Goal: Information Seeking & Learning: Learn about a topic

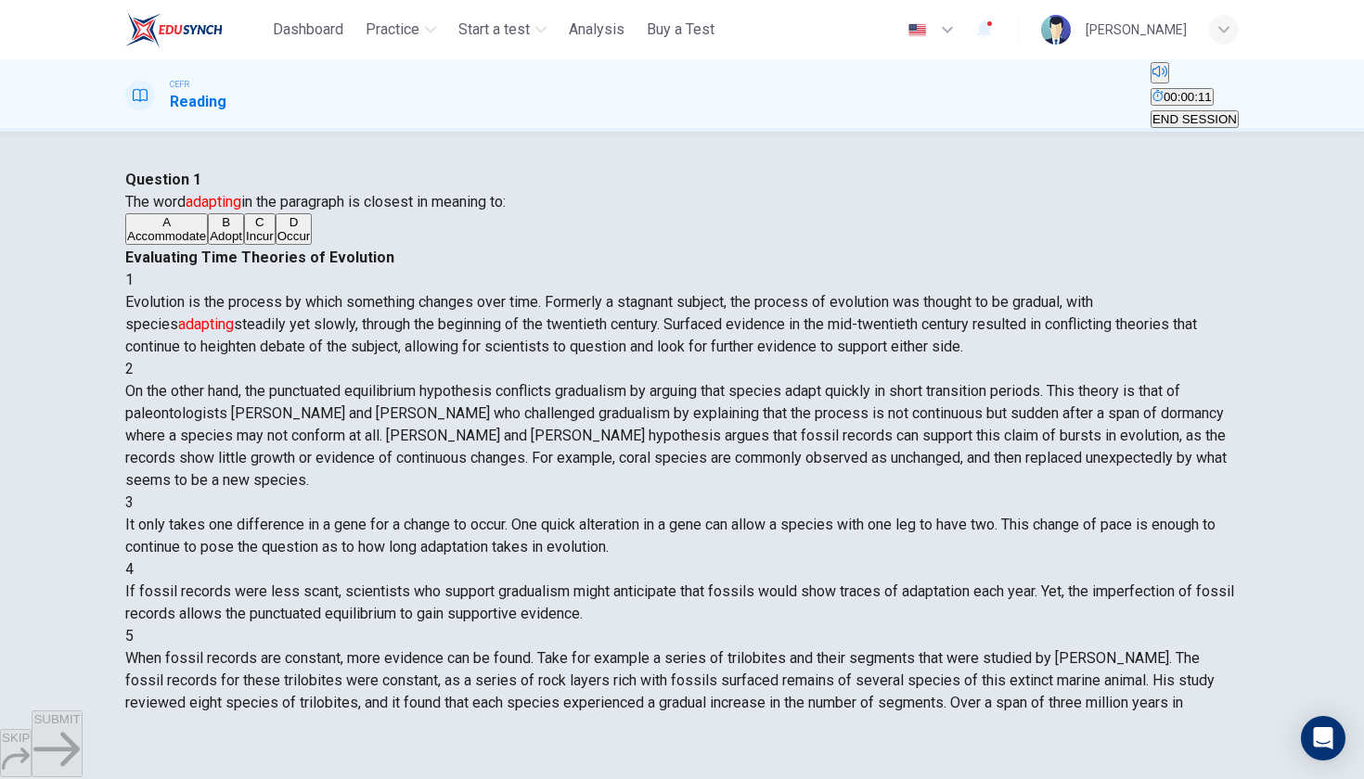
click at [208, 245] on button "B Adopt" at bounding box center [226, 229] width 36 height 32
click at [82, 725] on button "SUBMIT" at bounding box center [57, 744] width 50 height 67
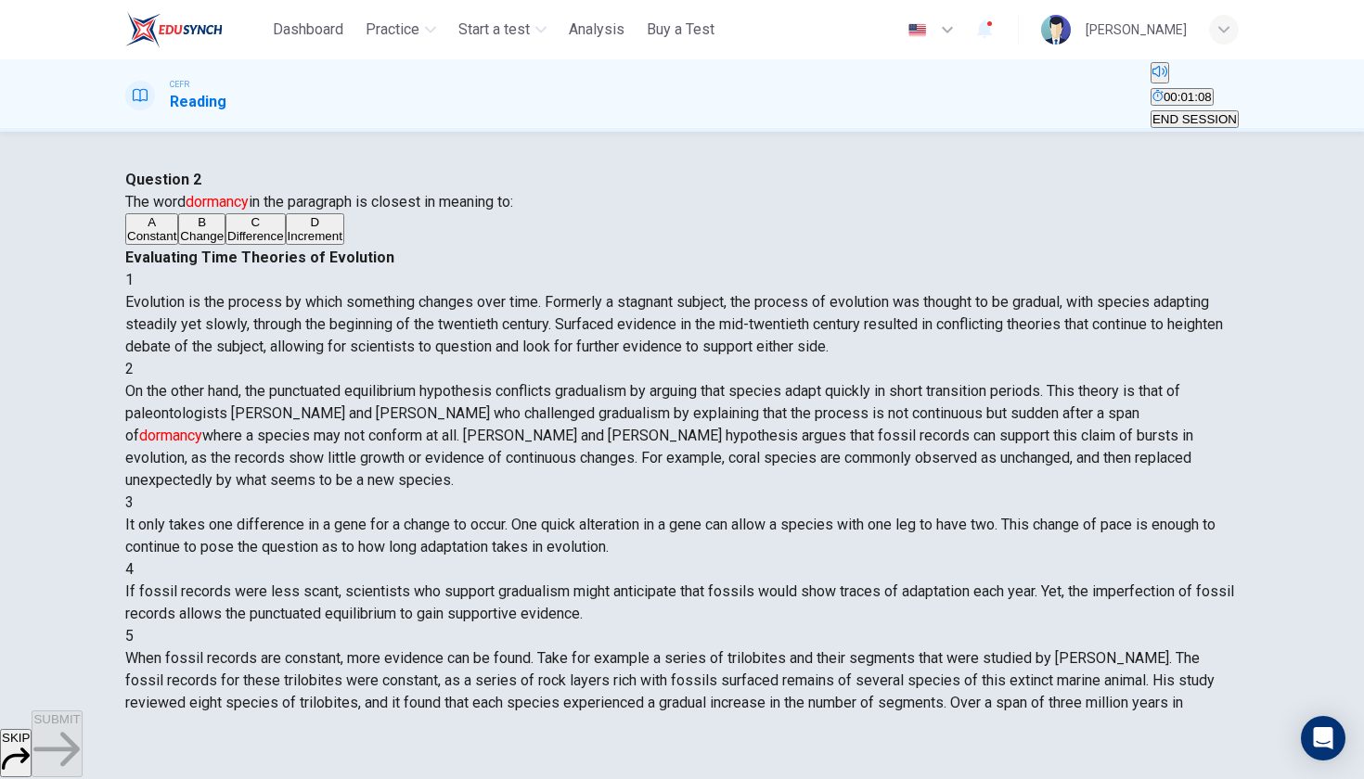
click at [224, 243] on span "Change" at bounding box center [202, 236] width 44 height 14
click at [82, 724] on button "SUBMIT" at bounding box center [57, 744] width 50 height 67
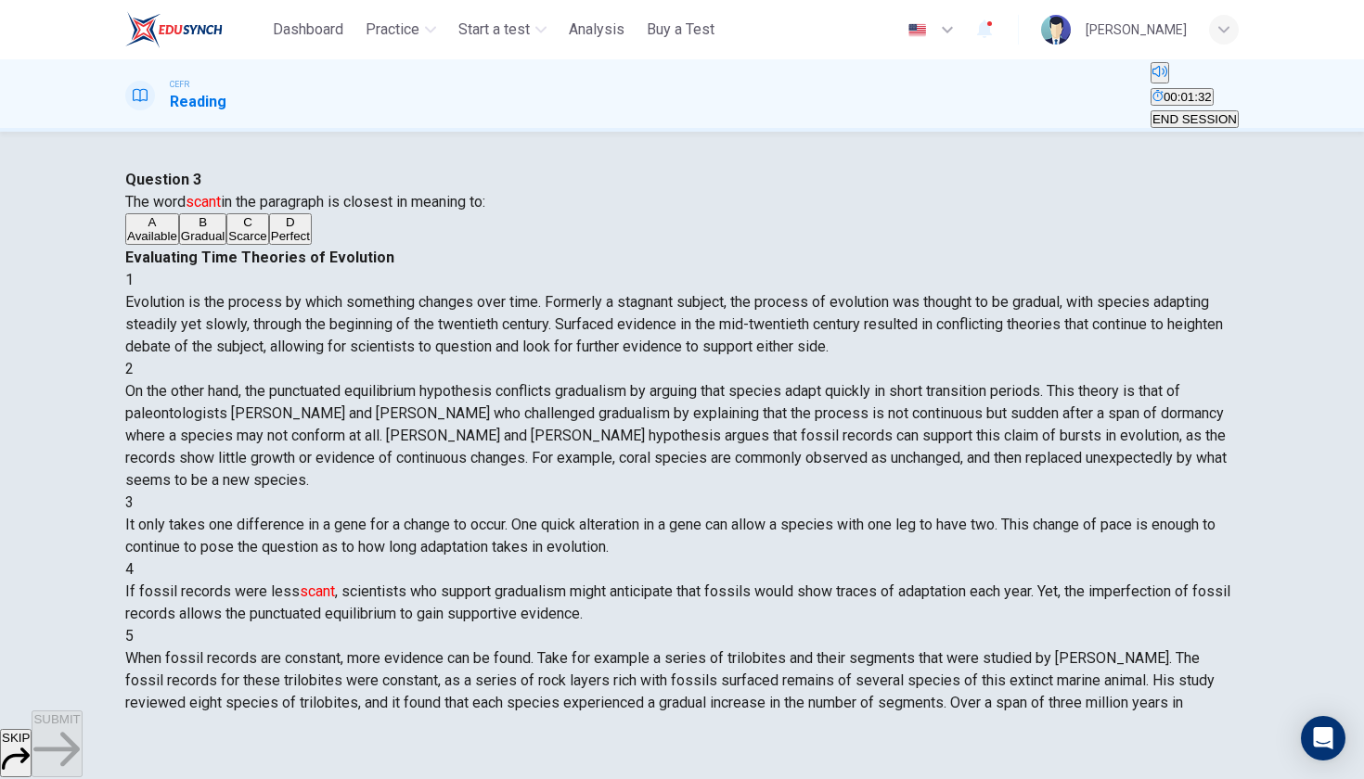
click at [228, 229] on div "C" at bounding box center [247, 222] width 38 height 14
click at [82, 724] on button "SUBMIT" at bounding box center [57, 744] width 50 height 67
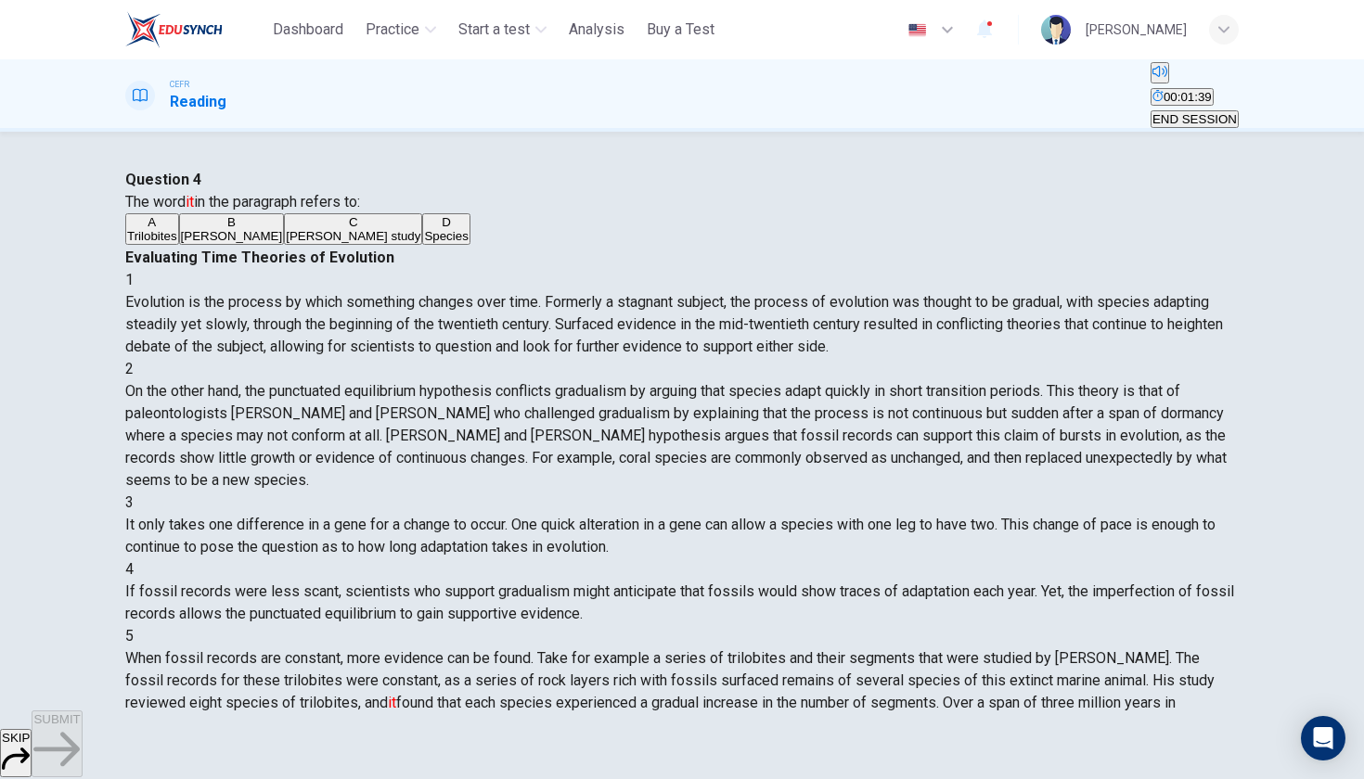
scroll to position [489, 0]
click at [283, 243] on span "Peter Sheldon" at bounding box center [232, 236] width 102 height 14
click at [286, 243] on span "Sheldon's study" at bounding box center [353, 236] width 135 height 14
click at [762, 717] on div "SKIP SUBMIT" at bounding box center [682, 745] width 1364 height 69
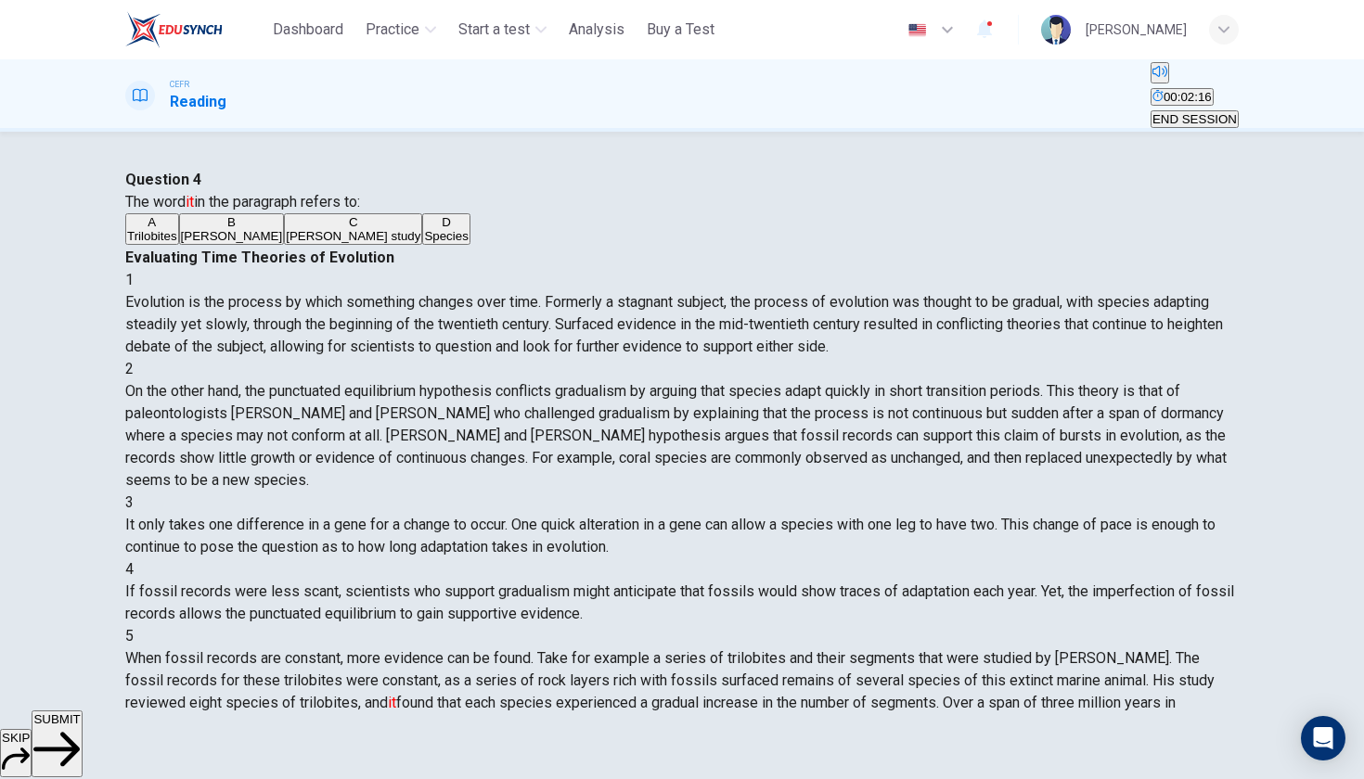
click at [82, 762] on button "SUBMIT" at bounding box center [57, 744] width 50 height 67
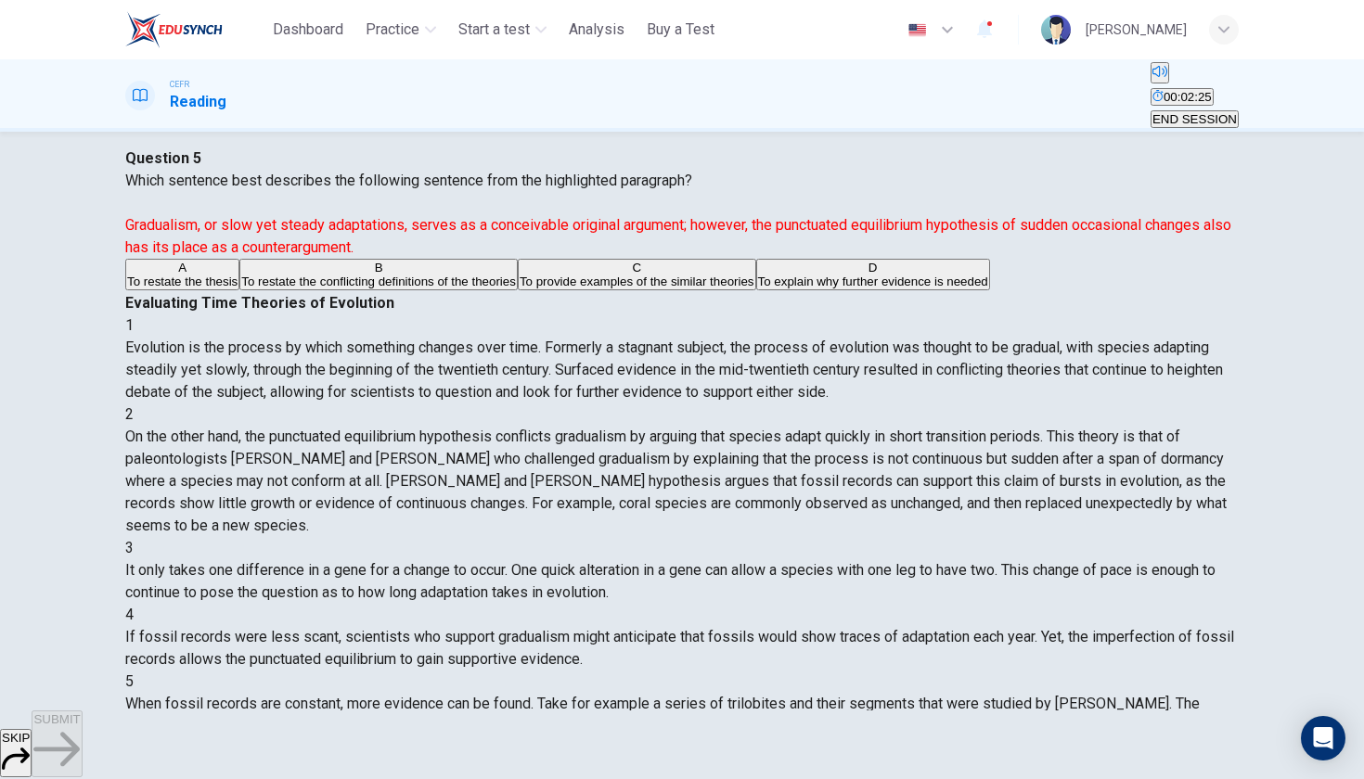
scroll to position [41, 0]
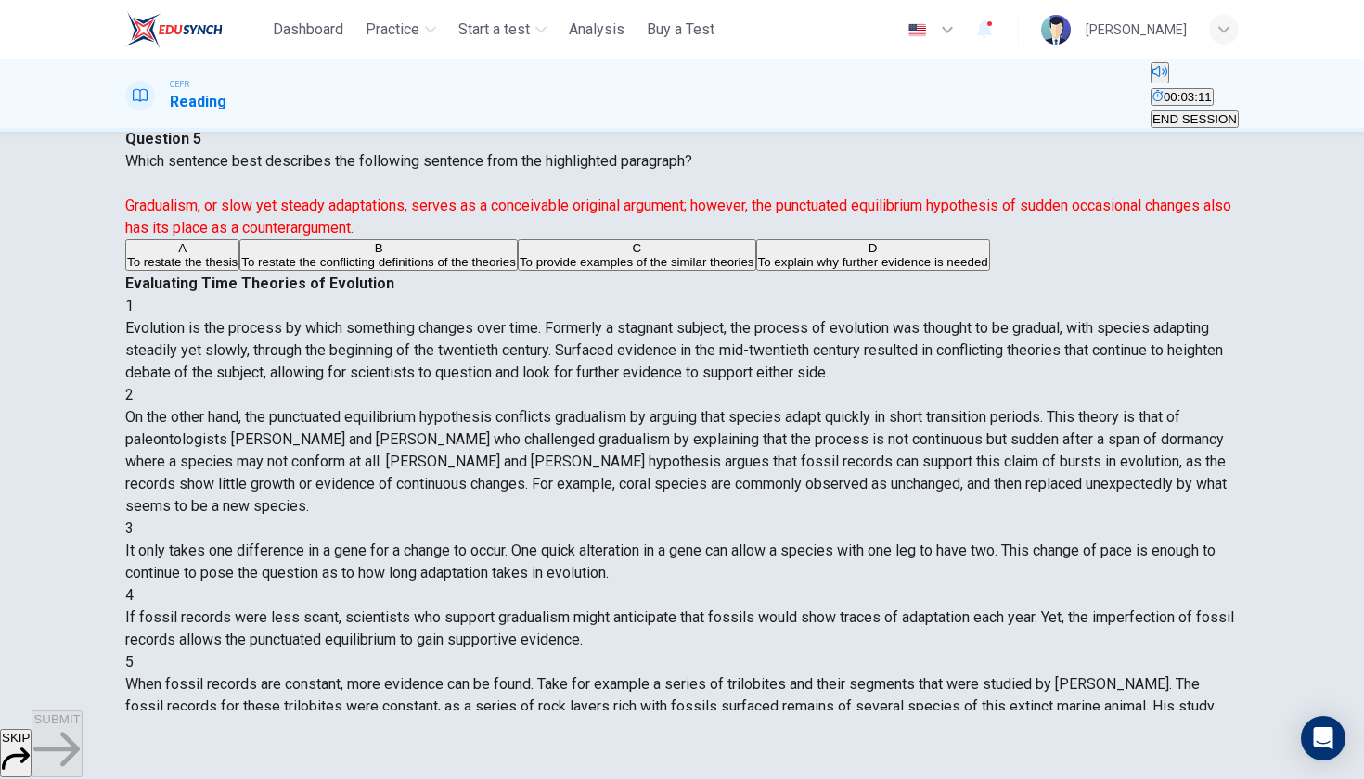
click at [506, 269] on span "To restate the conflicting definitions of the theories" at bounding box center [378, 262] width 275 height 14
click at [239, 271] on button "A To restate the thesis" at bounding box center [182, 255] width 114 height 32
click at [82, 737] on button "SUBMIT" at bounding box center [57, 744] width 50 height 67
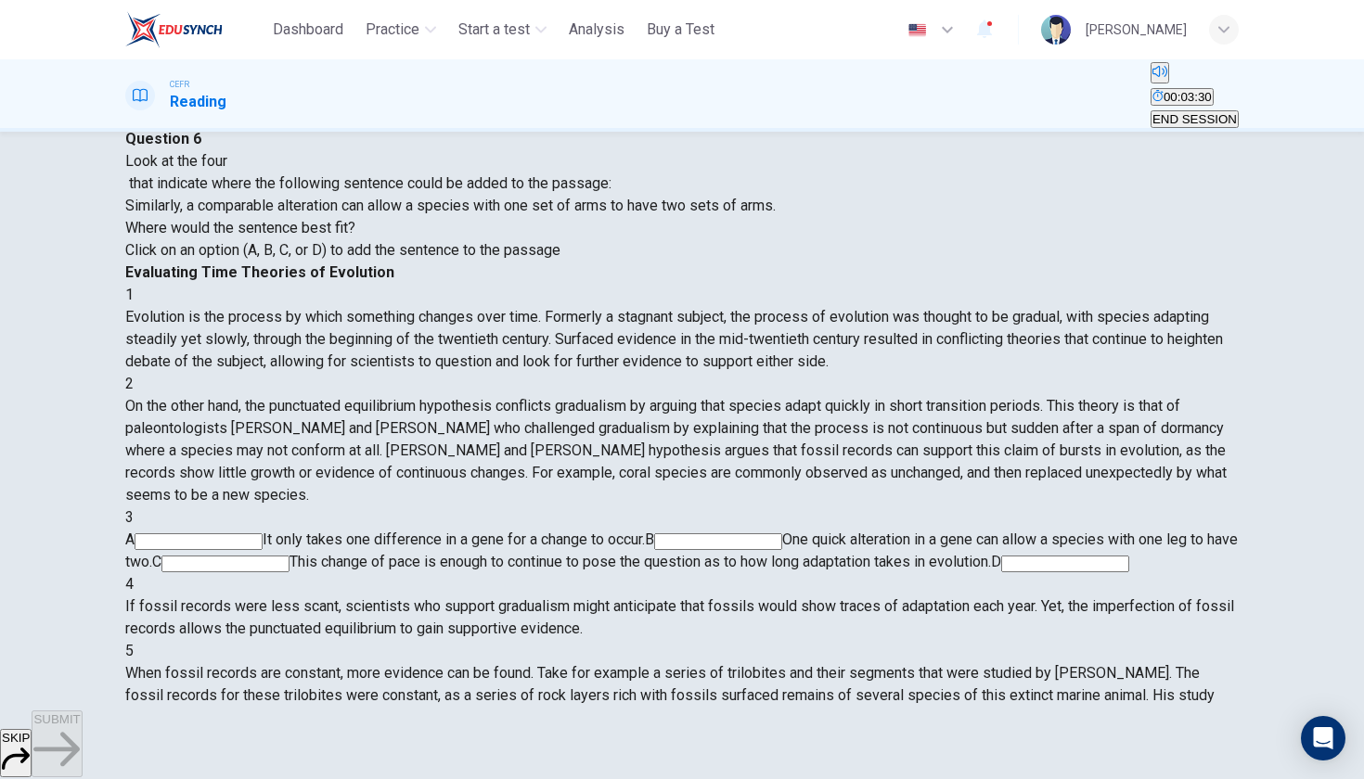
scroll to position [195, 0]
click at [263, 533] on input at bounding box center [199, 541] width 128 height 17
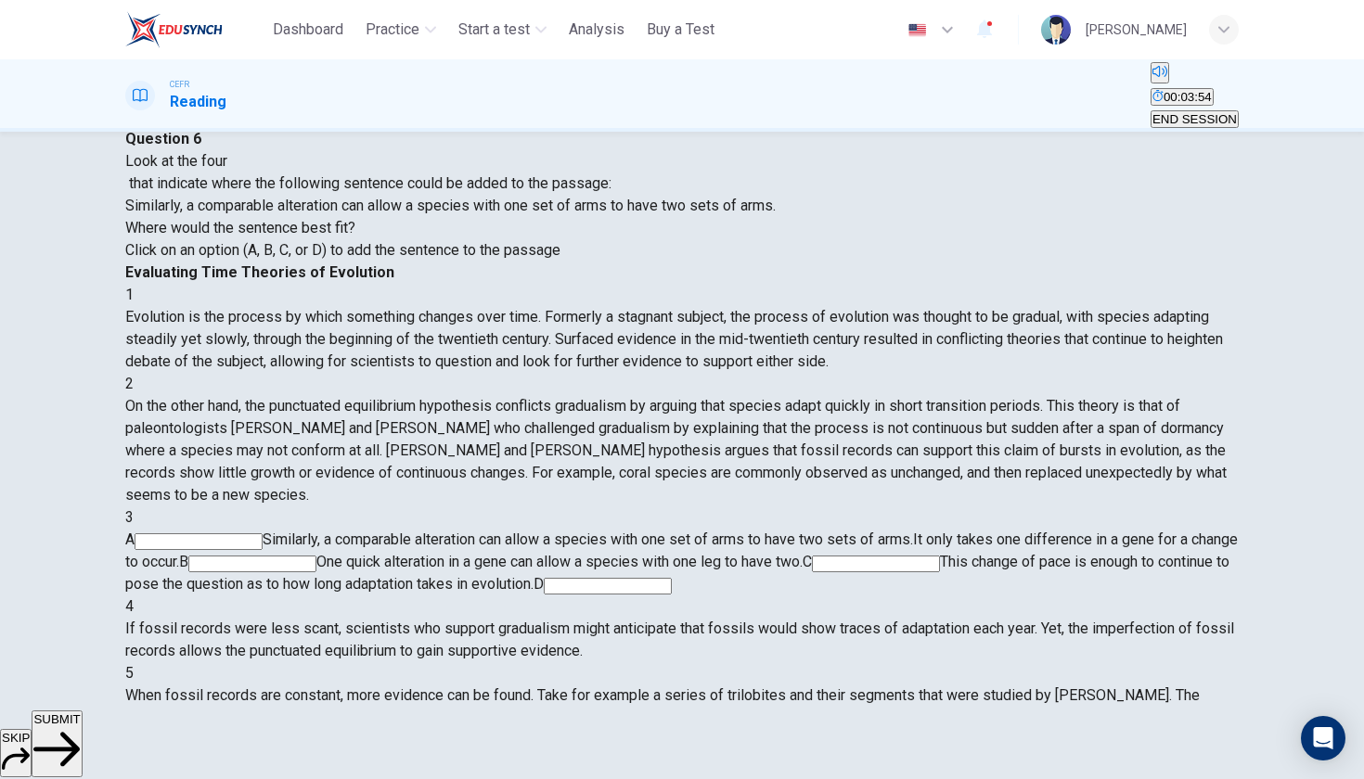
click at [80, 726] on span "SUBMIT" at bounding box center [56, 719] width 46 height 14
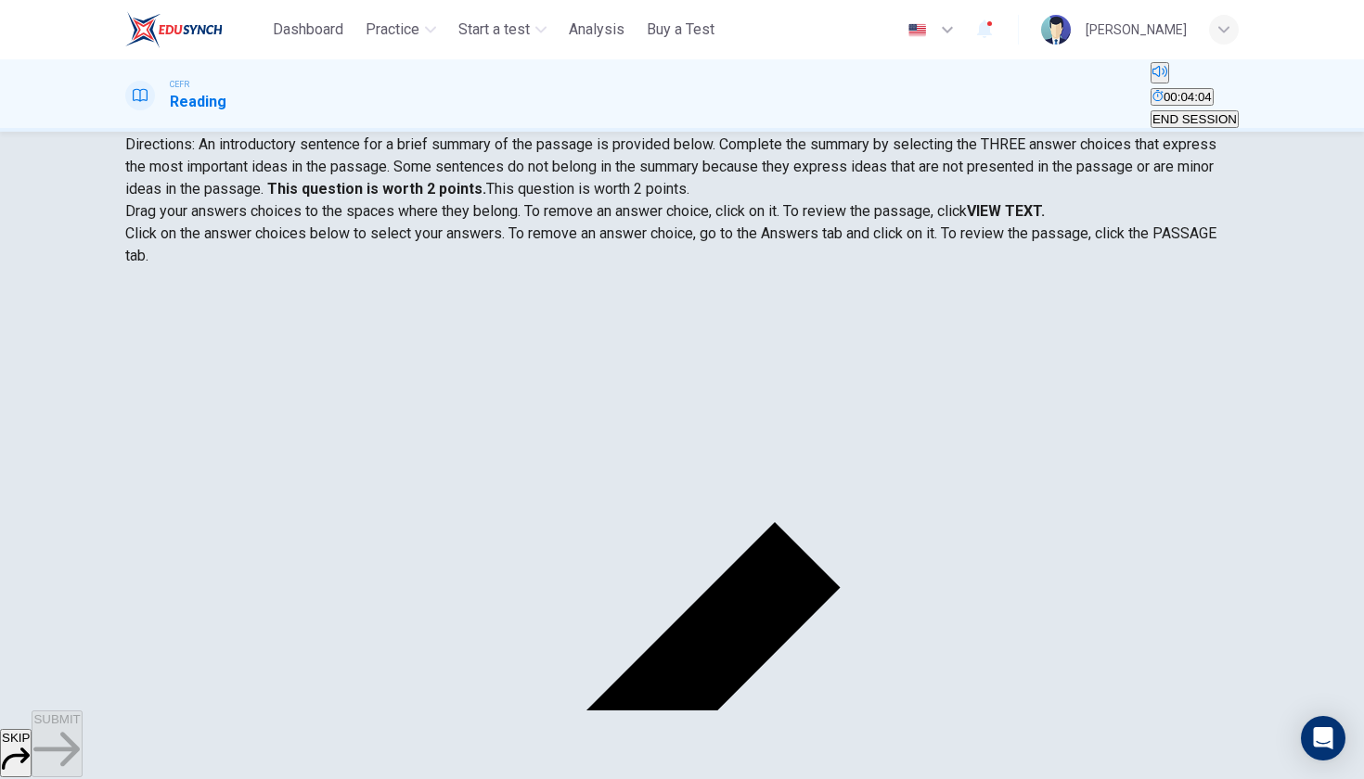
scroll to position [119, 0]
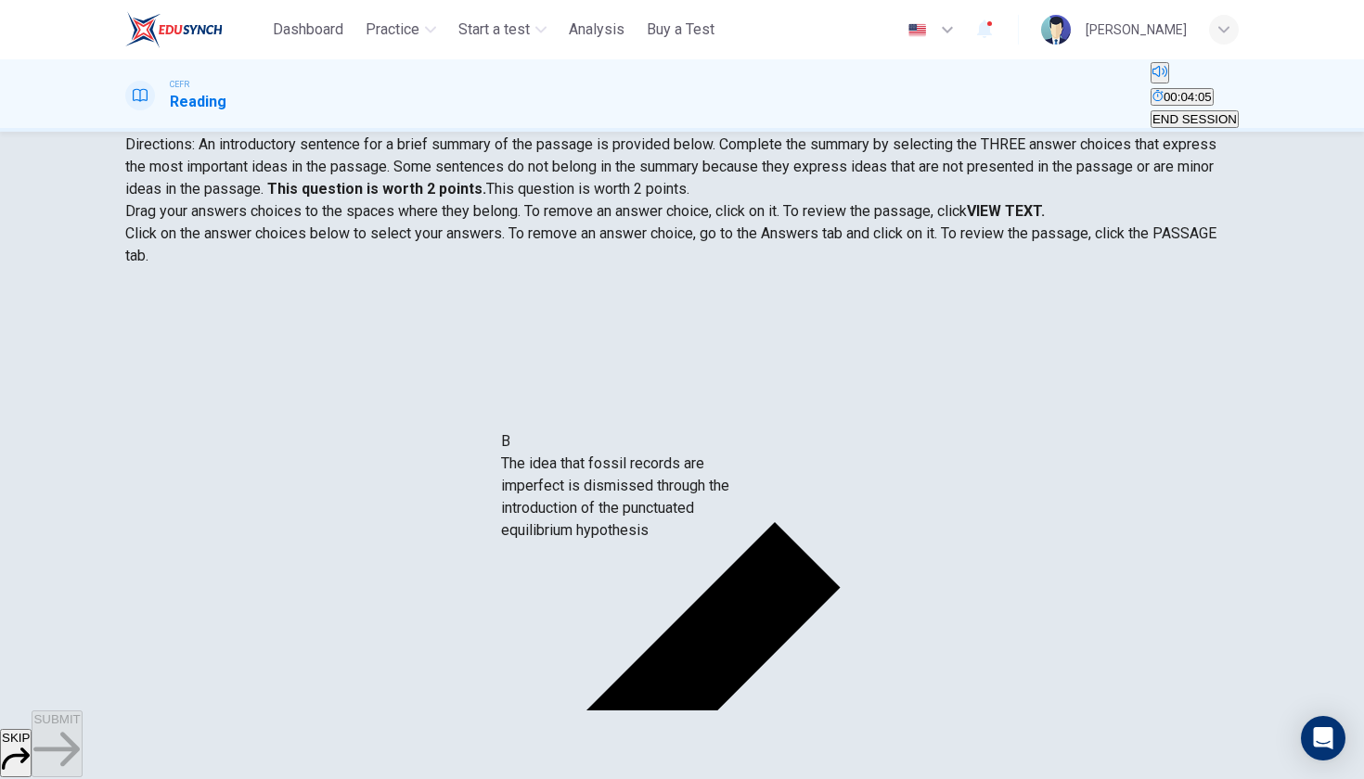
drag, startPoint x: 270, startPoint y: 404, endPoint x: 683, endPoint y: 475, distance: 418.9
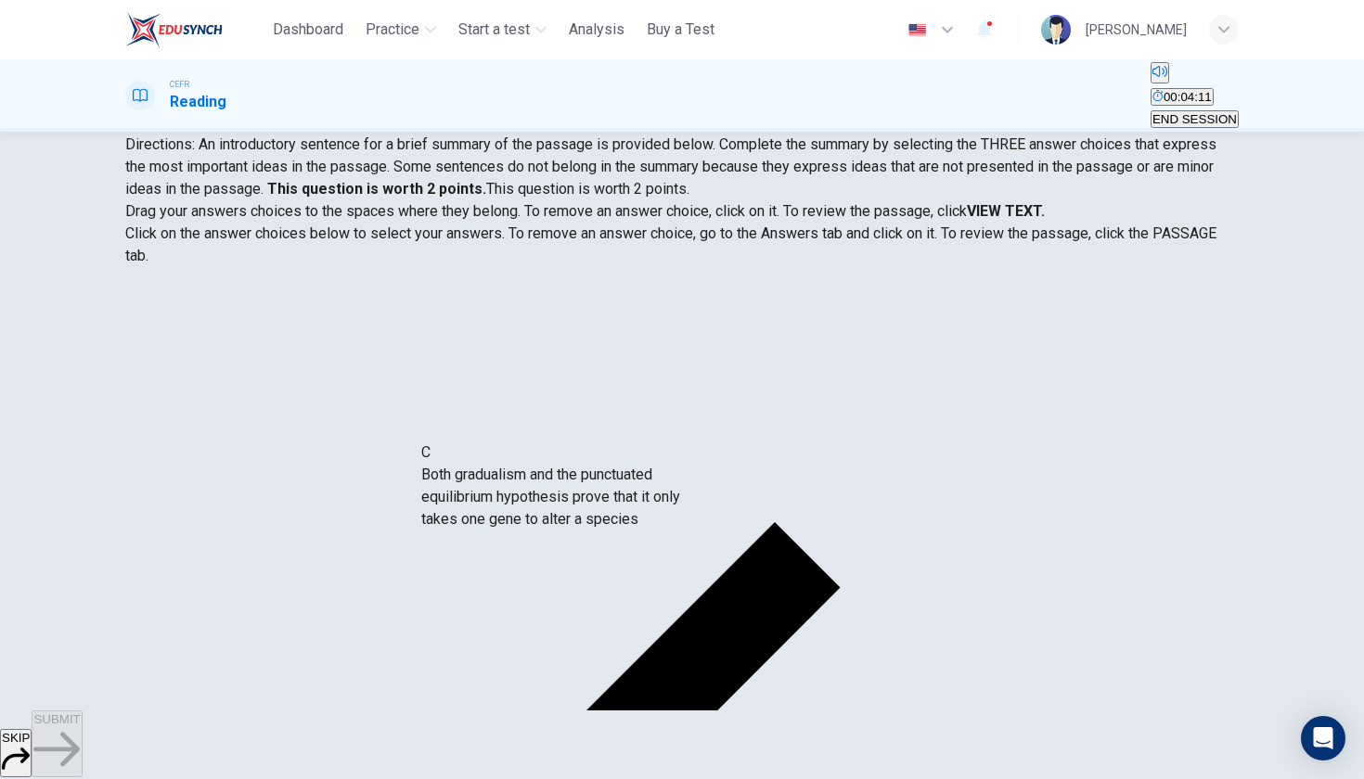
drag, startPoint x: 365, startPoint y: 434, endPoint x: 687, endPoint y: 536, distance: 337.7
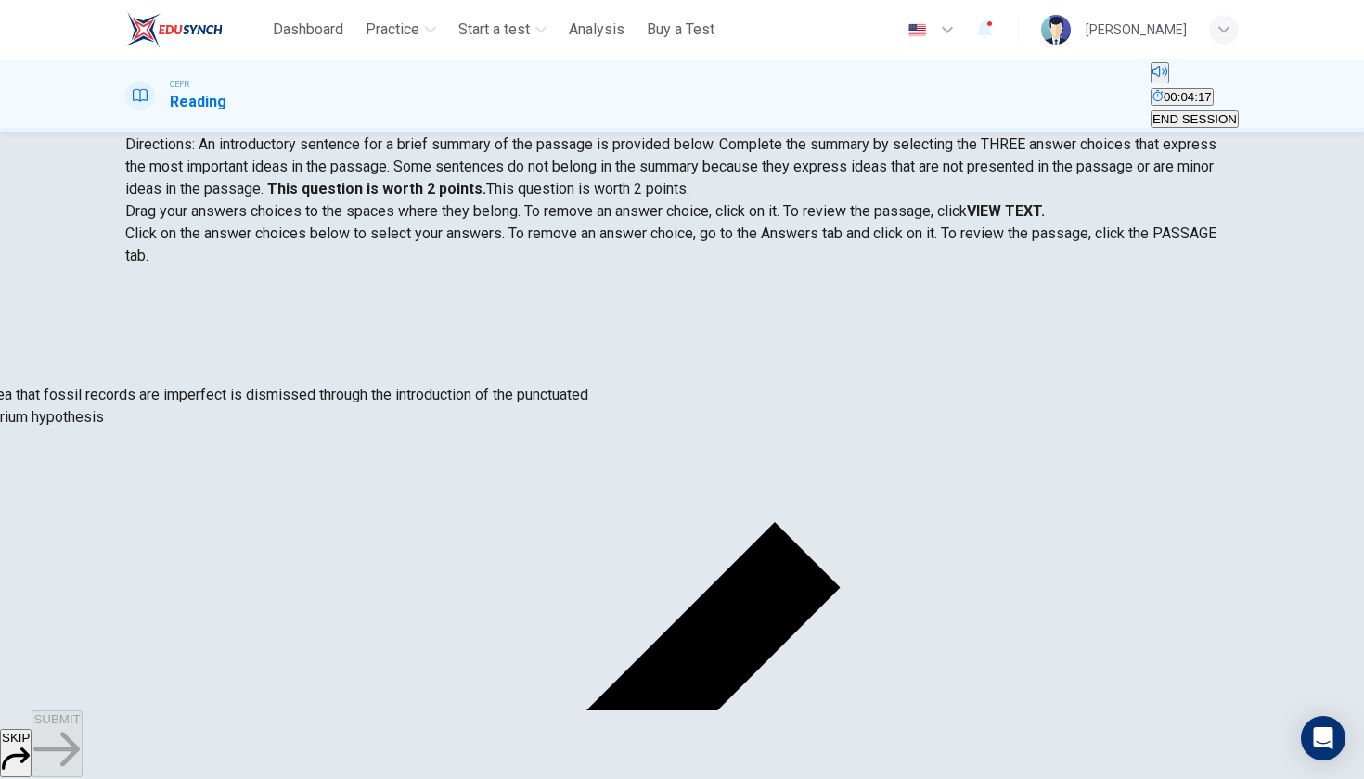
scroll to position [32, 0]
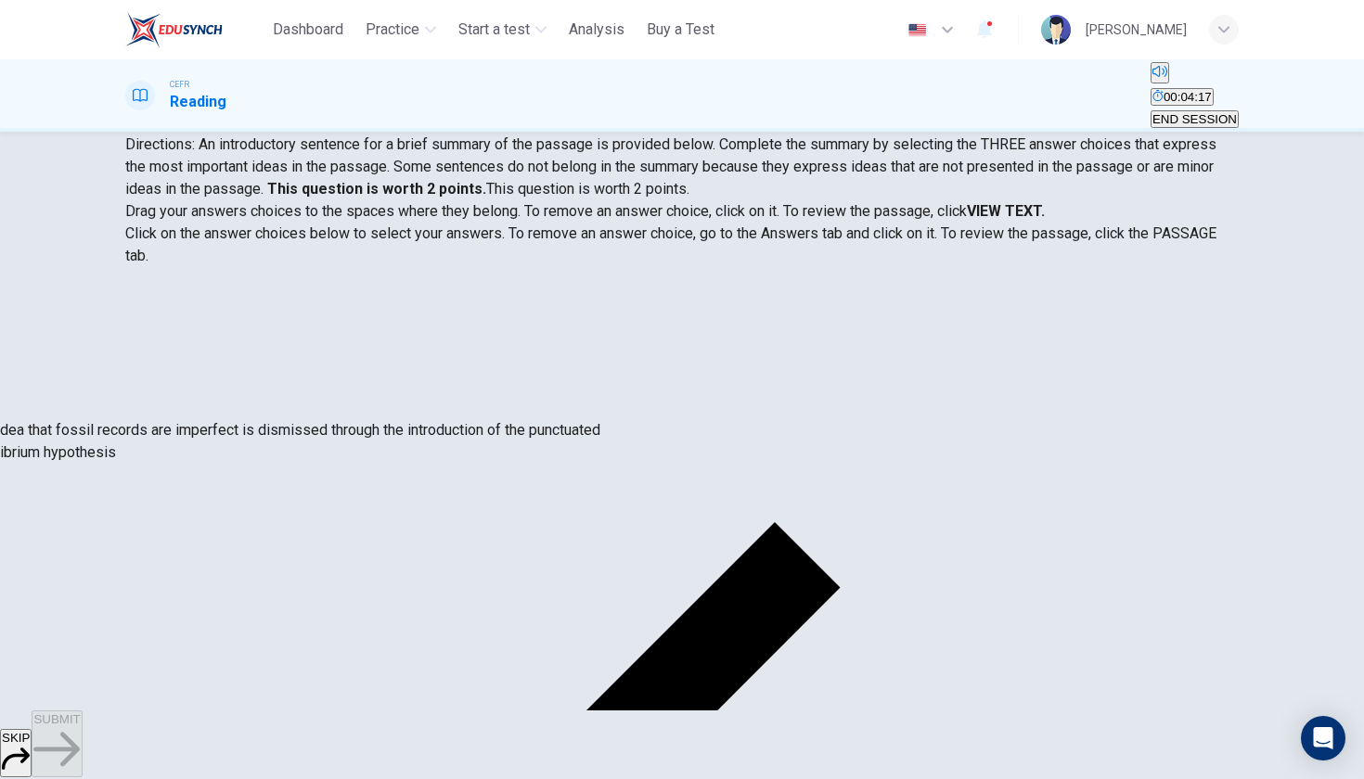
drag, startPoint x: 659, startPoint y: 389, endPoint x: 181, endPoint y: 433, distance: 479.8
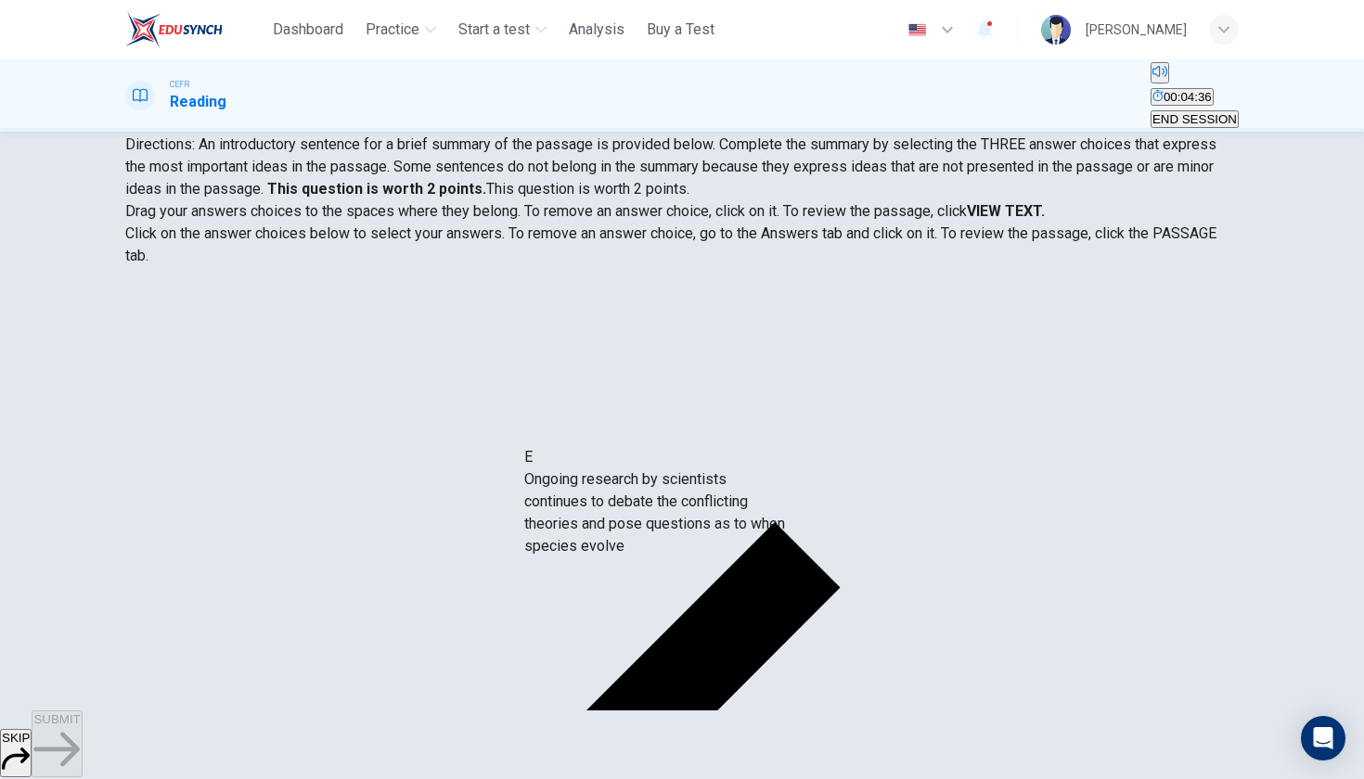
drag, startPoint x: 268, startPoint y: 523, endPoint x: 644, endPoint y: 508, distance: 376.0
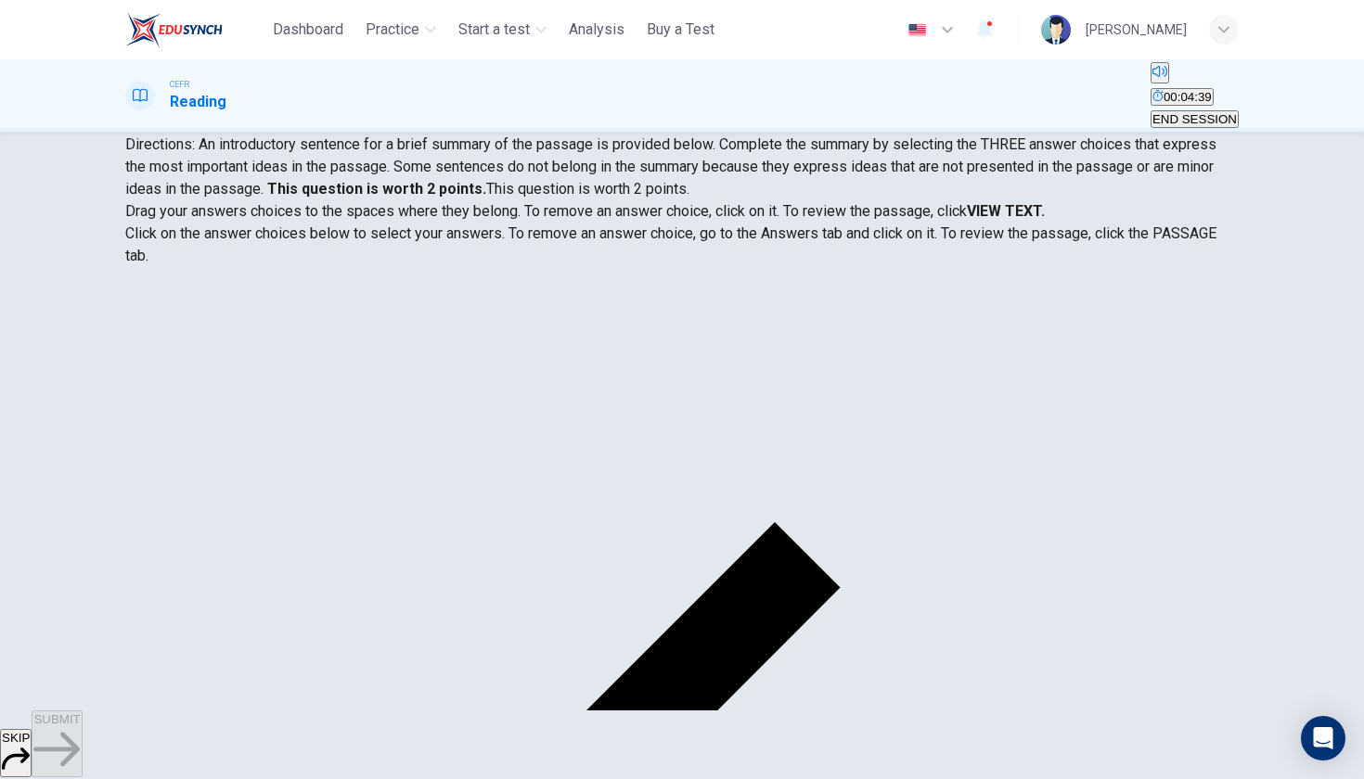
scroll to position [0, 0]
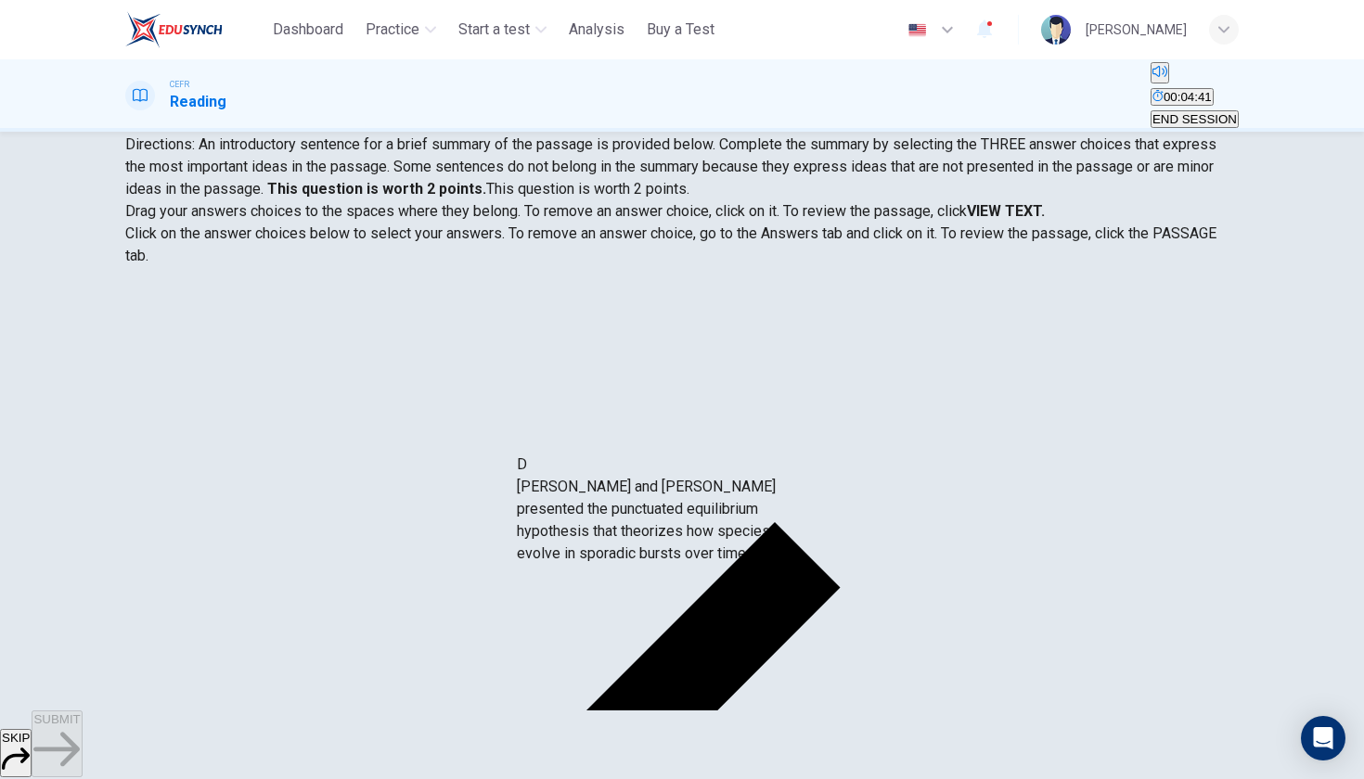
drag, startPoint x: 277, startPoint y: 446, endPoint x: 641, endPoint y: 570, distance: 384.0
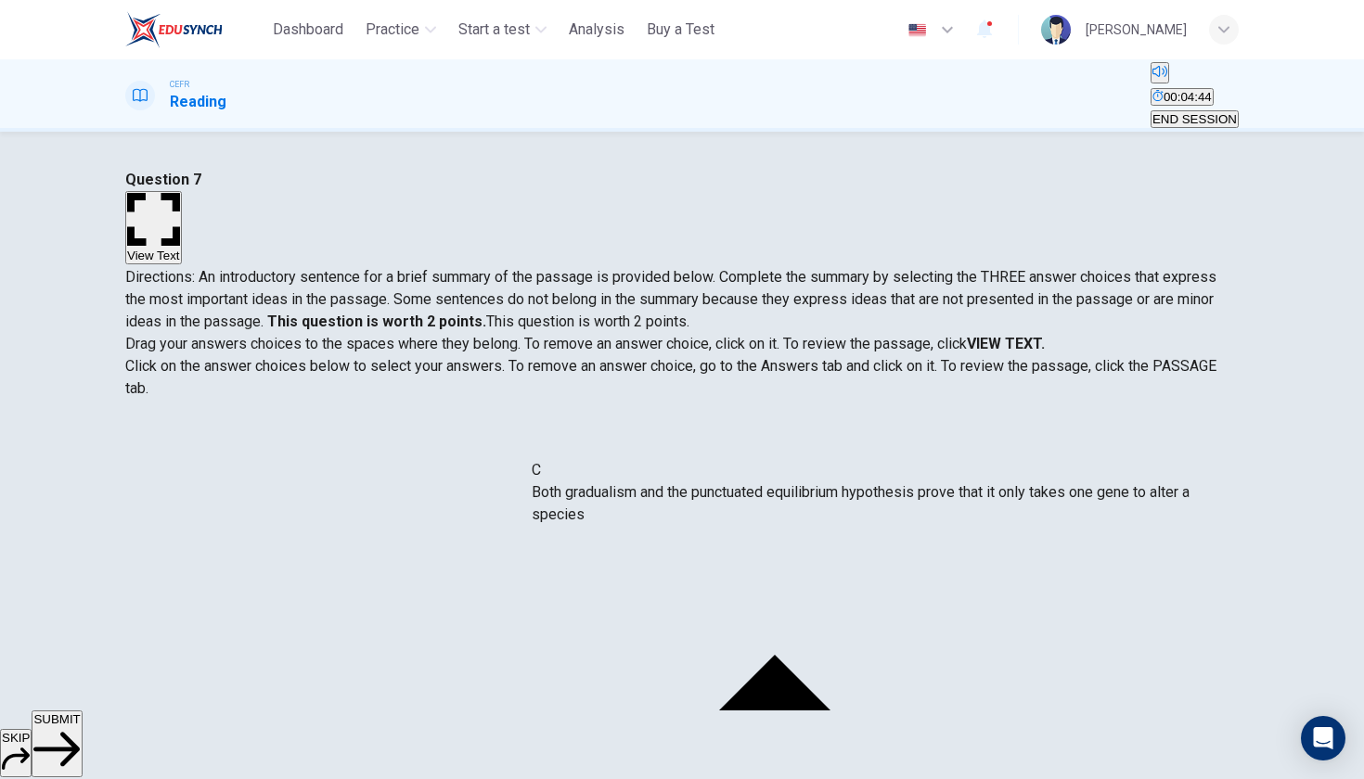
drag, startPoint x: 578, startPoint y: 522, endPoint x: 622, endPoint y: 491, distance: 54.6
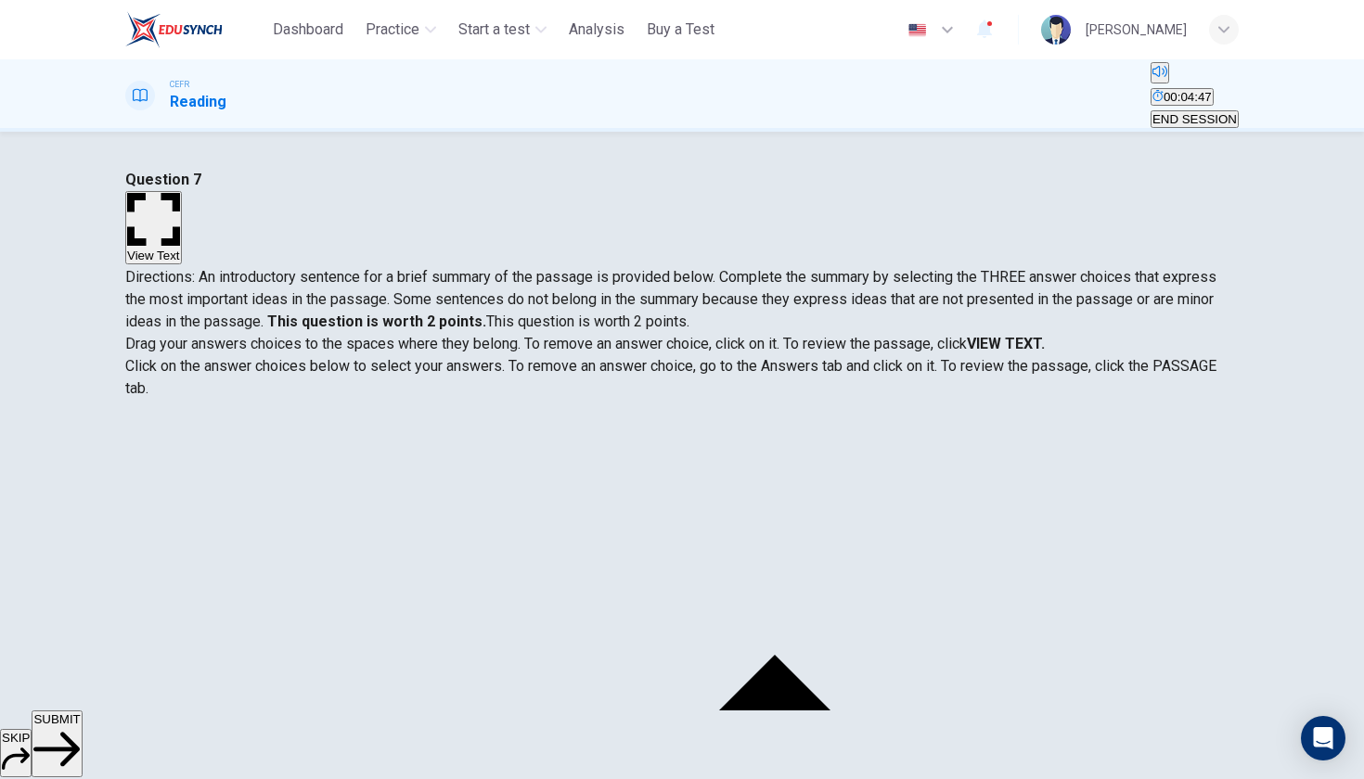
scroll to position [4, 0]
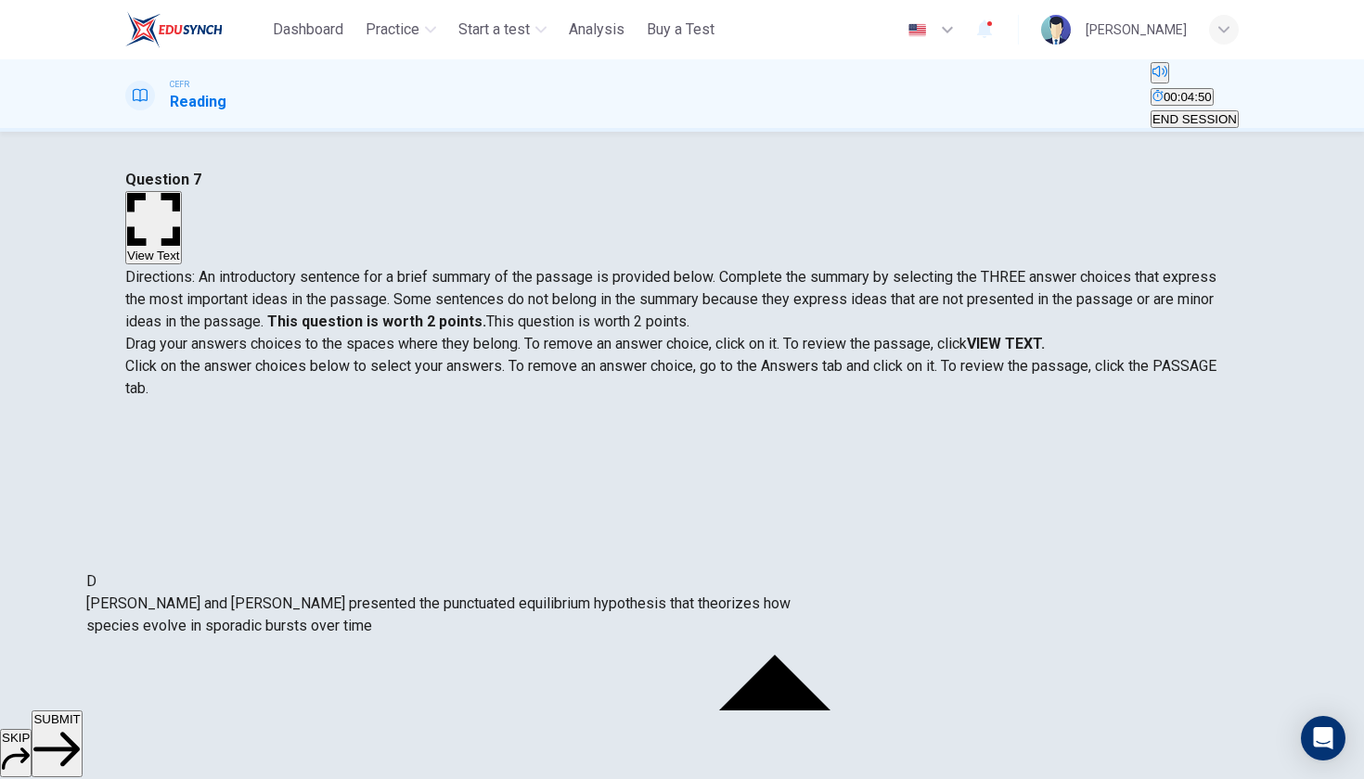
drag, startPoint x: 691, startPoint y: 614, endPoint x: 289, endPoint y: 609, distance: 401.7
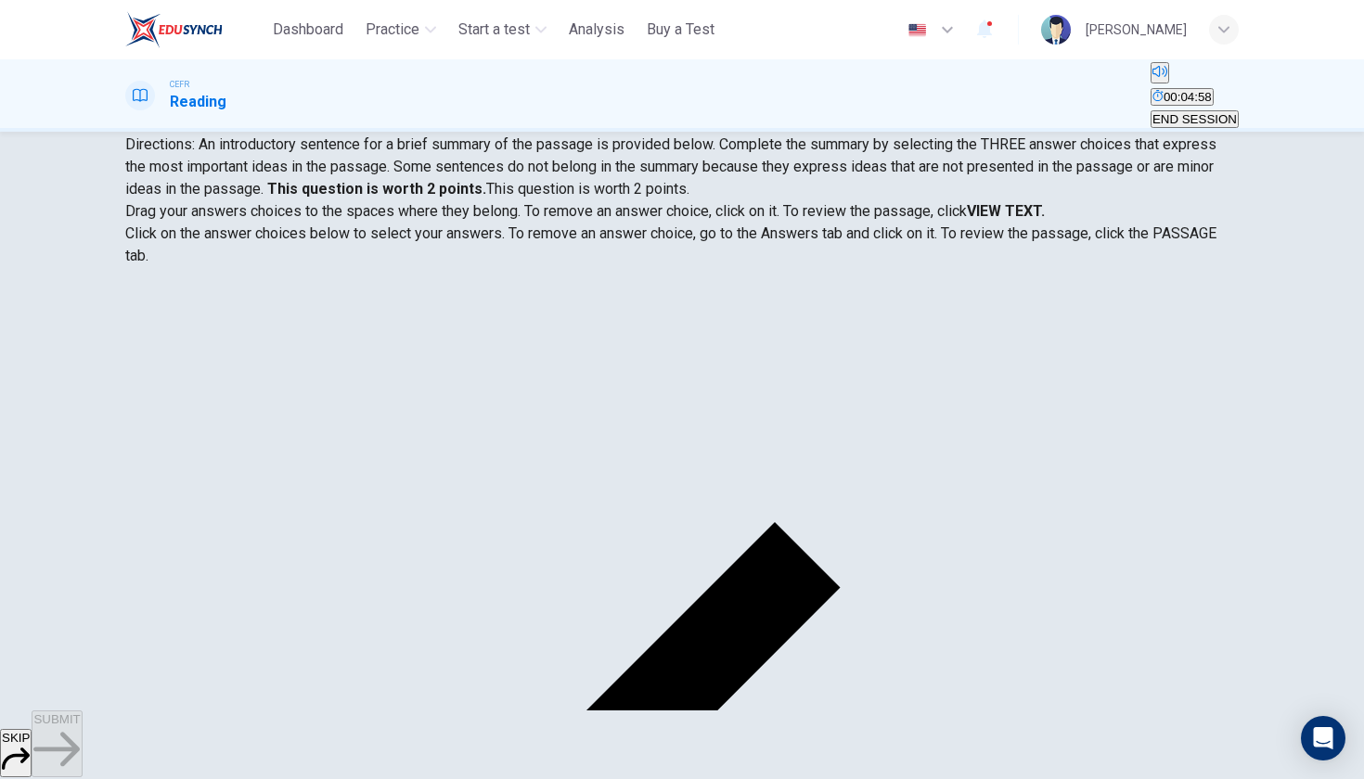
scroll to position [245, 0]
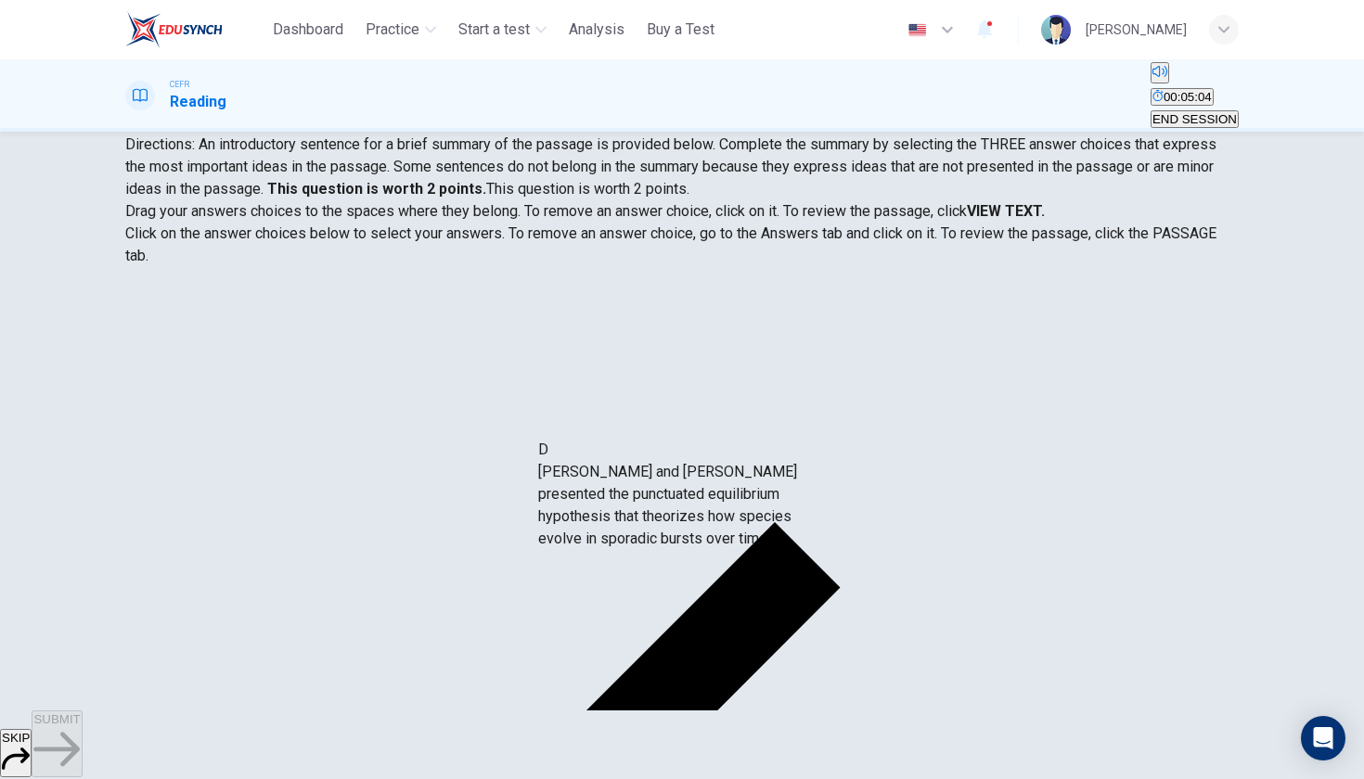
drag, startPoint x: 303, startPoint y: 420, endPoint x: 698, endPoint y: 473, distance: 397.8
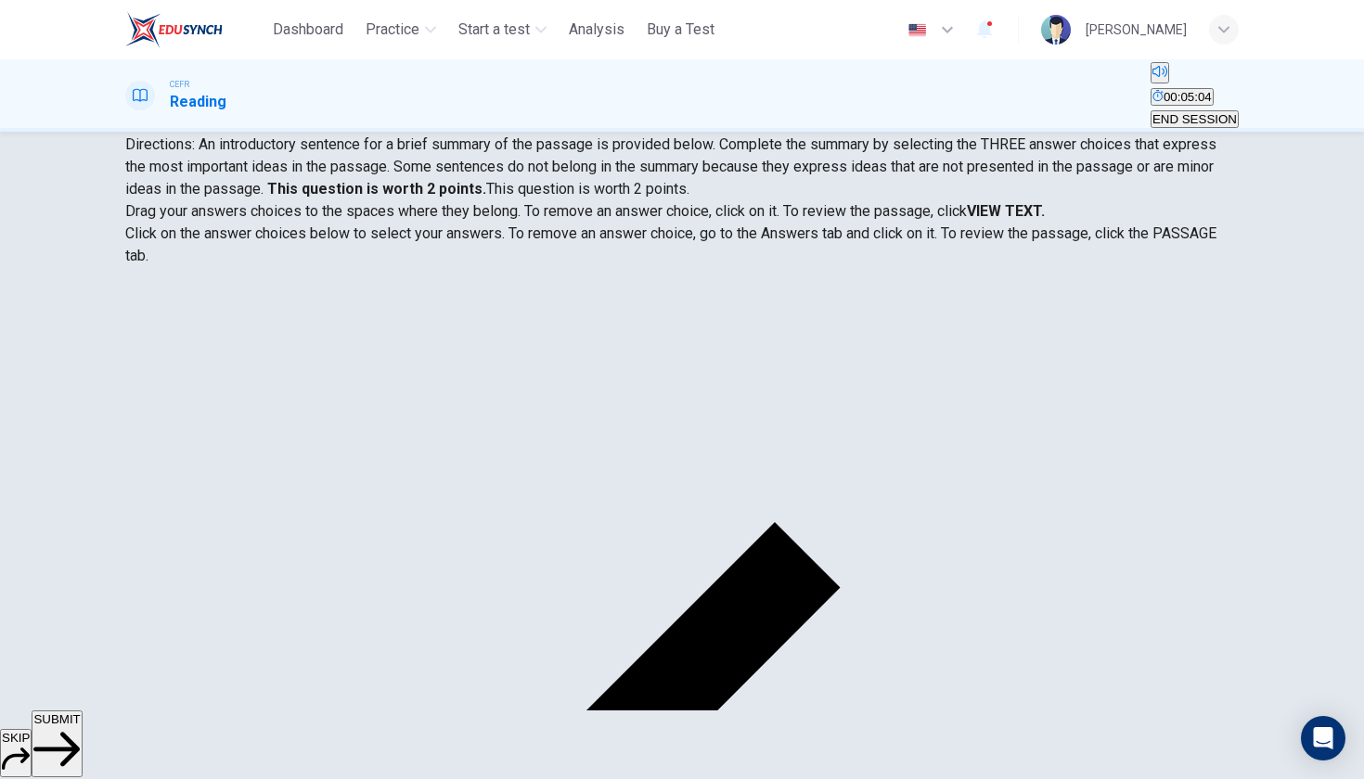
scroll to position [122, 0]
click at [82, 759] on button "SUBMIT" at bounding box center [57, 744] width 50 height 67
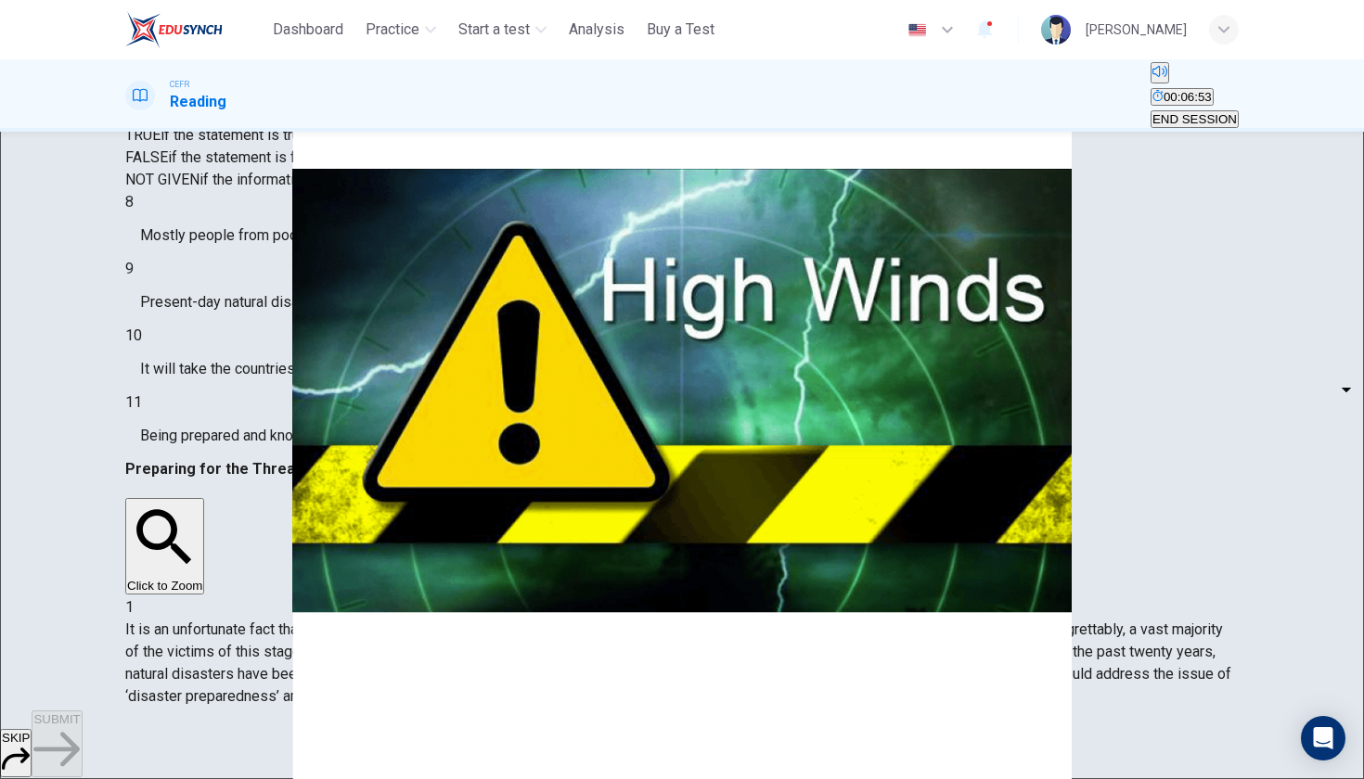
scroll to position [133, 0]
click at [264, 432] on body "This site uses cookies, as explained in our Privacy Policy . If you agree to th…" at bounding box center [682, 389] width 1364 height 779
type input "*****"
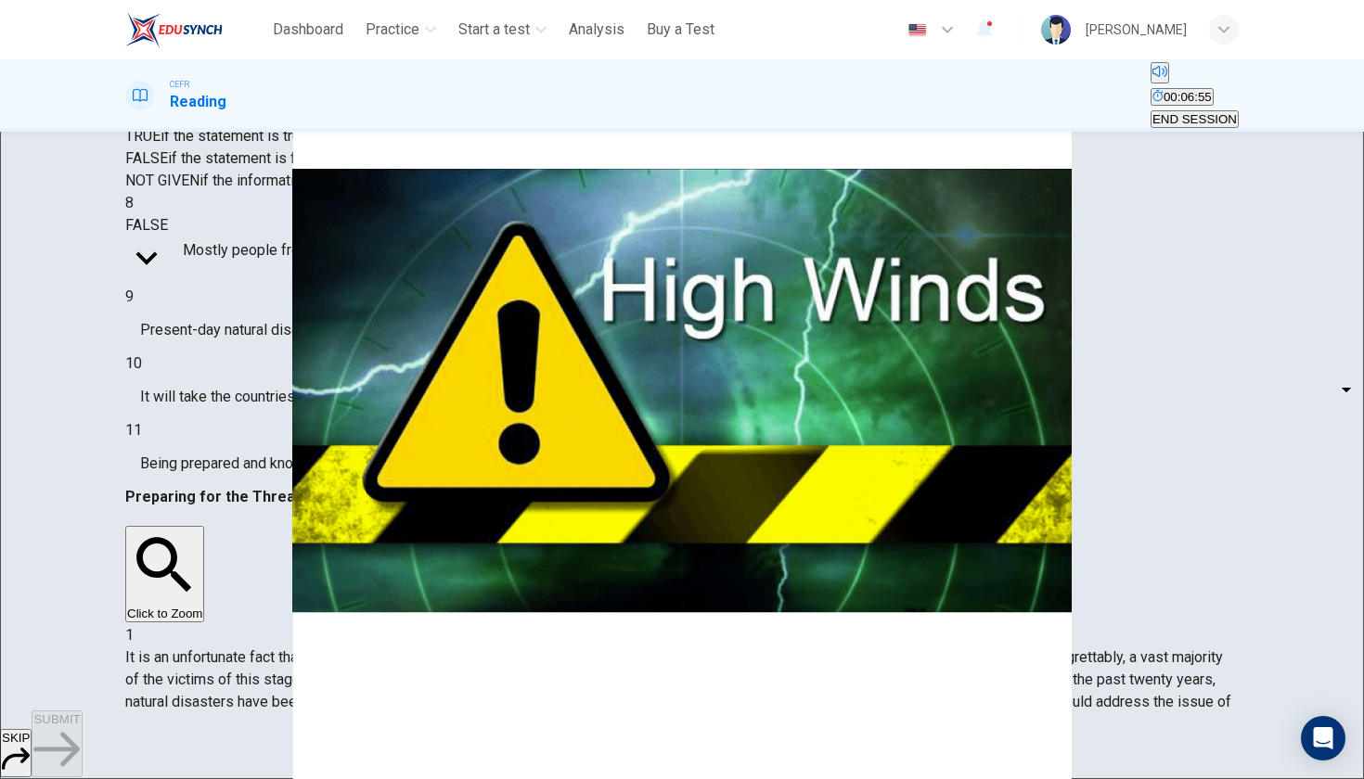
click at [265, 426] on body "This site uses cookies, as explained in our Privacy Policy . If you agree to th…" at bounding box center [682, 389] width 1364 height 779
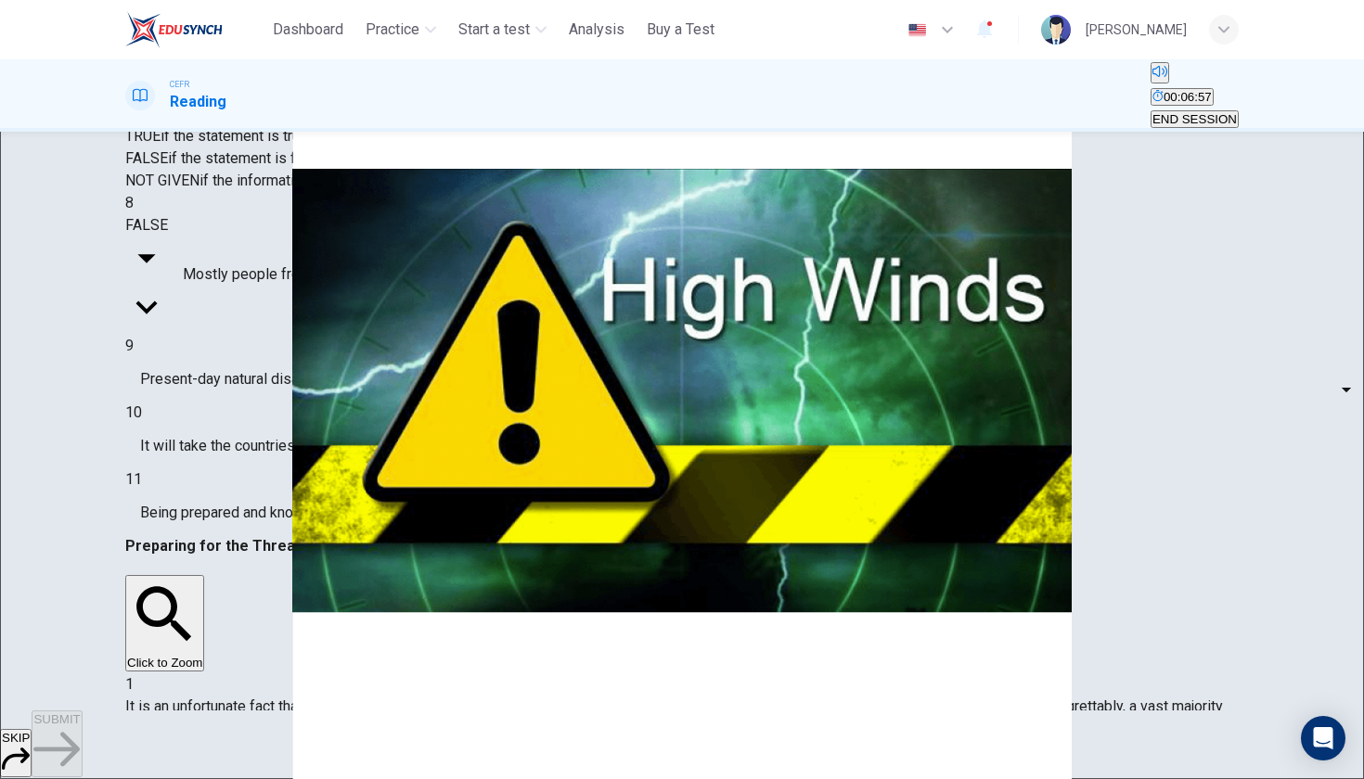
click at [265, 778] on div at bounding box center [682, 779] width 1364 height 0
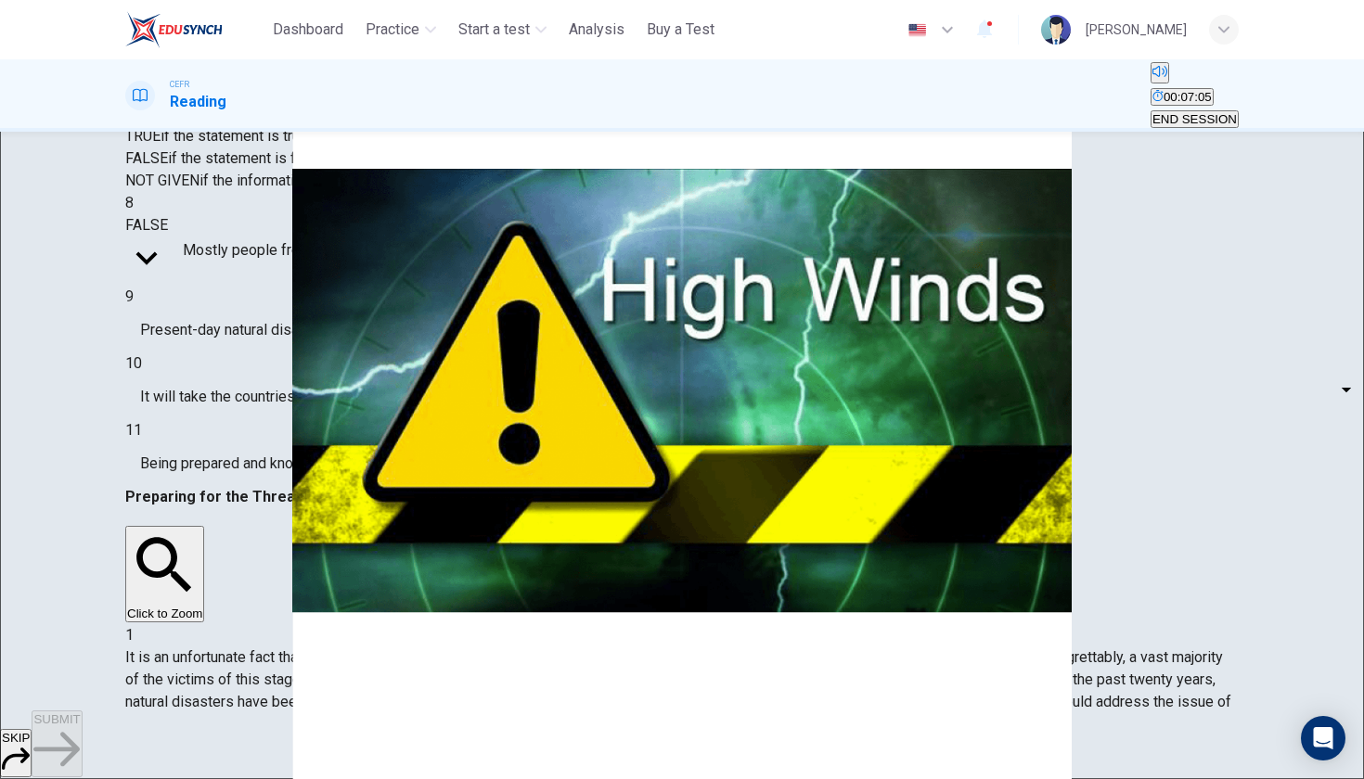
click at [267, 592] on body "This site uses cookies, as explained in our Privacy Policy . If you agree to th…" at bounding box center [682, 389] width 1364 height 779
click at [258, 778] on li "TRUE" at bounding box center [682, 790] width 1364 height 22
type input "****"
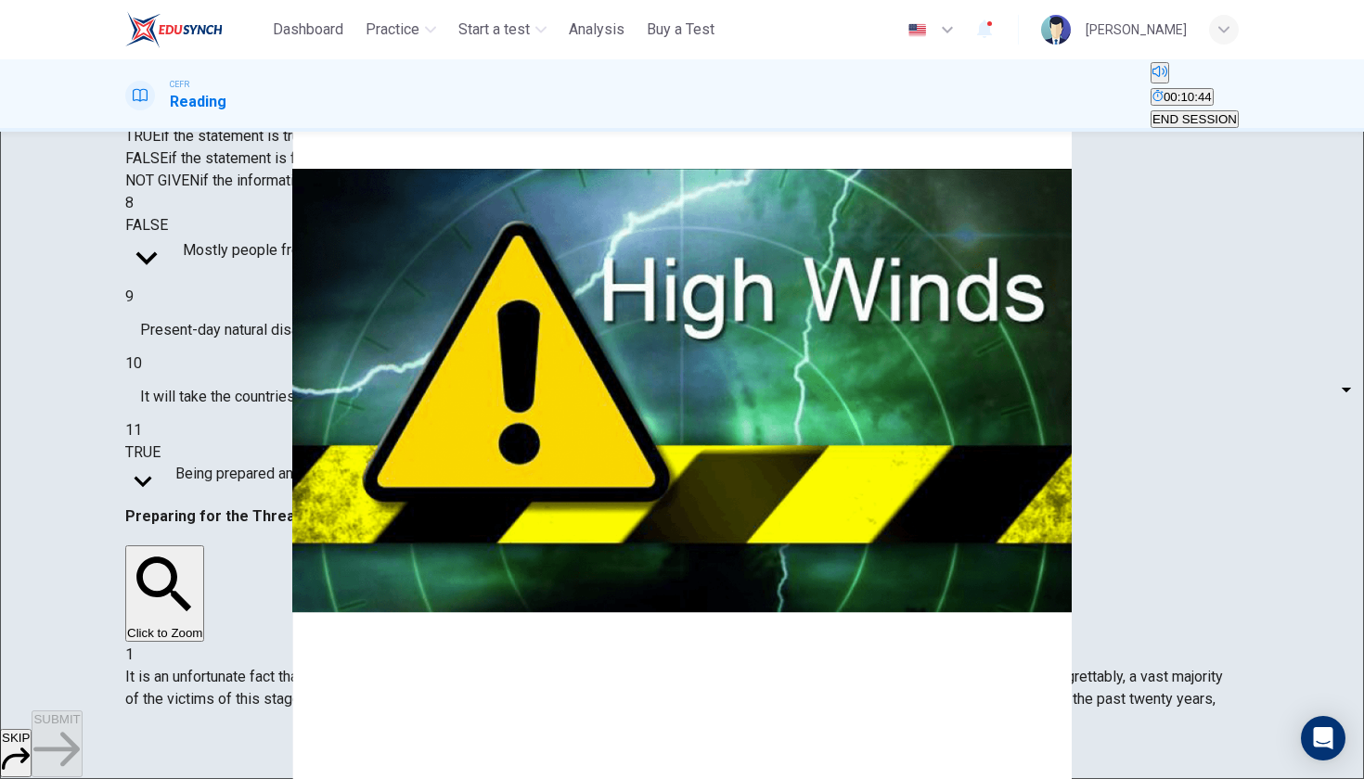
scroll to position [1475, 0]
click at [186, 352] on div "9 ​ ​ Present-day natural disasters are more dangerous than disasters of the pa…" at bounding box center [681, 319] width 1113 height 67
click at [237, 474] on body "This site uses cookies, as explained in our Privacy Policy . If you agree to th…" at bounding box center [682, 389] width 1364 height 779
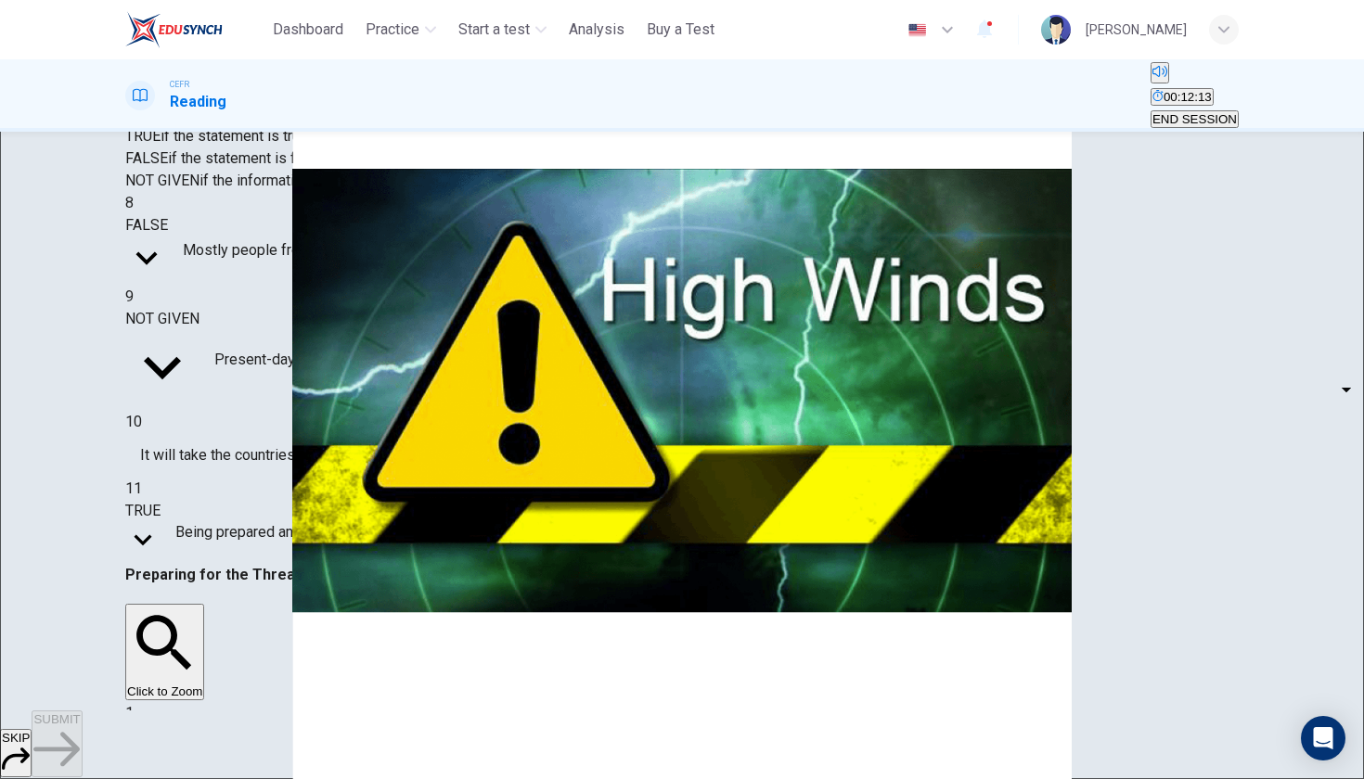
type input "*********"
click at [263, 537] on body "This site uses cookies, as explained in our Privacy Policy . If you agree to th…" at bounding box center [682, 389] width 1364 height 779
click at [243, 778] on li "TRUE" at bounding box center [682, 790] width 1364 height 22
type input "****"
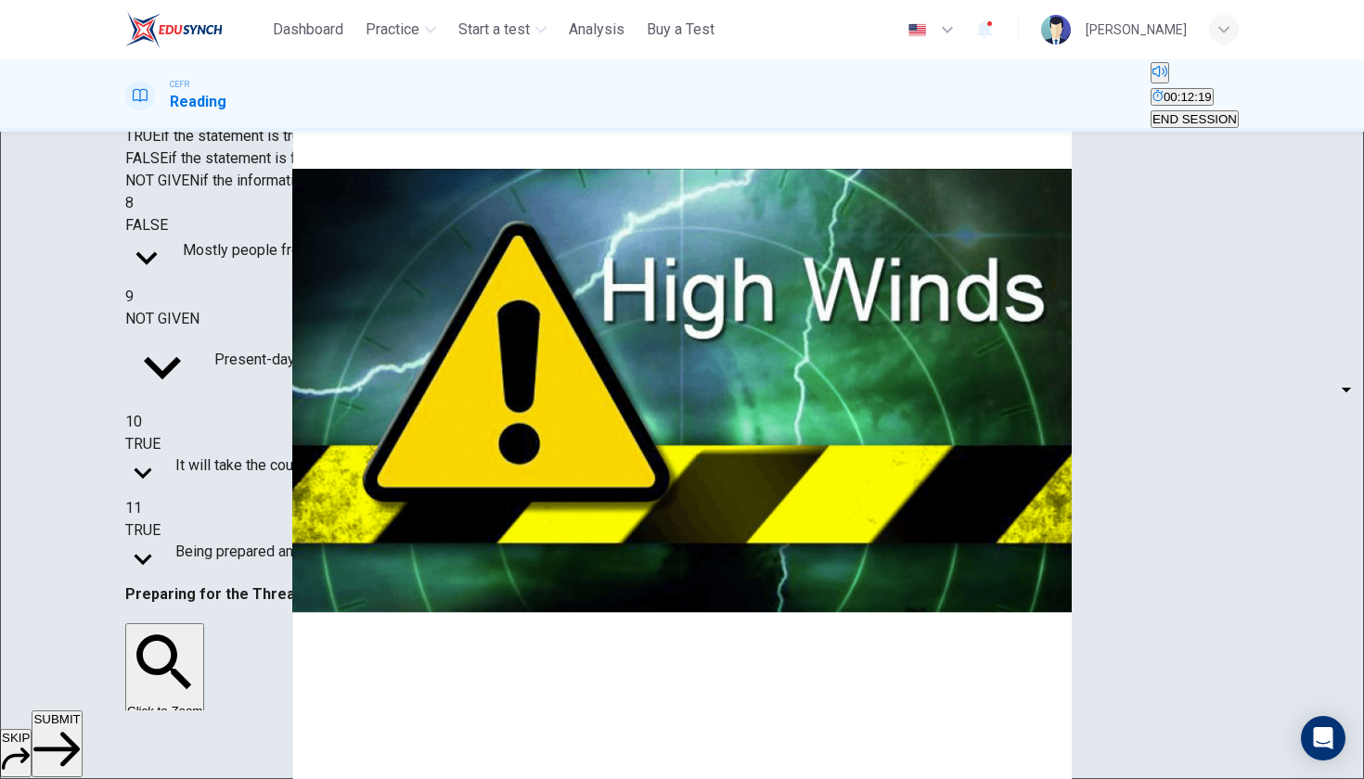
click at [80, 726] on span "SUBMIT" at bounding box center [56, 719] width 46 height 14
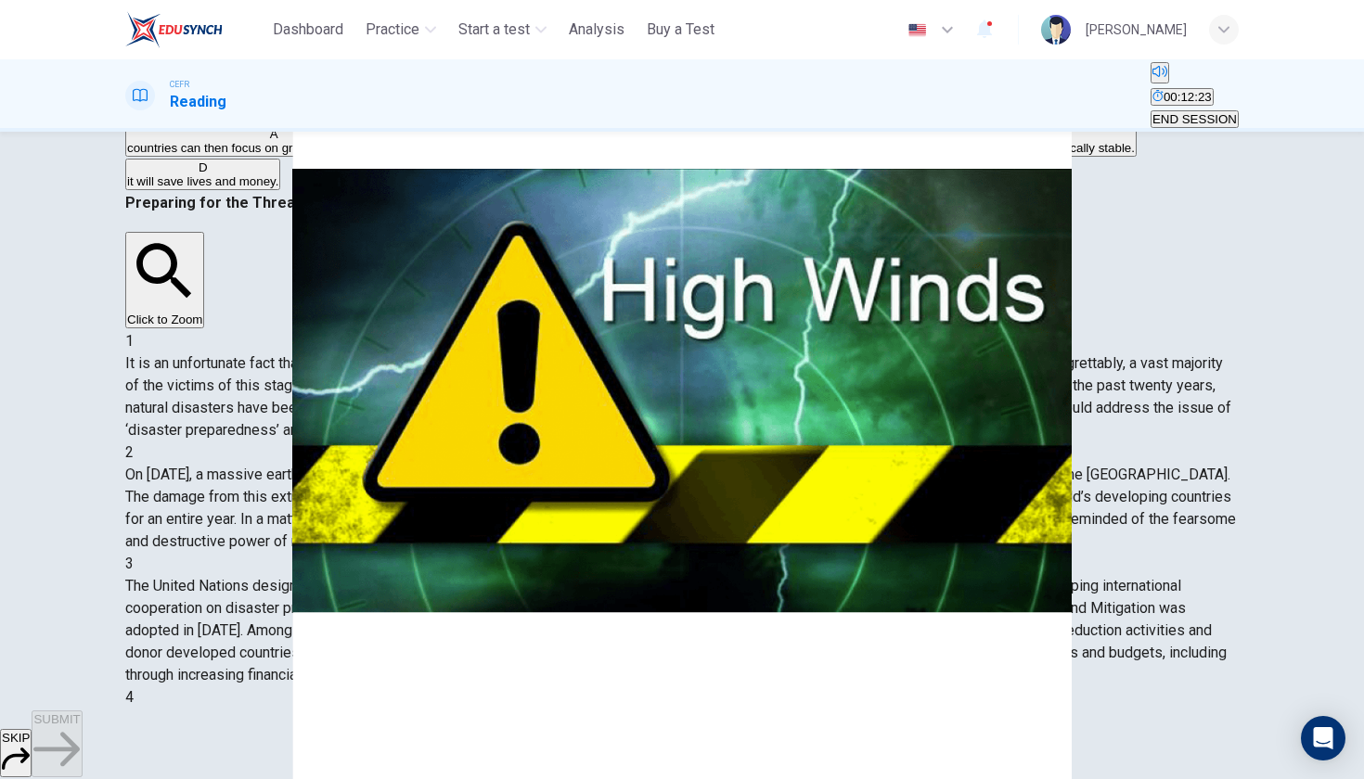
scroll to position [219, 0]
click at [757, 155] on span "it can help international communities to be more economically stable." at bounding box center [946, 148] width 378 height 14
click at [280, 190] on button "D it will save lives and money." at bounding box center [202, 175] width 155 height 32
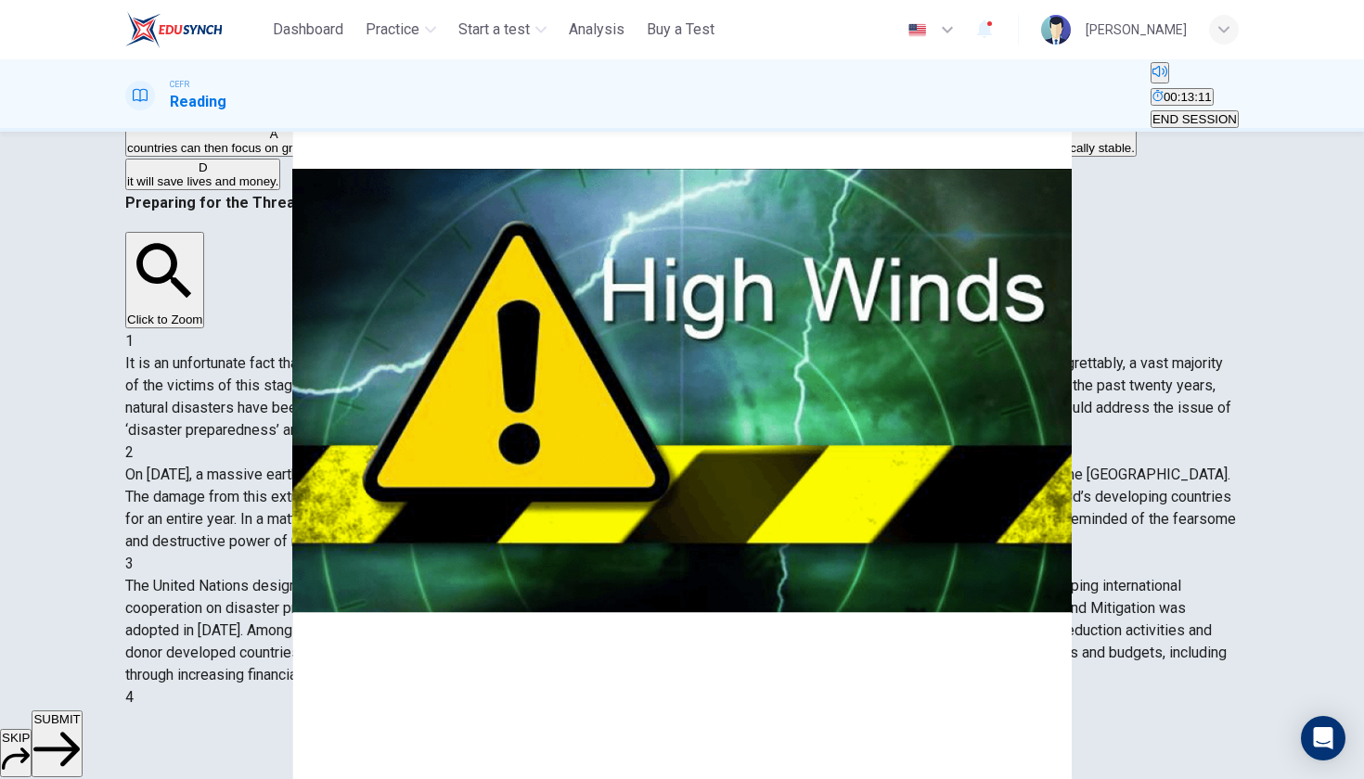
click at [80, 726] on span "SUBMIT" at bounding box center [56, 719] width 46 height 14
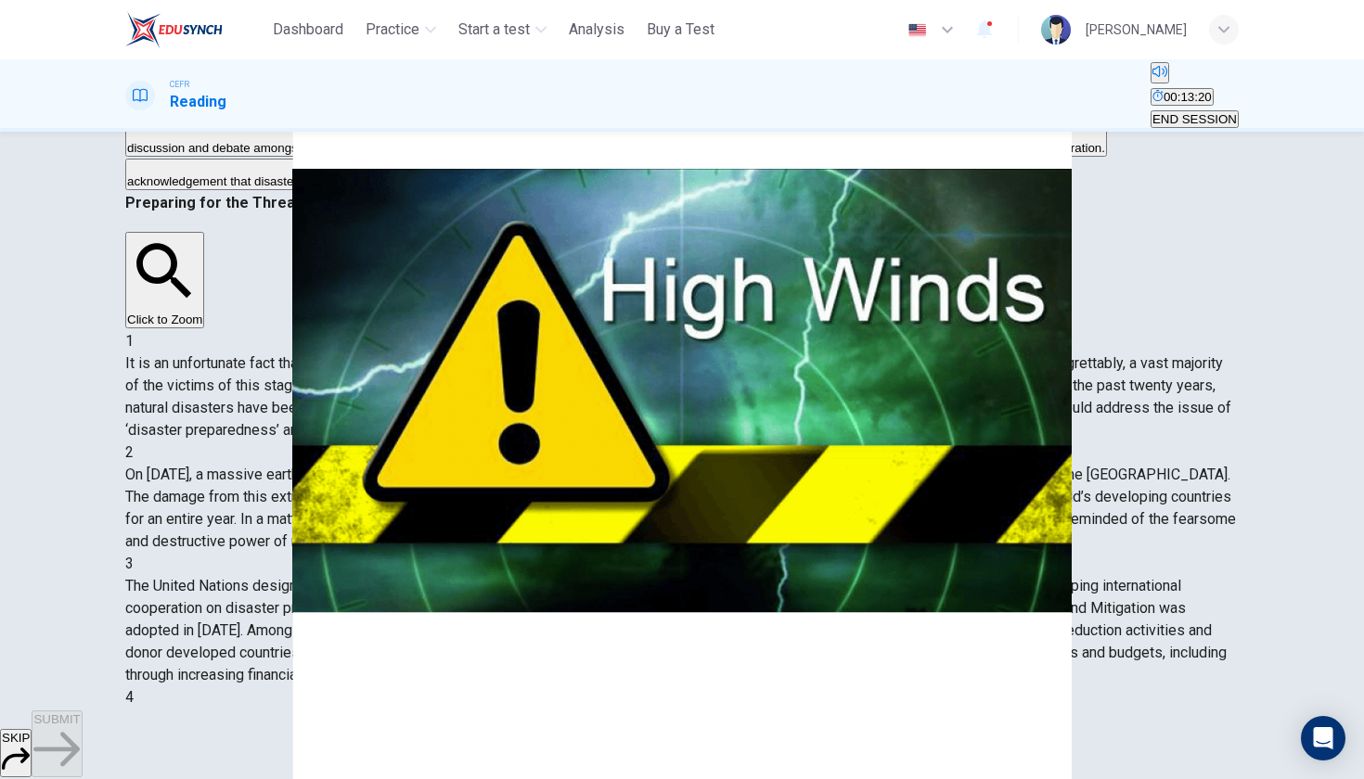
scroll to position [1382, 0]
click at [520, 155] on span "chance for participants to review the Yokohama Strategy." at bounding box center [675, 148] width 311 height 14
click at [82, 755] on button "SUBMIT" at bounding box center [57, 744] width 50 height 67
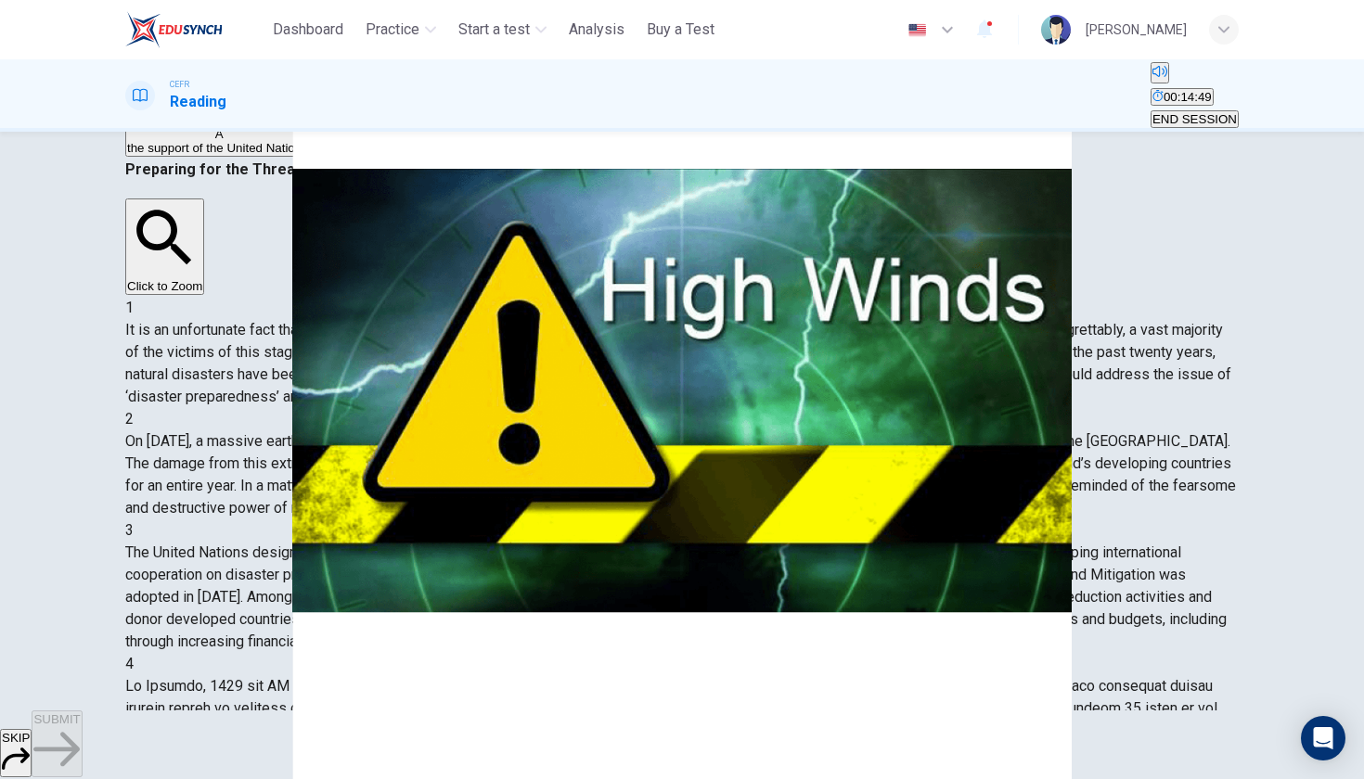
scroll to position [0, 0]
click at [315, 155] on span "the people of Kobe." at bounding box center [418, 148] width 207 height 14
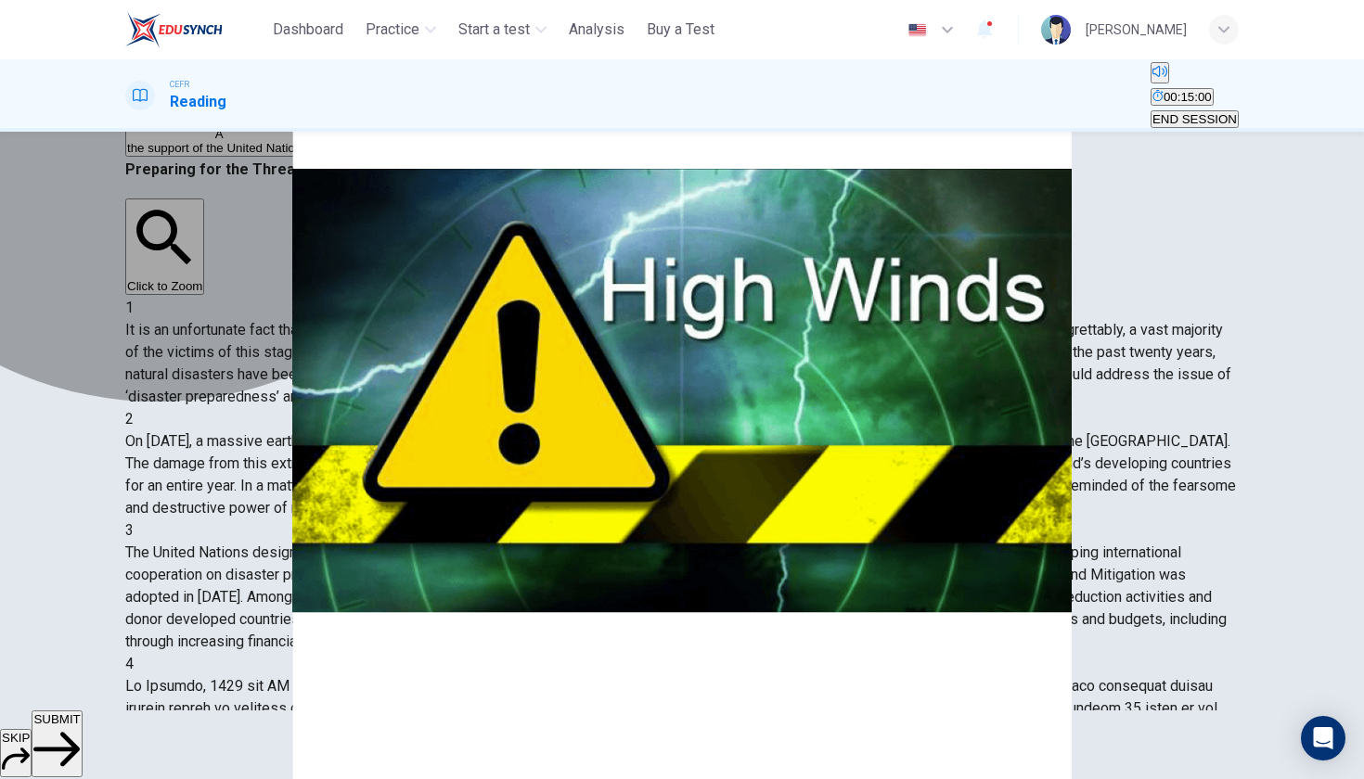
click at [313, 157] on button "A the support of the United Nations." at bounding box center [219, 141] width 188 height 32
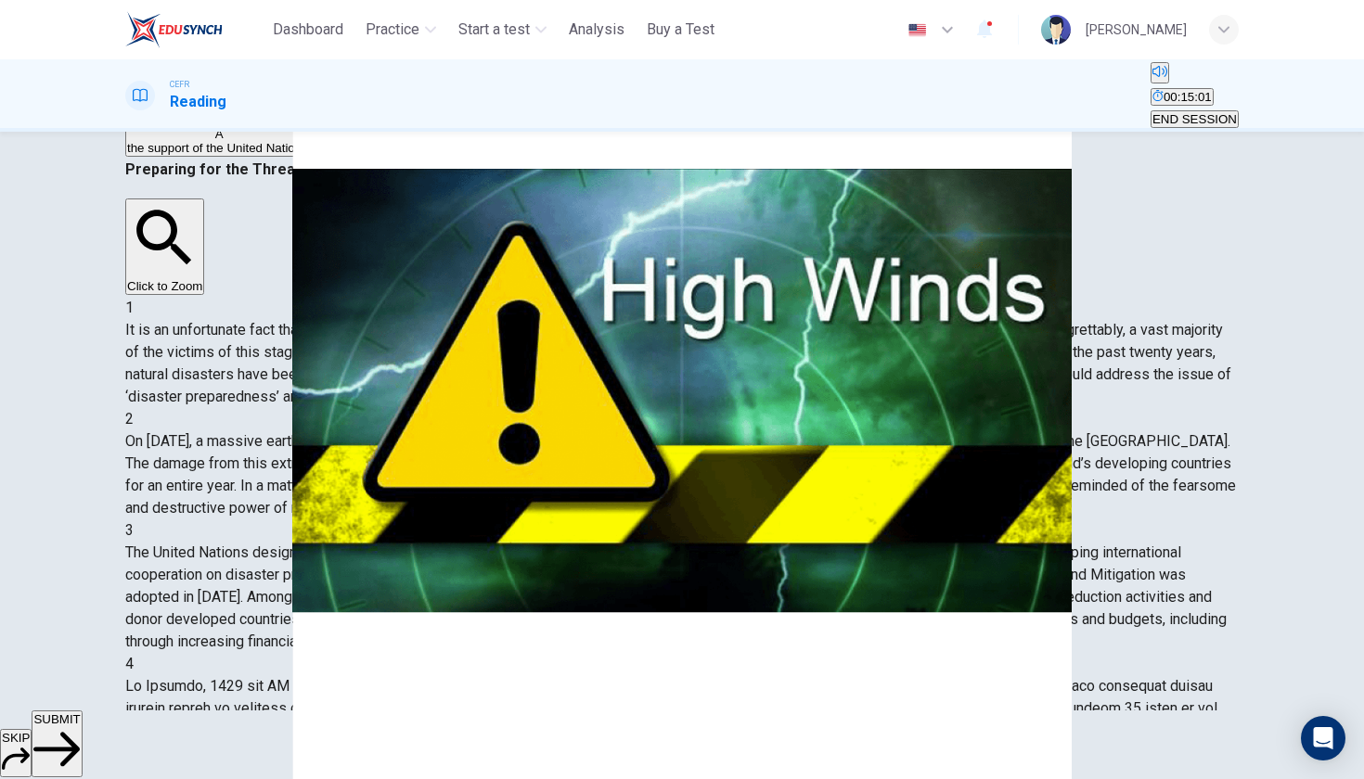
click at [82, 756] on button "SUBMIT" at bounding box center [57, 744] width 50 height 67
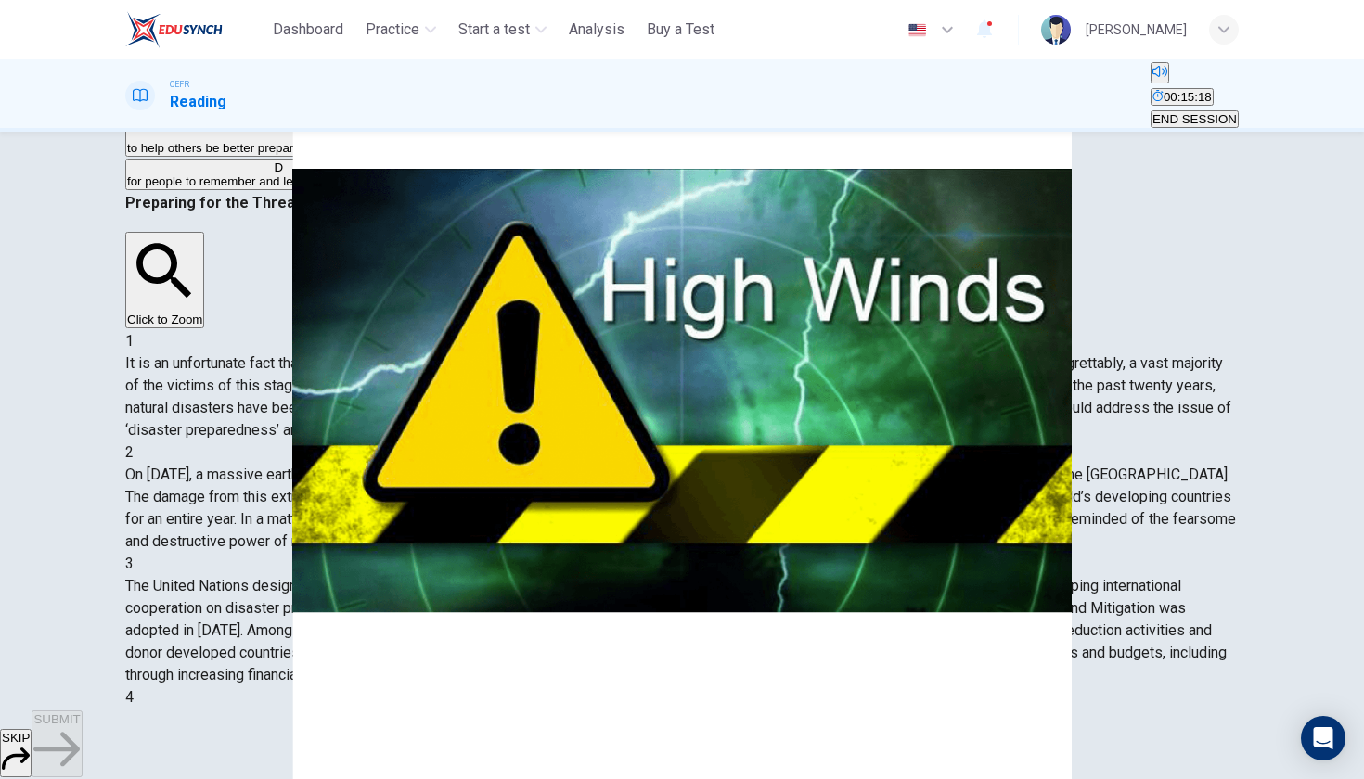
click at [476, 155] on span "to help others be better prepared for any future natural disasters." at bounding box center [304, 148] width 354 height 14
click at [430, 188] on span "for people to remember and learn from what happened." at bounding box center [278, 181] width 303 height 14
click at [82, 738] on button "SUBMIT" at bounding box center [57, 744] width 50 height 67
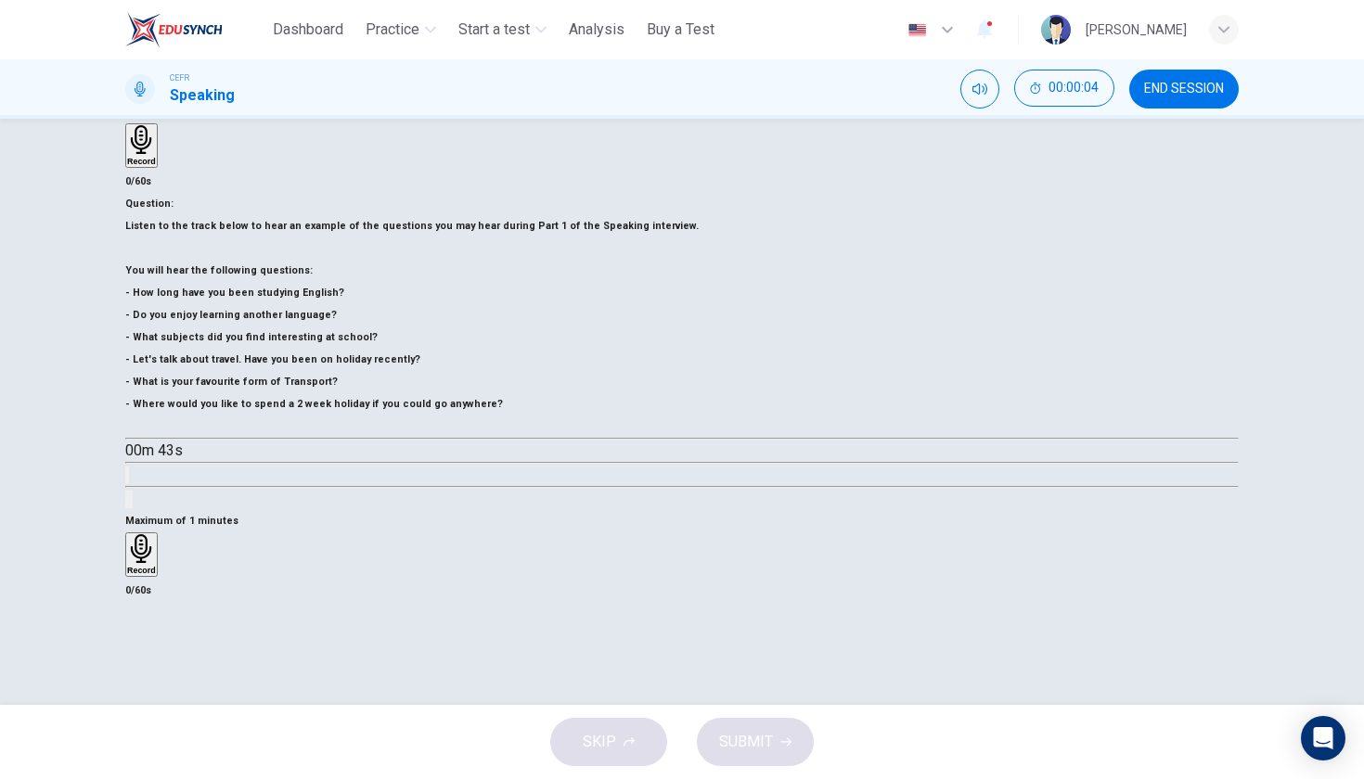
scroll to position [127, 0]
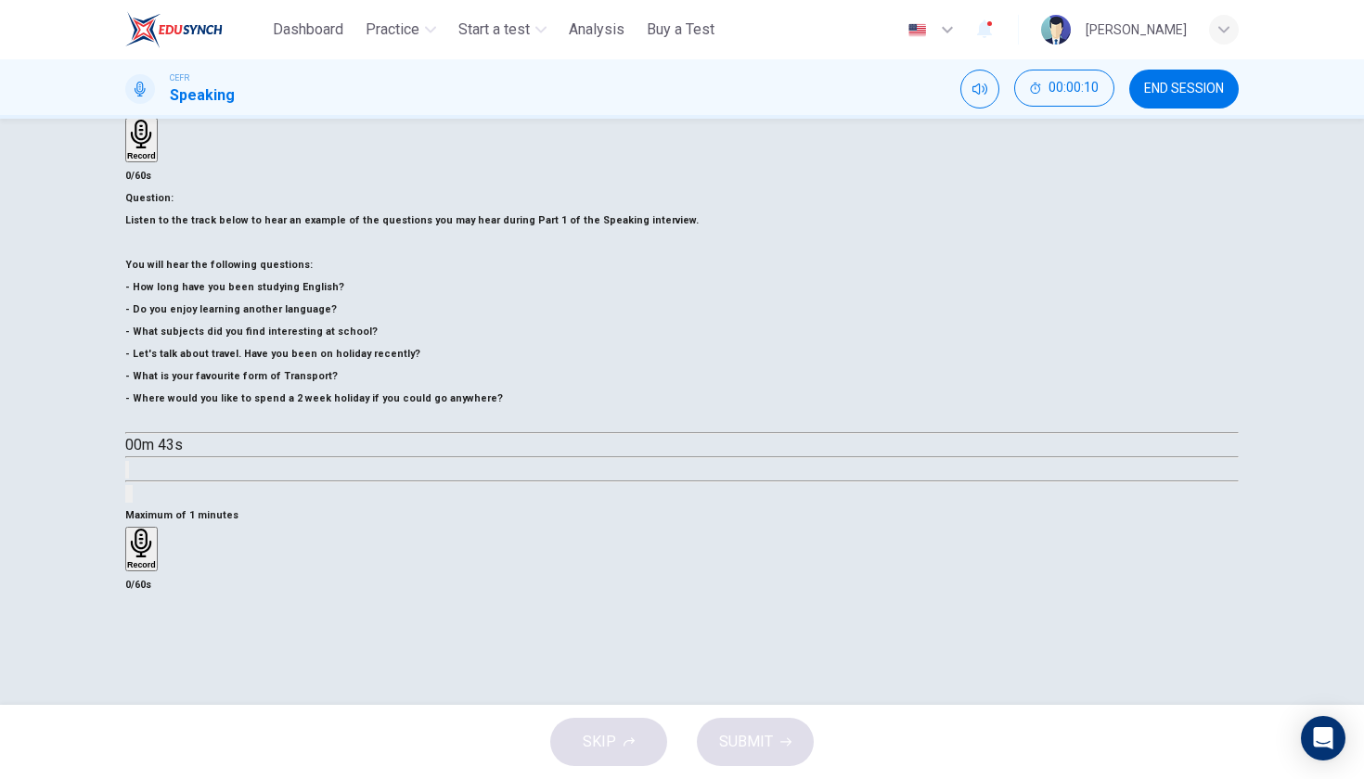
click at [133, 422] on icon "button" at bounding box center [133, 422] width 0 height 0
click at [140, 429] on button "button" at bounding box center [132, 422] width 15 height 15
click at [156, 529] on div "Record" at bounding box center [141, 549] width 29 height 41
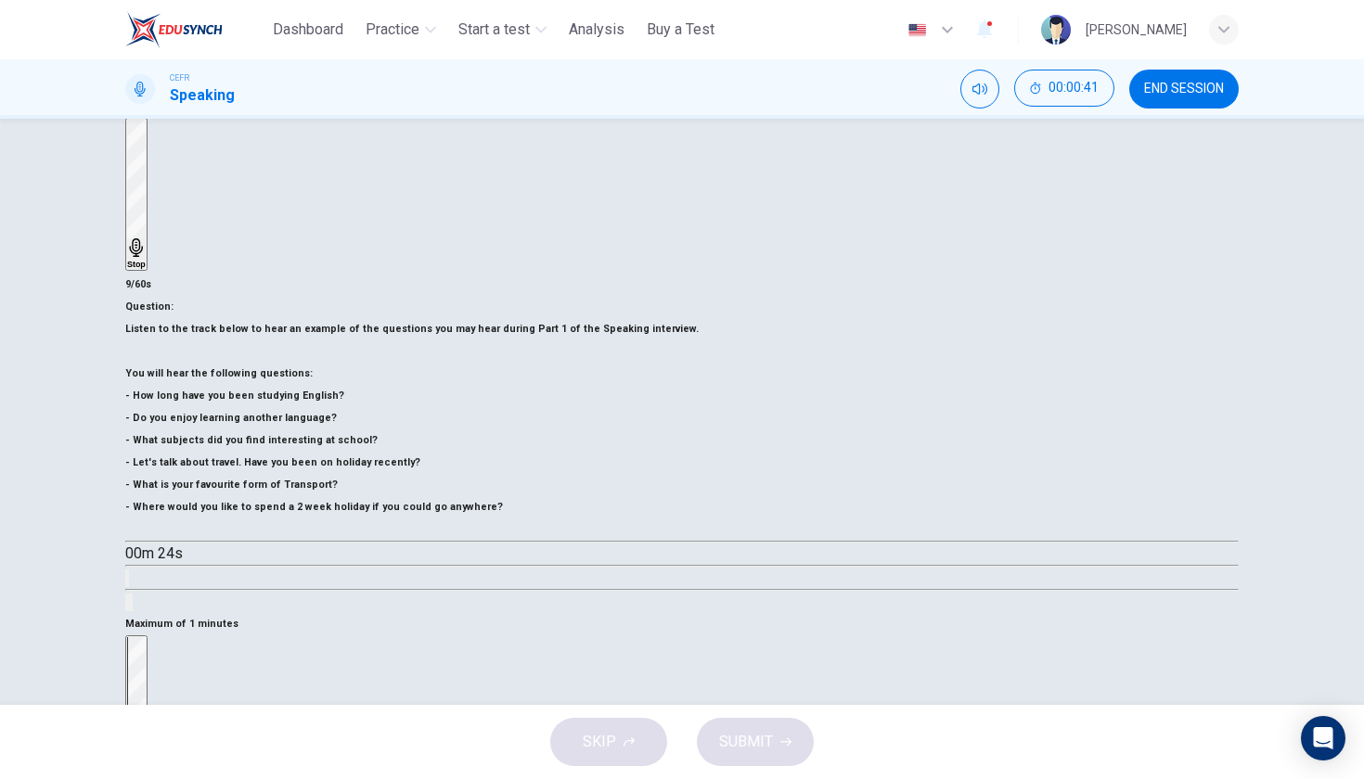
click at [146, 637] on div "Stop" at bounding box center [136, 711] width 19 height 149
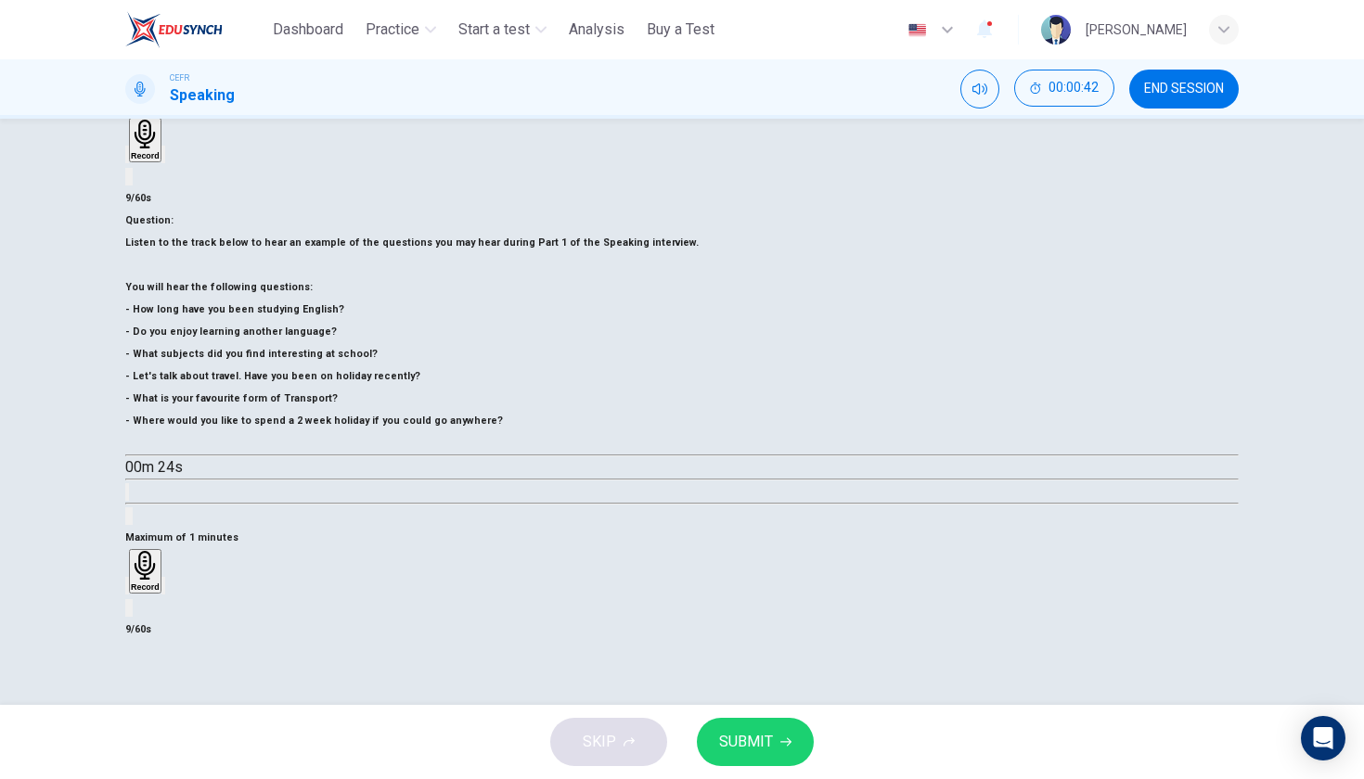
click at [146, 594] on icon "button" at bounding box center [138, 601] width 15 height 15
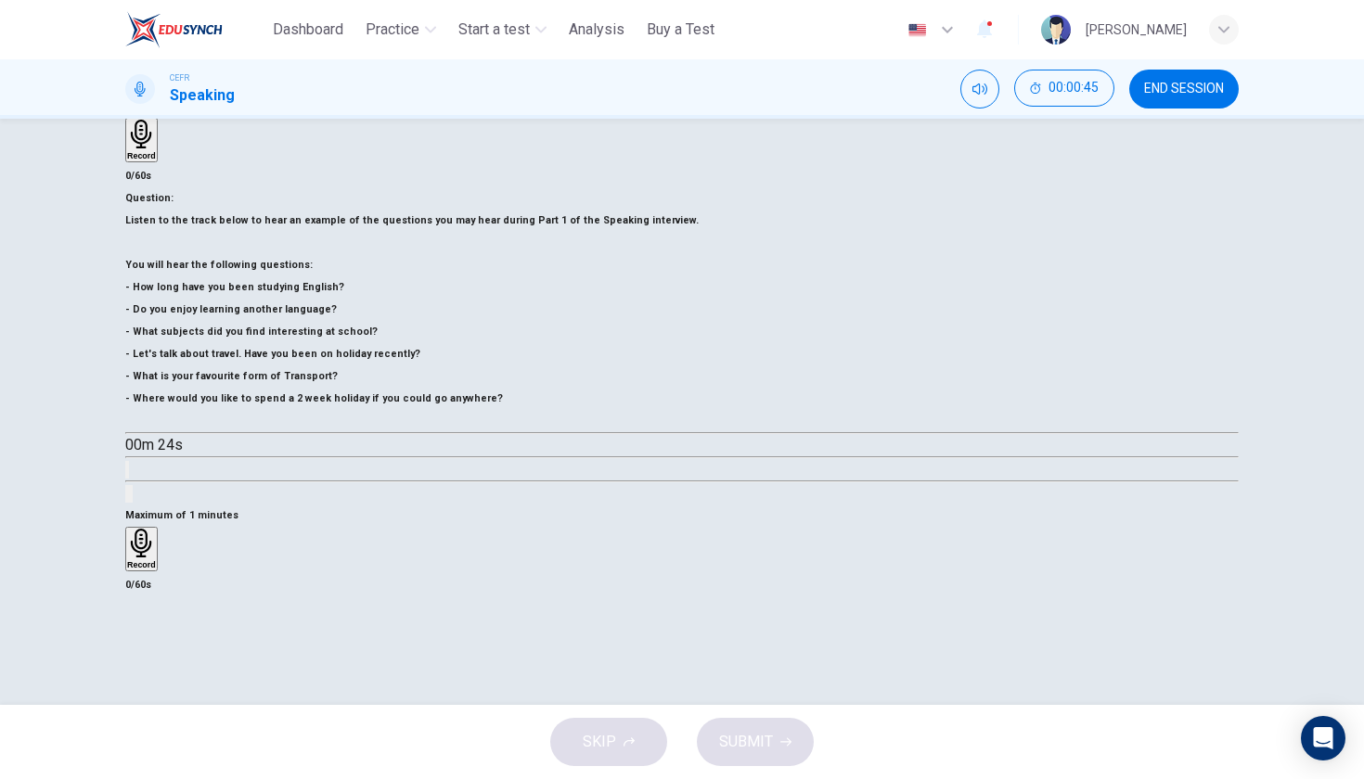
click at [156, 560] on h6 "Record" at bounding box center [141, 564] width 29 height 9
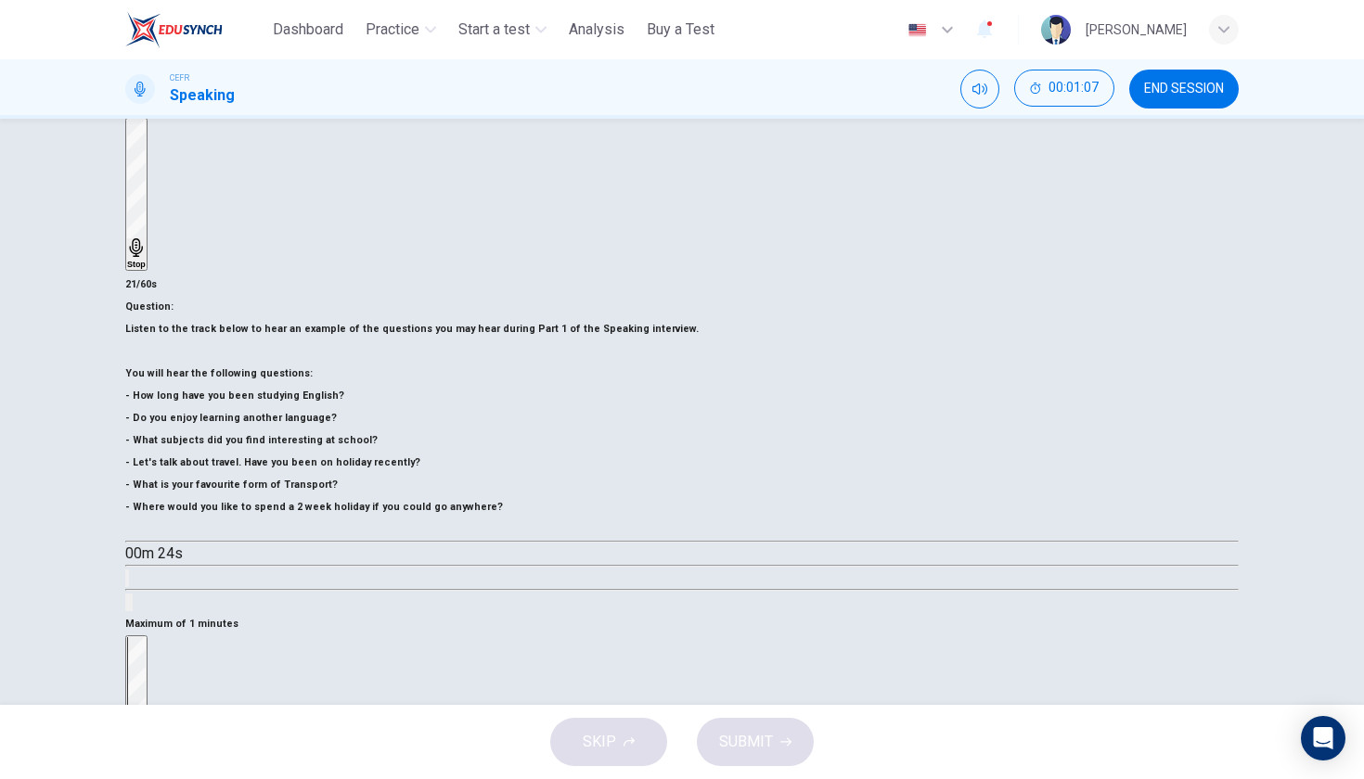
click at [146, 777] on h6 "Stop" at bounding box center [136, 781] width 19 height 9
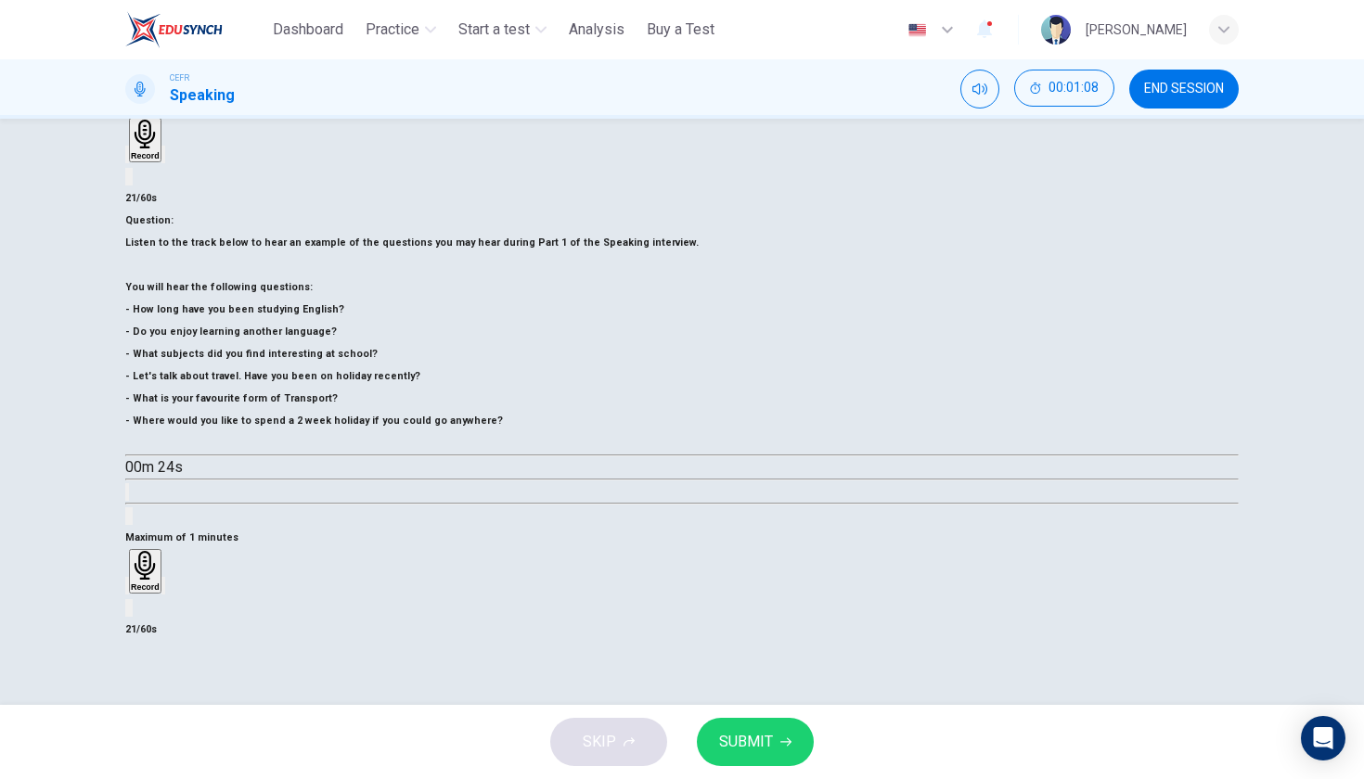
click at [127, 590] on icon "button" at bounding box center [127, 590] width 0 height 0
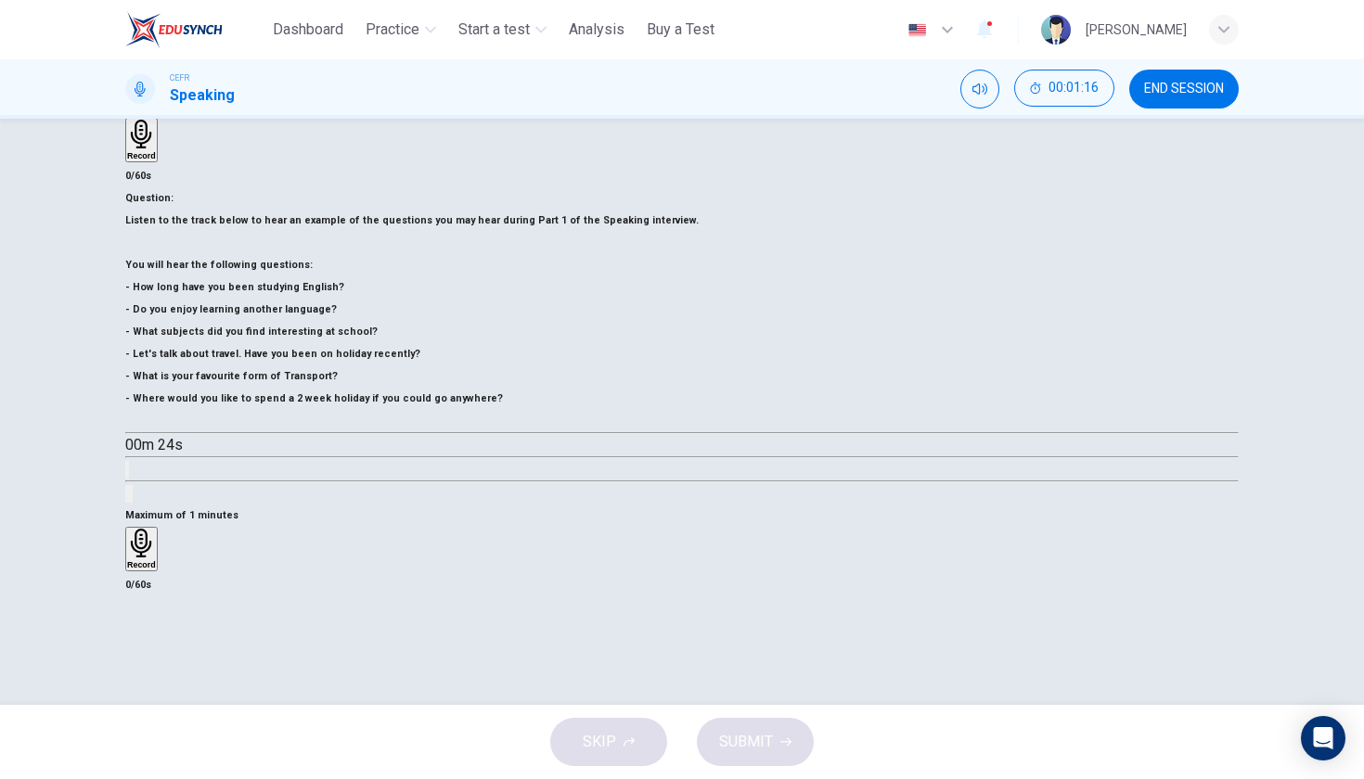
click at [156, 529] on div "Record" at bounding box center [141, 549] width 29 height 41
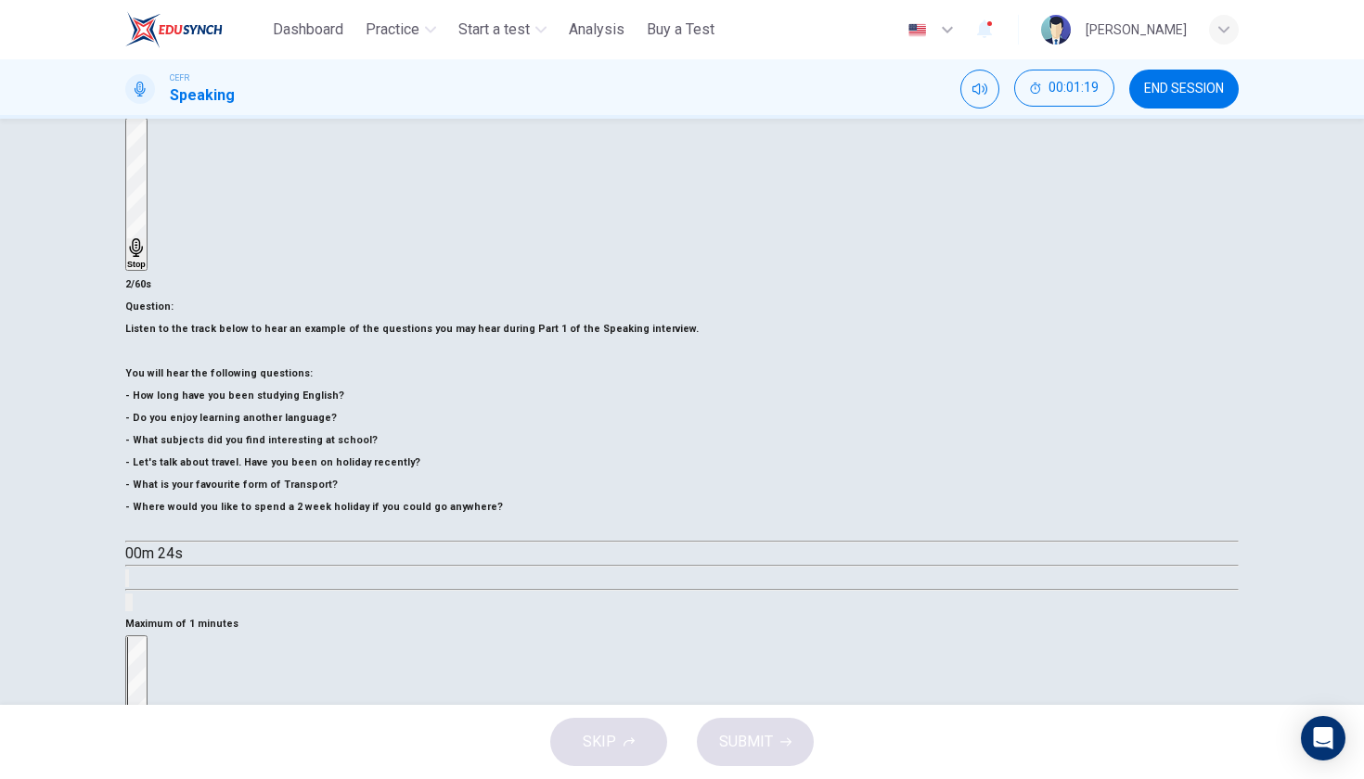
click at [146, 637] on div "Stop" at bounding box center [136, 711] width 19 height 149
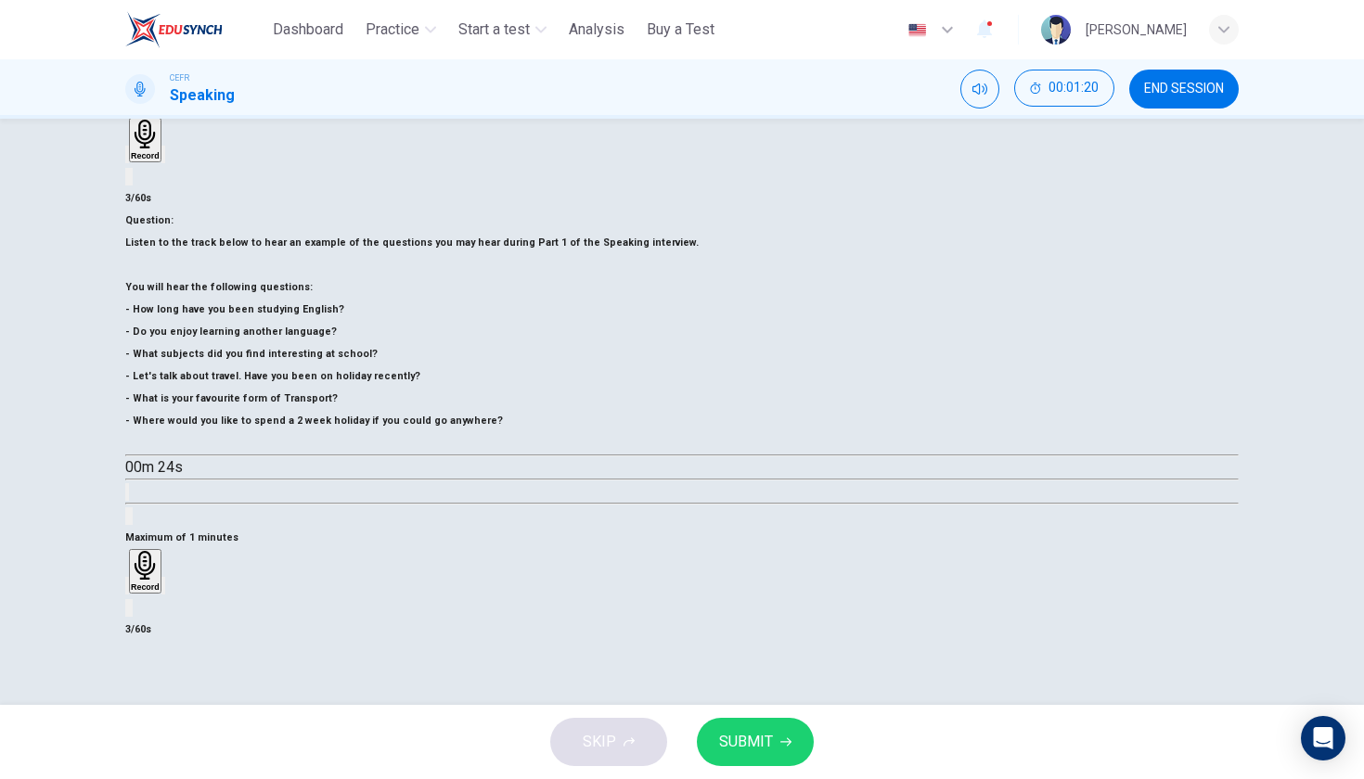
click at [127, 579] on div "button" at bounding box center [127, 586] width 0 height 14
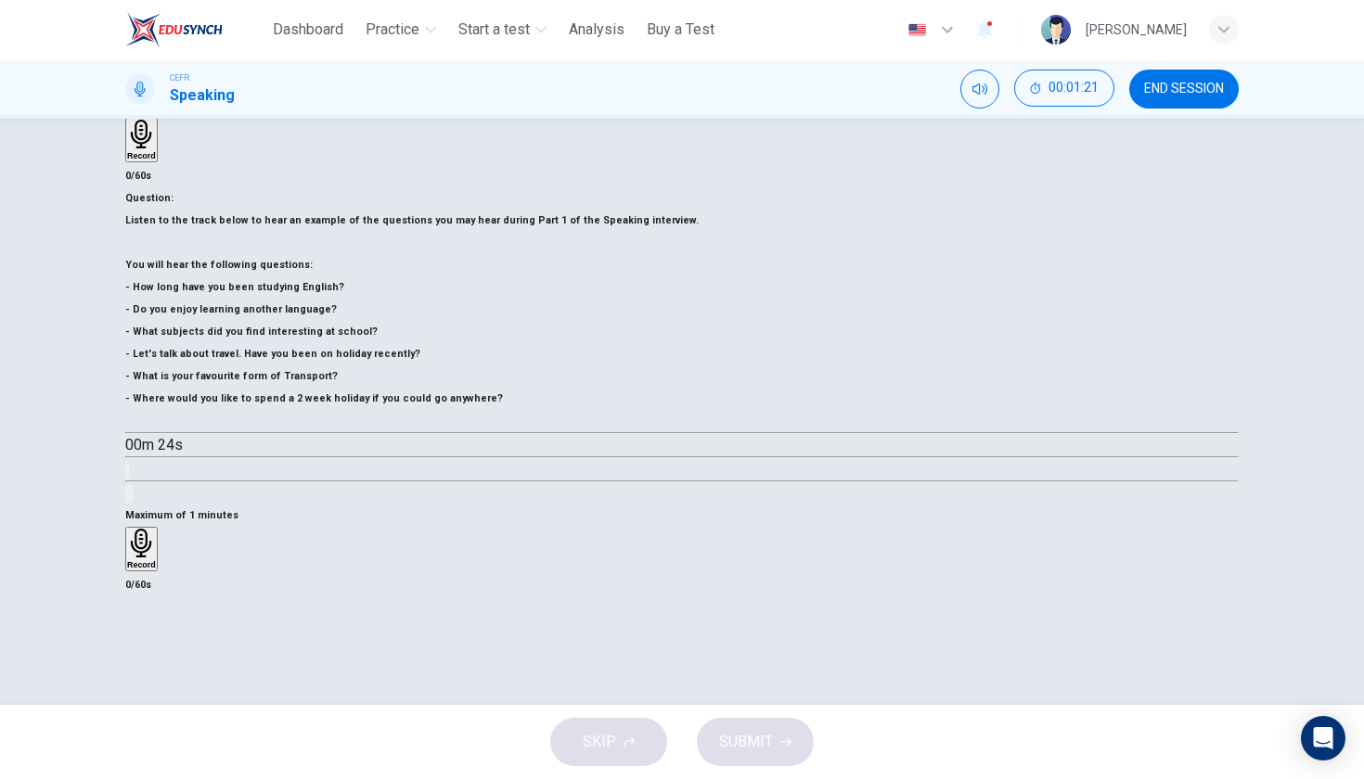
click at [156, 529] on div "Record" at bounding box center [141, 549] width 29 height 41
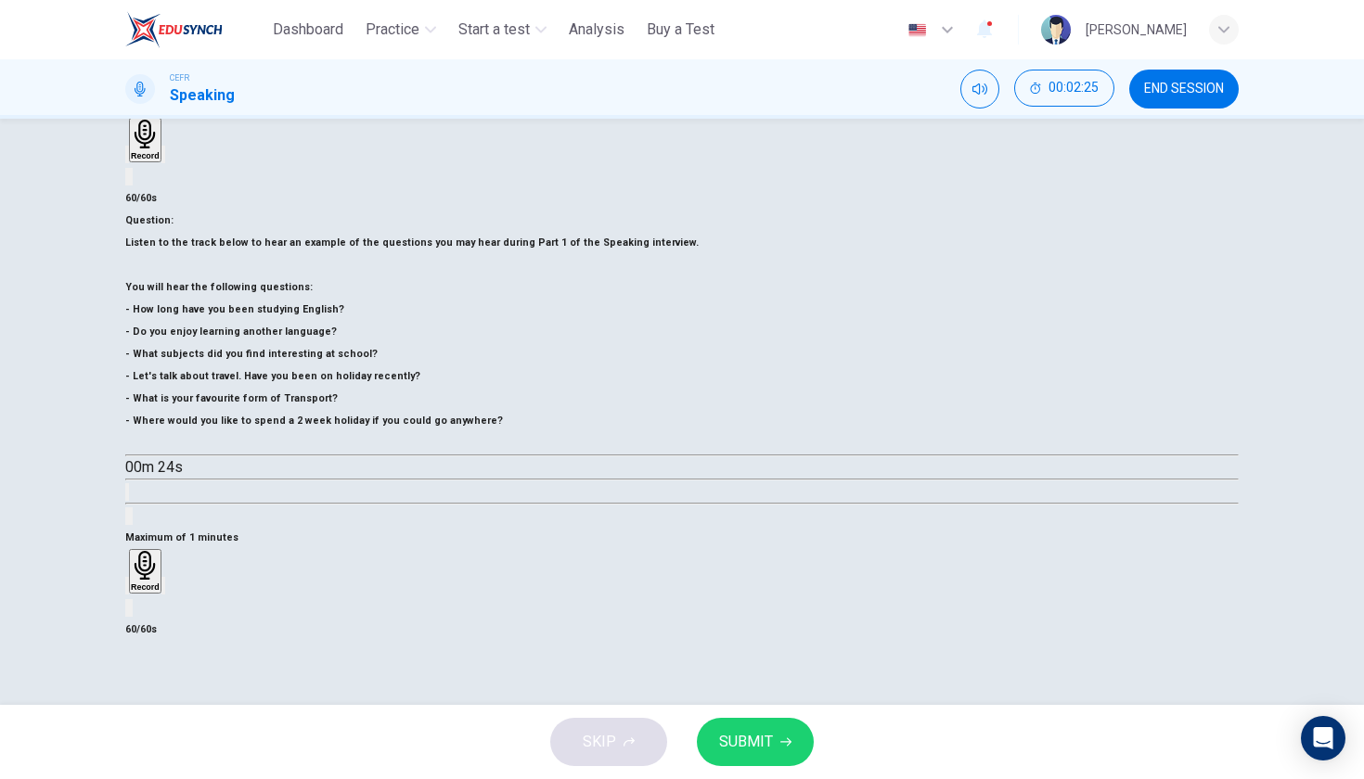
click at [127, 590] on icon "button" at bounding box center [127, 590] width 0 height 0
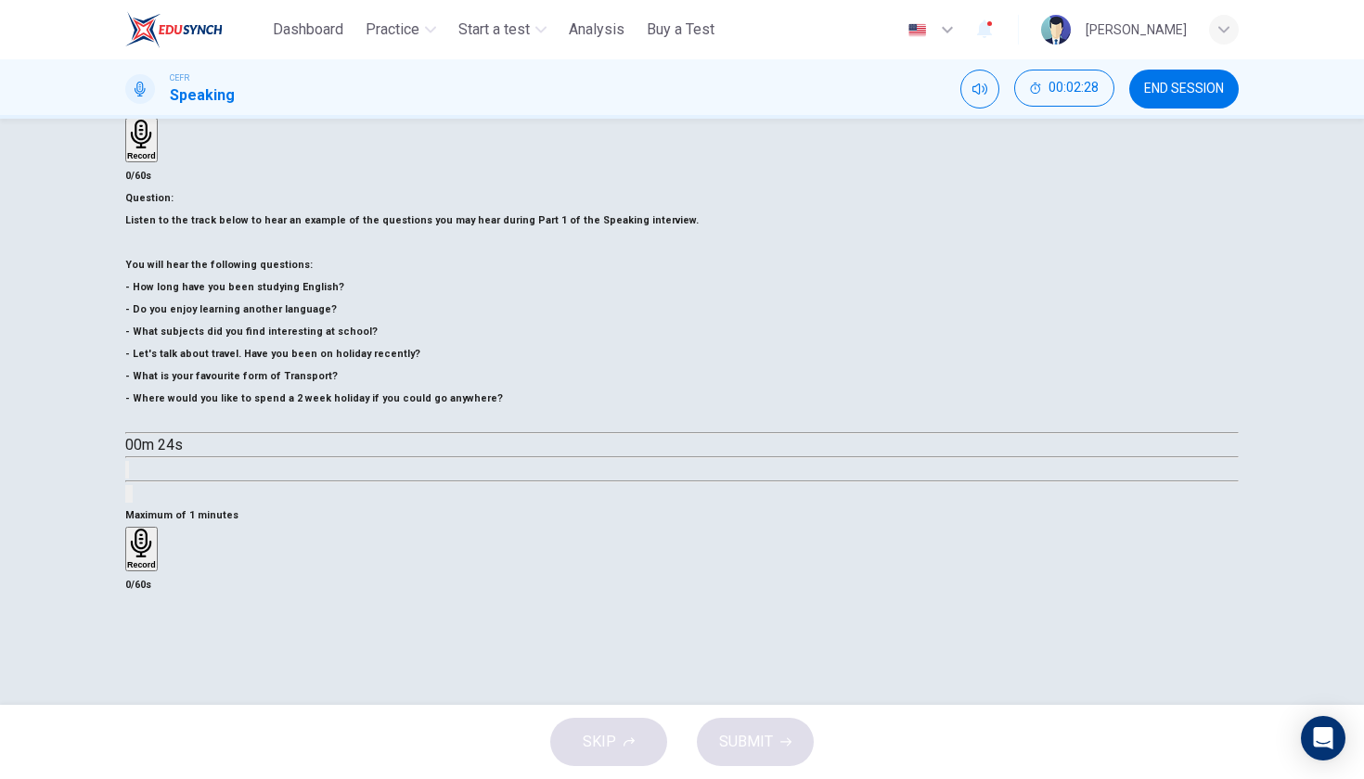
click at [156, 560] on h6 "Record" at bounding box center [141, 564] width 29 height 9
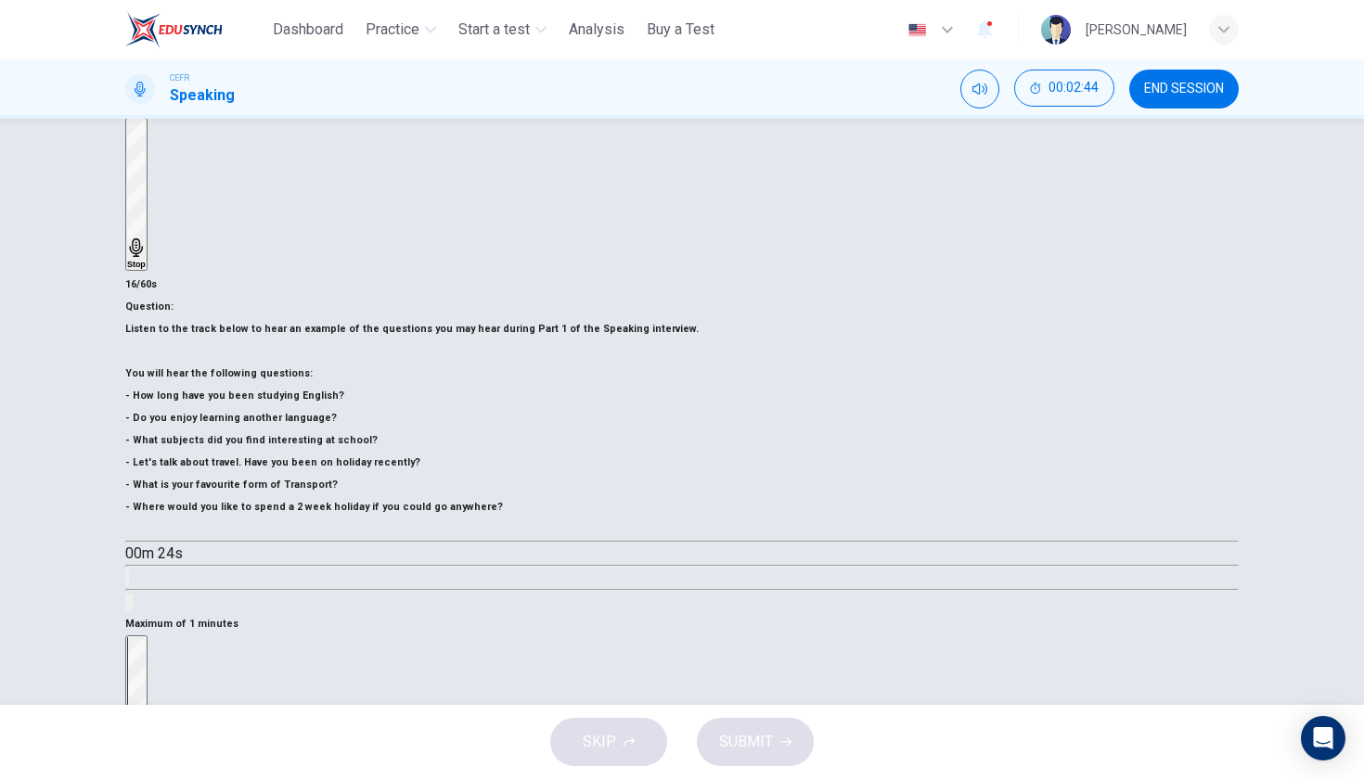
click at [146, 637] on div "Stop" at bounding box center [136, 711] width 19 height 149
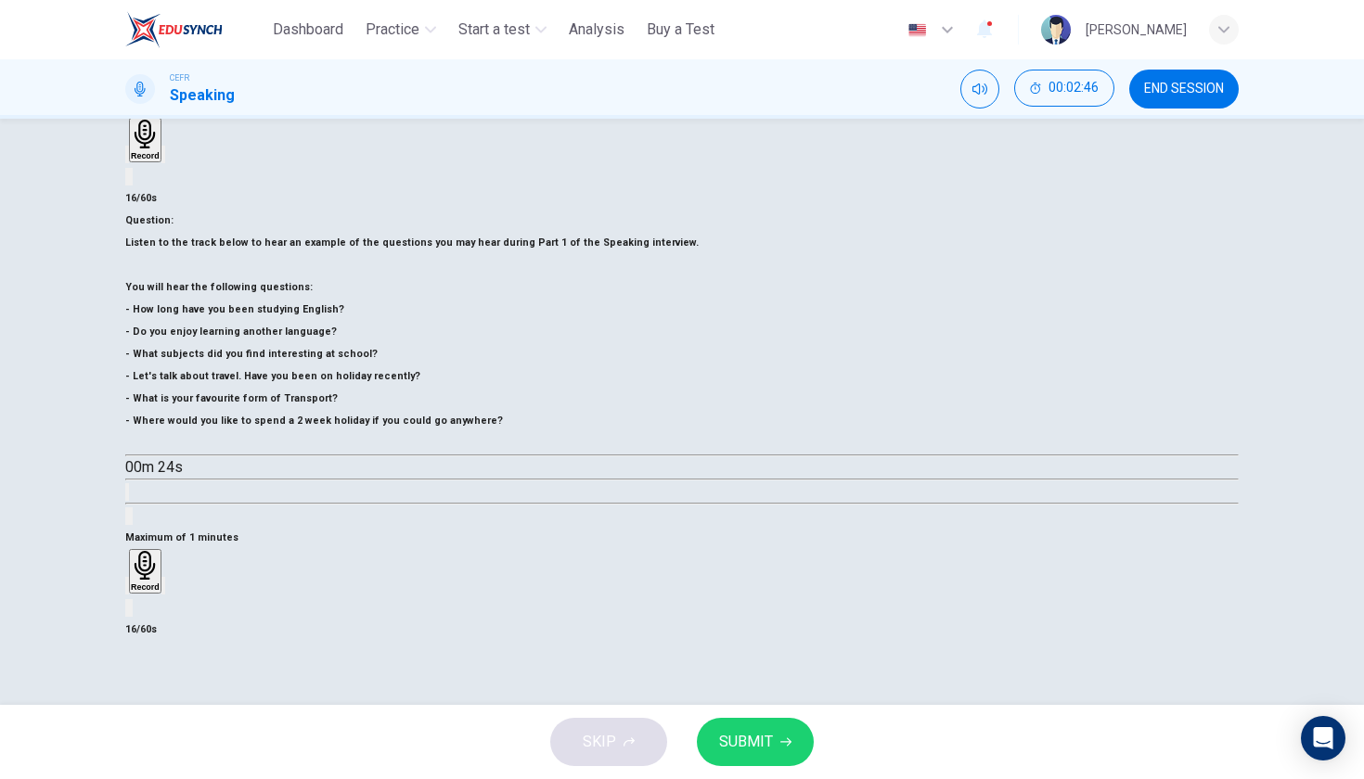
click at [127, 579] on div "button" at bounding box center [127, 586] width 0 height 14
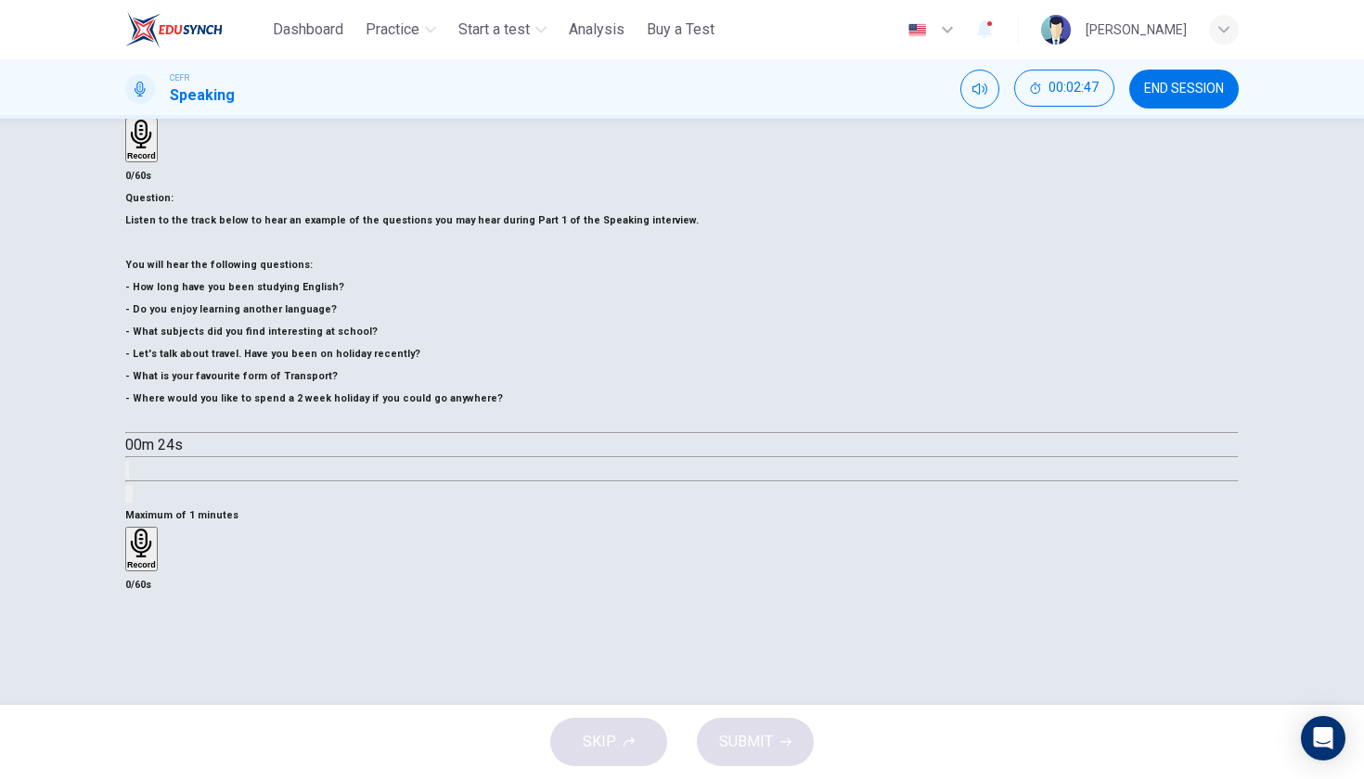
click at [156, 560] on h6 "Record" at bounding box center [141, 564] width 29 height 9
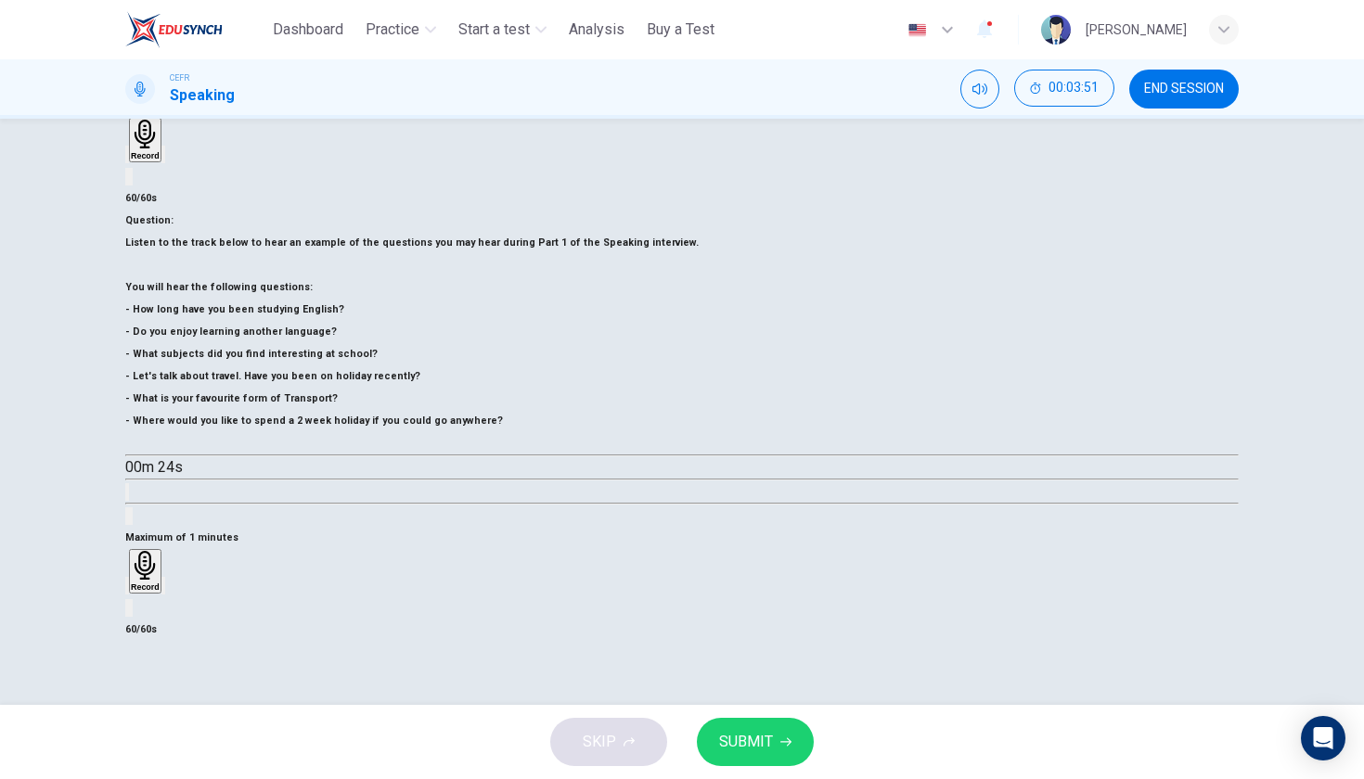
click at [163, 579] on div "button" at bounding box center [163, 586] width 0 height 14
click at [127, 579] on div "button" at bounding box center [127, 586] width 0 height 14
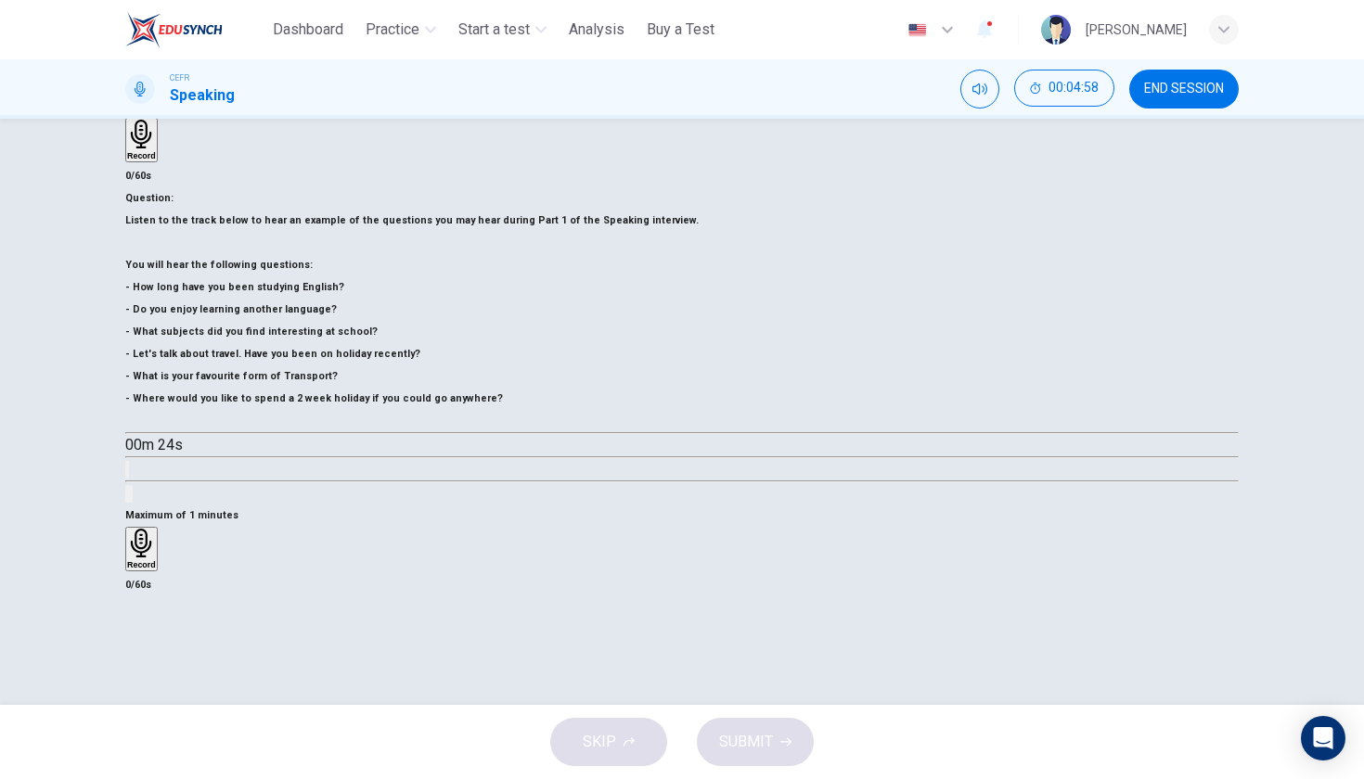
click at [156, 560] on h6 "Record" at bounding box center [141, 564] width 29 height 9
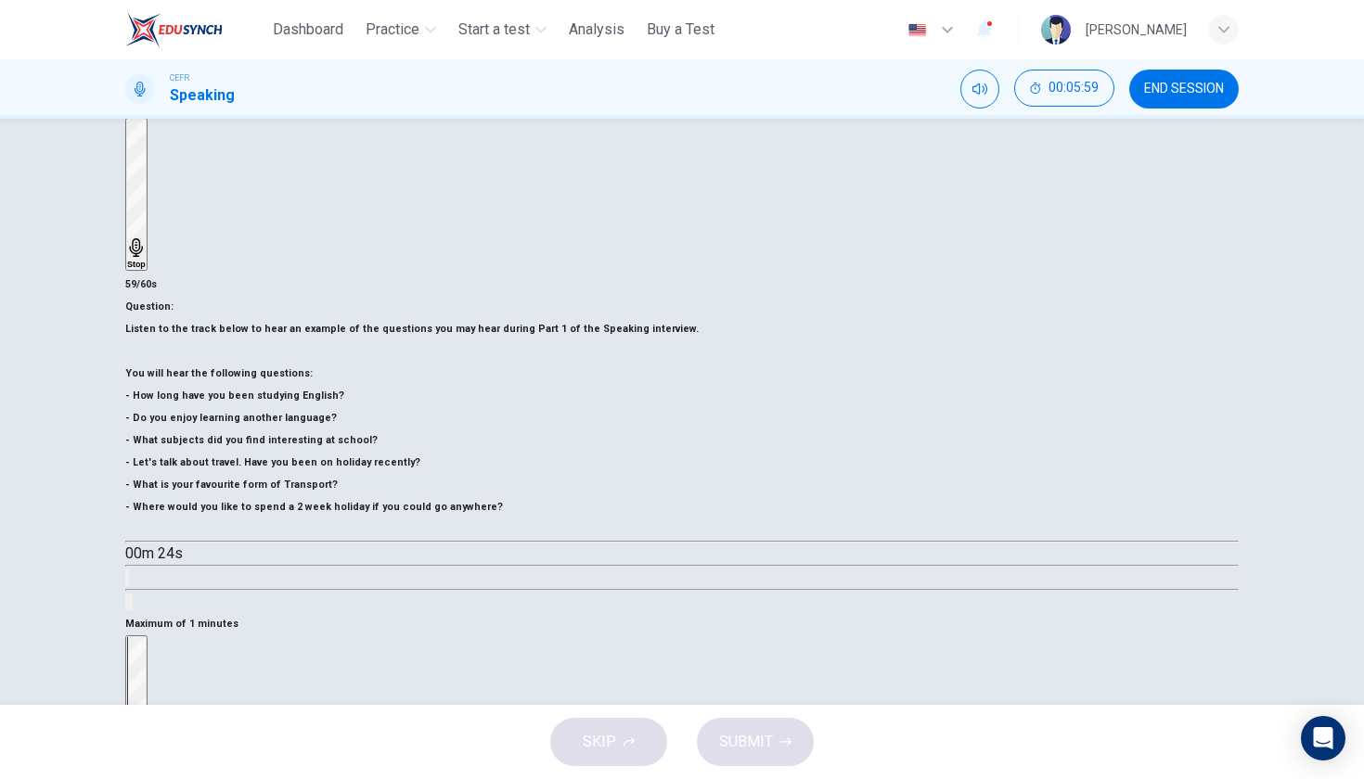
click at [146, 777] on h6 "Stop" at bounding box center [136, 781] width 19 height 9
click at [146, 637] on div "Stop" at bounding box center [136, 711] width 19 height 149
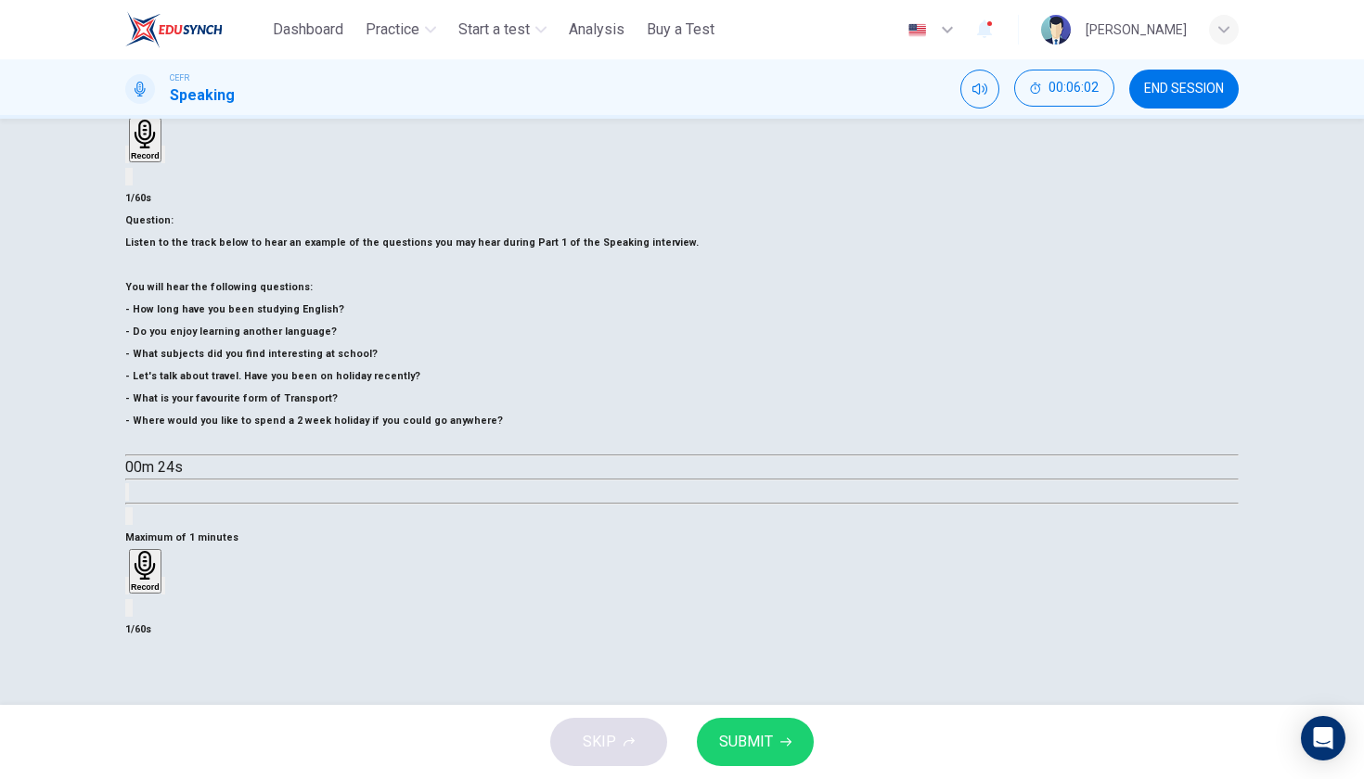
click at [146, 594] on icon "button" at bounding box center [138, 601] width 15 height 15
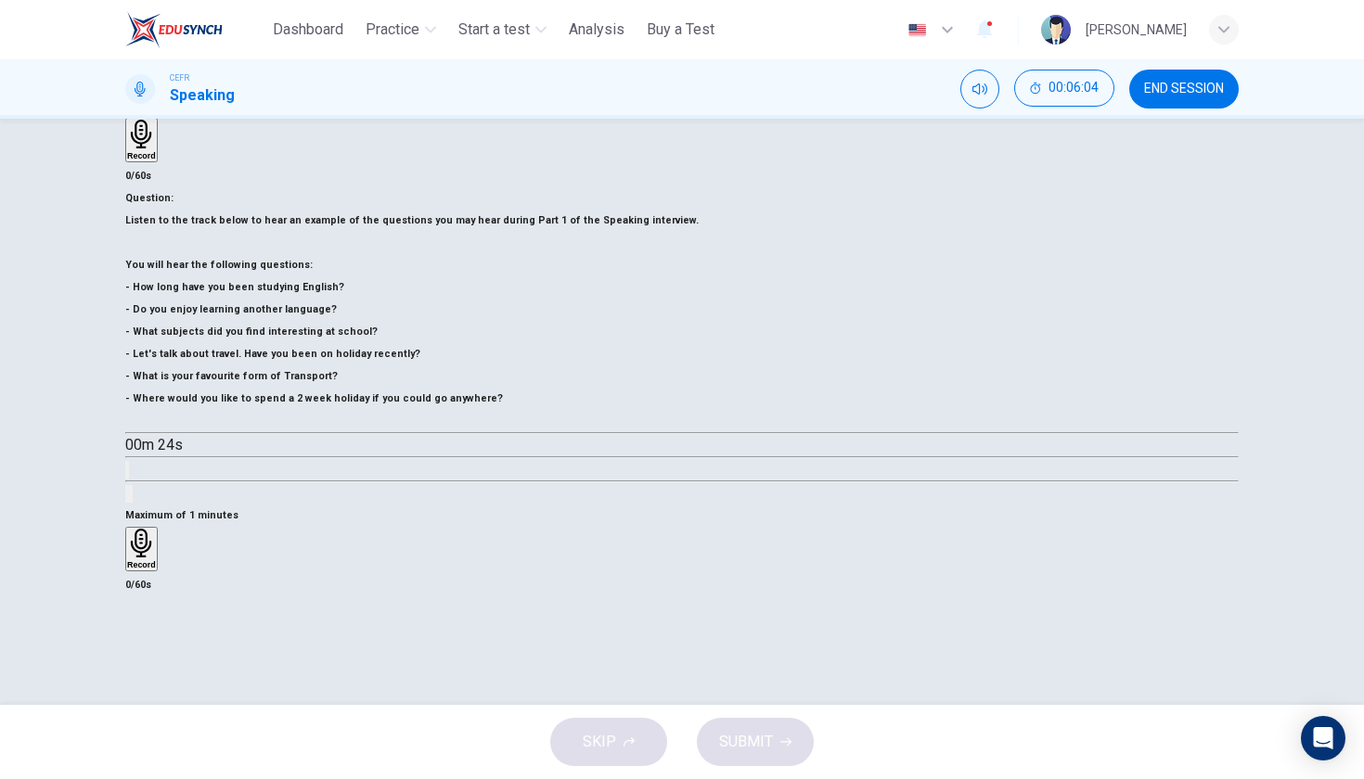
click at [156, 529] on div "Record" at bounding box center [141, 549] width 29 height 41
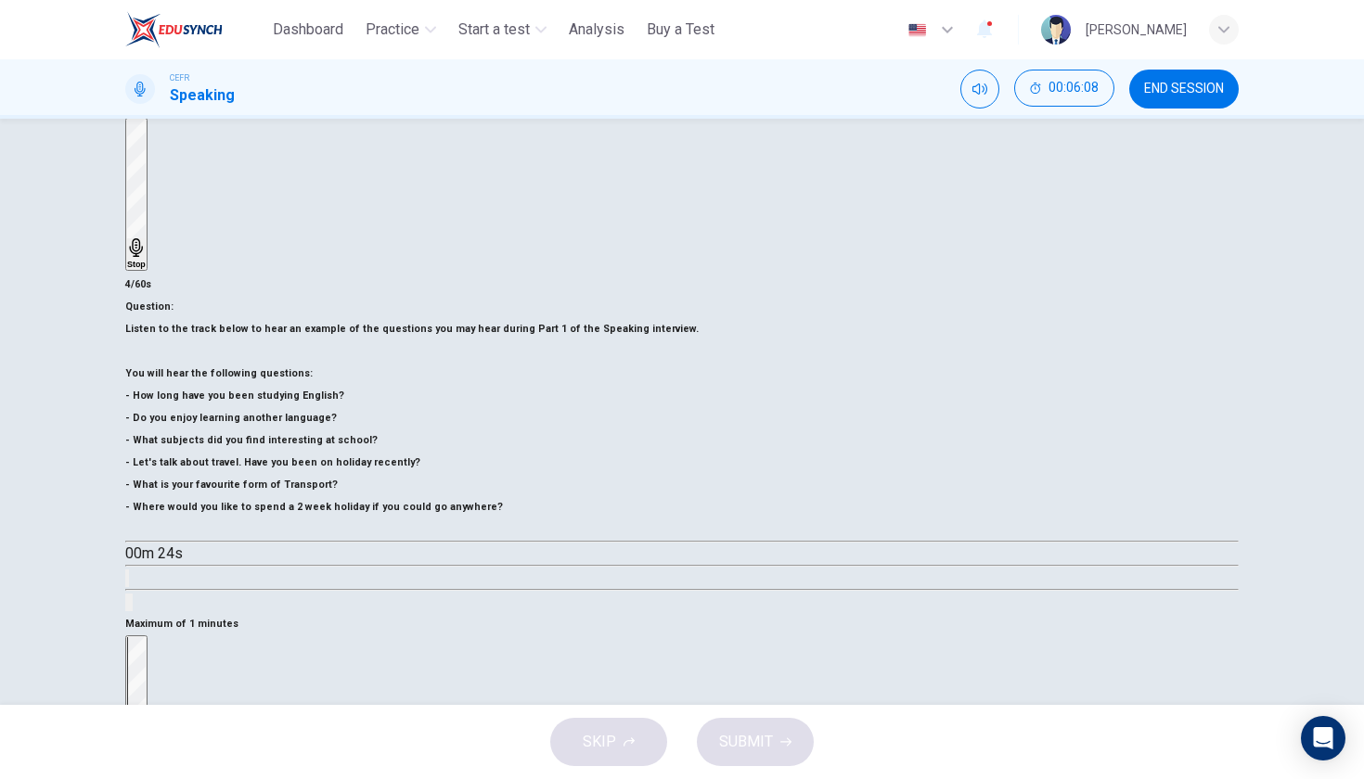
click at [146, 637] on div "Stop" at bounding box center [136, 711] width 19 height 149
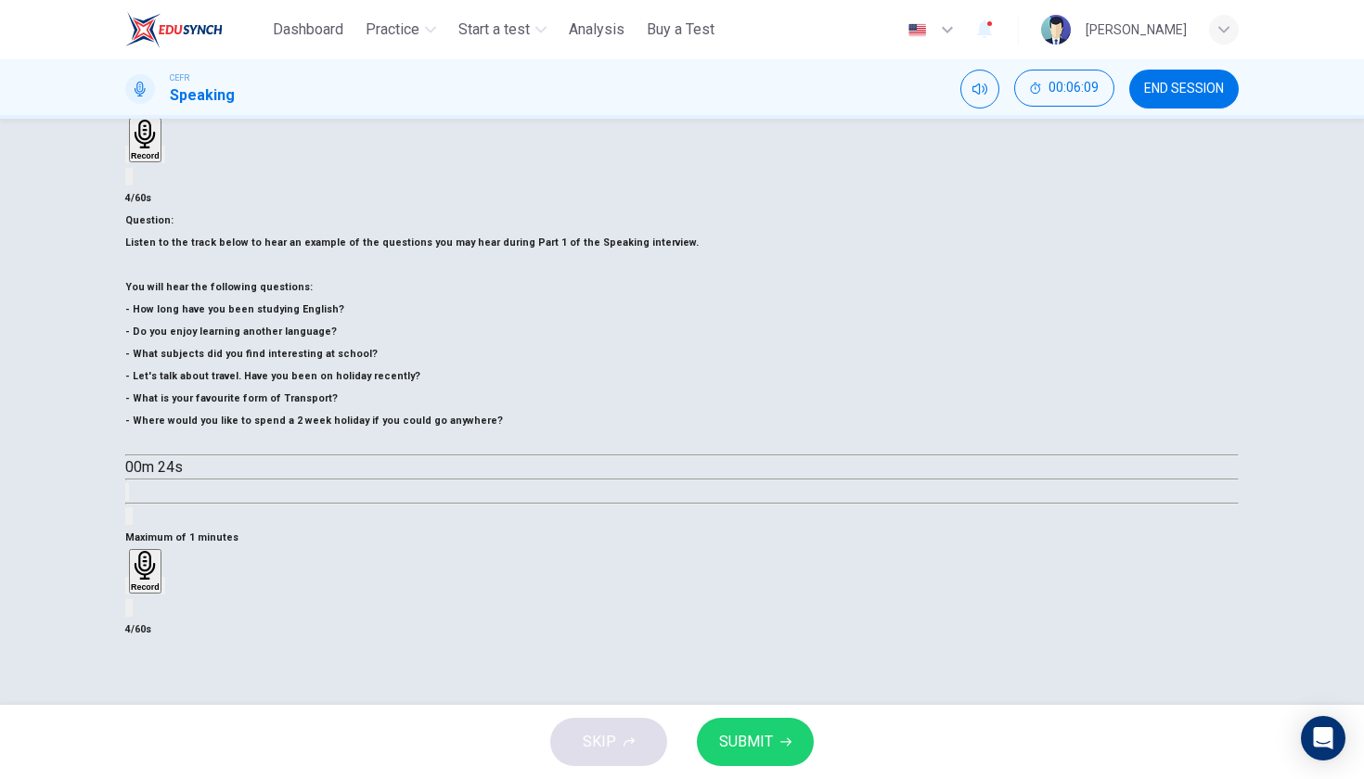
click at [127, 579] on div "button" at bounding box center [127, 586] width 0 height 14
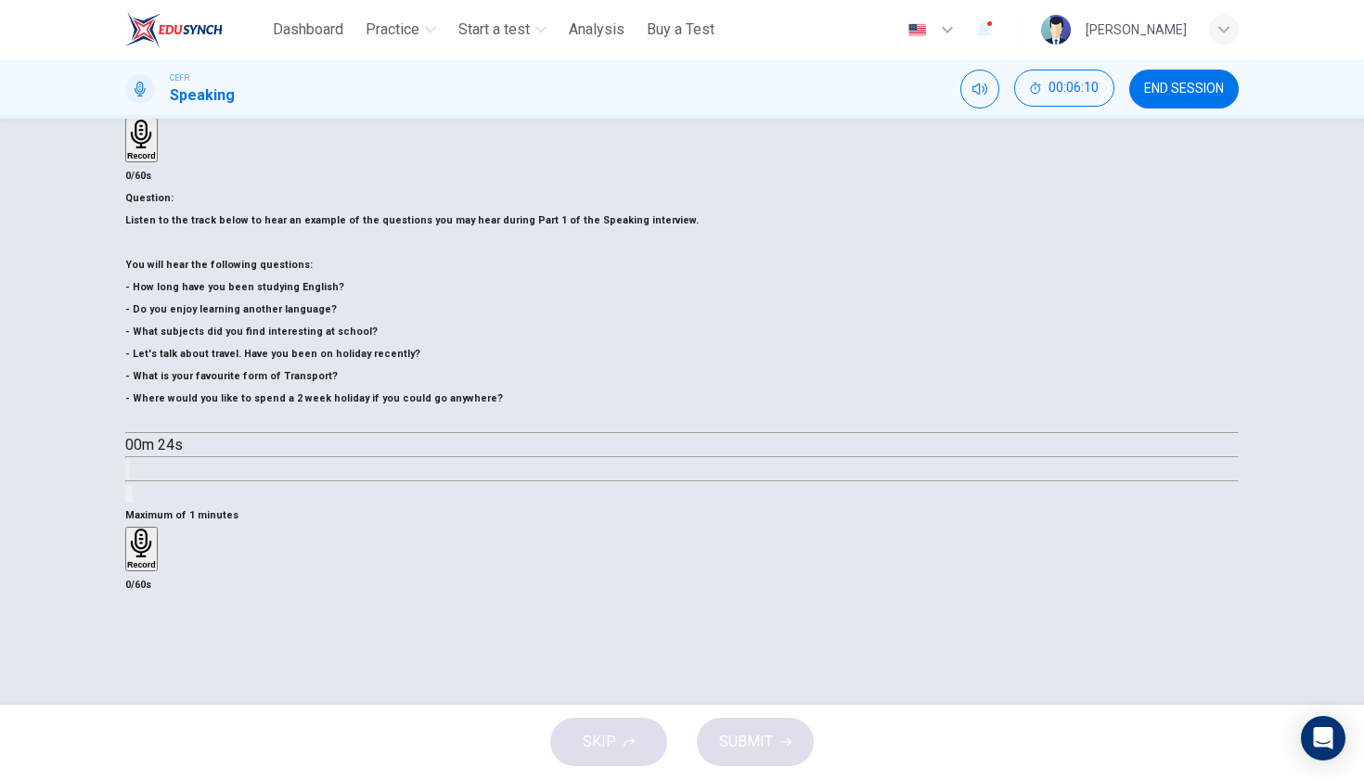
click at [156, 560] on h6 "Record" at bounding box center [141, 564] width 29 height 9
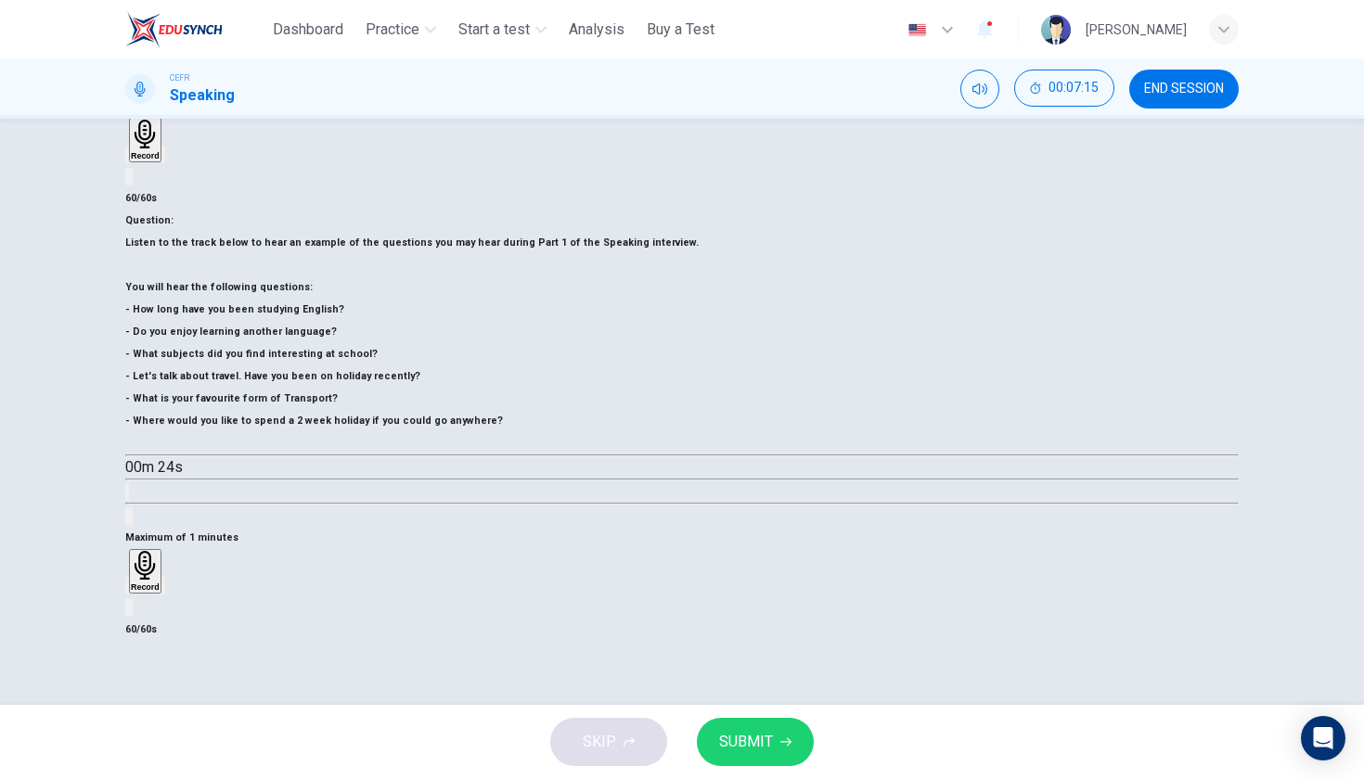
click at [784, 744] on icon "button" at bounding box center [785, 742] width 11 height 11
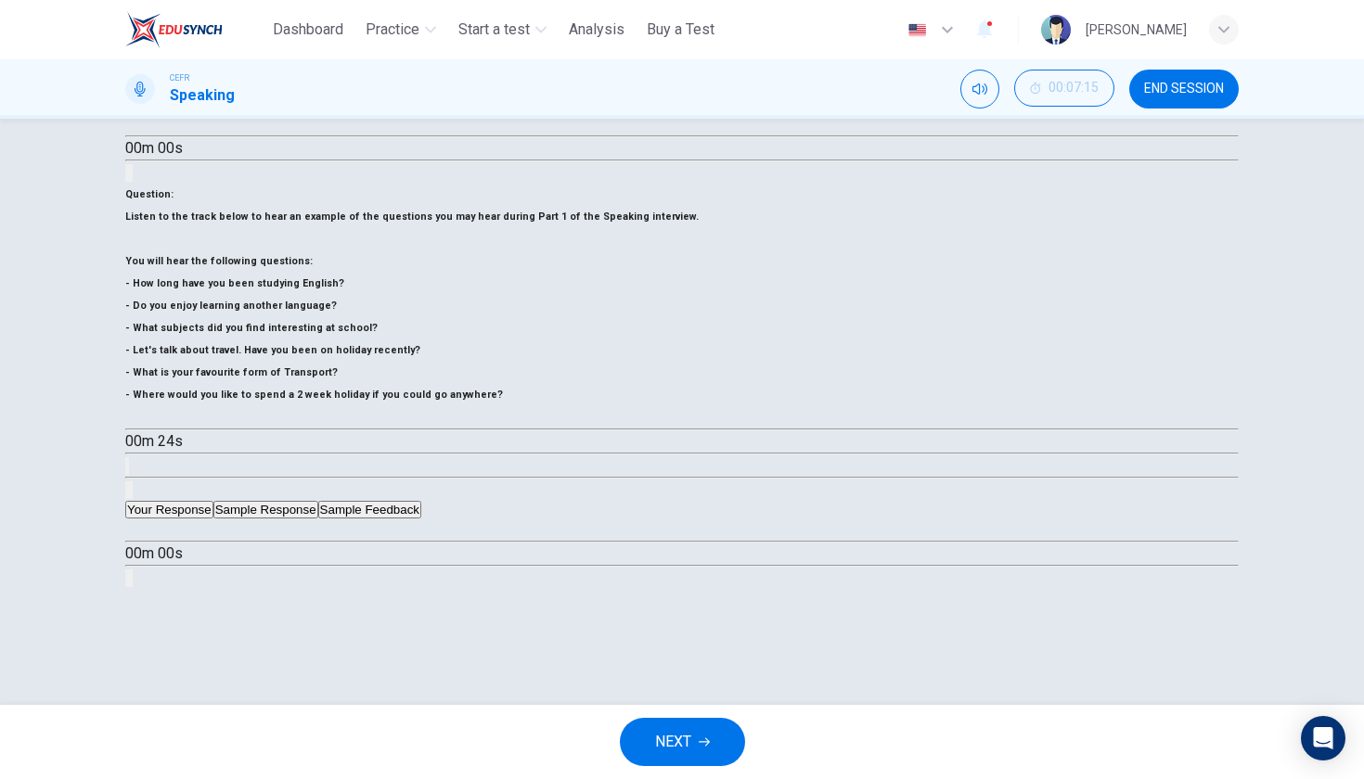
type input "*"
click at [140, 523] on button "button" at bounding box center [132, 530] width 15 height 15
type input "*"
click at [421, 501] on button "Sample Feedback" at bounding box center [369, 510] width 103 height 18
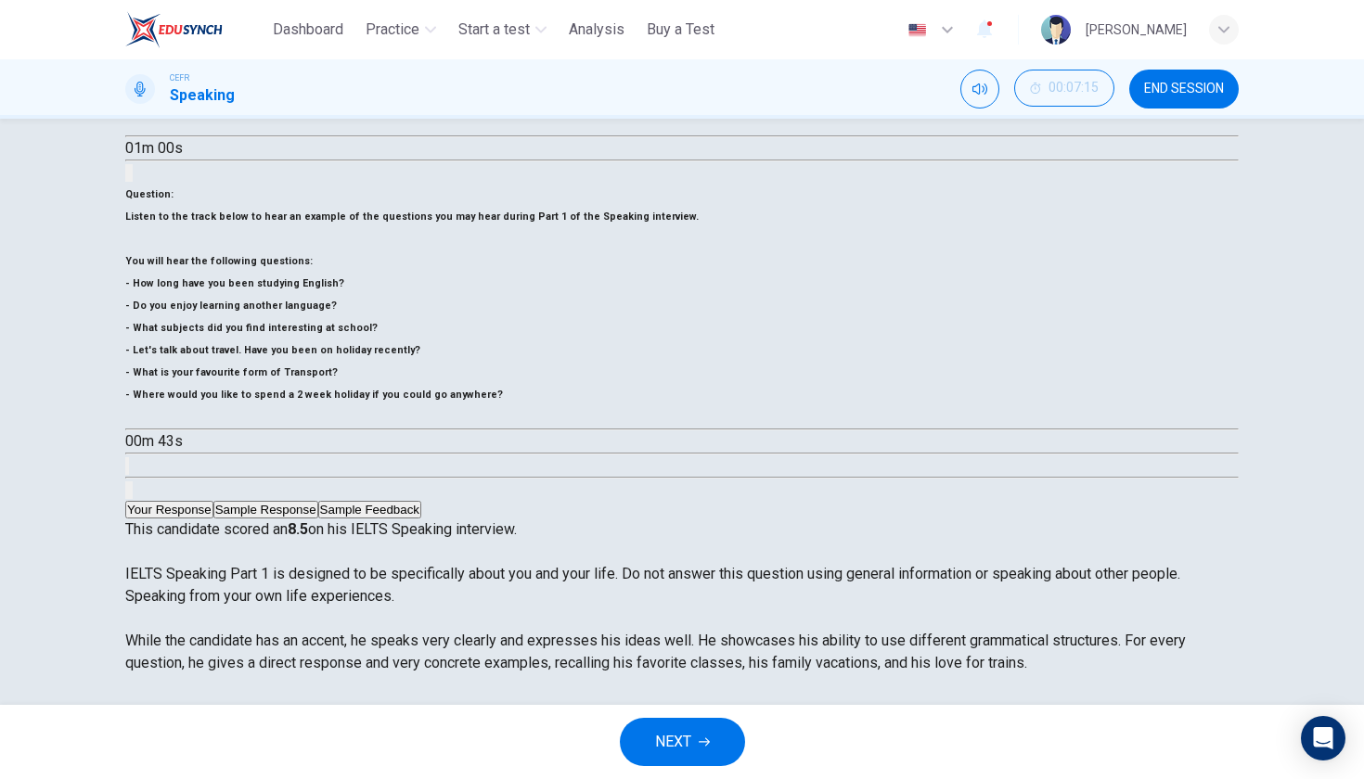
click at [318, 501] on button "Sample Response" at bounding box center [265, 510] width 105 height 18
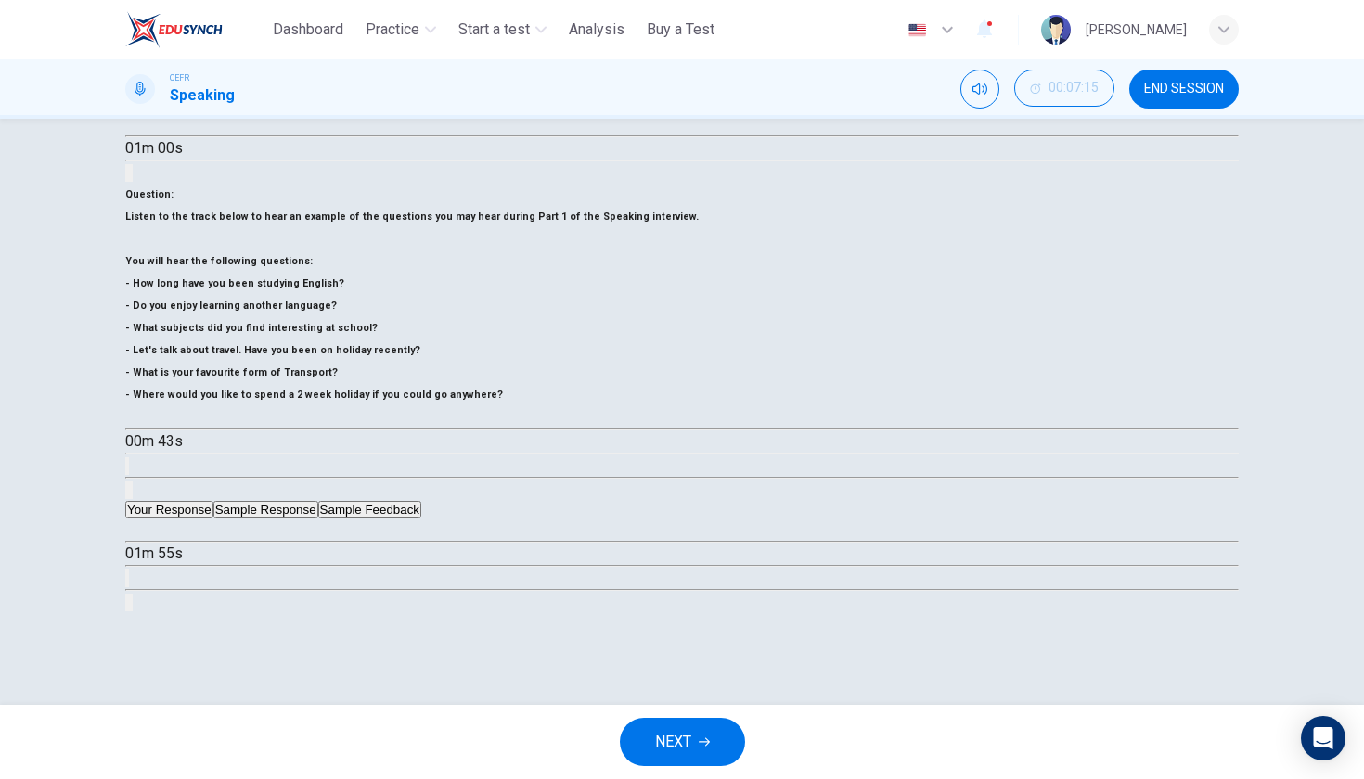
click at [140, 523] on button "button" at bounding box center [132, 530] width 15 height 15
type input "*"
click at [213, 501] on button "Your Response" at bounding box center [169, 510] width 88 height 18
type input "**"
type input "*"
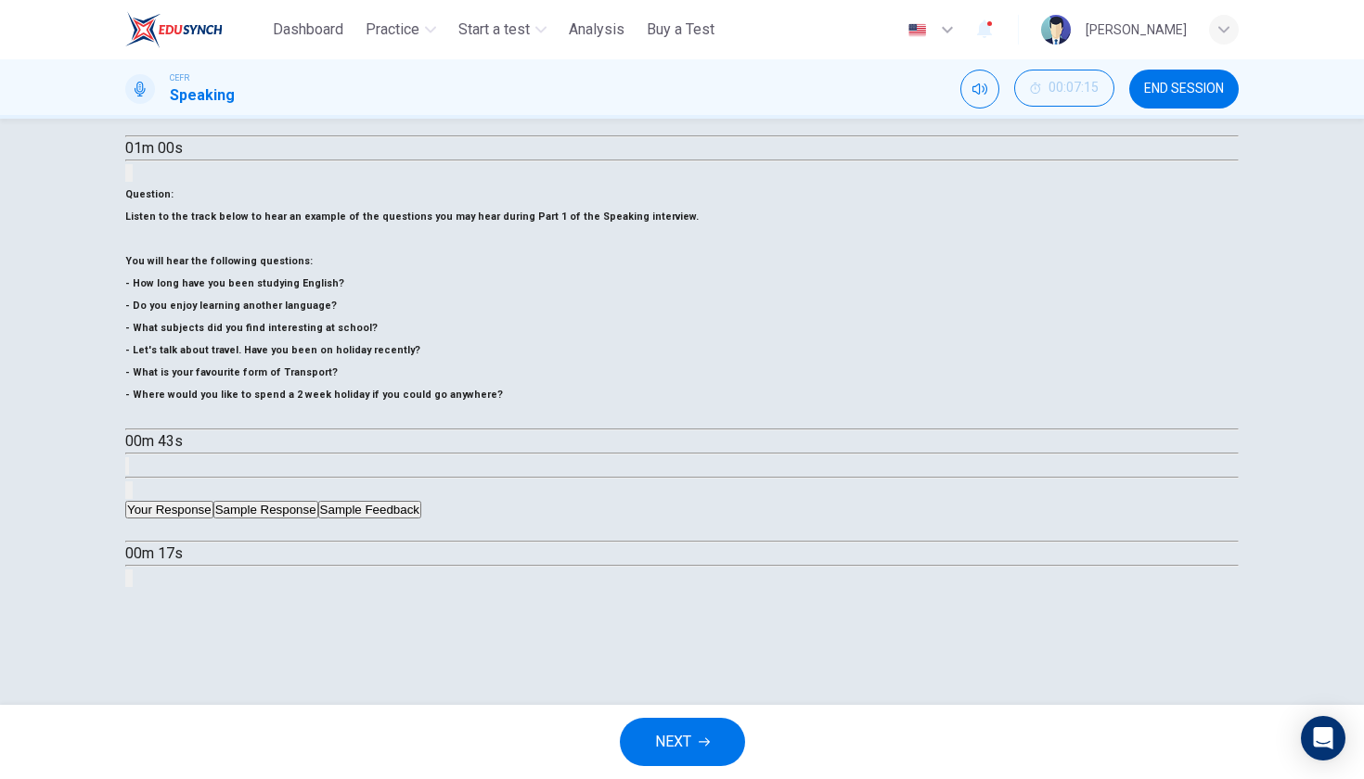
click at [140, 523] on button "button" at bounding box center [132, 530] width 15 height 15
type input "**"
click at [318, 501] on button "Sample Response" at bounding box center [265, 510] width 105 height 18
click at [147, 583] on icon "Click to see the audio transcription" at bounding box center [137, 594] width 20 height 22
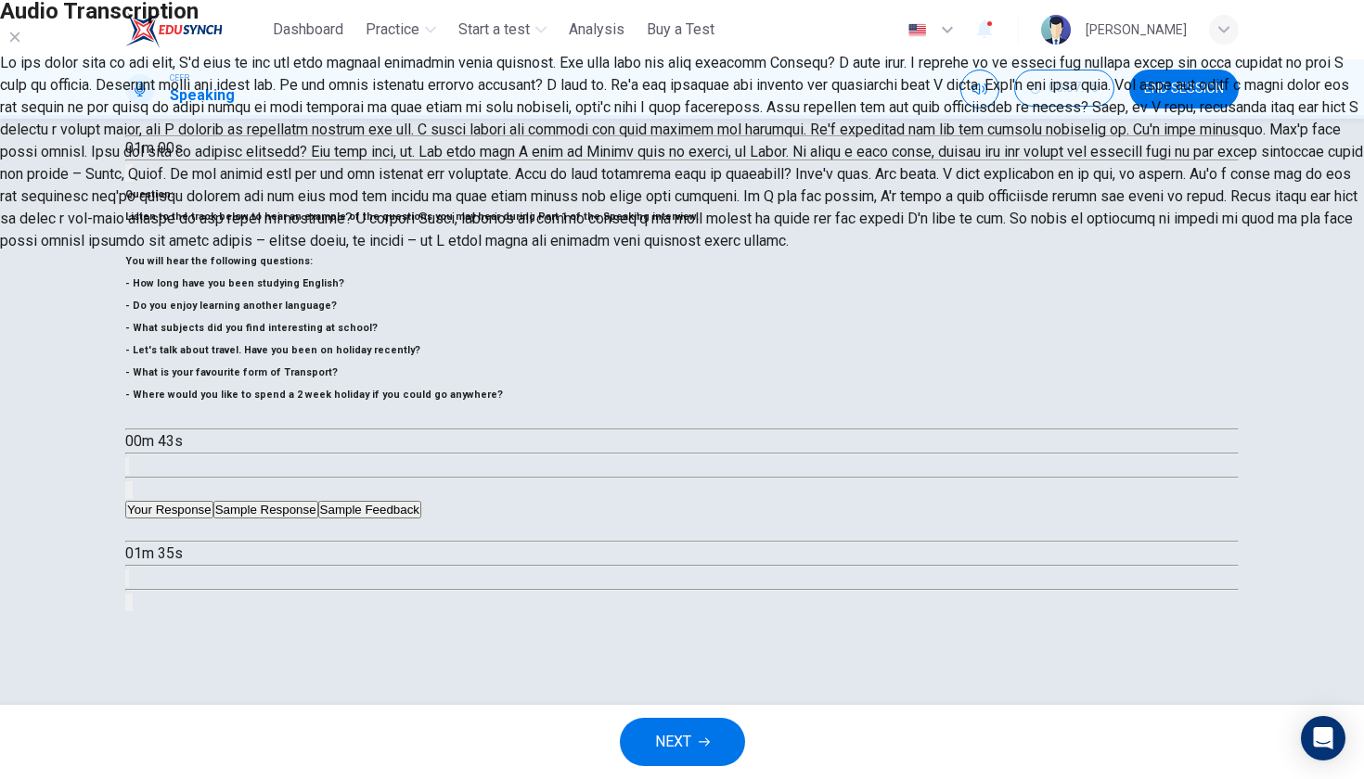
click at [20, 43] on icon "button" at bounding box center [15, 37] width 10 height 10
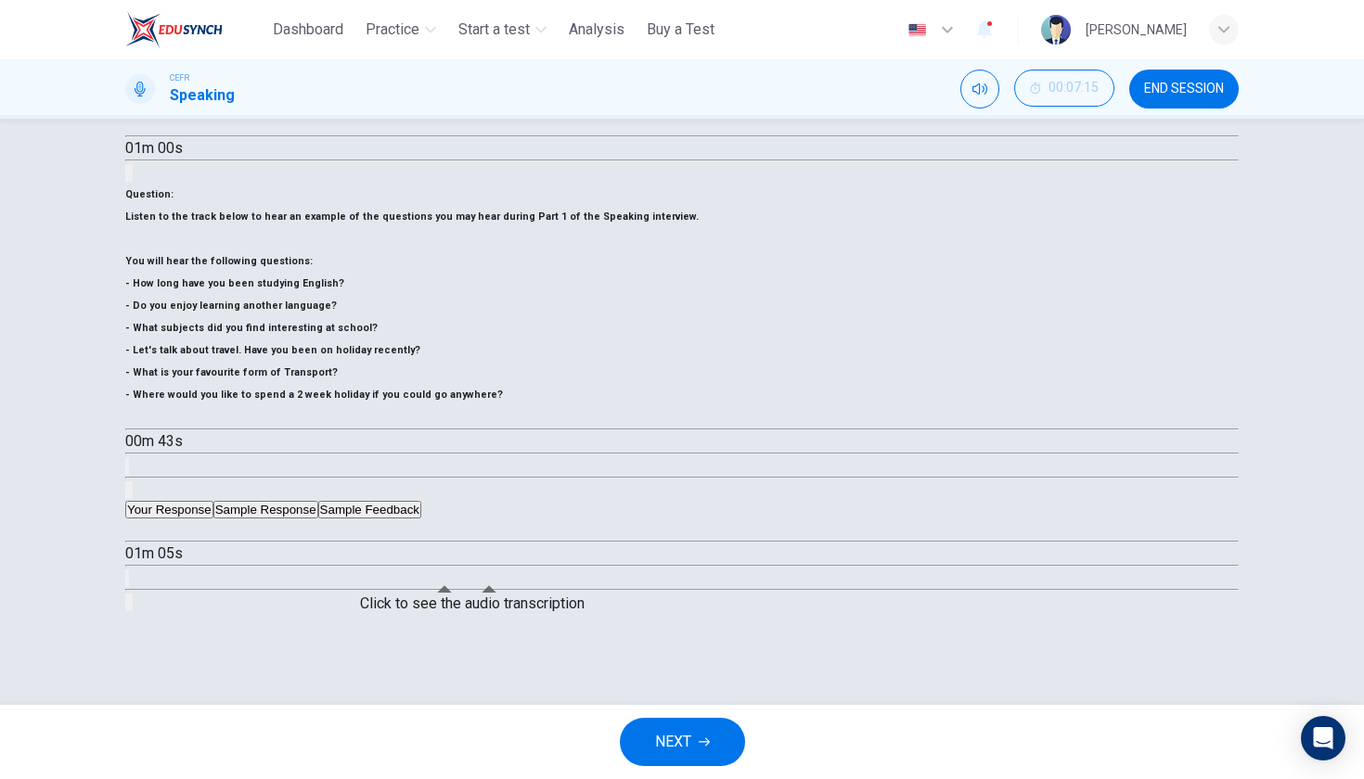
click at [127, 470] on icon "Click to see the audio transcription" at bounding box center [127, 470] width 0 height 0
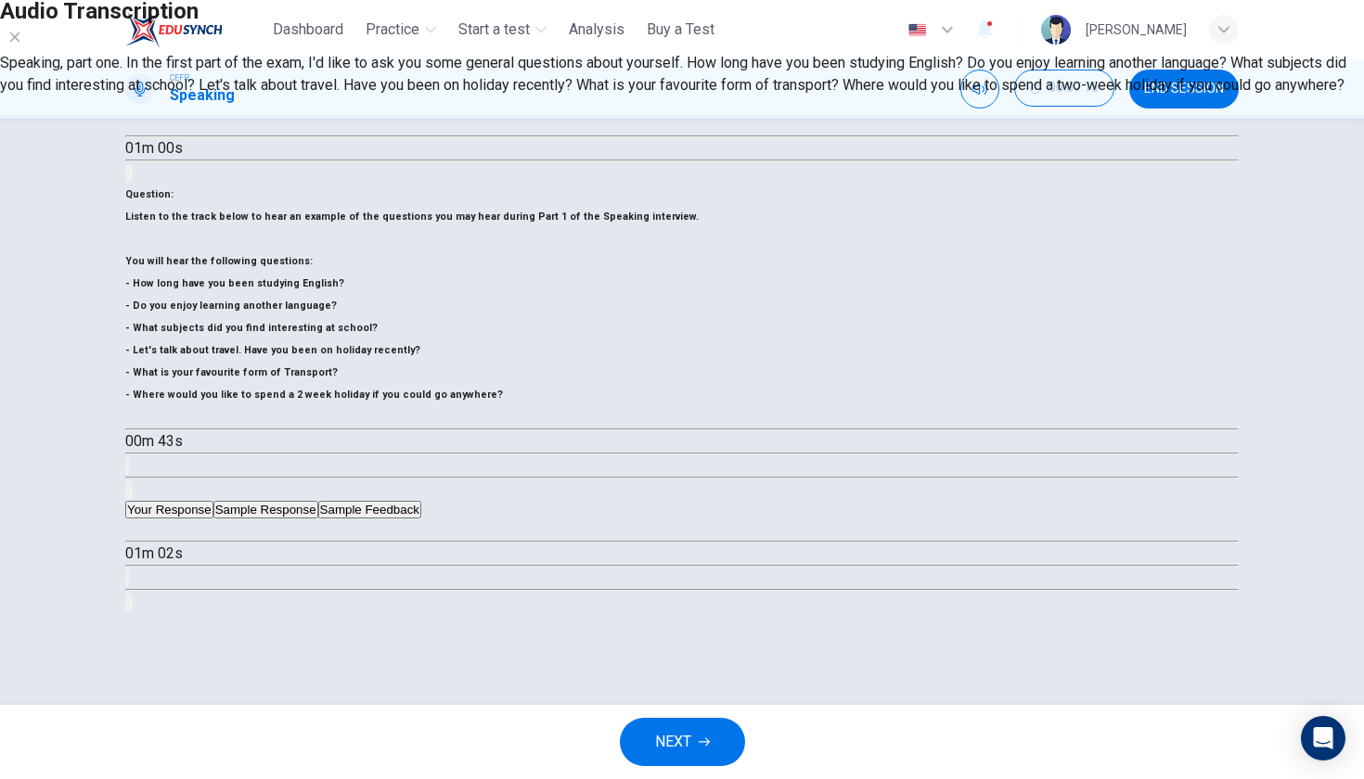
click at [20, 43] on icon "button" at bounding box center [15, 37] width 10 height 10
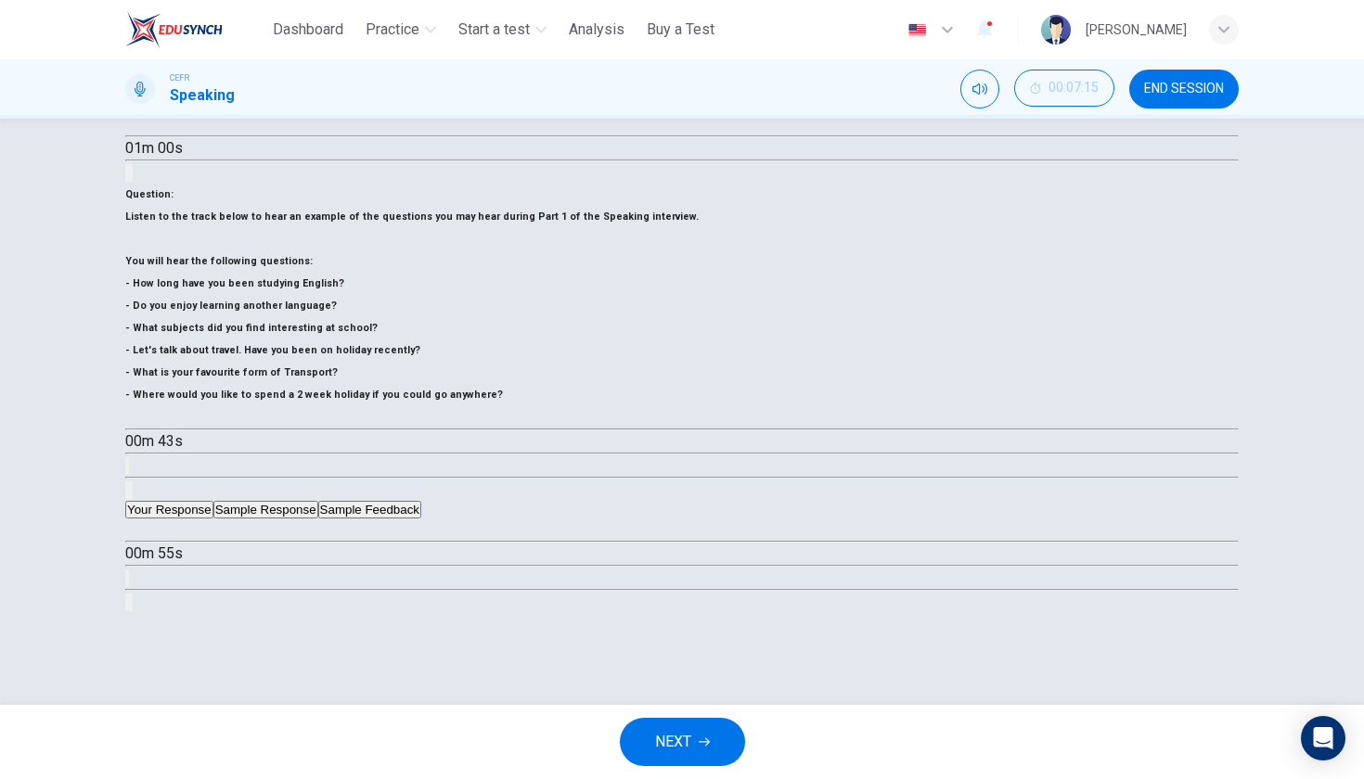
type input "**"
click at [695, 731] on button "NEXT" at bounding box center [682, 742] width 125 height 48
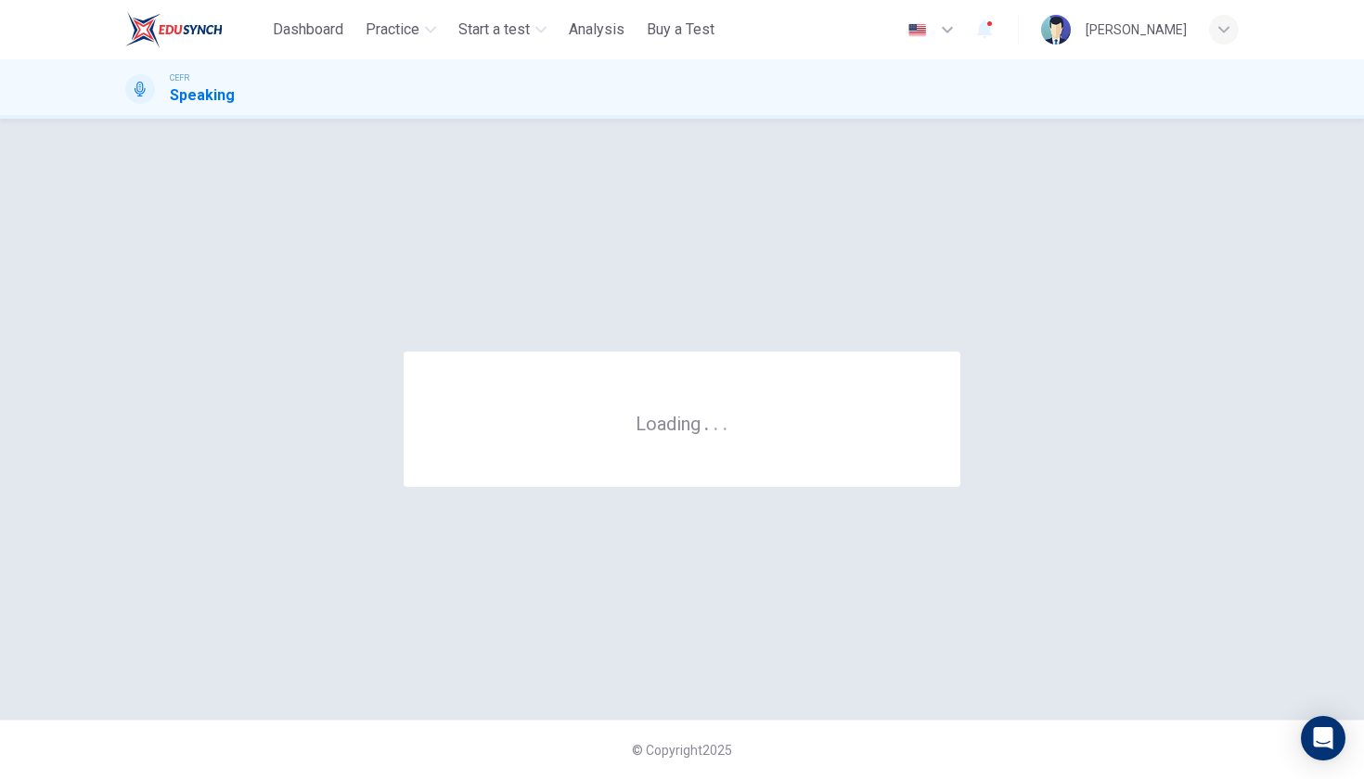
scroll to position [0, 0]
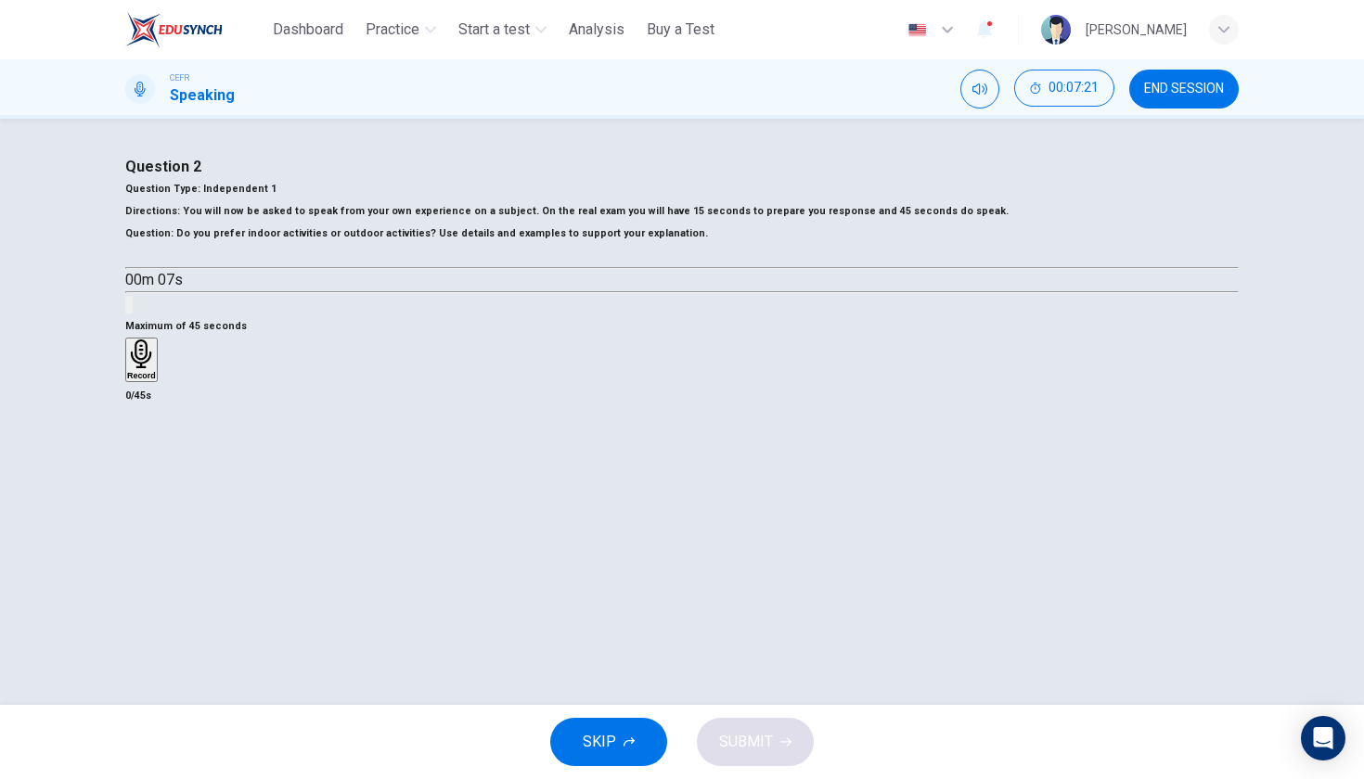
click at [133, 257] on icon "button" at bounding box center [133, 257] width 0 height 0
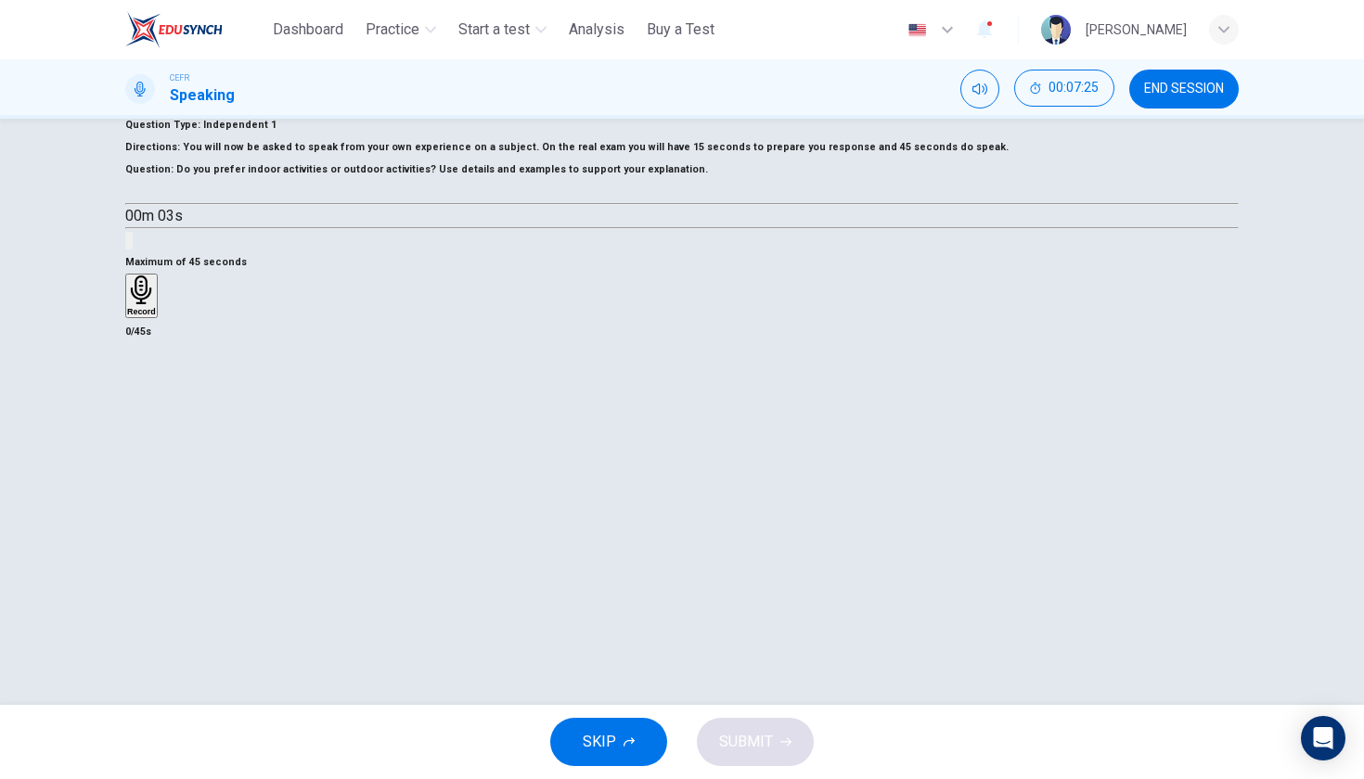
scroll to position [70, 0]
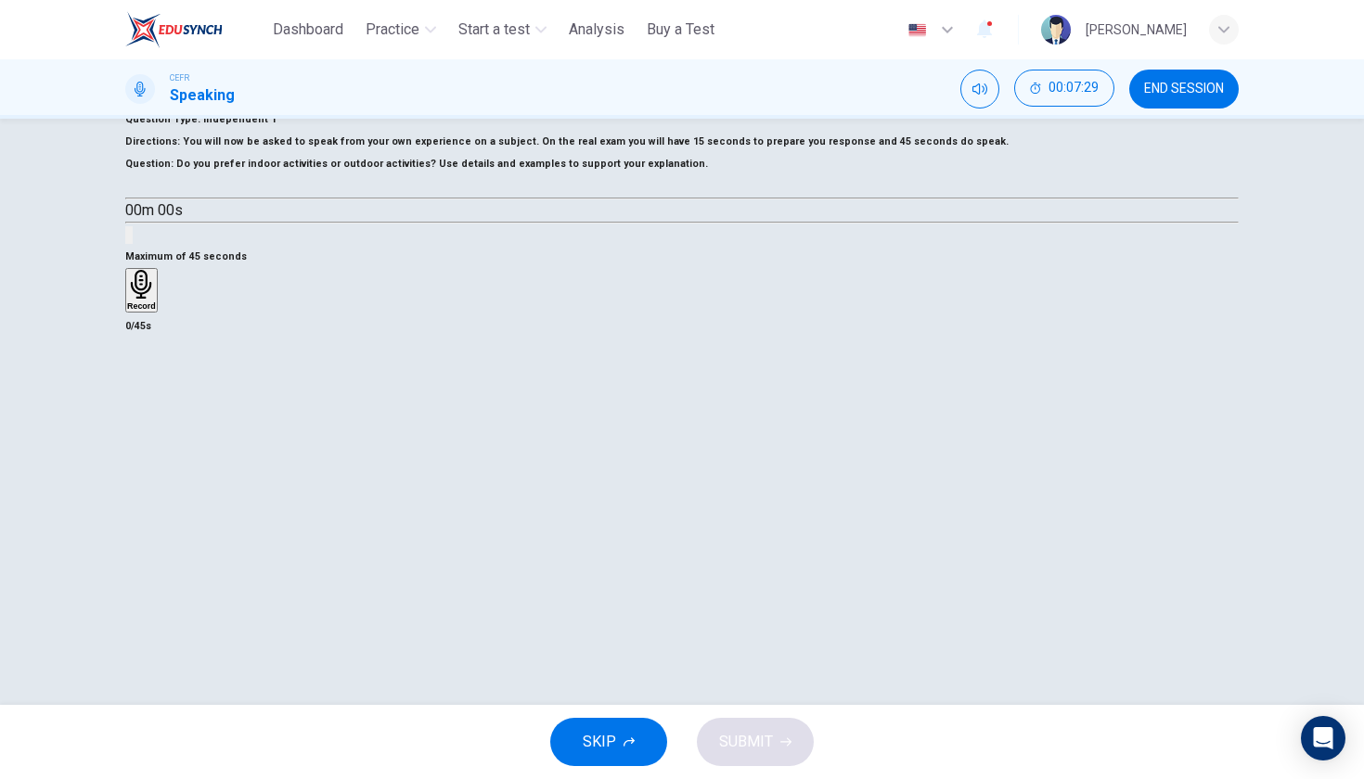
type input "*"
click at [156, 311] on h6 "Record" at bounding box center [141, 305] width 29 height 9
click at [146, 419] on h6 "Stop" at bounding box center [136, 414] width 19 height 9
click at [127, 312] on div "button" at bounding box center [127, 305] width 0 height 14
click at [156, 311] on h6 "Record" at bounding box center [141, 305] width 29 height 9
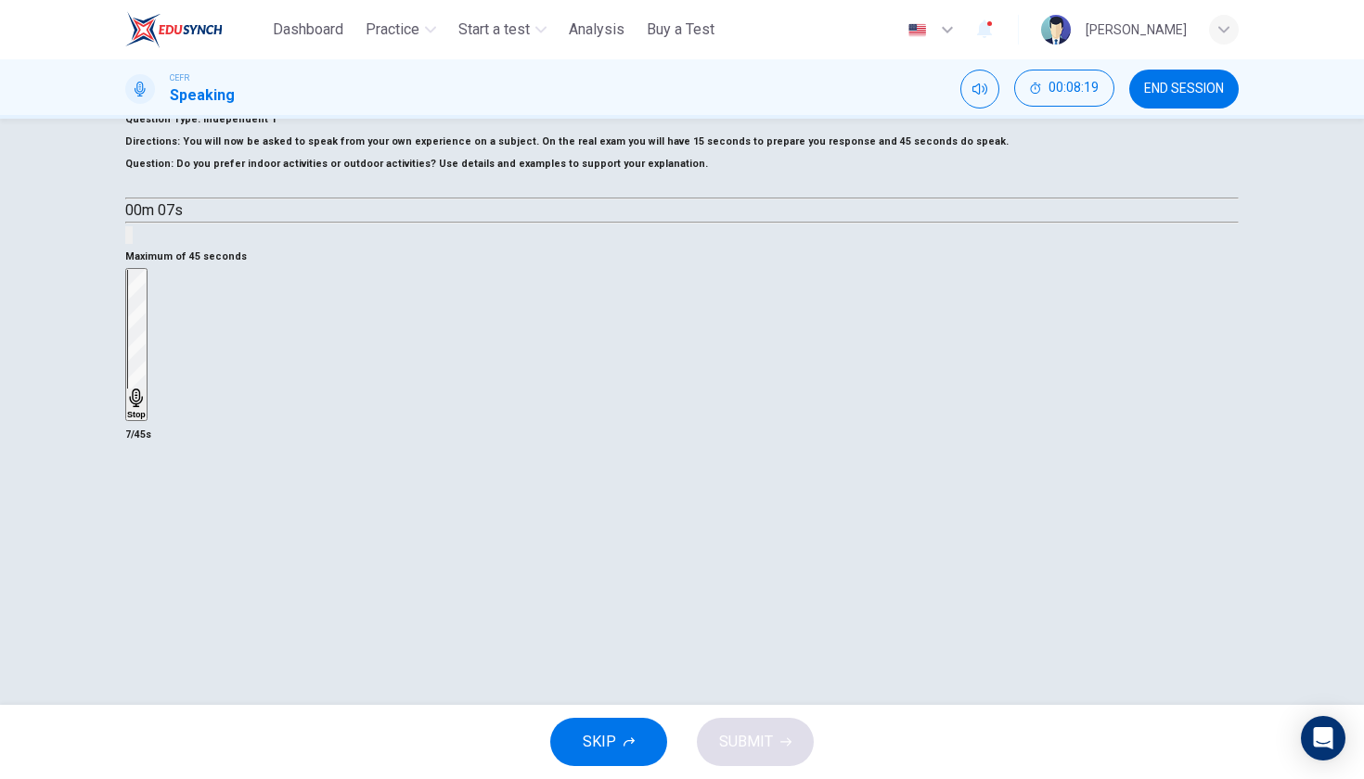
click at [146, 419] on h6 "Stop" at bounding box center [136, 414] width 19 height 9
click at [127, 312] on div "button" at bounding box center [127, 305] width 0 height 14
click at [156, 311] on h6 "Record" at bounding box center [141, 305] width 29 height 9
click at [146, 419] on h6 "Stop" at bounding box center [136, 414] width 19 height 9
click at [127, 309] on icon "button" at bounding box center [127, 309] width 0 height 0
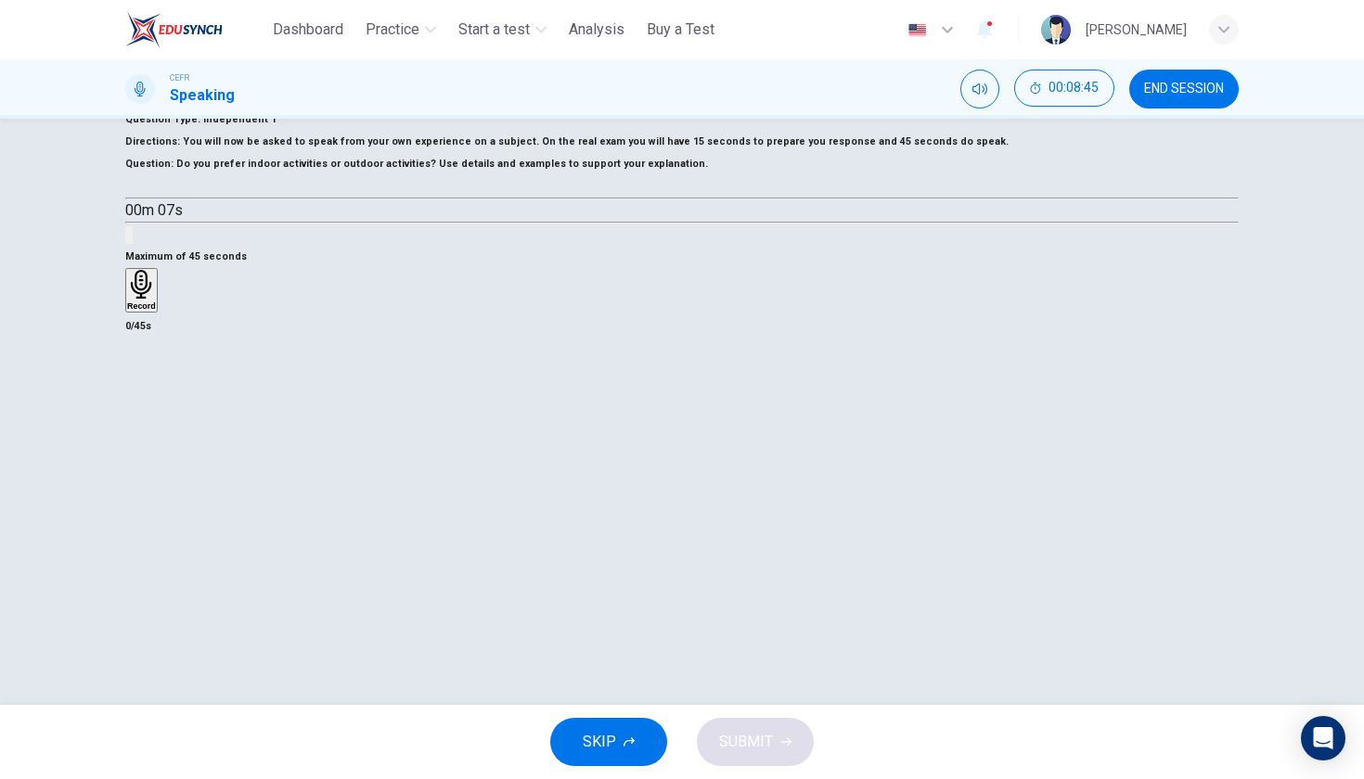
click at [156, 311] on h6 "Record" at bounding box center [141, 305] width 29 height 9
click at [146, 419] on h6 "Stop" at bounding box center [136, 414] width 19 height 9
click at [127, 309] on icon "button" at bounding box center [127, 309] width 0 height 0
click at [156, 311] on div "Record" at bounding box center [141, 290] width 29 height 41
click at [146, 419] on div "Stop" at bounding box center [136, 344] width 19 height 149
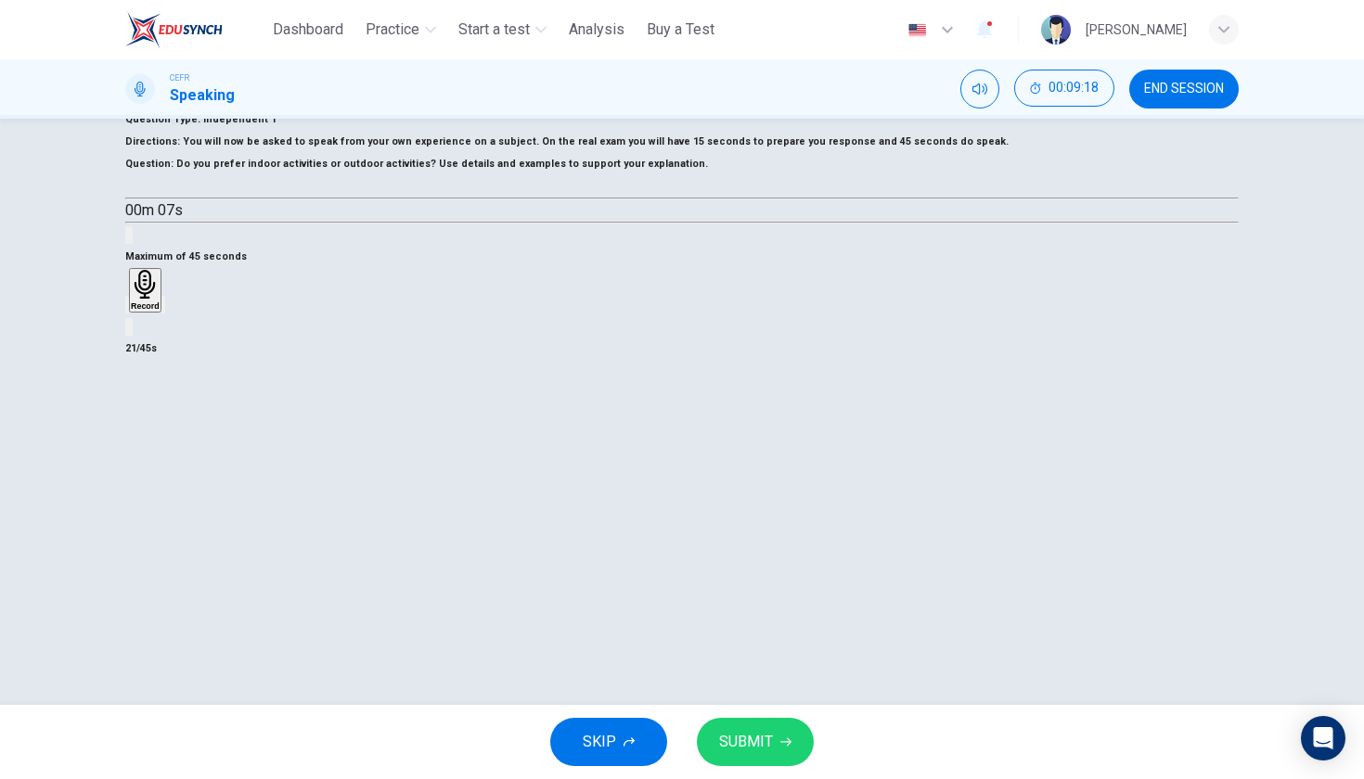
click at [127, 309] on icon "button" at bounding box center [127, 309] width 0 height 0
click at [156, 311] on h6 "Record" at bounding box center [141, 305] width 29 height 9
click at [146, 419] on h6 "Stop" at bounding box center [136, 414] width 19 height 9
click at [127, 312] on div "button" at bounding box center [127, 305] width 0 height 14
click at [156, 311] on div "Record" at bounding box center [141, 290] width 29 height 41
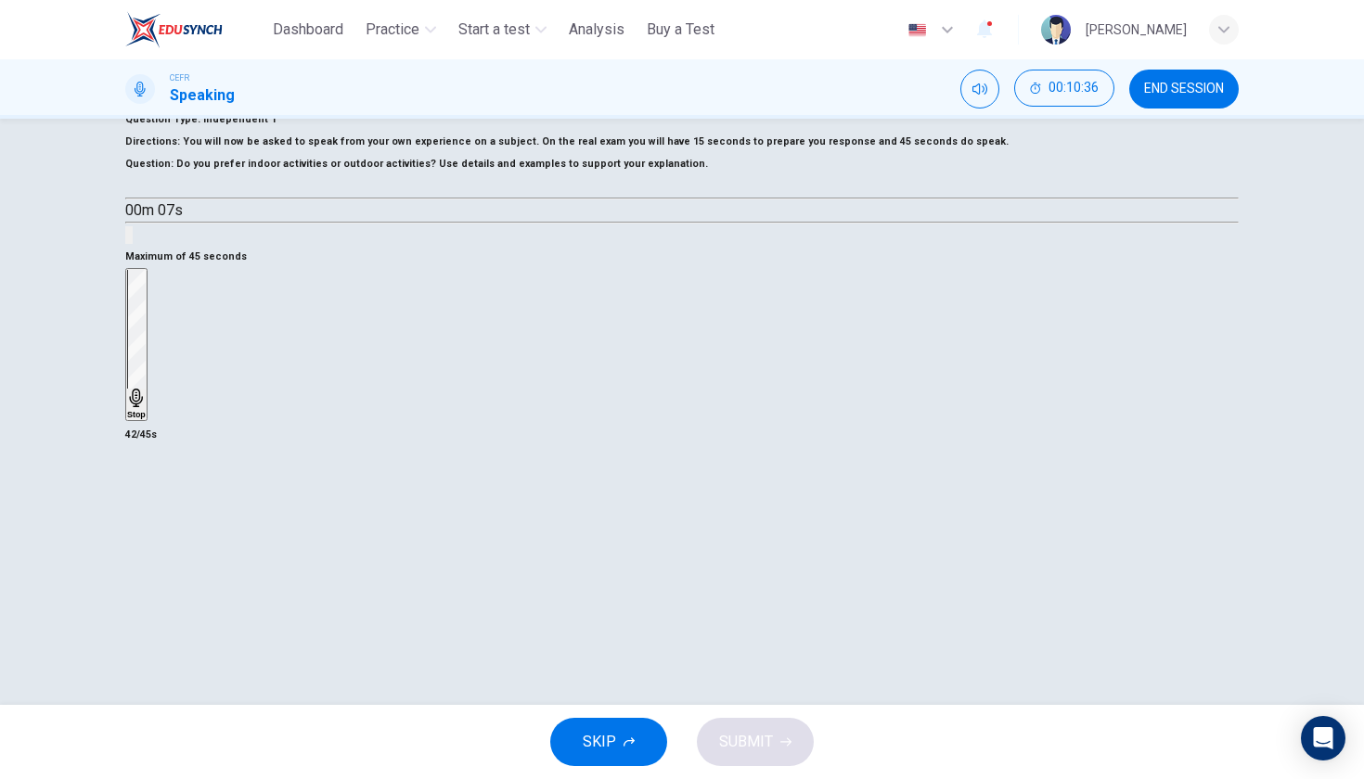
click at [146, 419] on div "Stop" at bounding box center [136, 344] width 19 height 149
click at [127, 312] on div "button" at bounding box center [127, 305] width 0 height 14
click at [156, 311] on h6 "Record" at bounding box center [141, 305] width 29 height 9
click at [146, 419] on h6 "Stop" at bounding box center [136, 414] width 19 height 9
click at [127, 312] on div "button" at bounding box center [127, 305] width 0 height 14
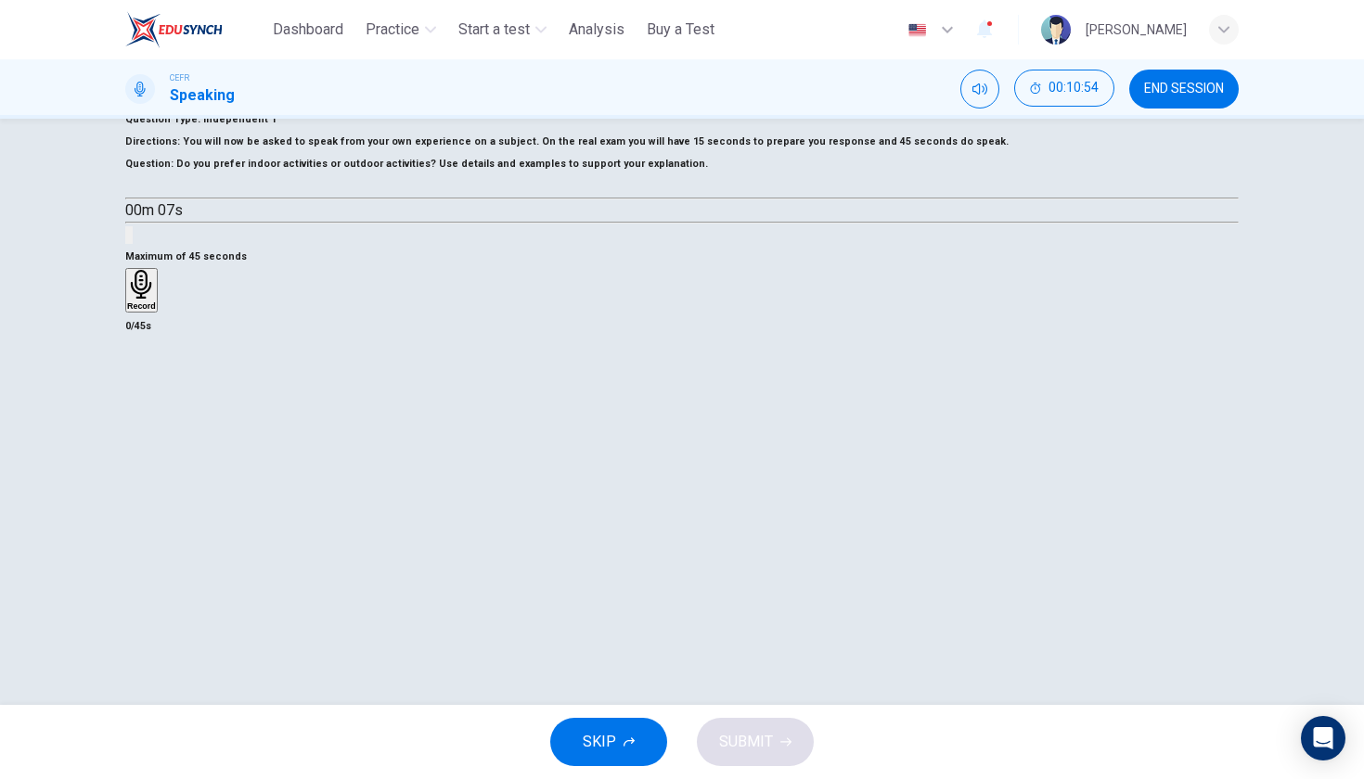
click at [156, 311] on div "Record" at bounding box center [141, 290] width 29 height 41
click at [726, 735] on span "SUBMIT" at bounding box center [746, 742] width 54 height 26
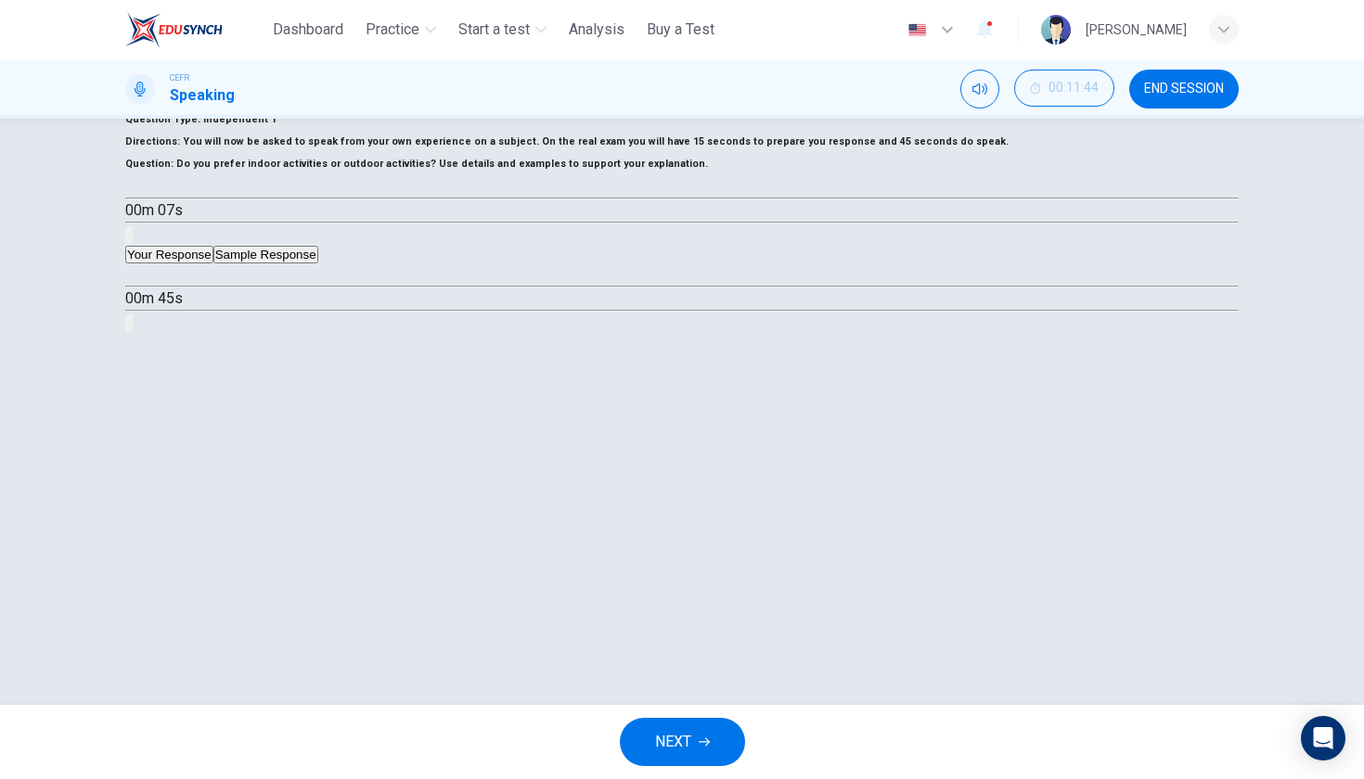
click at [133, 275] on icon "button" at bounding box center [133, 275] width 0 height 0
type input "*"
click at [317, 263] on button "Sample Response" at bounding box center [265, 255] width 105 height 18
click at [133, 275] on icon "button" at bounding box center [133, 275] width 0 height 0
click at [129, 332] on button "Click to see the audio transcription" at bounding box center [127, 323] width 4 height 18
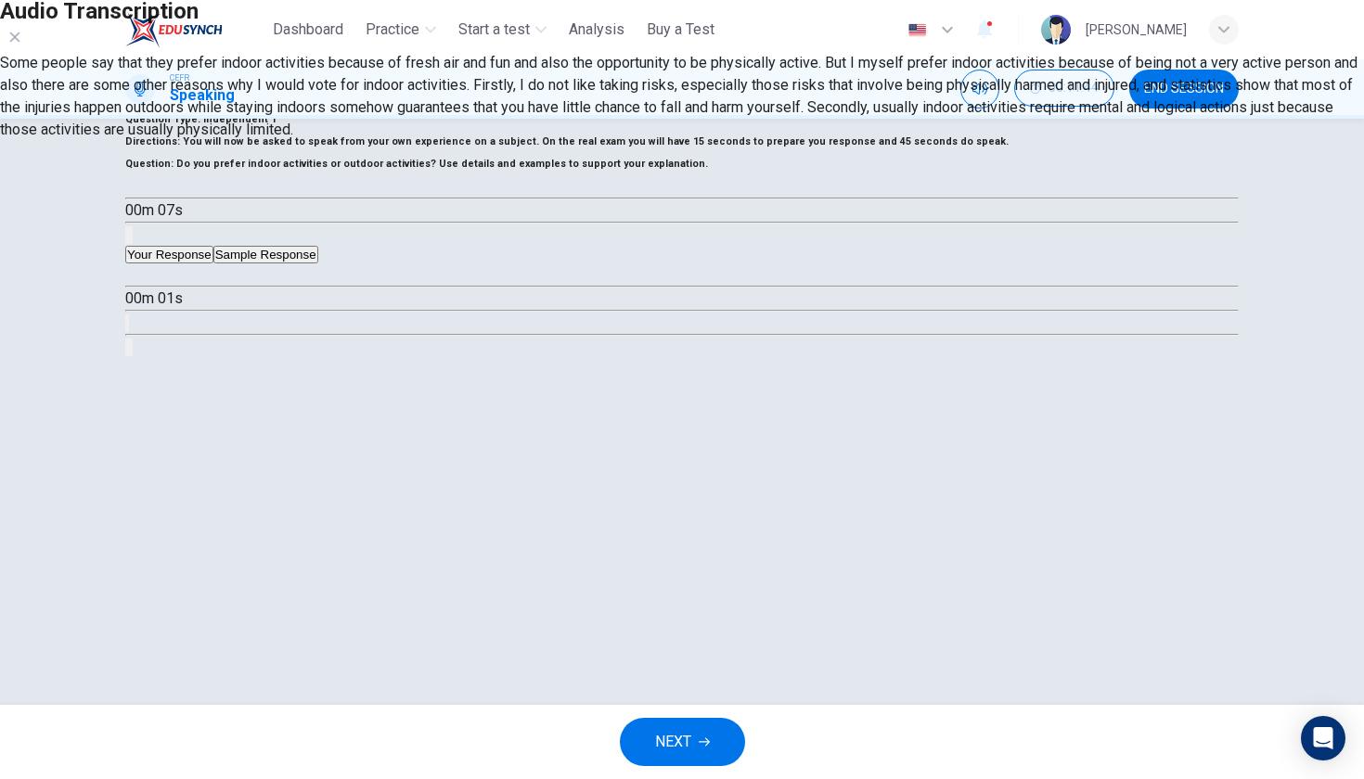
type input "*"
drag, startPoint x: 711, startPoint y: 504, endPoint x: 451, endPoint y: 333, distance: 310.8
click at [451, 141] on div "Some people say that they prefer indoor activities because of fresh air and fun…" at bounding box center [682, 96] width 1364 height 89
drag, startPoint x: 451, startPoint y: 333, endPoint x: 628, endPoint y: 431, distance: 202.6
click at [628, 141] on div "Some people say that they prefer indoor activities because of fresh air and fun…" at bounding box center [682, 96] width 1364 height 89
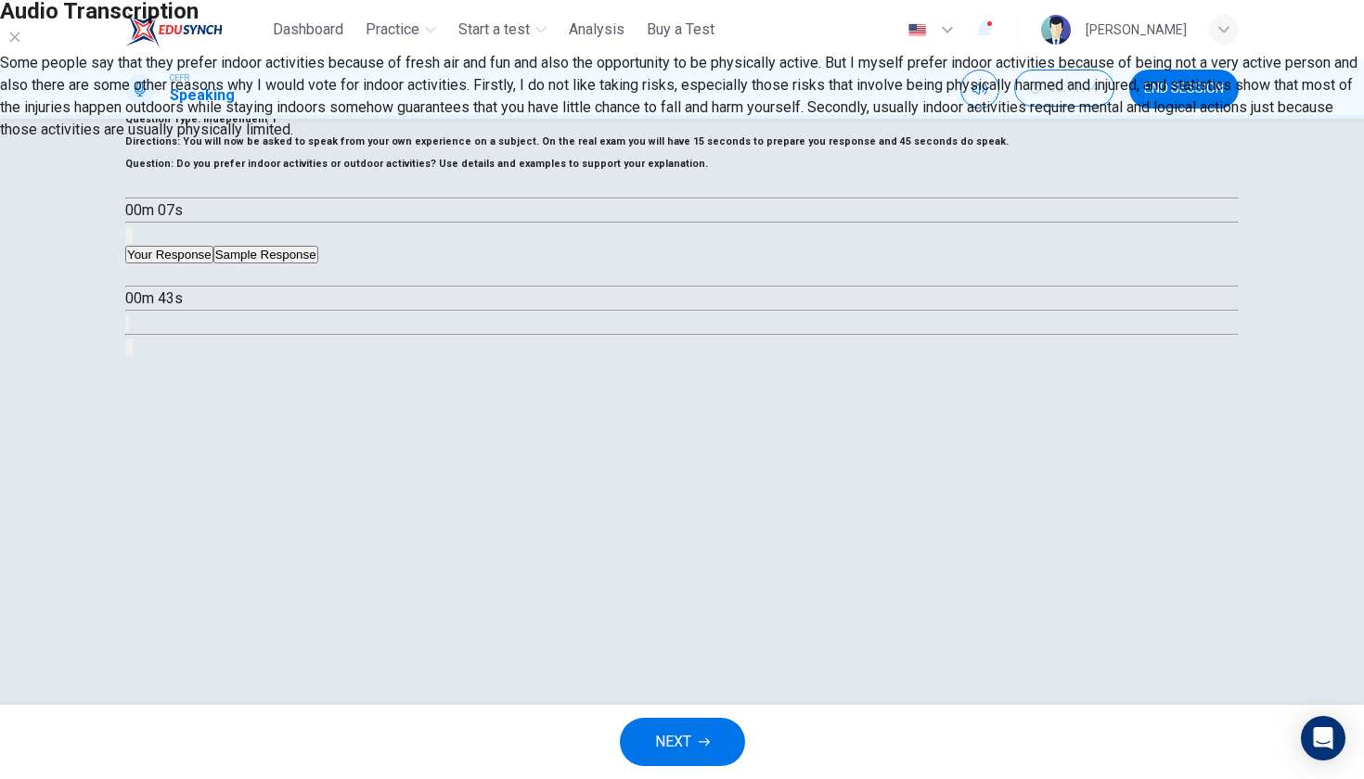
click at [30, 52] on button "button" at bounding box center [15, 37] width 30 height 30
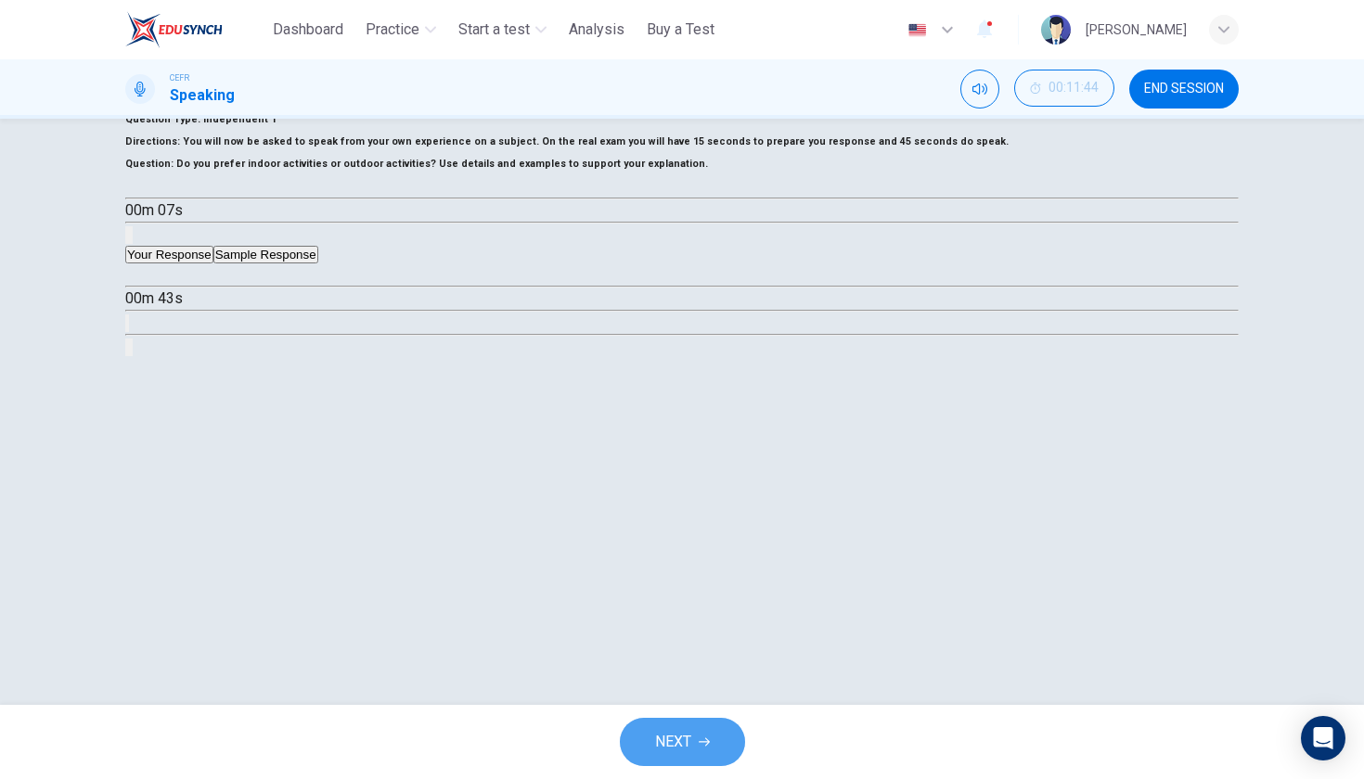
click at [633, 746] on button "NEXT" at bounding box center [682, 742] width 125 height 48
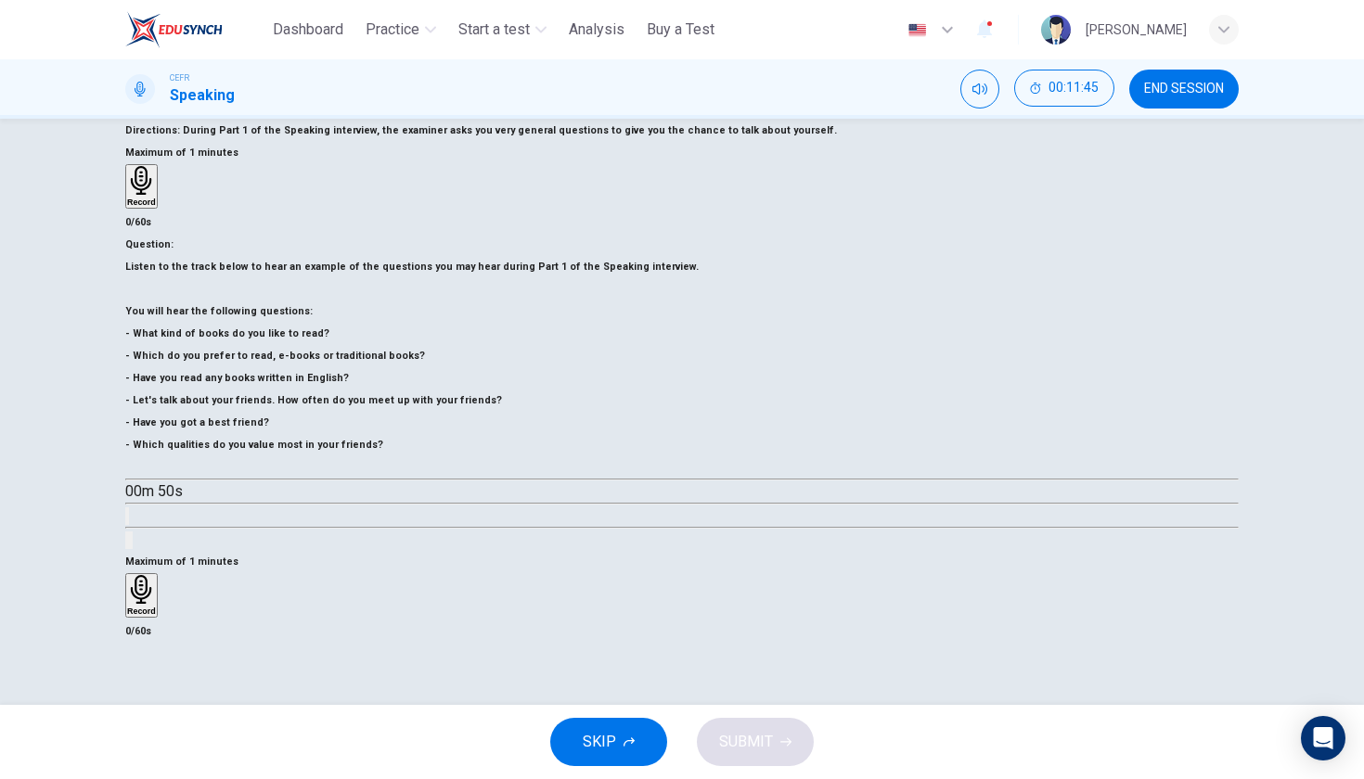
scroll to position [84, 0]
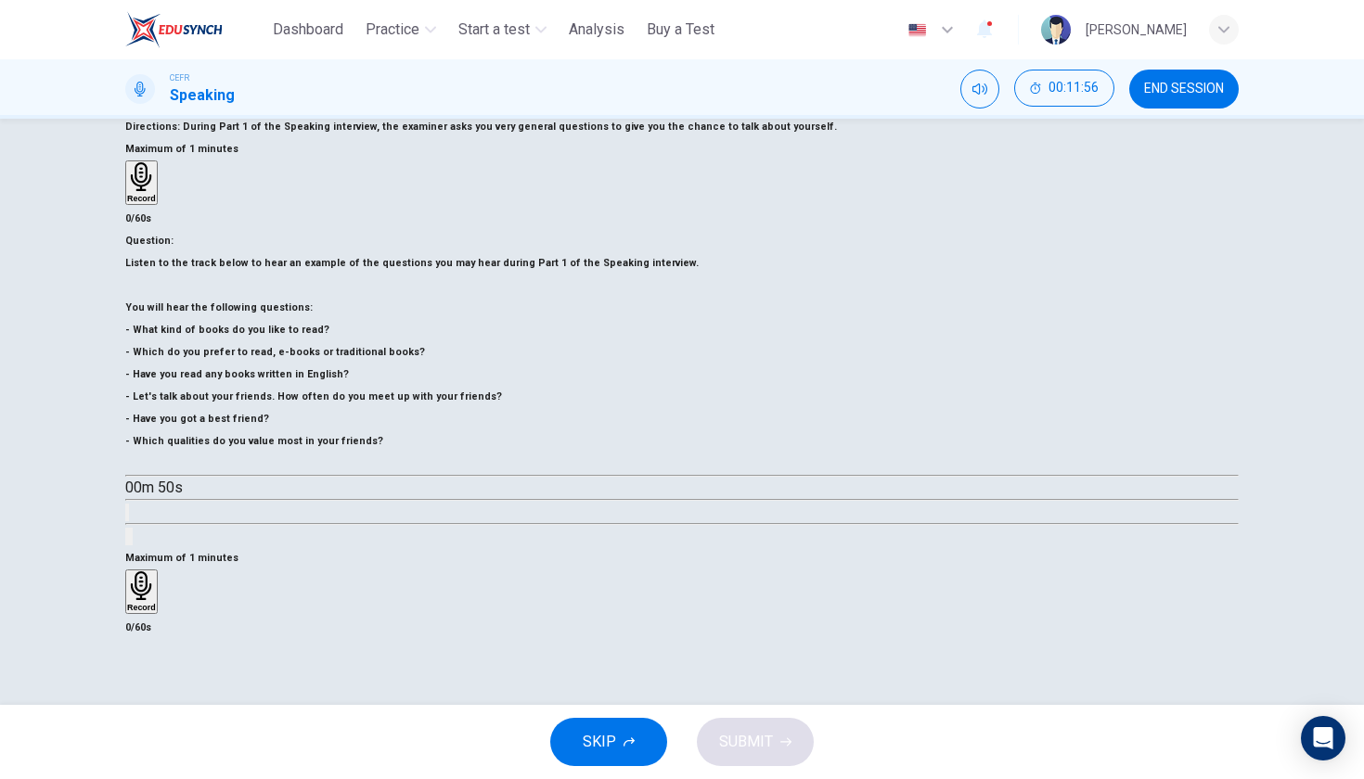
click at [156, 603] on h6 "Record" at bounding box center [141, 607] width 29 height 9
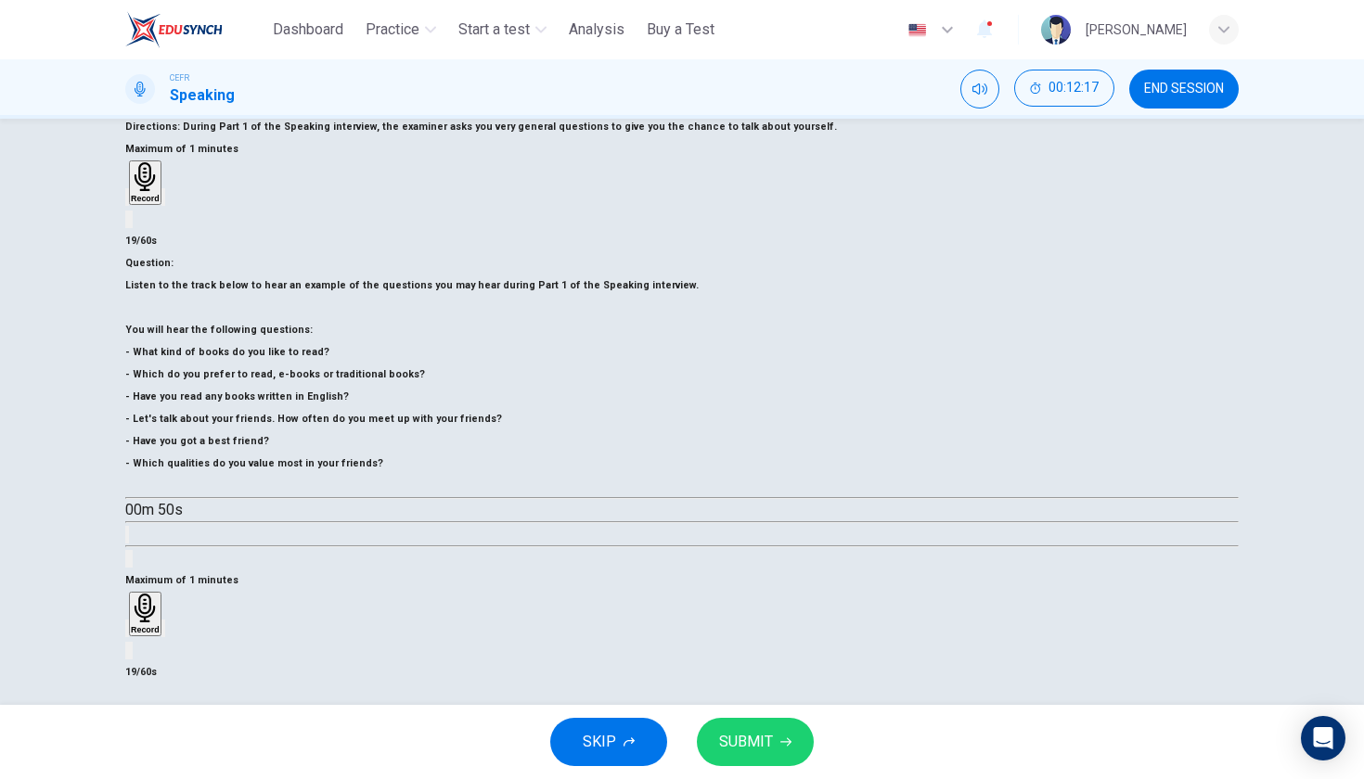
click at [127, 633] on icon "button" at bounding box center [127, 633] width 0 height 0
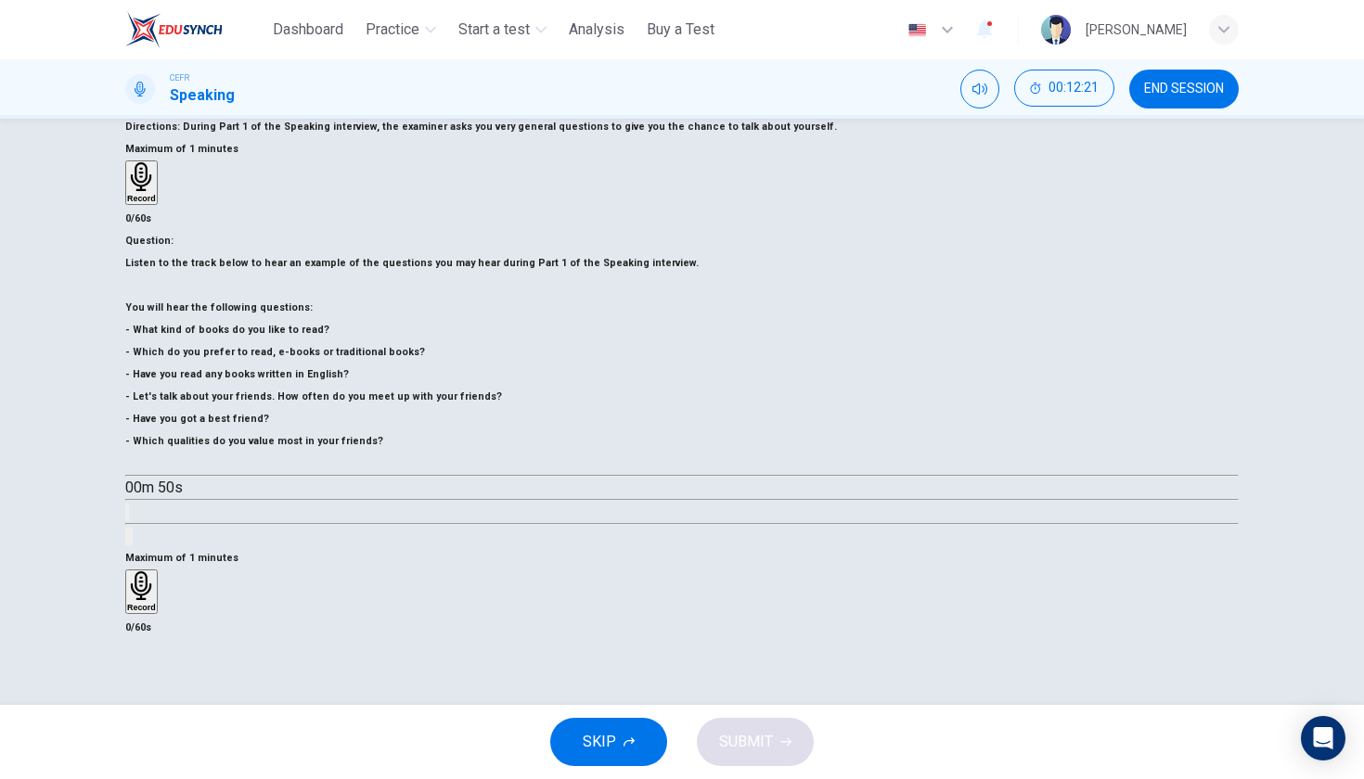
click at [156, 603] on h6 "Record" at bounding box center [141, 607] width 29 height 9
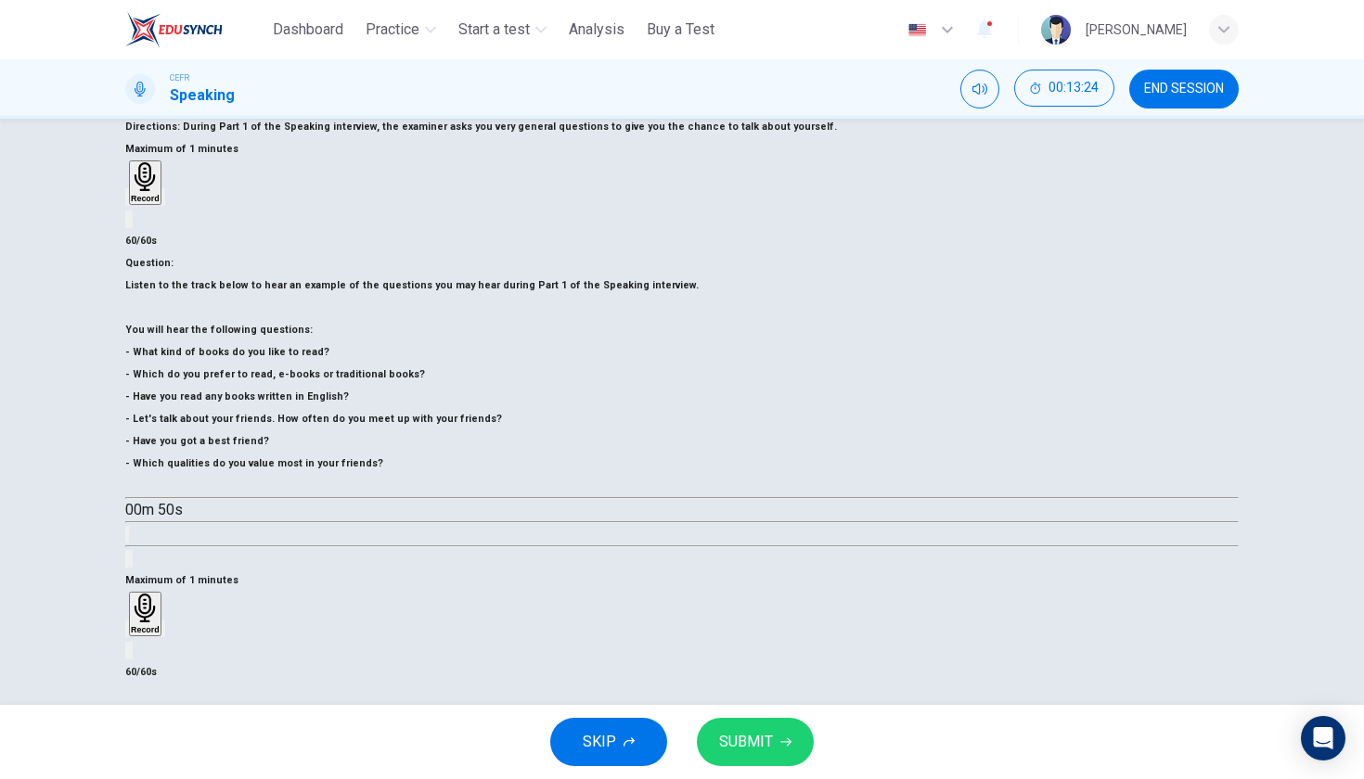
click at [181, 637] on icon "button" at bounding box center [176, 643] width 10 height 13
click at [146, 636] on icon "button" at bounding box center [138, 643] width 15 height 15
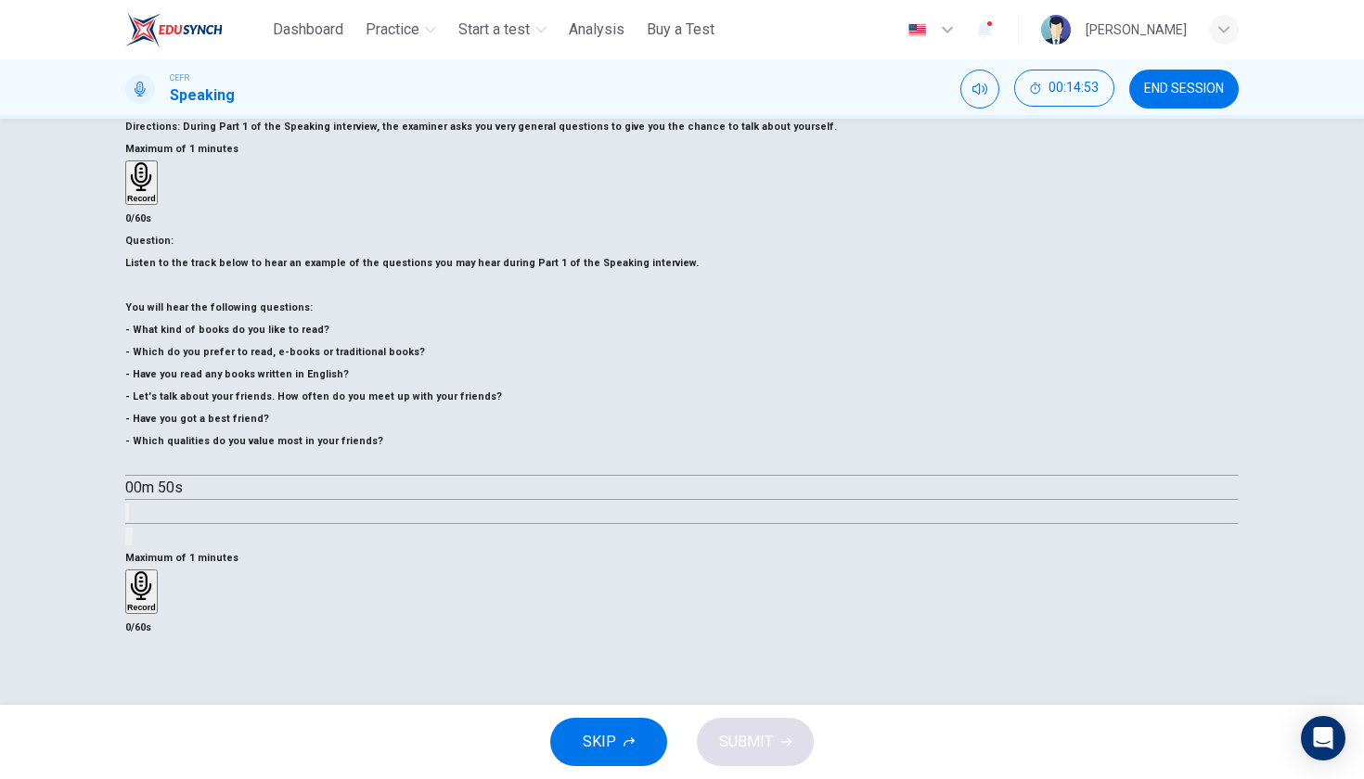
click at [156, 571] on div "Record" at bounding box center [141, 591] width 29 height 41
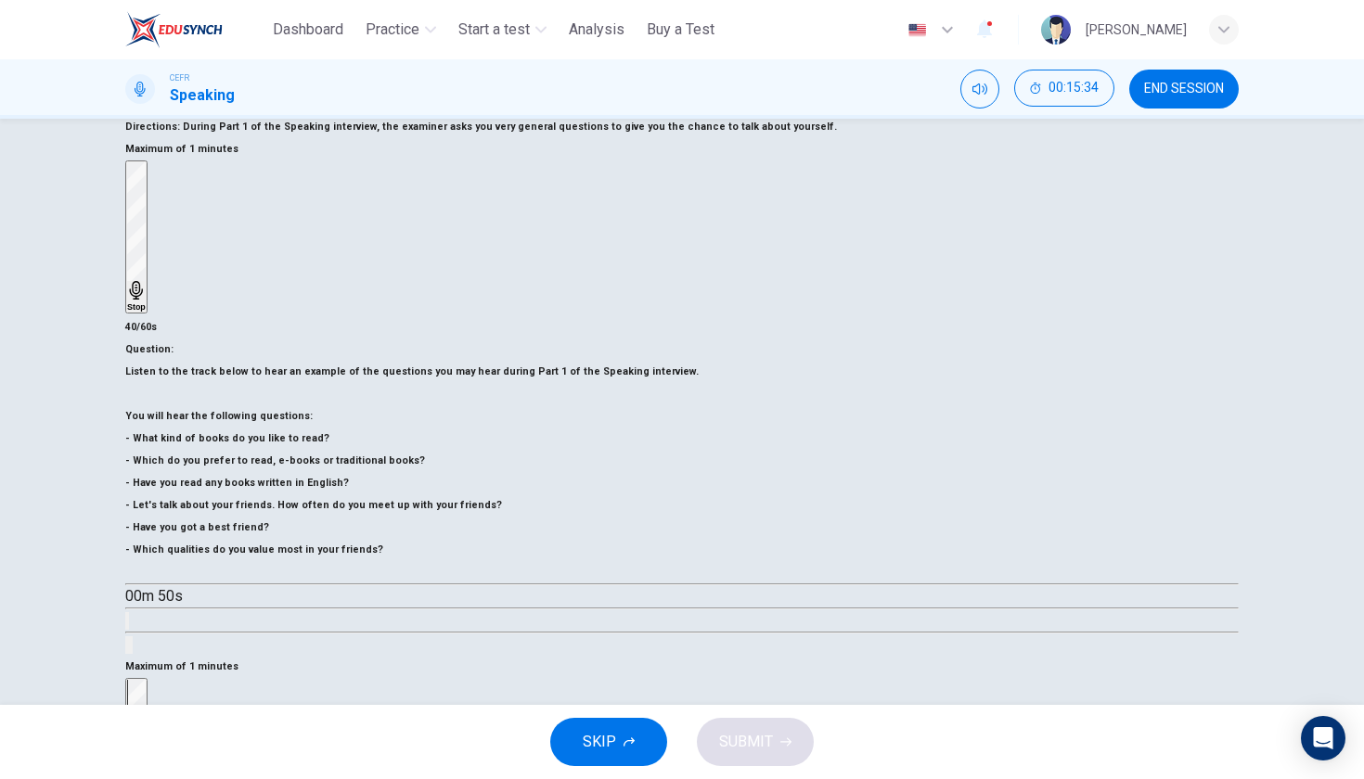
click at [146, 680] on div "Stop" at bounding box center [136, 754] width 19 height 149
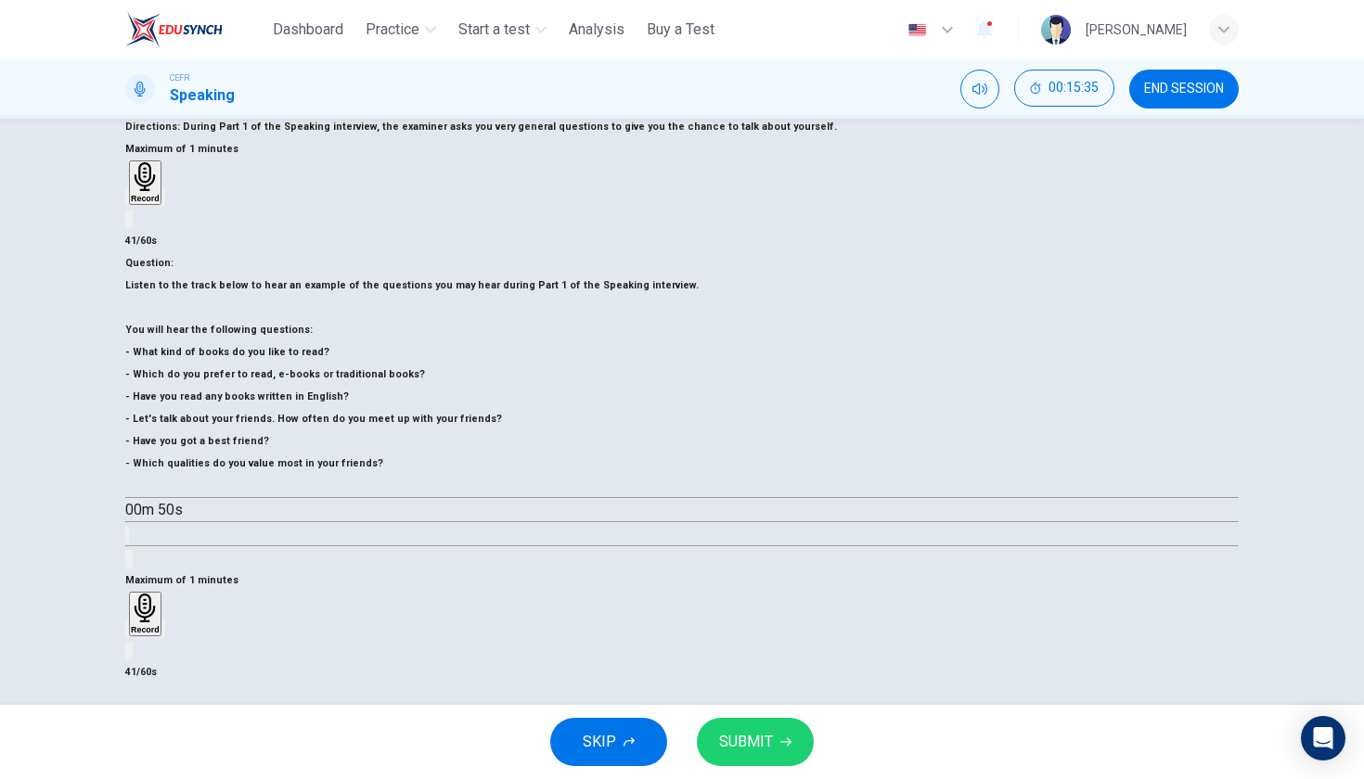
click at [127, 621] on div "button" at bounding box center [127, 628] width 0 height 14
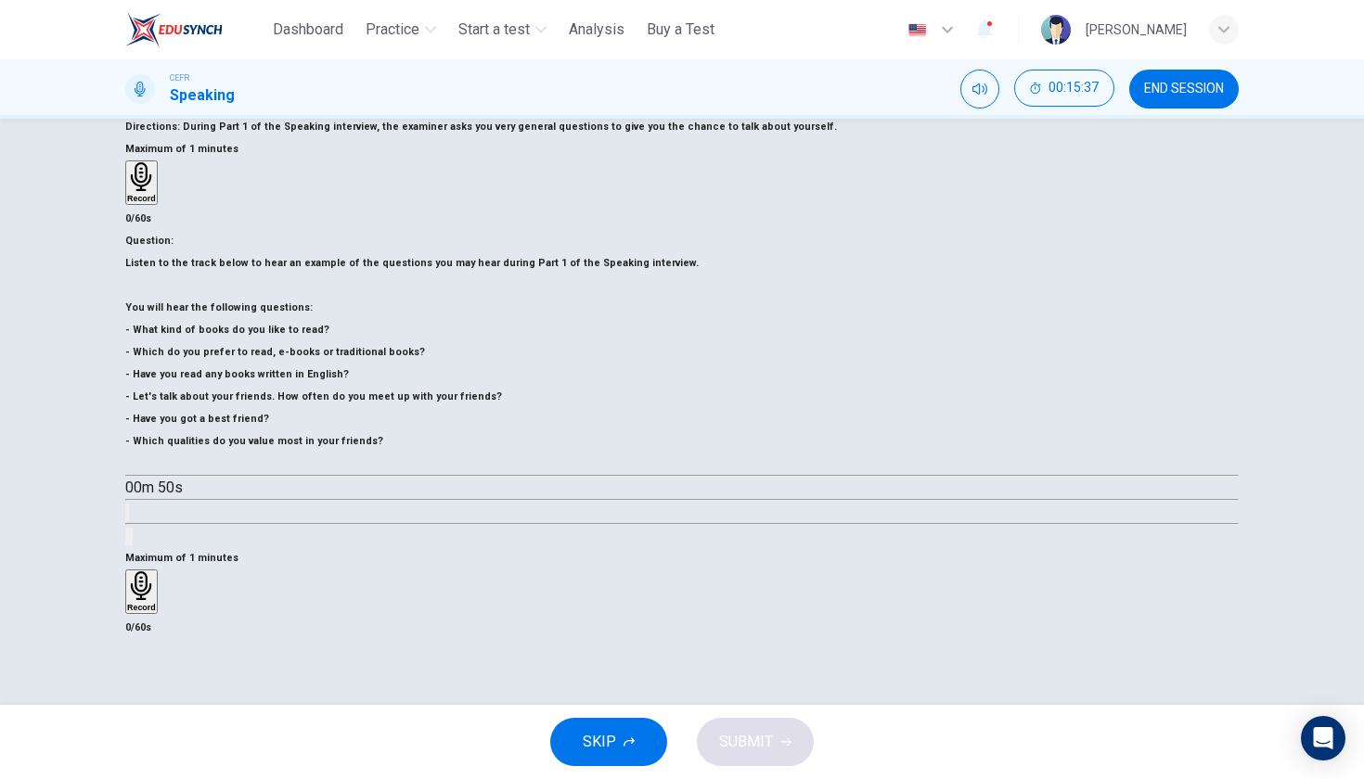
click at [156, 603] on h6 "Record" at bounding box center [141, 607] width 29 height 9
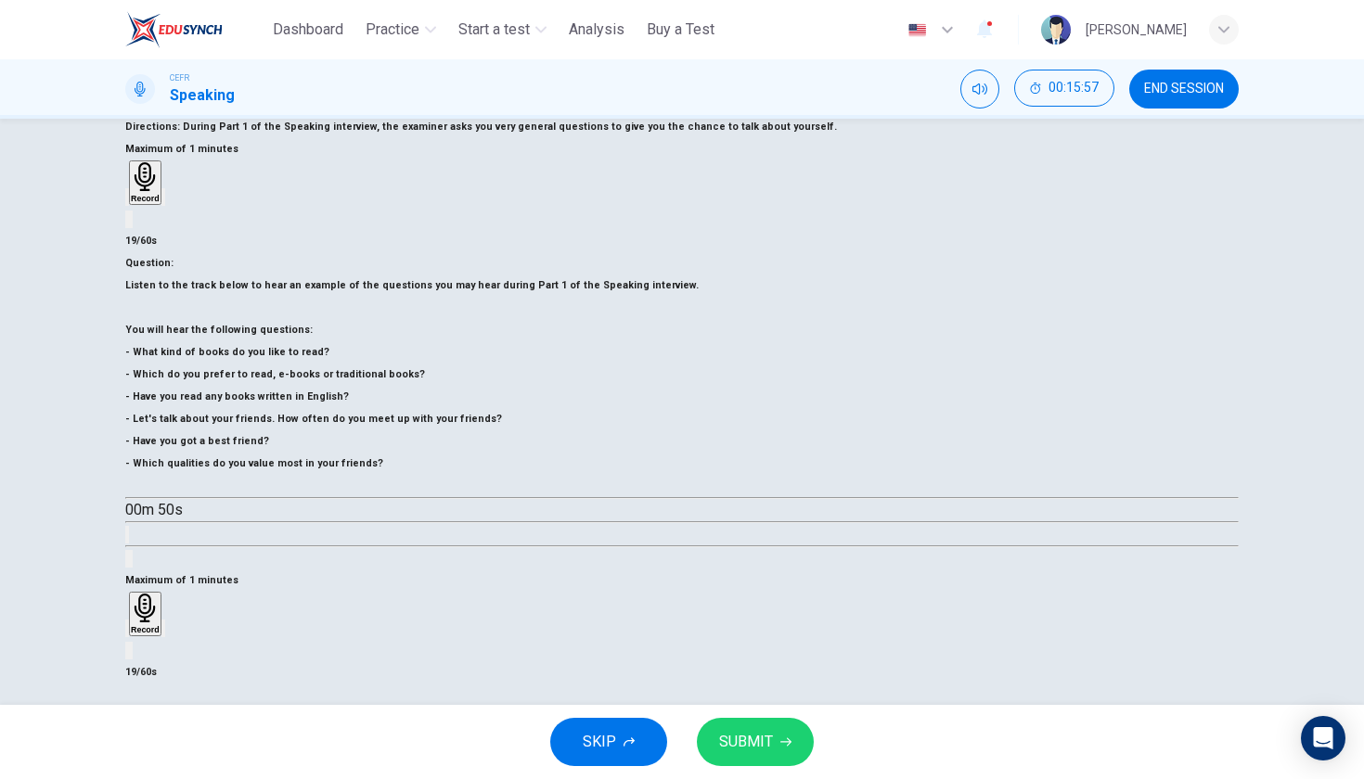
click at [146, 636] on icon "button" at bounding box center [138, 643] width 15 height 15
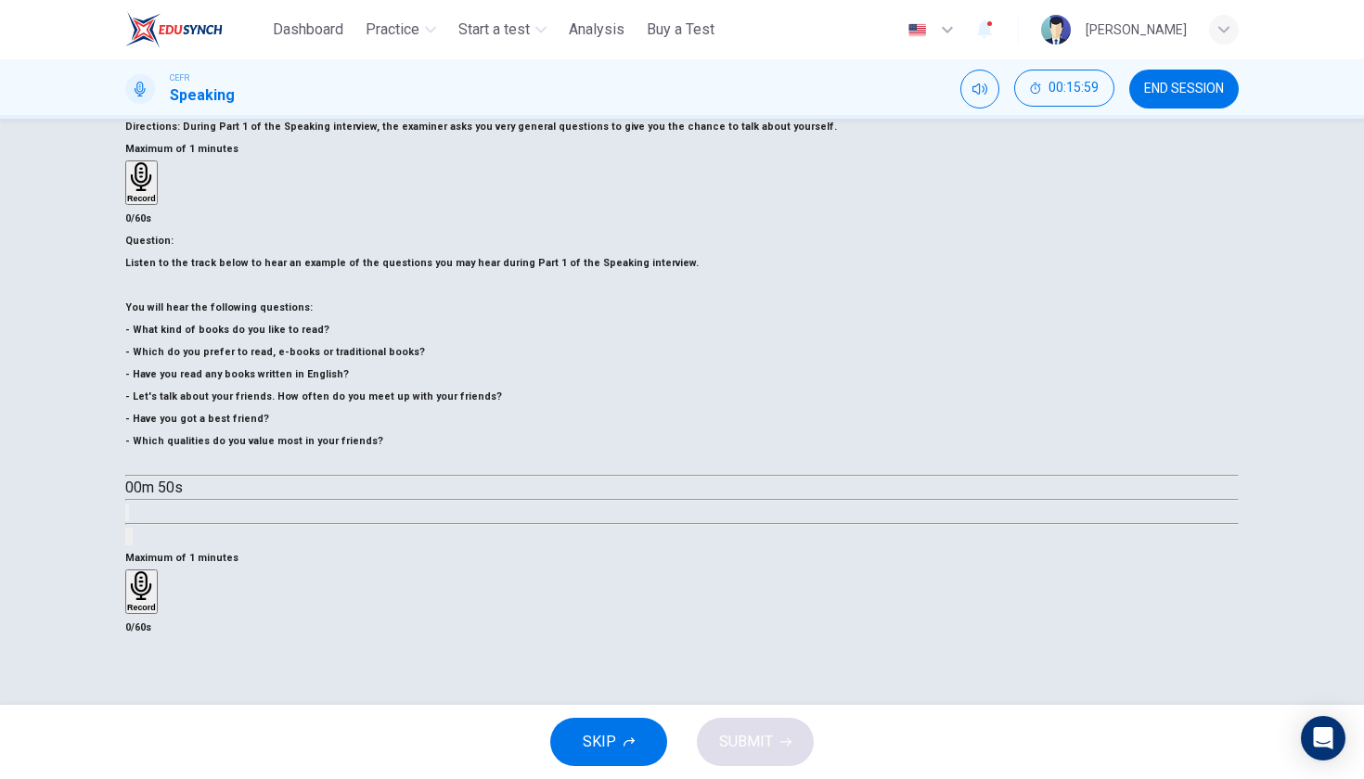
click at [156, 571] on div "Record" at bounding box center [141, 591] width 29 height 41
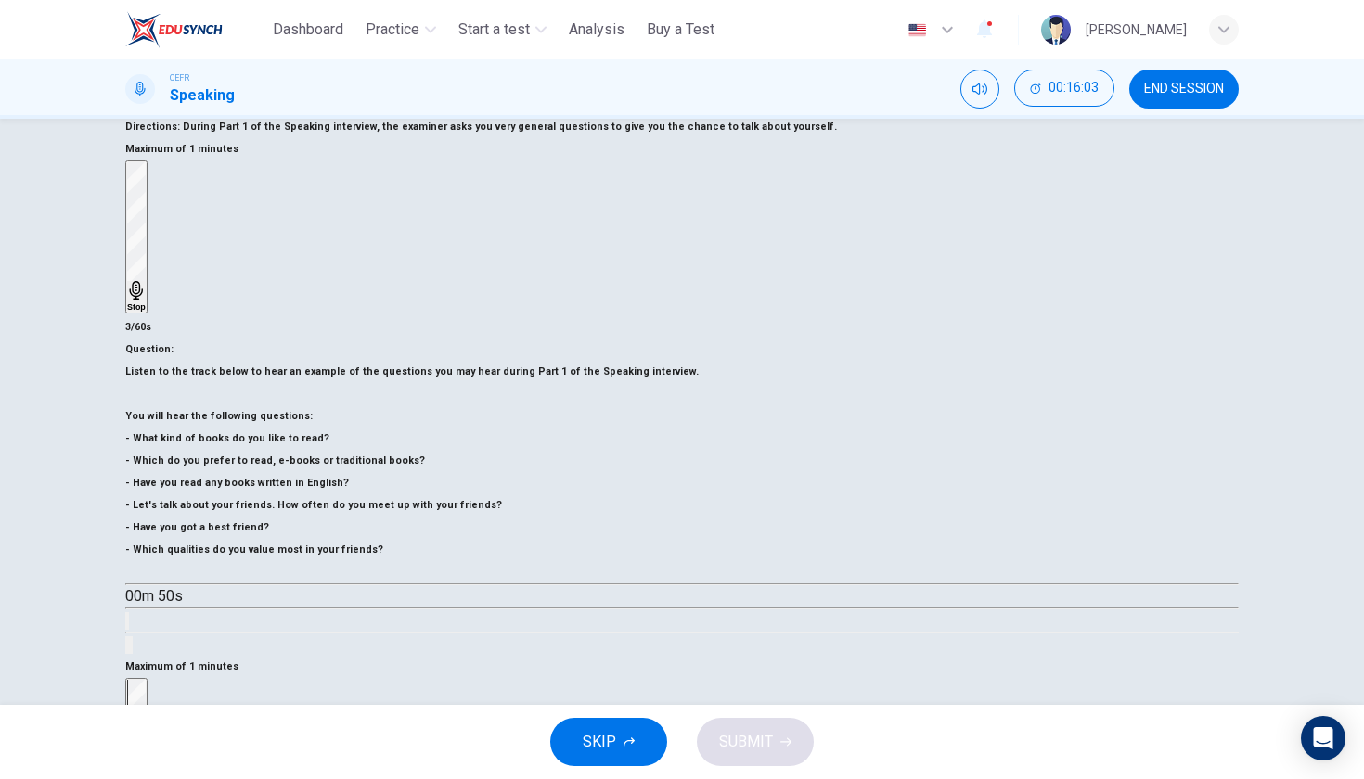
click at [146, 680] on div "Stop" at bounding box center [136, 754] width 19 height 149
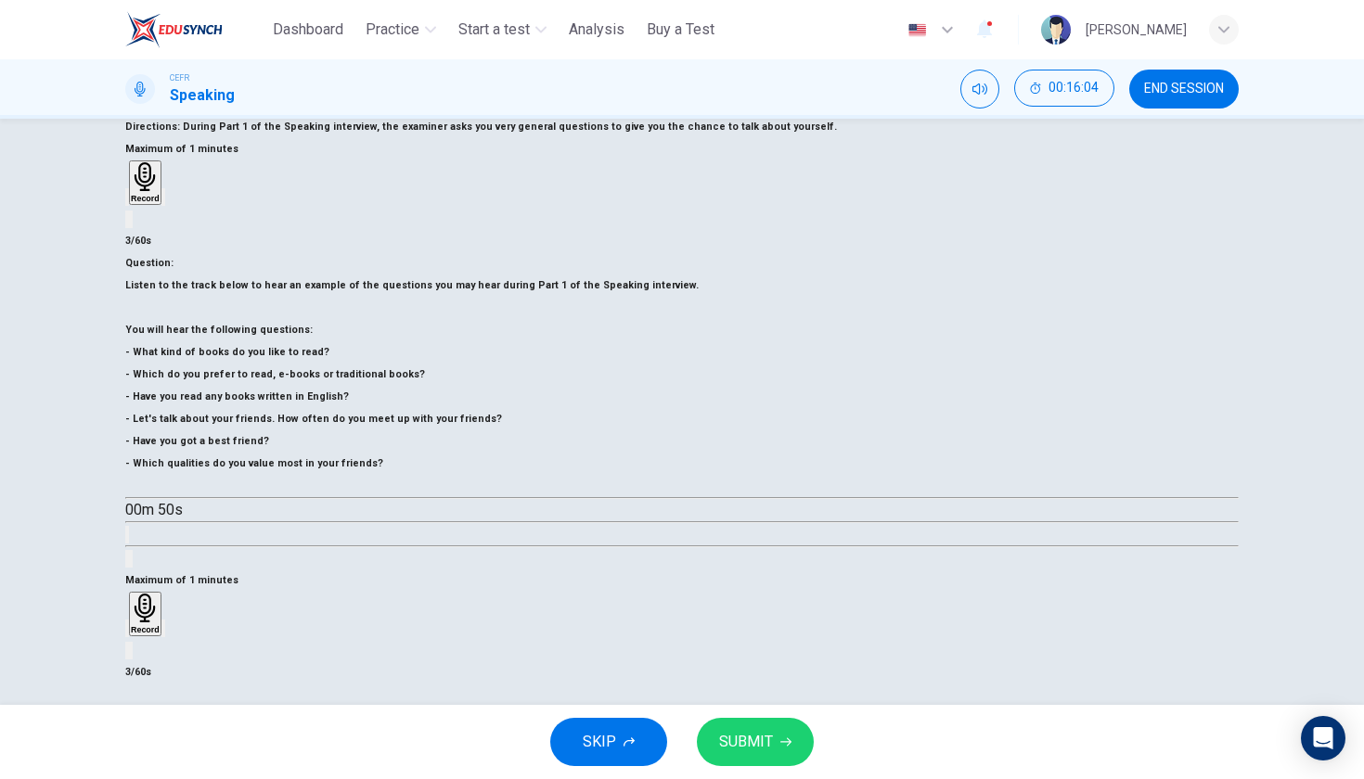
click at [127, 633] on icon "button" at bounding box center [127, 633] width 0 height 0
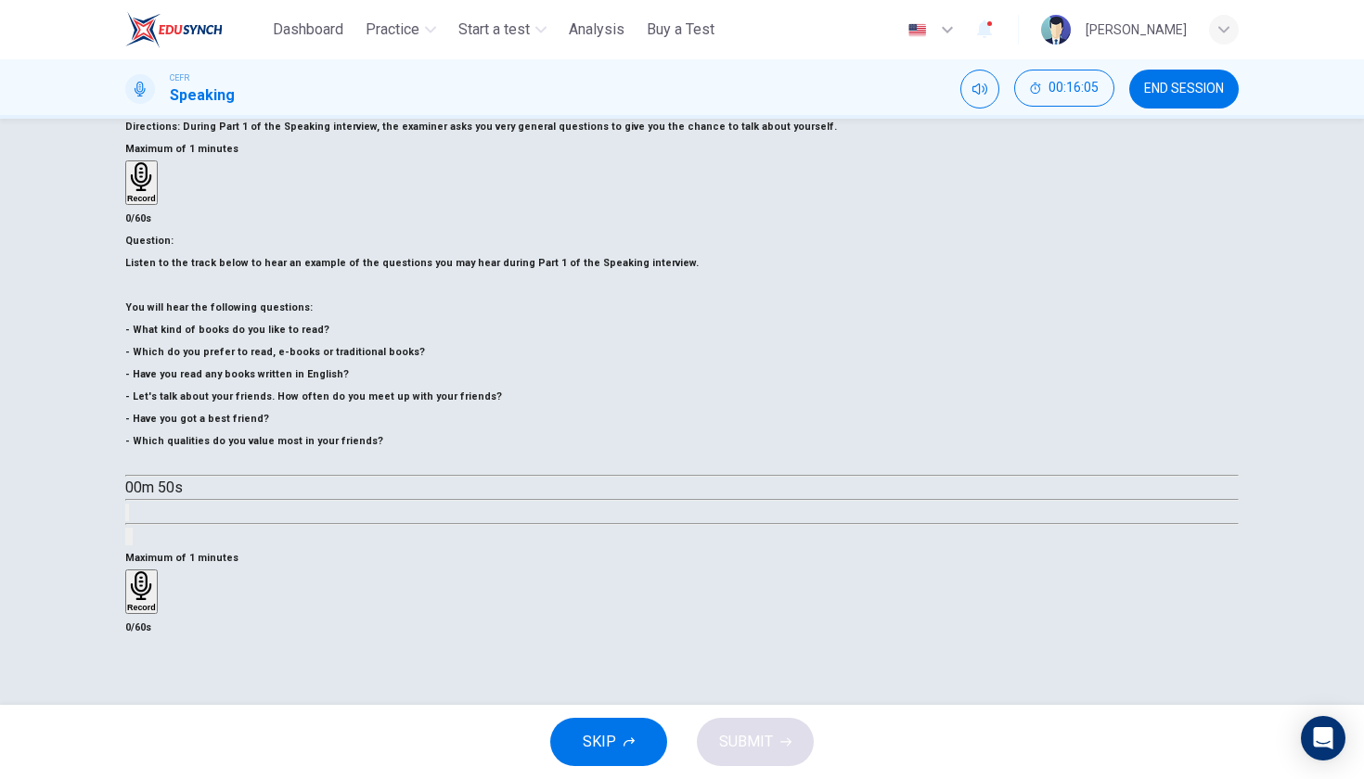
click at [156, 603] on h6 "Record" at bounding box center [141, 607] width 29 height 9
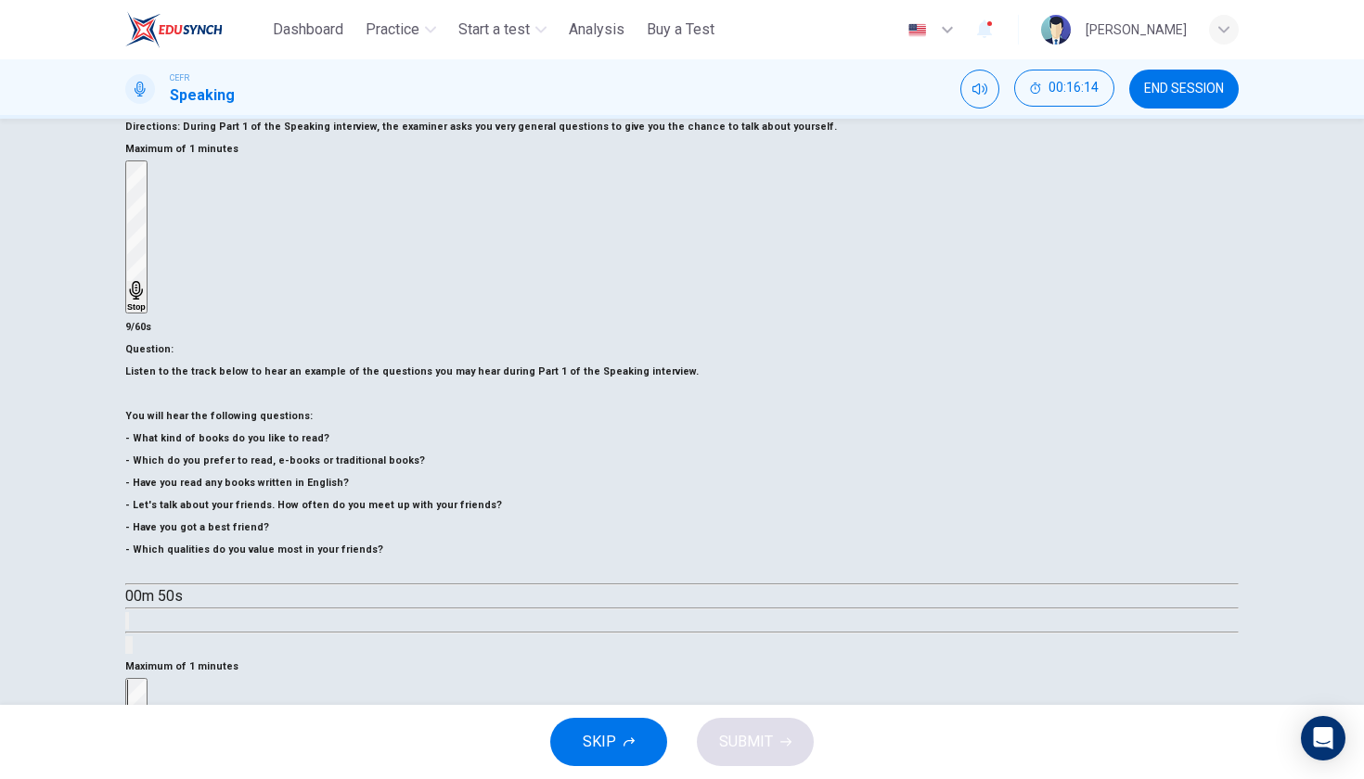
click at [146, 680] on div "Stop" at bounding box center [136, 754] width 19 height 149
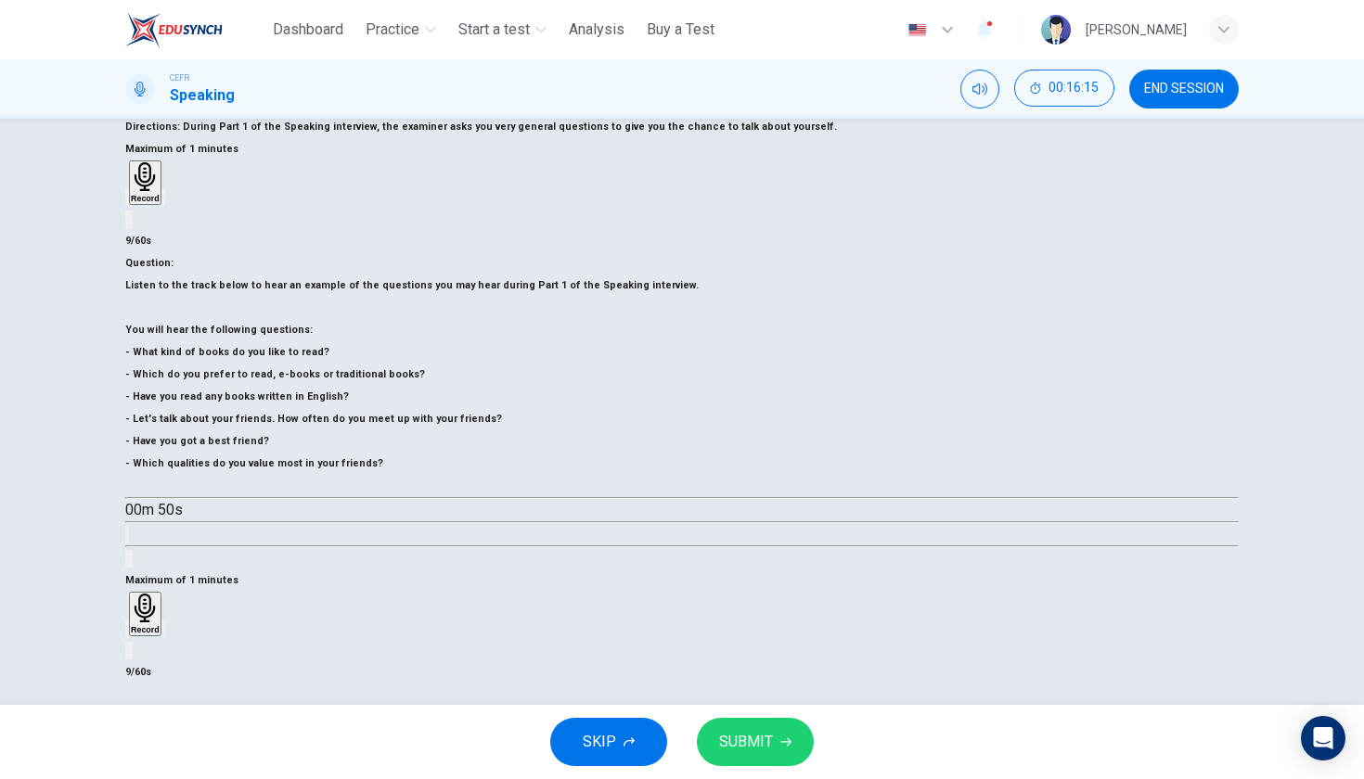
click at [127, 633] on icon "button" at bounding box center [127, 633] width 0 height 0
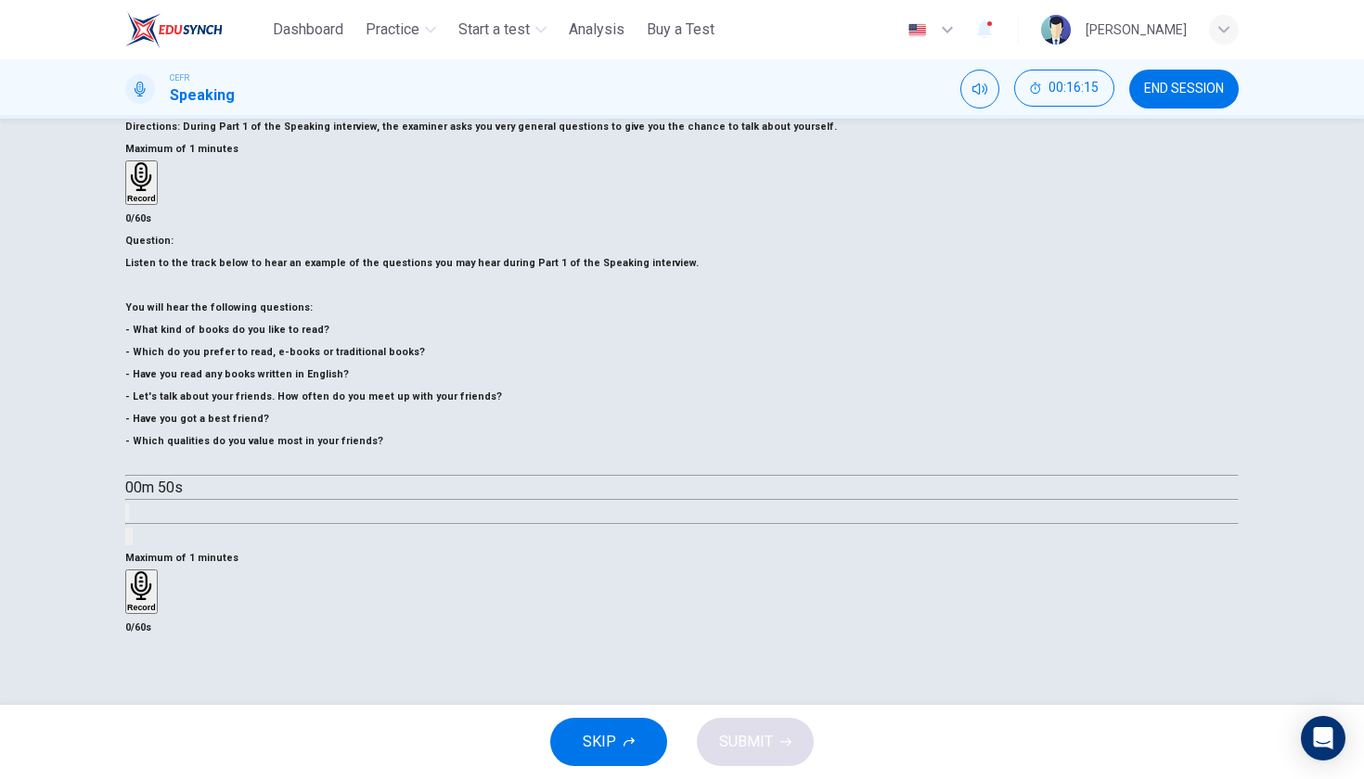
click at [156, 571] on div "Record" at bounding box center [141, 591] width 29 height 41
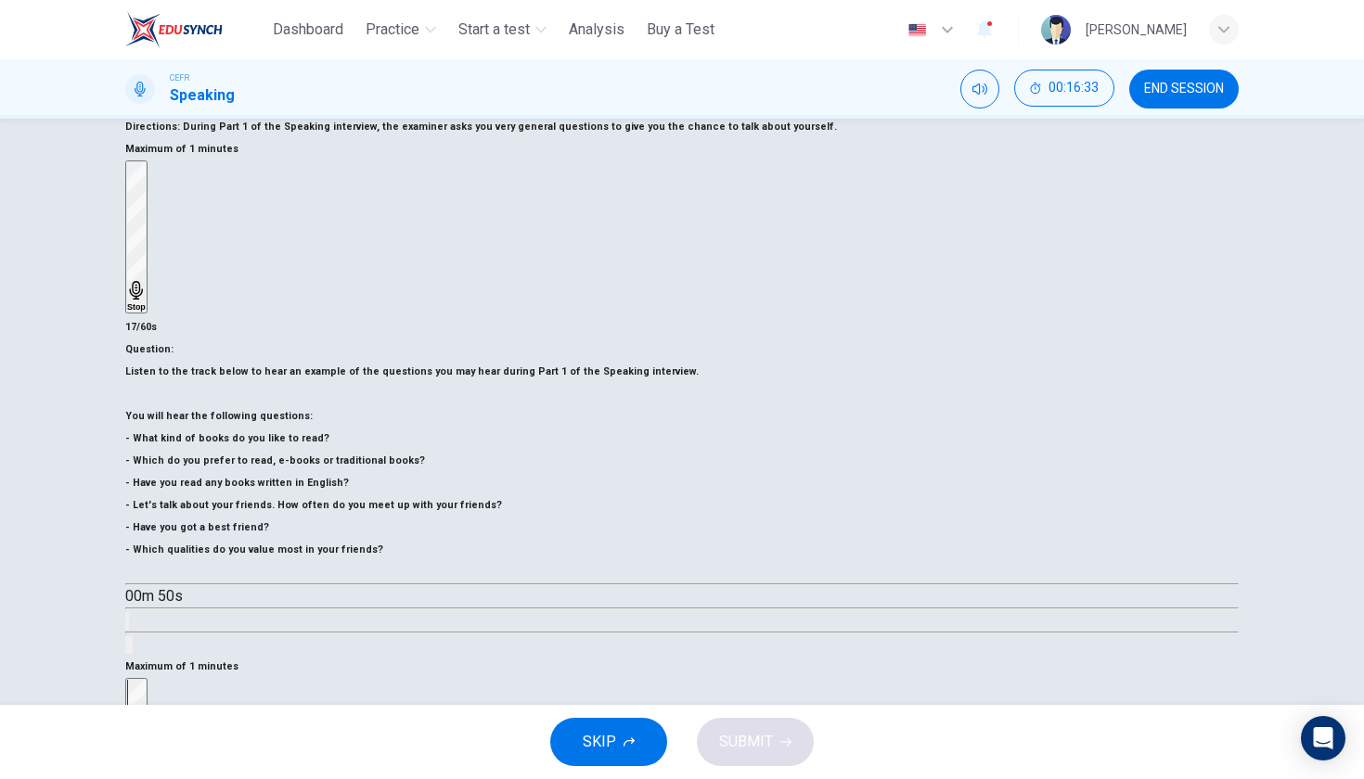
click at [146, 680] on div "Stop" at bounding box center [136, 754] width 19 height 149
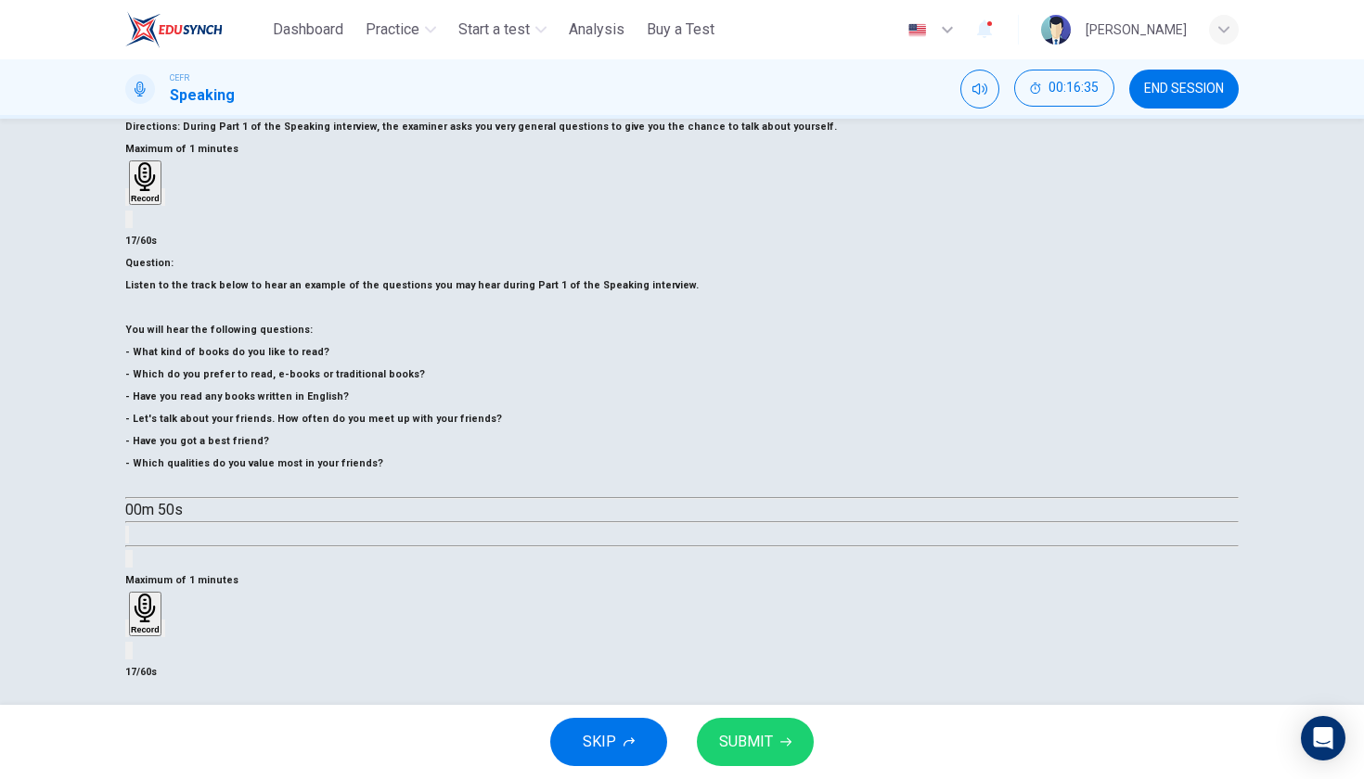
click at [127, 633] on icon "button" at bounding box center [127, 633] width 0 height 0
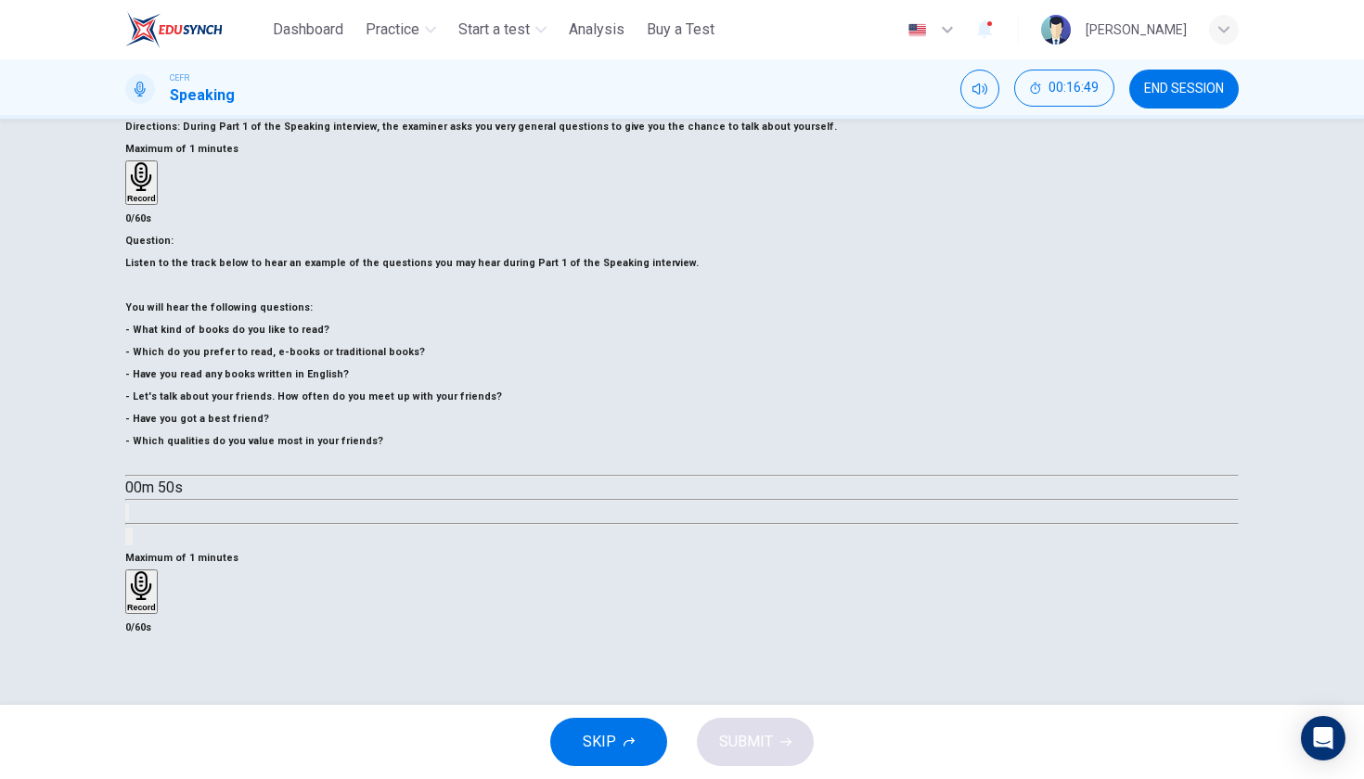
click at [156, 603] on h6 "Record" at bounding box center [141, 607] width 29 height 9
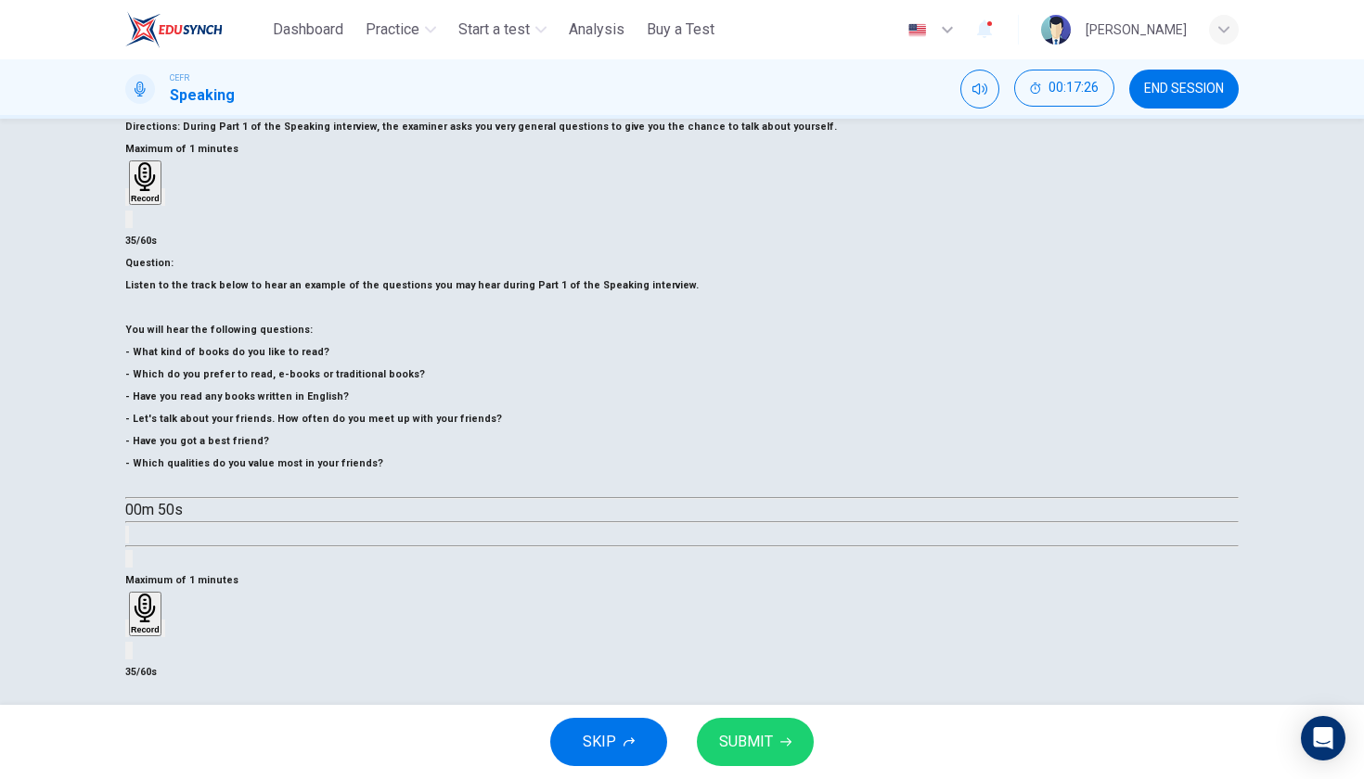
click at [127, 633] on icon "button" at bounding box center [127, 633] width 0 height 0
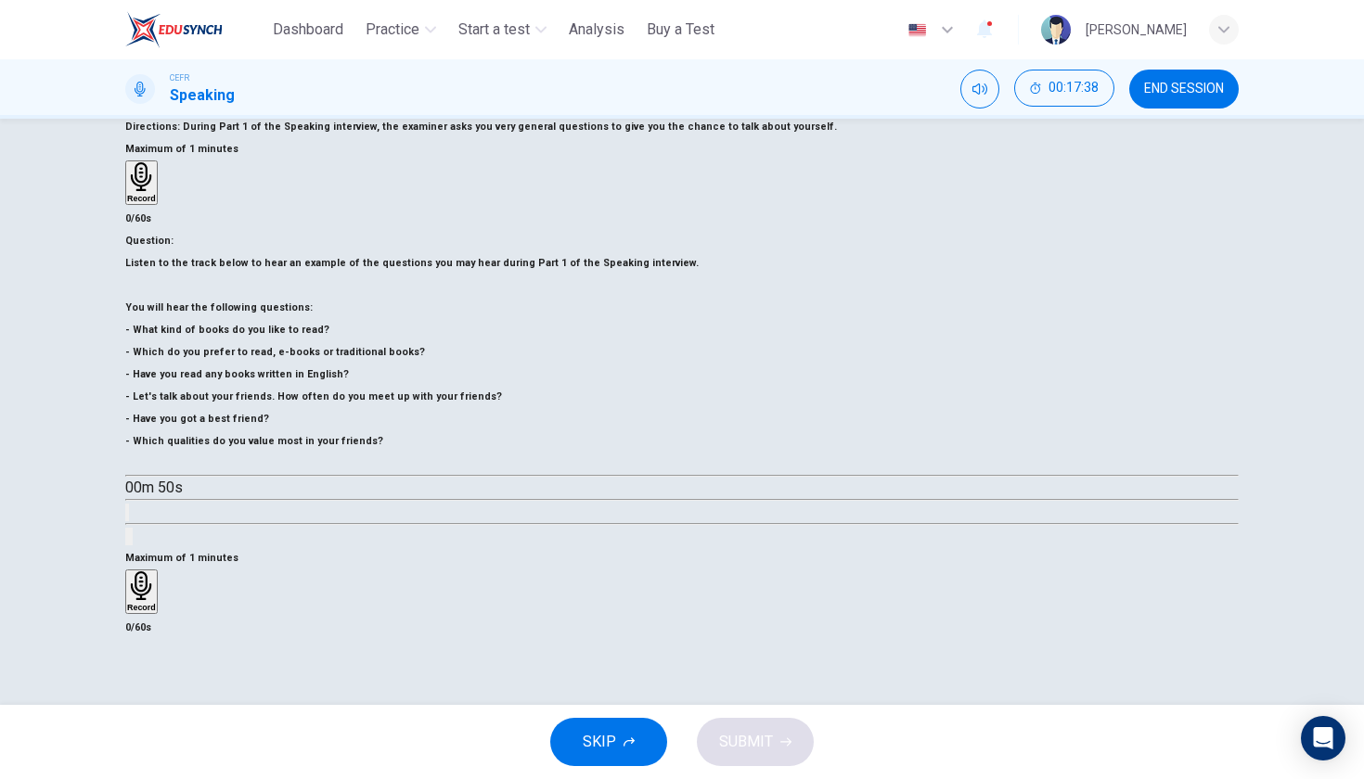
click at [156, 603] on h6 "Record" at bounding box center [141, 607] width 29 height 9
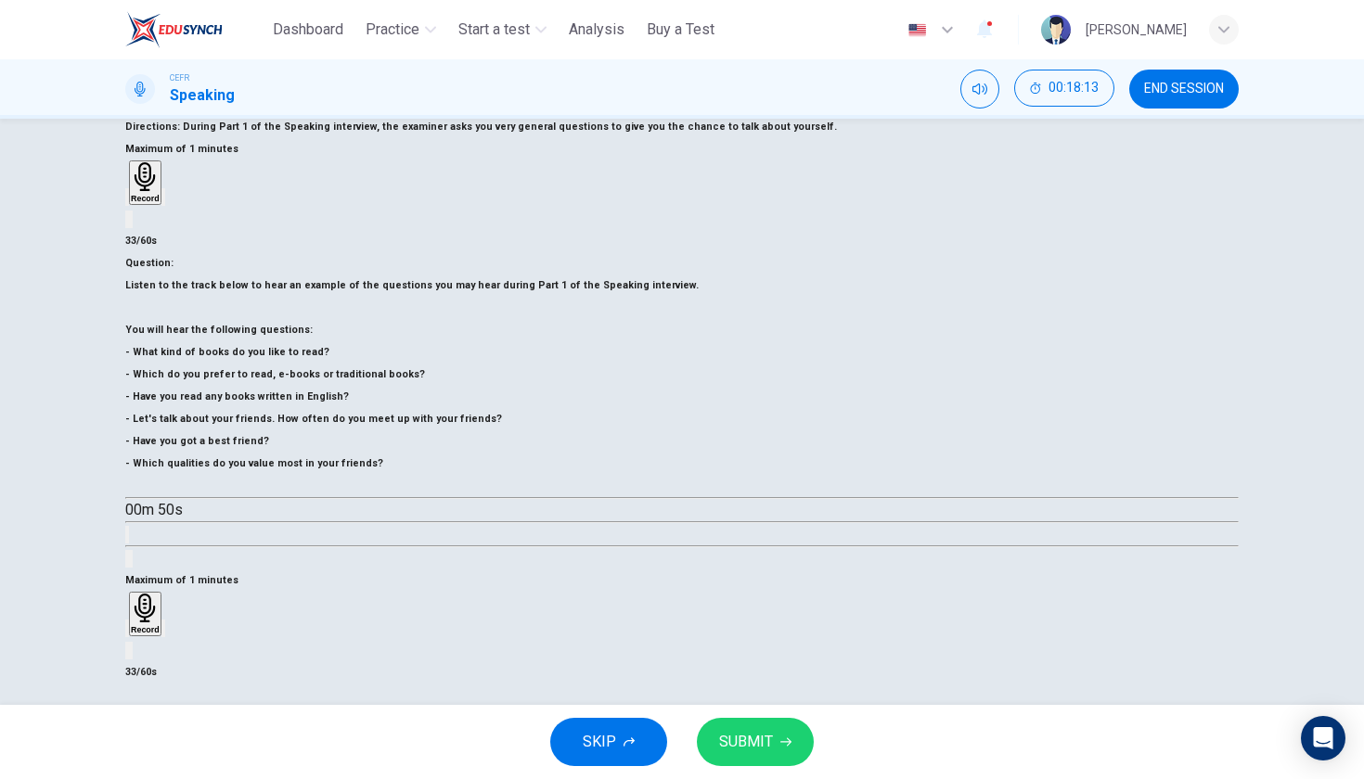
click at [127, 621] on div "button" at bounding box center [127, 628] width 0 height 14
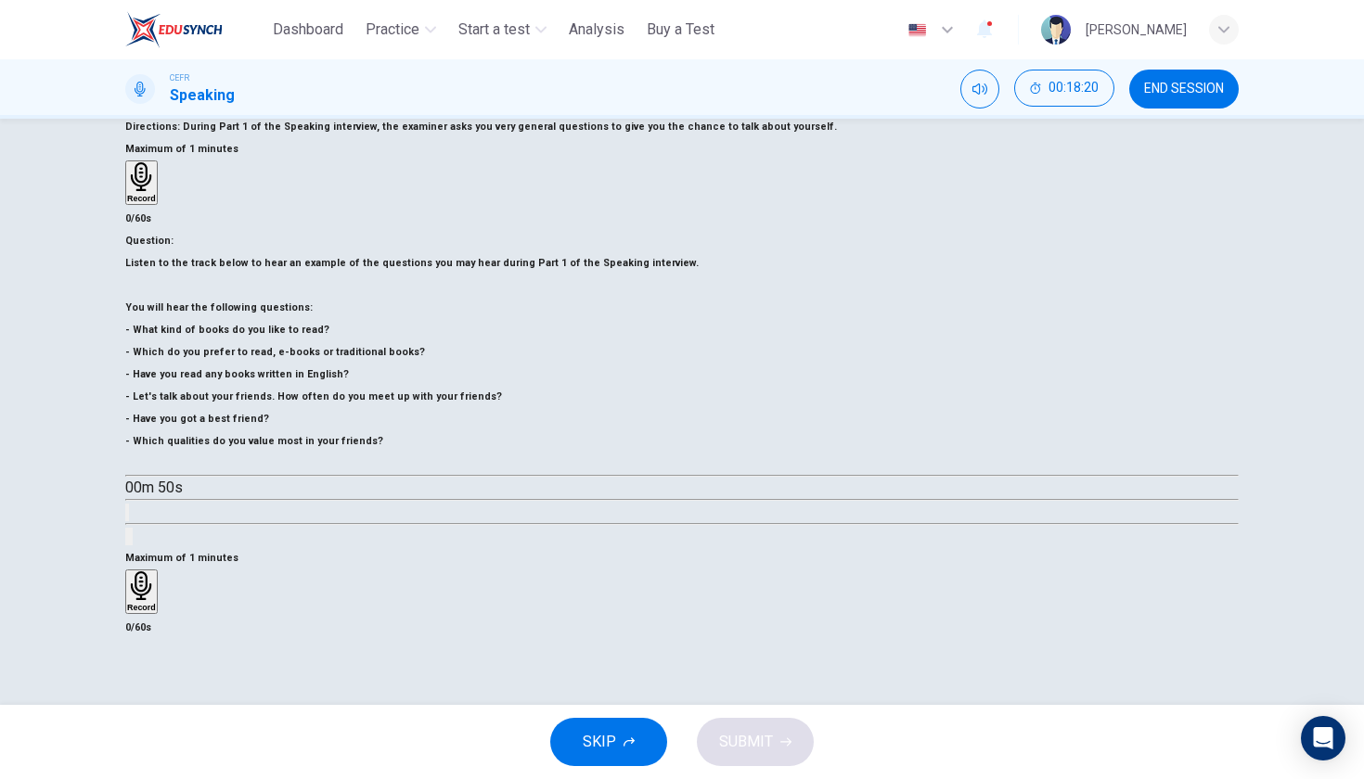
click at [156, 571] on div "Record" at bounding box center [141, 591] width 29 height 41
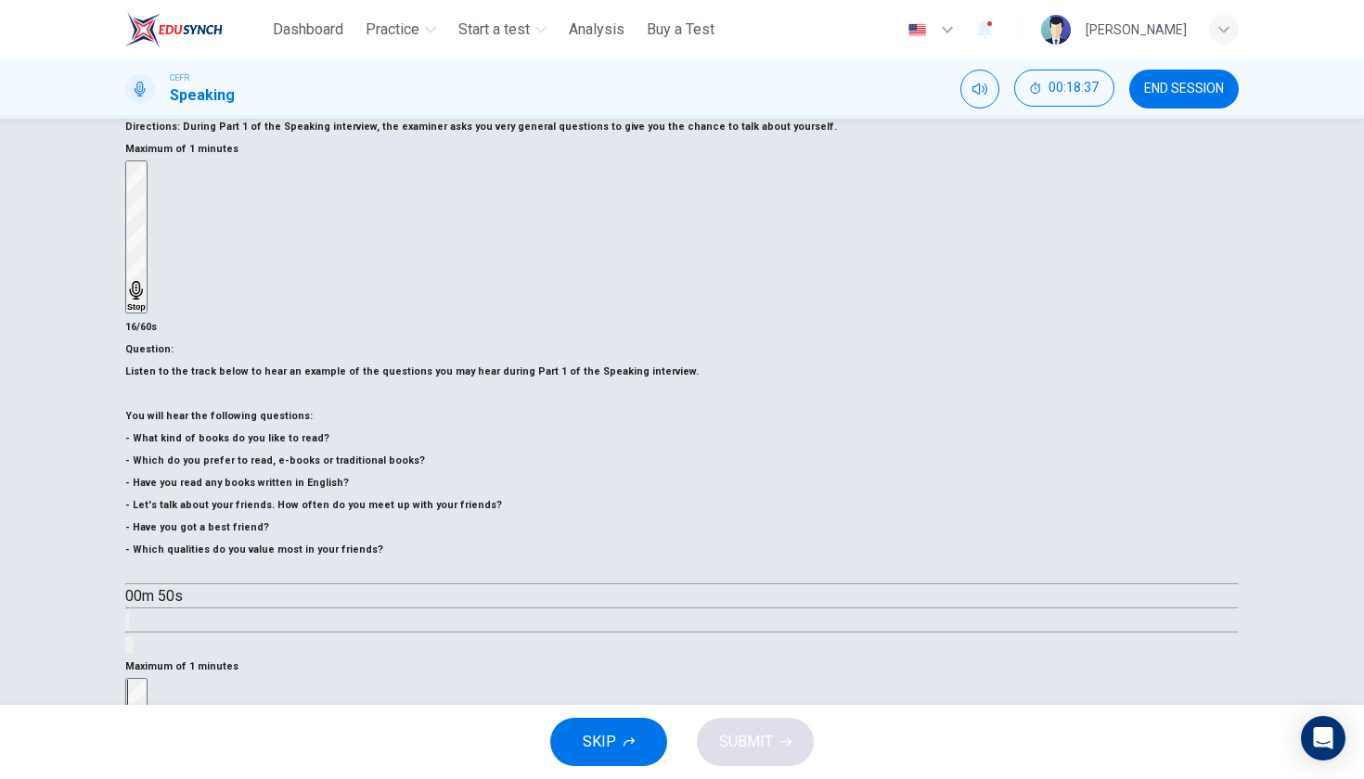
click at [146, 680] on div "Stop" at bounding box center [136, 754] width 19 height 149
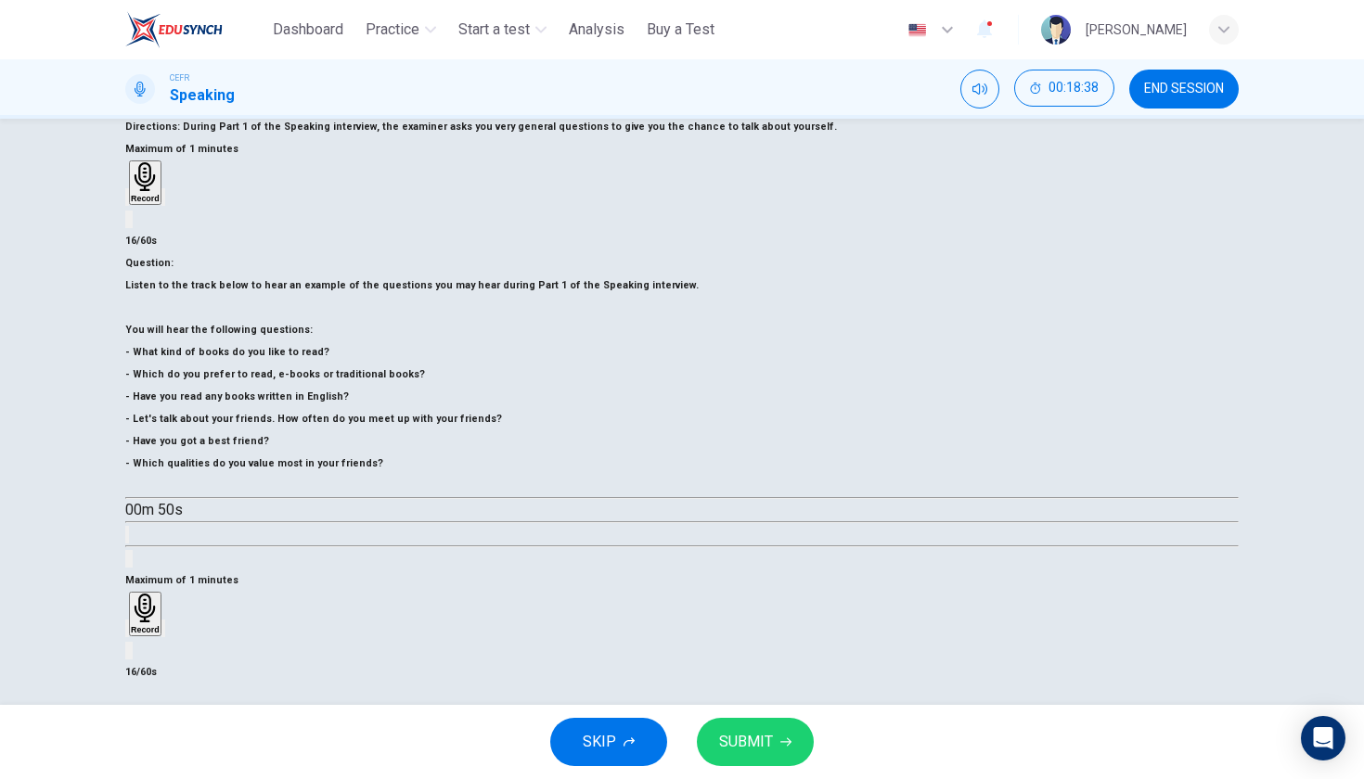
click at [127, 633] on icon "button" at bounding box center [127, 633] width 0 height 0
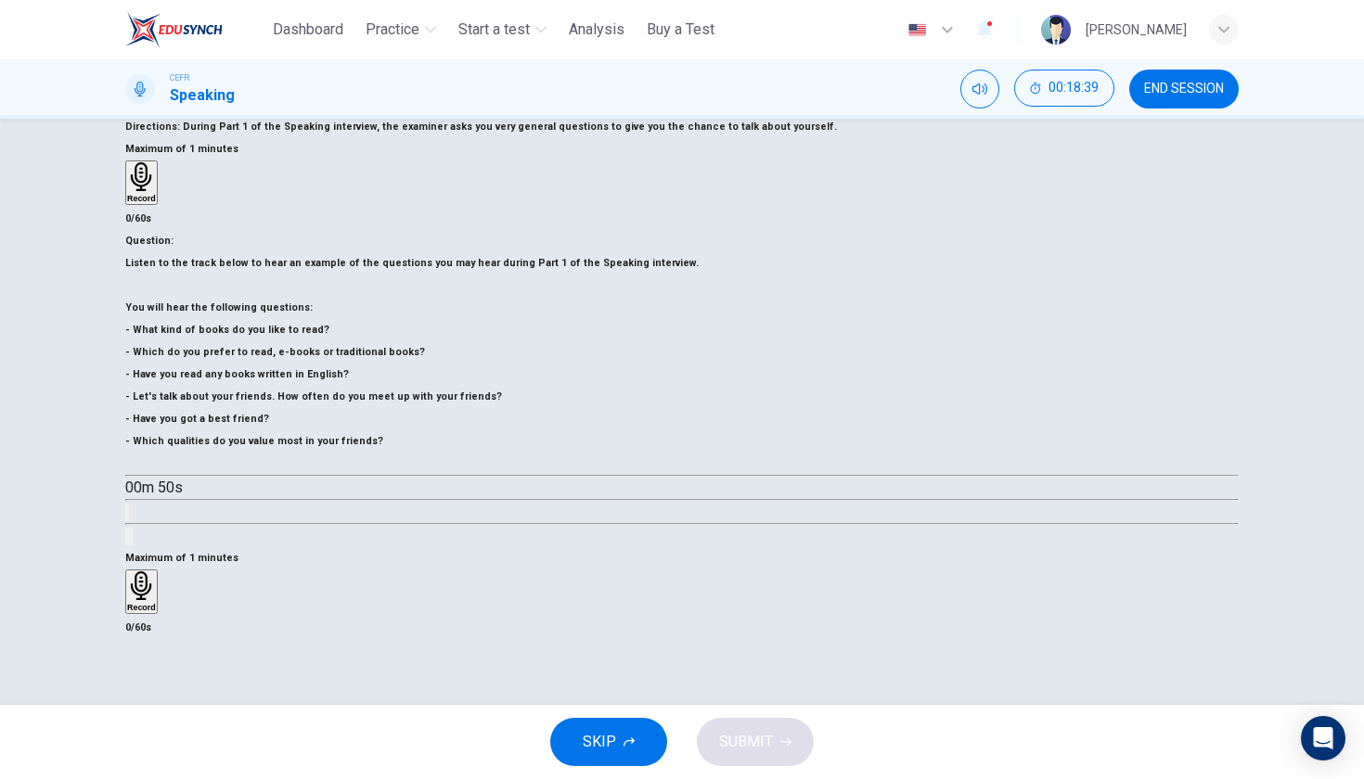
click at [156, 603] on h6 "Record" at bounding box center [141, 607] width 29 height 9
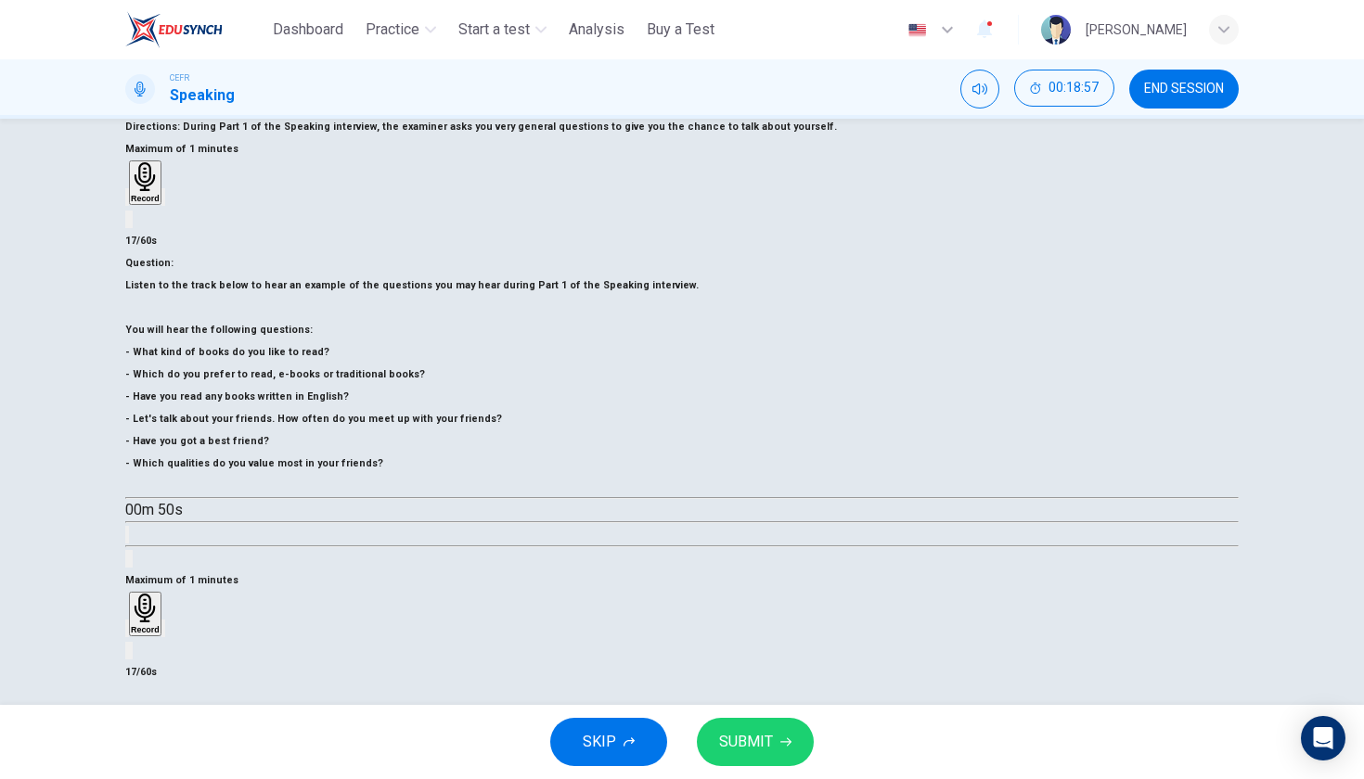
click at [127, 633] on icon "button" at bounding box center [127, 633] width 0 height 0
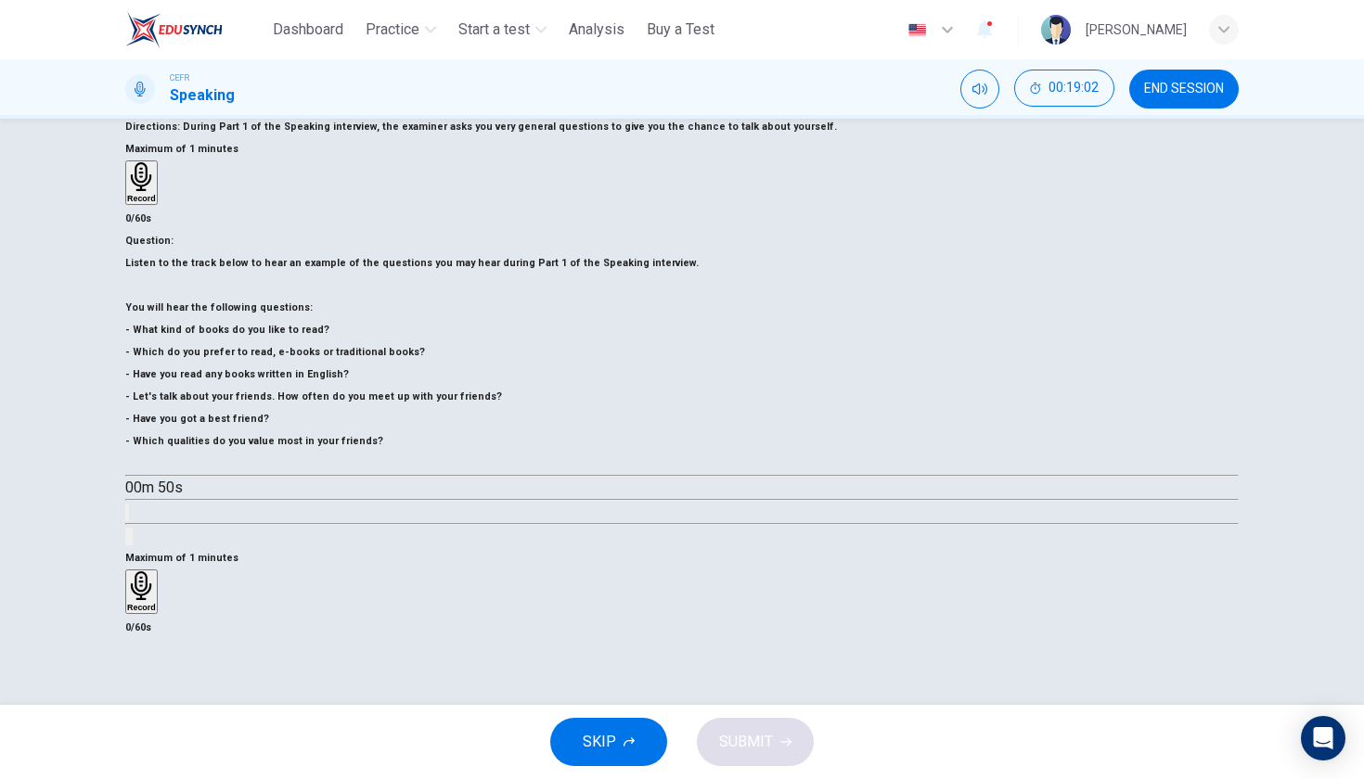
click at [156, 603] on h6 "Record" at bounding box center [141, 607] width 29 height 9
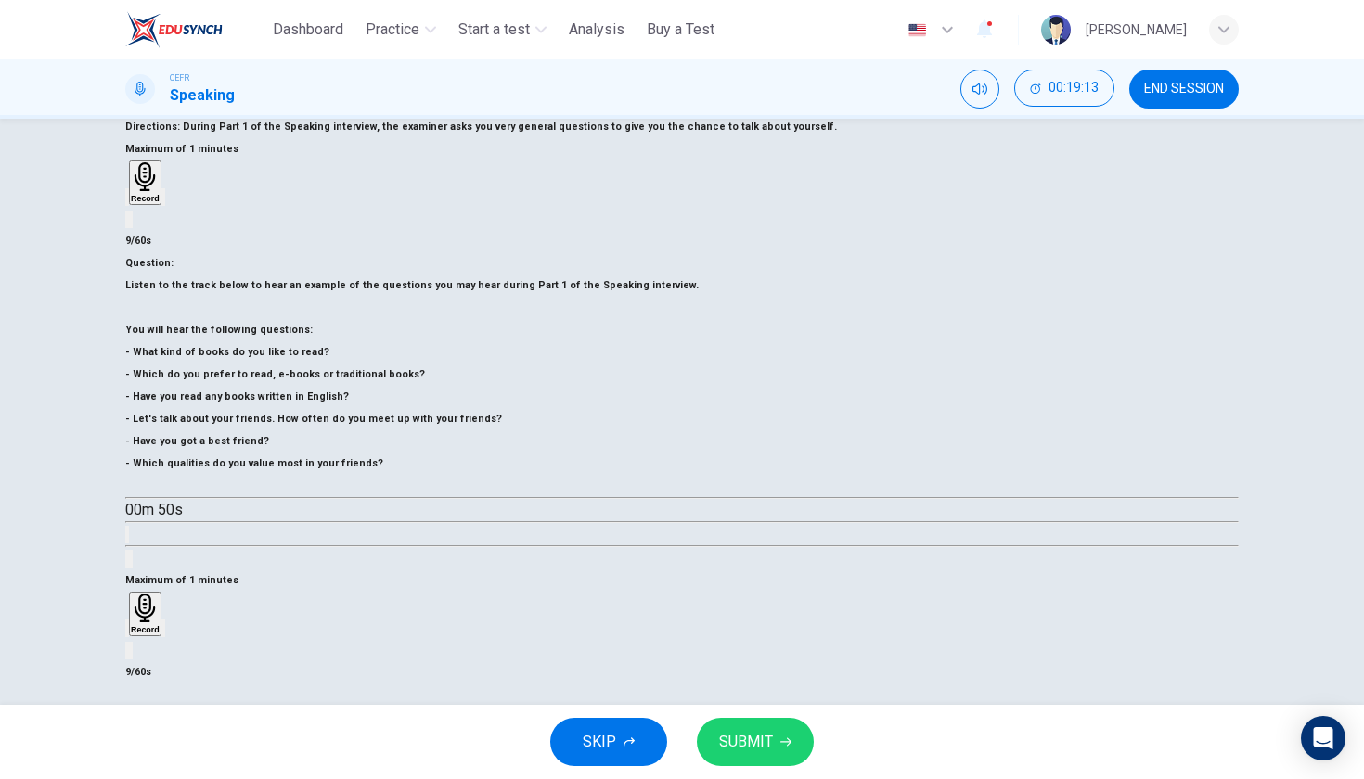
click at [127, 621] on div "button" at bounding box center [127, 628] width 0 height 14
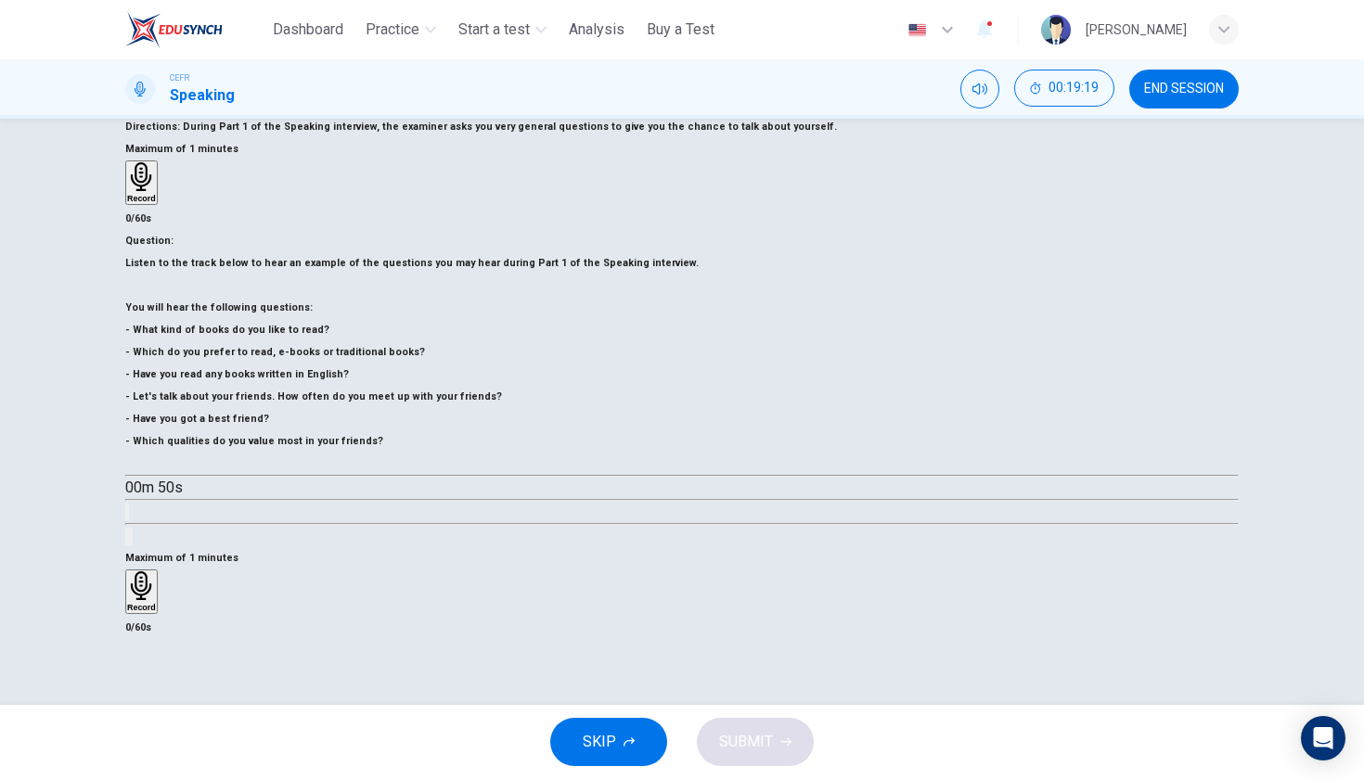
click at [156, 603] on h6 "Record" at bounding box center [141, 607] width 29 height 9
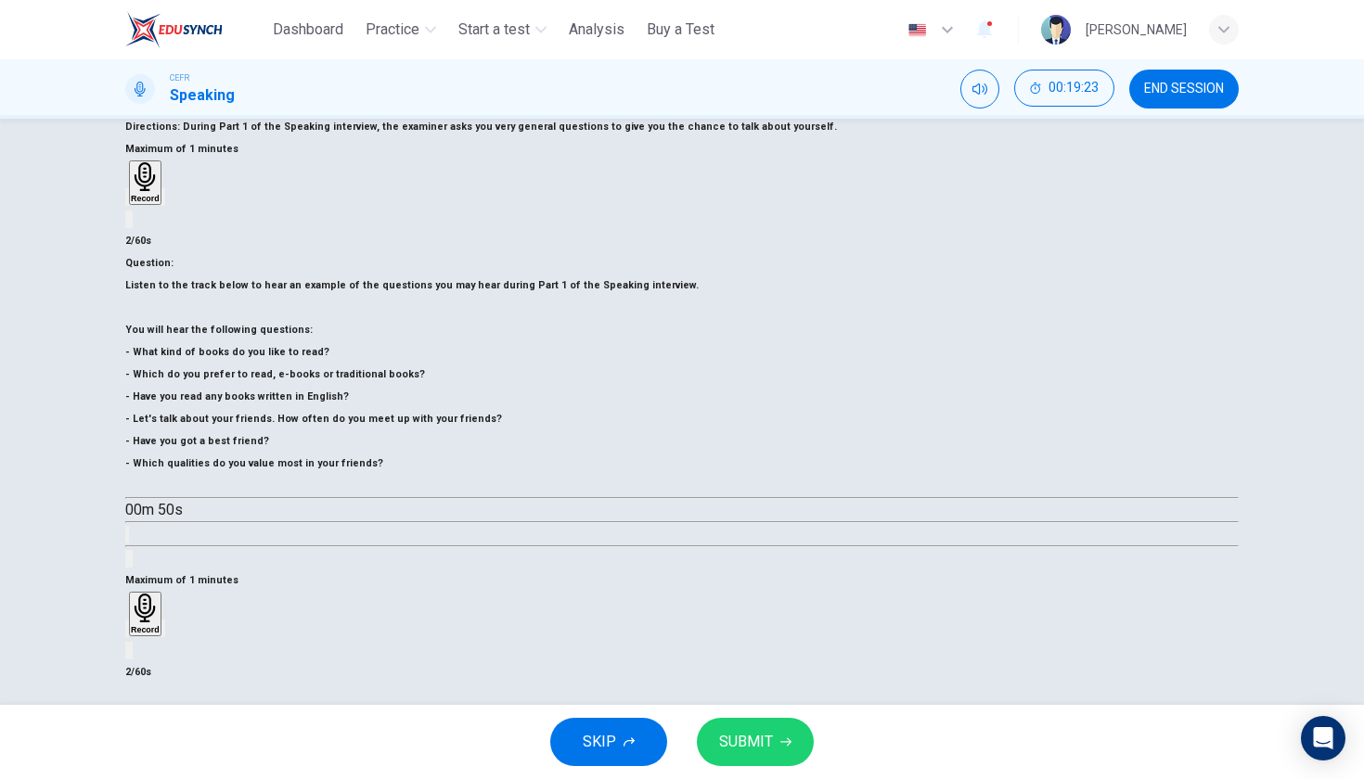
click at [127, 633] on icon "button" at bounding box center [127, 633] width 0 height 0
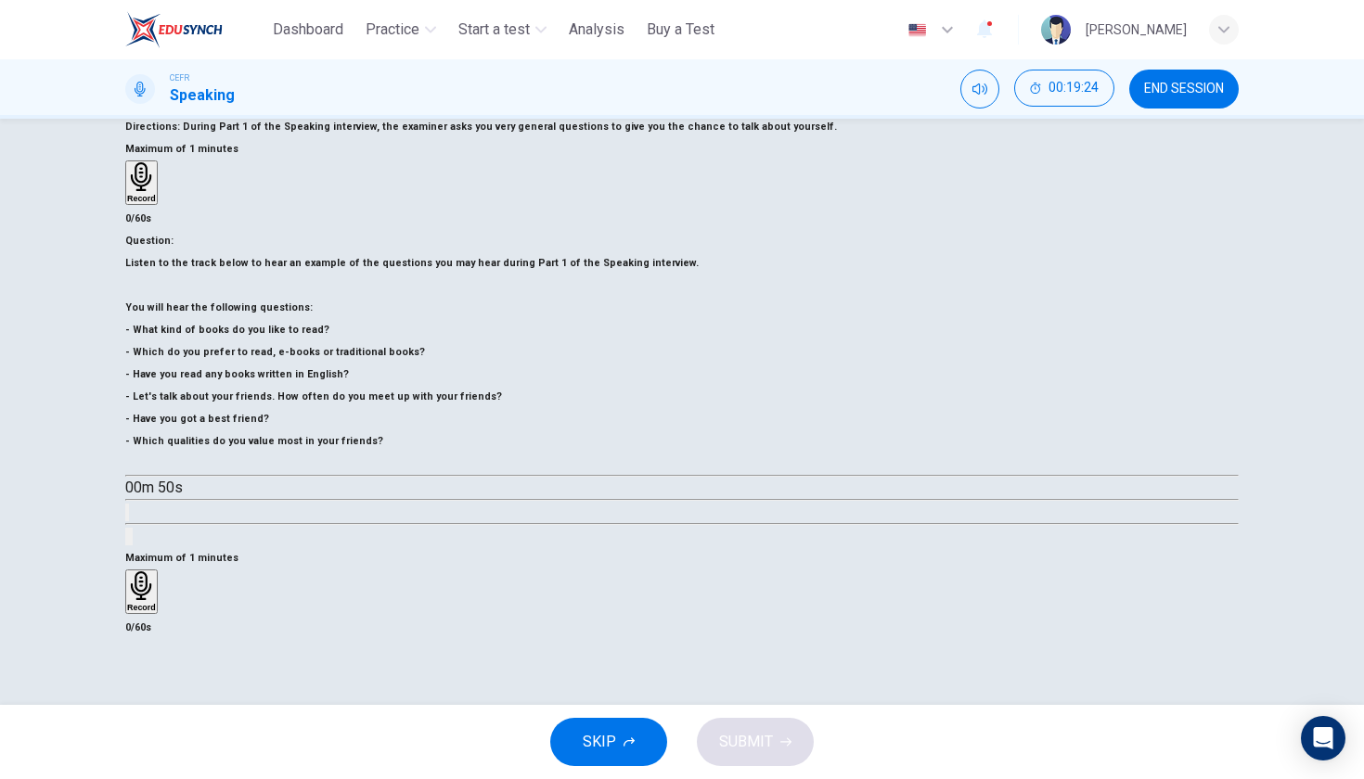
click at [156, 603] on h6 "Record" at bounding box center [141, 607] width 29 height 9
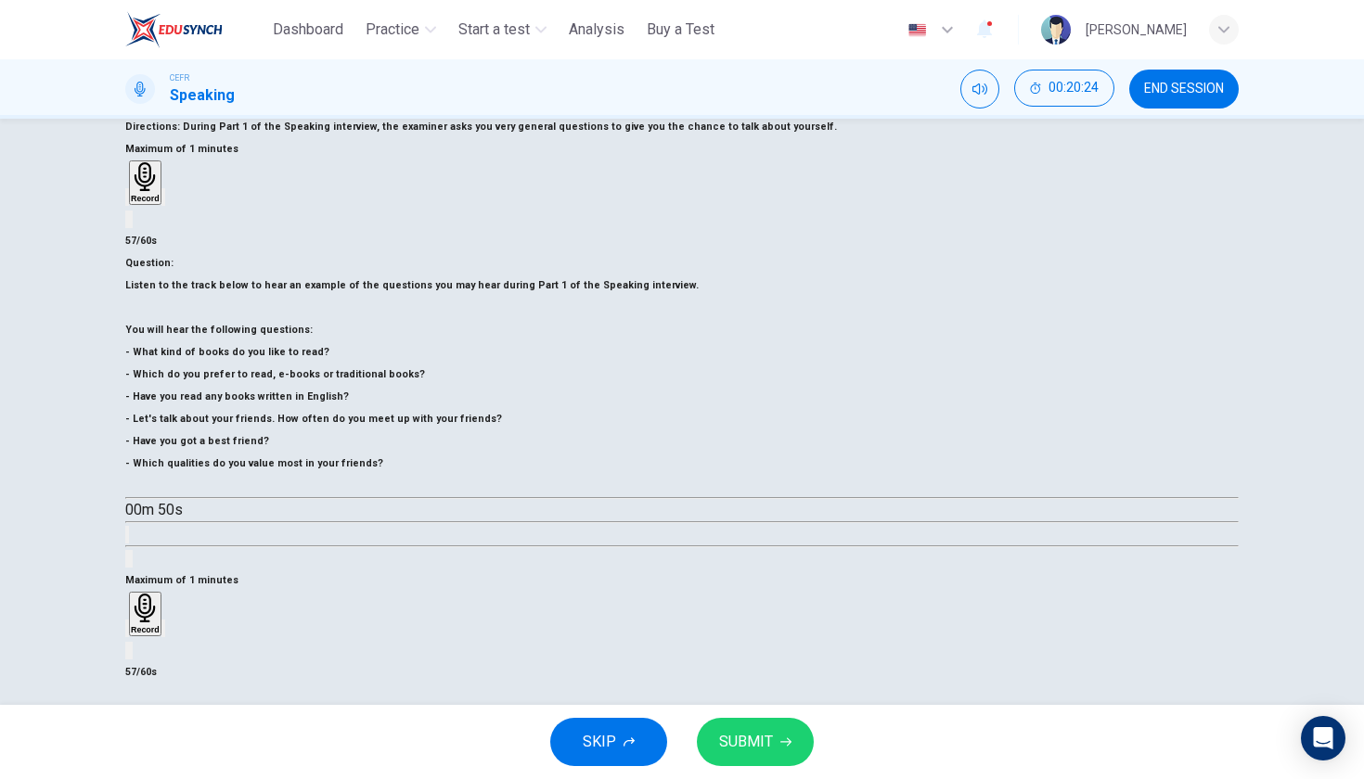
click at [765, 744] on span "SUBMIT" at bounding box center [746, 742] width 54 height 26
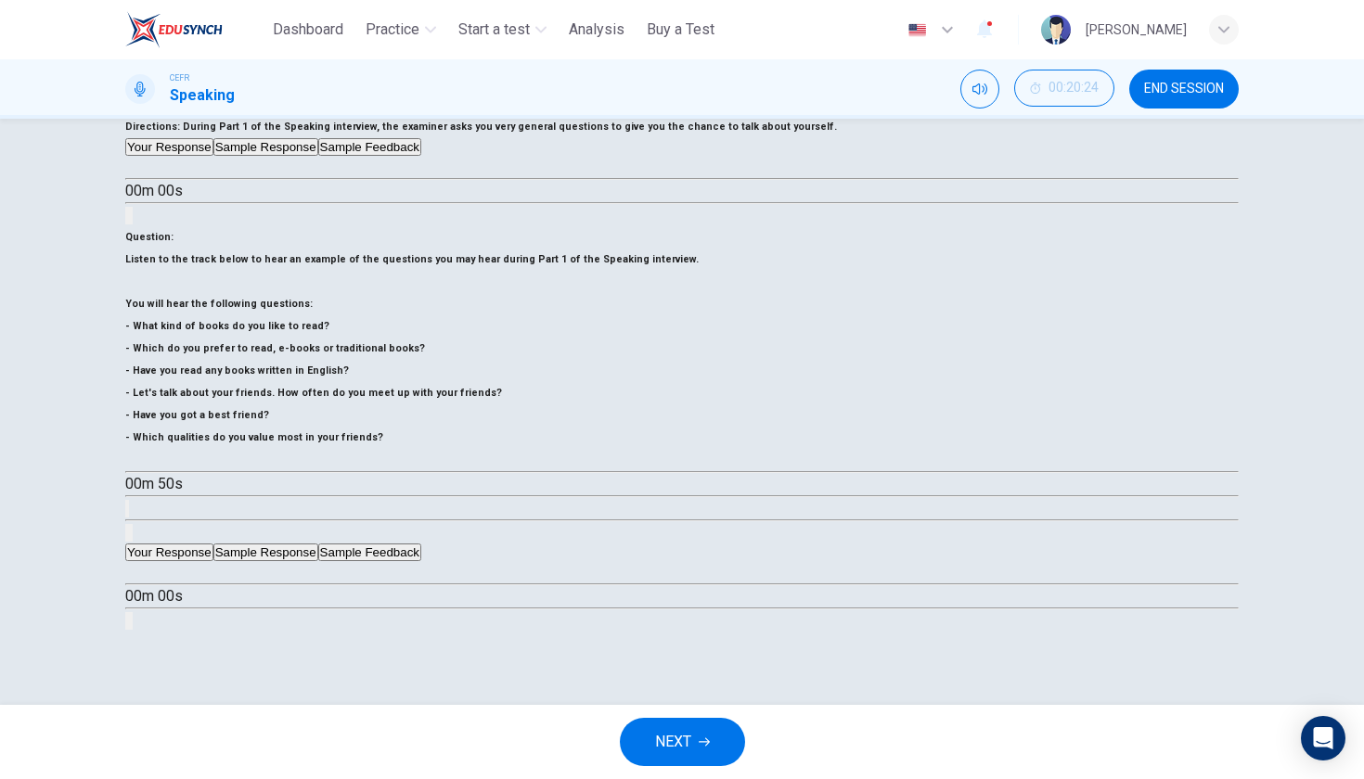
click at [140, 566] on button "button" at bounding box center [132, 573] width 15 height 15
type input "**"
click at [318, 544] on button "Sample Response" at bounding box center [265, 553] width 105 height 18
click at [140, 566] on button "button" at bounding box center [132, 573] width 15 height 15
type input "*"
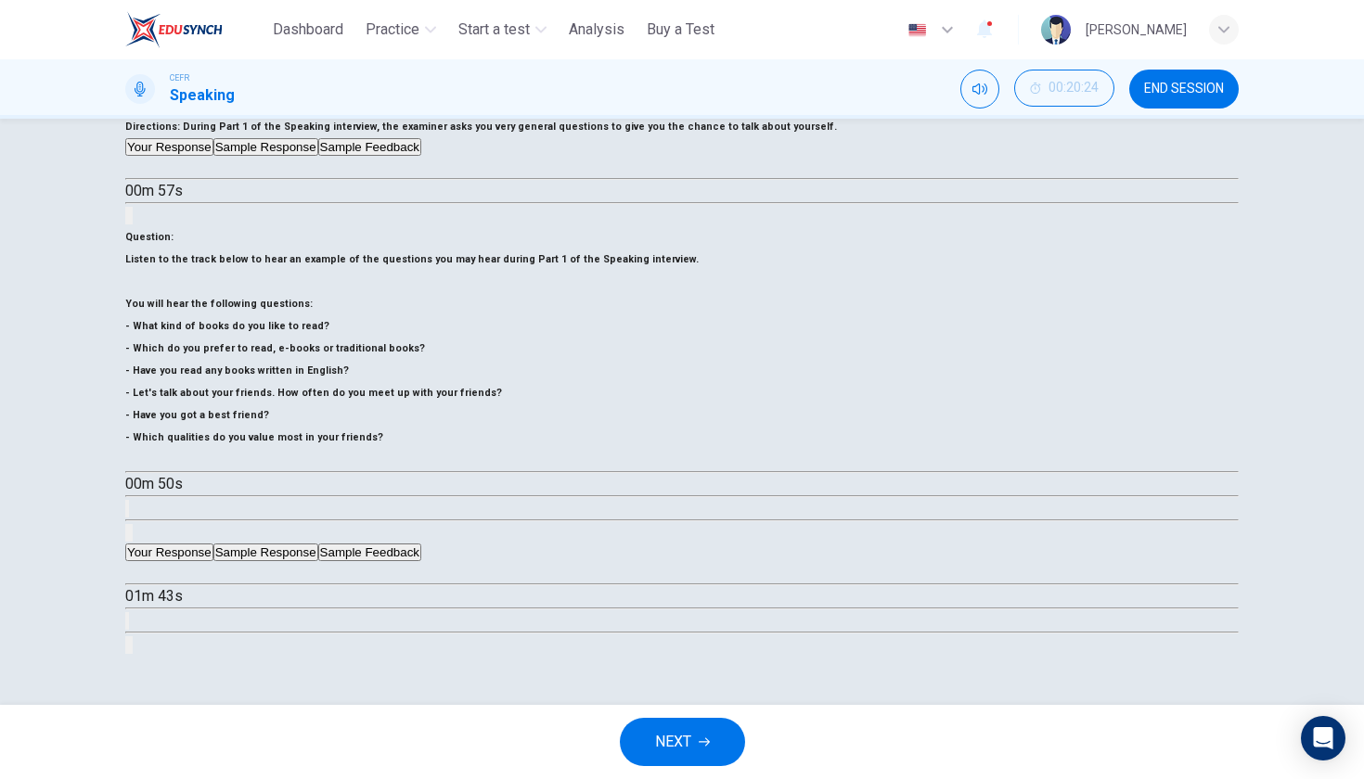
click at [421, 544] on button "Sample Feedback" at bounding box center [369, 553] width 103 height 18
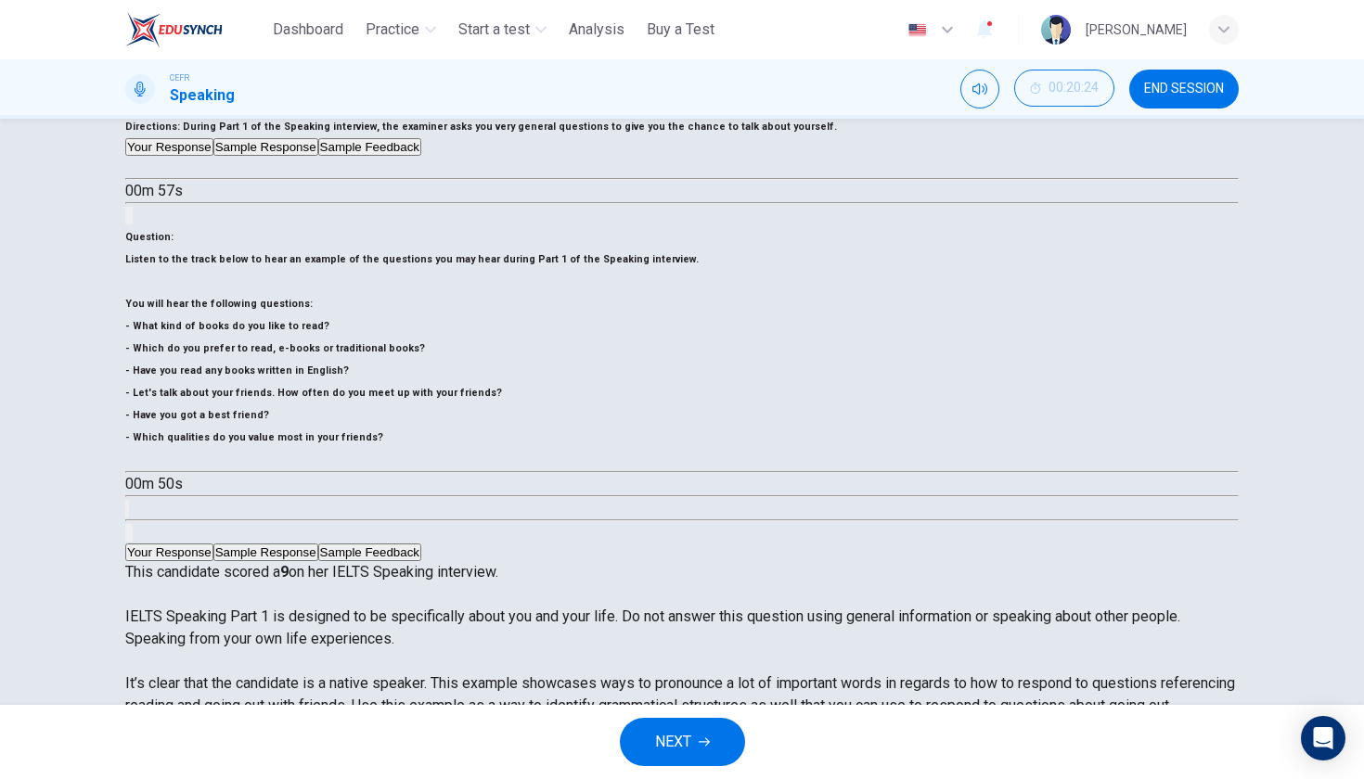
click at [700, 749] on button "NEXT" at bounding box center [682, 742] width 125 height 48
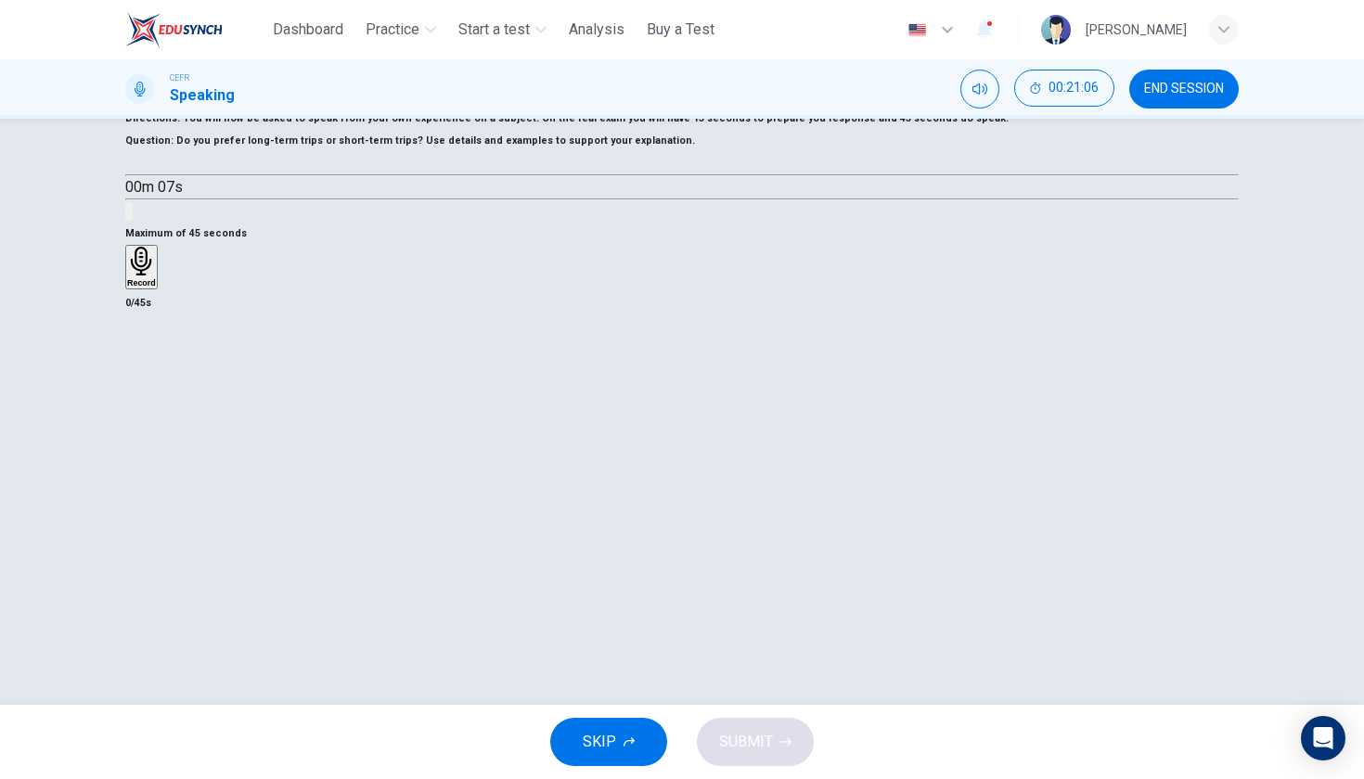
scroll to position [96, 0]
click at [156, 285] on div "Record" at bounding box center [141, 264] width 29 height 41
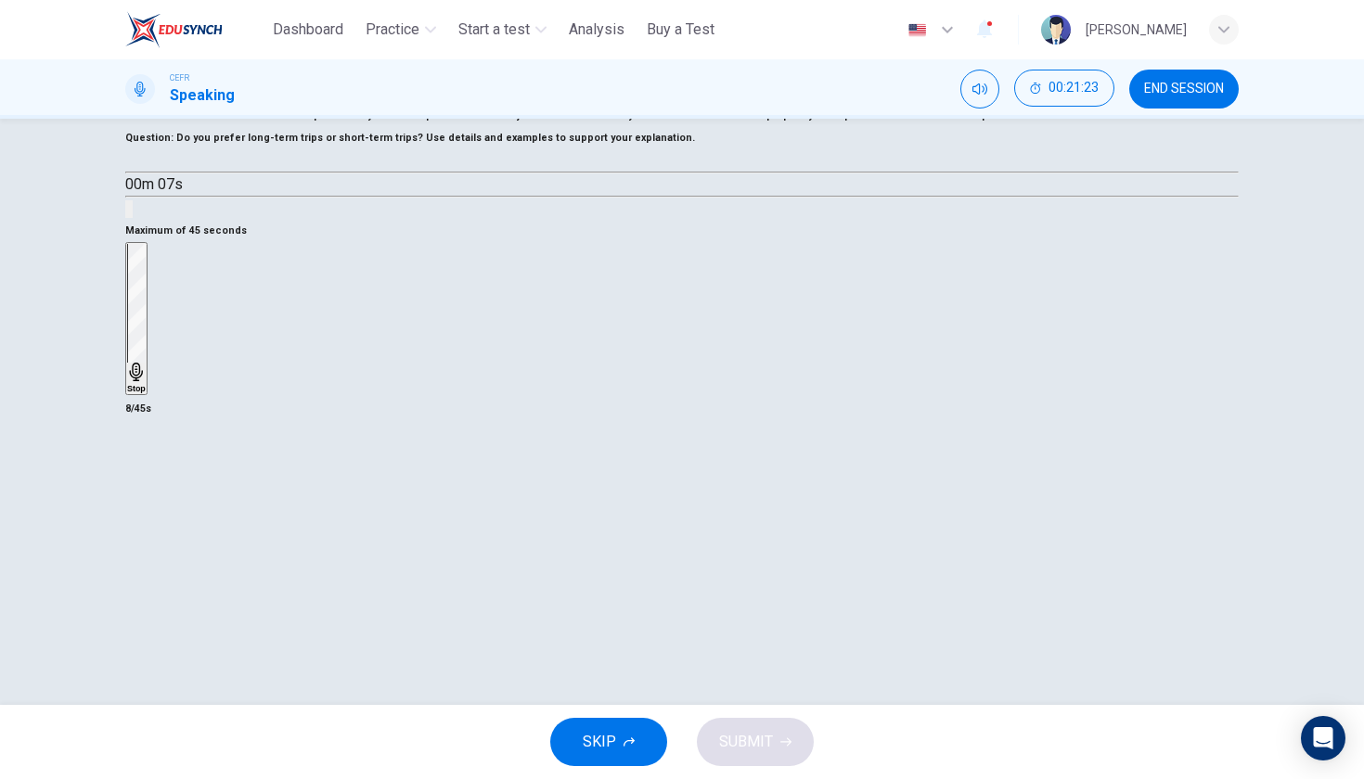
click at [146, 393] on div "Stop" at bounding box center [136, 318] width 19 height 149
click at [146, 301] on icon "button" at bounding box center [138, 294] width 15 height 15
click at [156, 285] on div "Record" at bounding box center [141, 264] width 29 height 41
click at [146, 393] on div "Stop" at bounding box center [136, 318] width 19 height 149
click at [127, 283] on icon "button" at bounding box center [127, 283] width 0 height 0
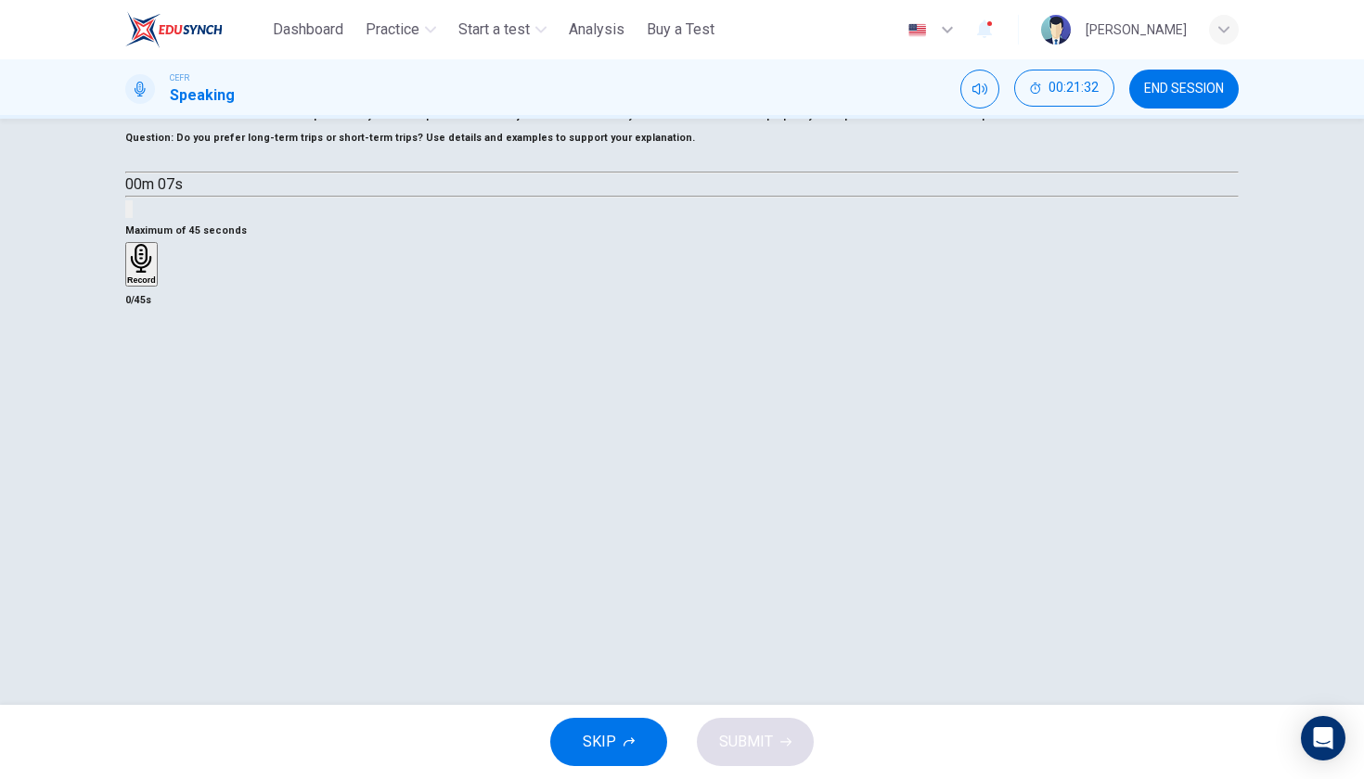
click at [156, 285] on h6 "Record" at bounding box center [141, 279] width 29 height 9
click at [146, 393] on h6 "Stop" at bounding box center [136, 388] width 19 height 9
click at [146, 301] on icon "button" at bounding box center [138, 294] width 15 height 15
click at [156, 285] on div "Record" at bounding box center [141, 264] width 29 height 41
click at [146, 393] on div "Stop" at bounding box center [136, 318] width 19 height 149
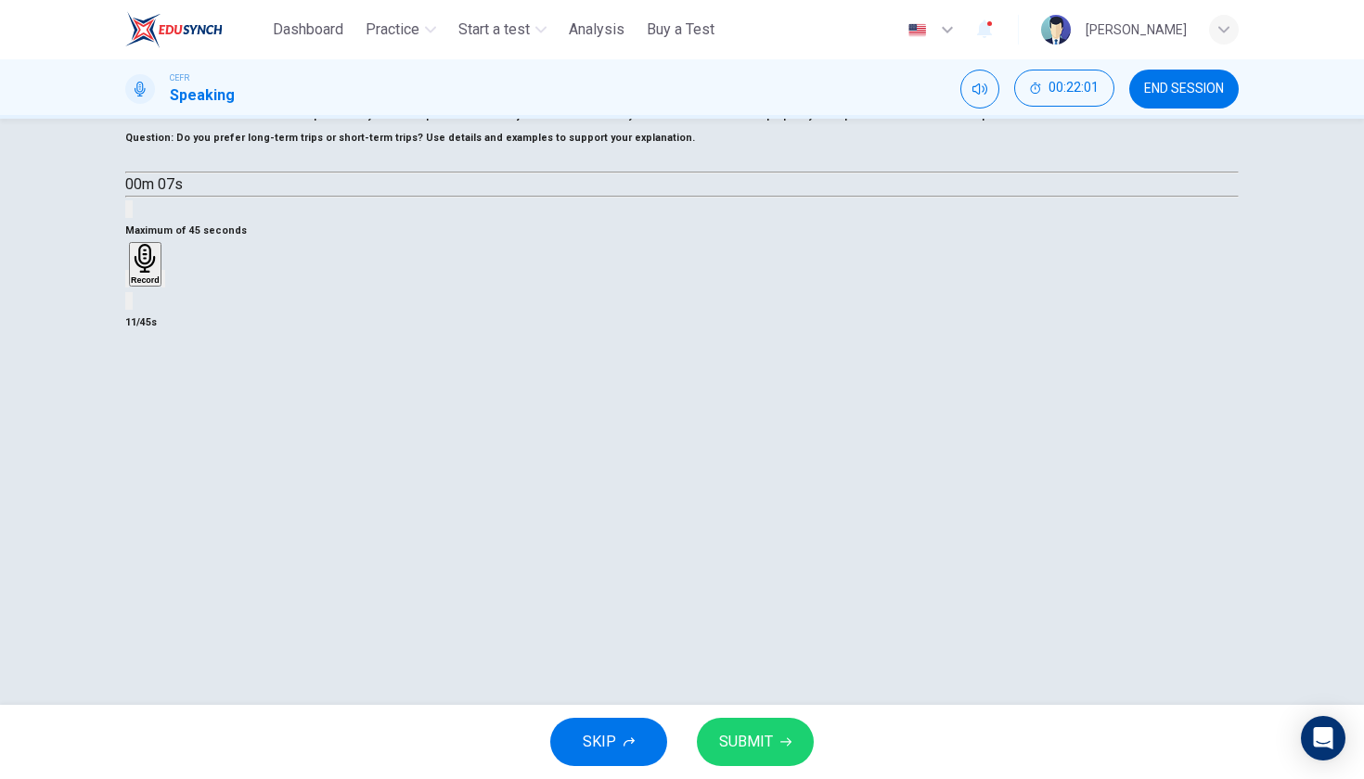
click at [127, 286] on div "button" at bounding box center [127, 279] width 0 height 14
click at [156, 285] on h6 "Record" at bounding box center [141, 279] width 29 height 9
click at [146, 393] on div "Stop" at bounding box center [136, 318] width 19 height 149
click at [127, 286] on div "button" at bounding box center [127, 279] width 0 height 14
click at [156, 285] on h6 "Record" at bounding box center [141, 279] width 29 height 9
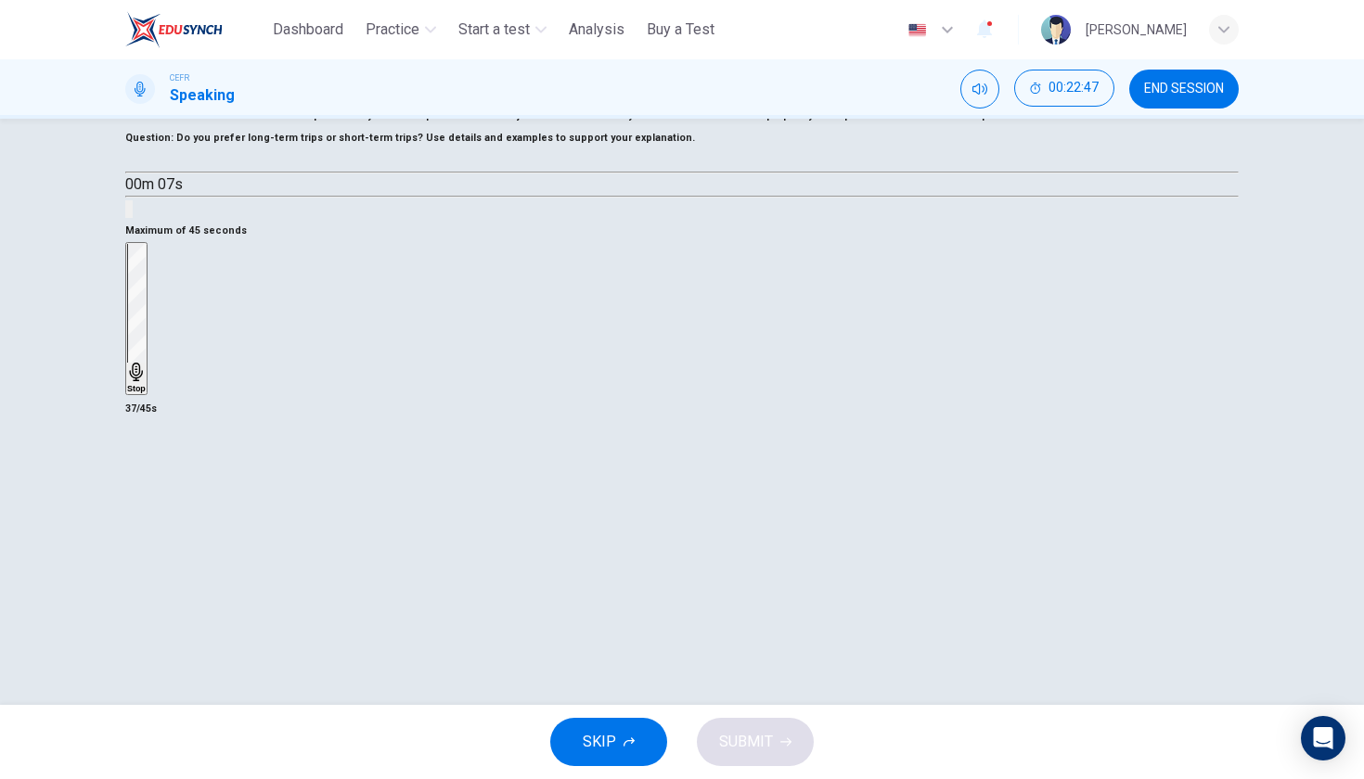
click at [146, 393] on div "Stop" at bounding box center [136, 318] width 19 height 149
click at [127, 283] on icon "button" at bounding box center [127, 283] width 0 height 0
click at [156, 285] on h6 "Record" at bounding box center [141, 279] width 29 height 9
click at [127, 283] on icon "button" at bounding box center [127, 283] width 0 height 0
click at [156, 285] on h6 "Record" at bounding box center [141, 279] width 29 height 9
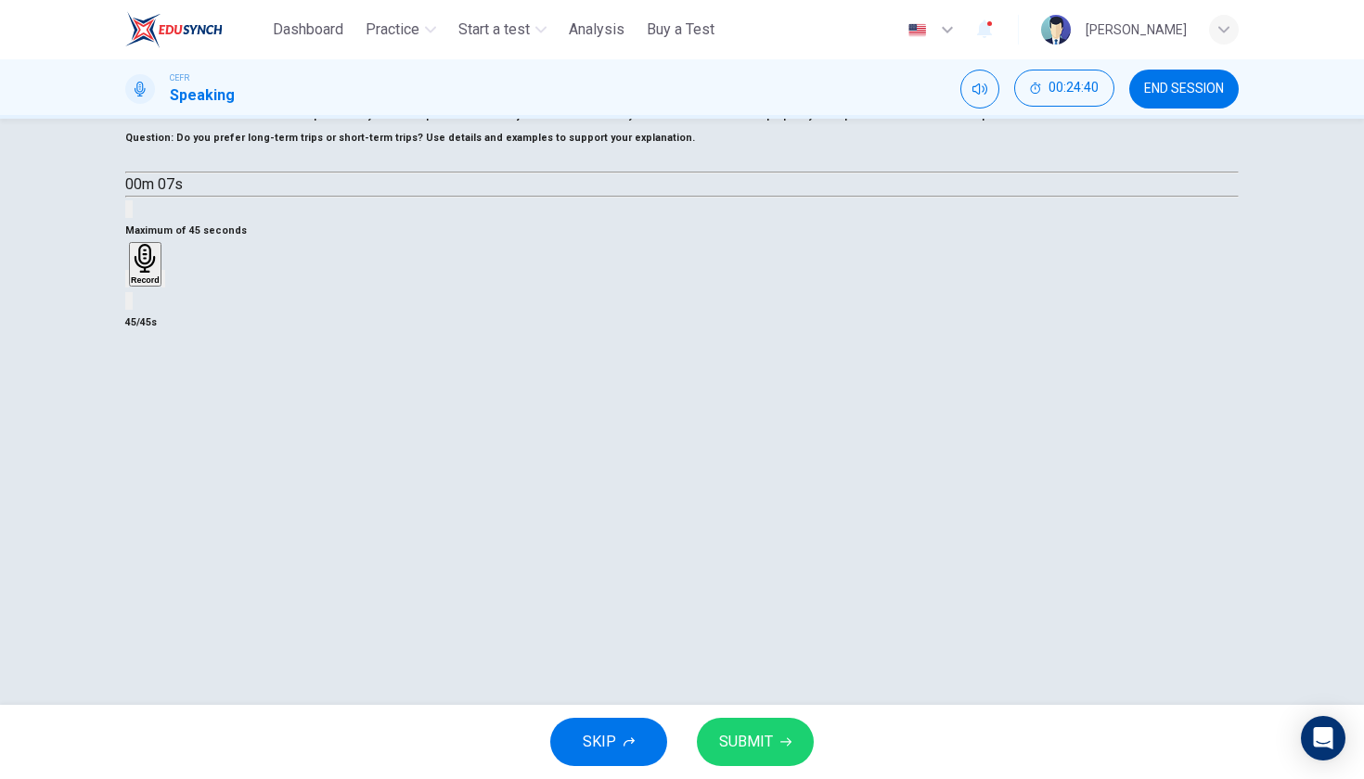
click at [735, 756] on button "SUBMIT" at bounding box center [755, 742] width 117 height 48
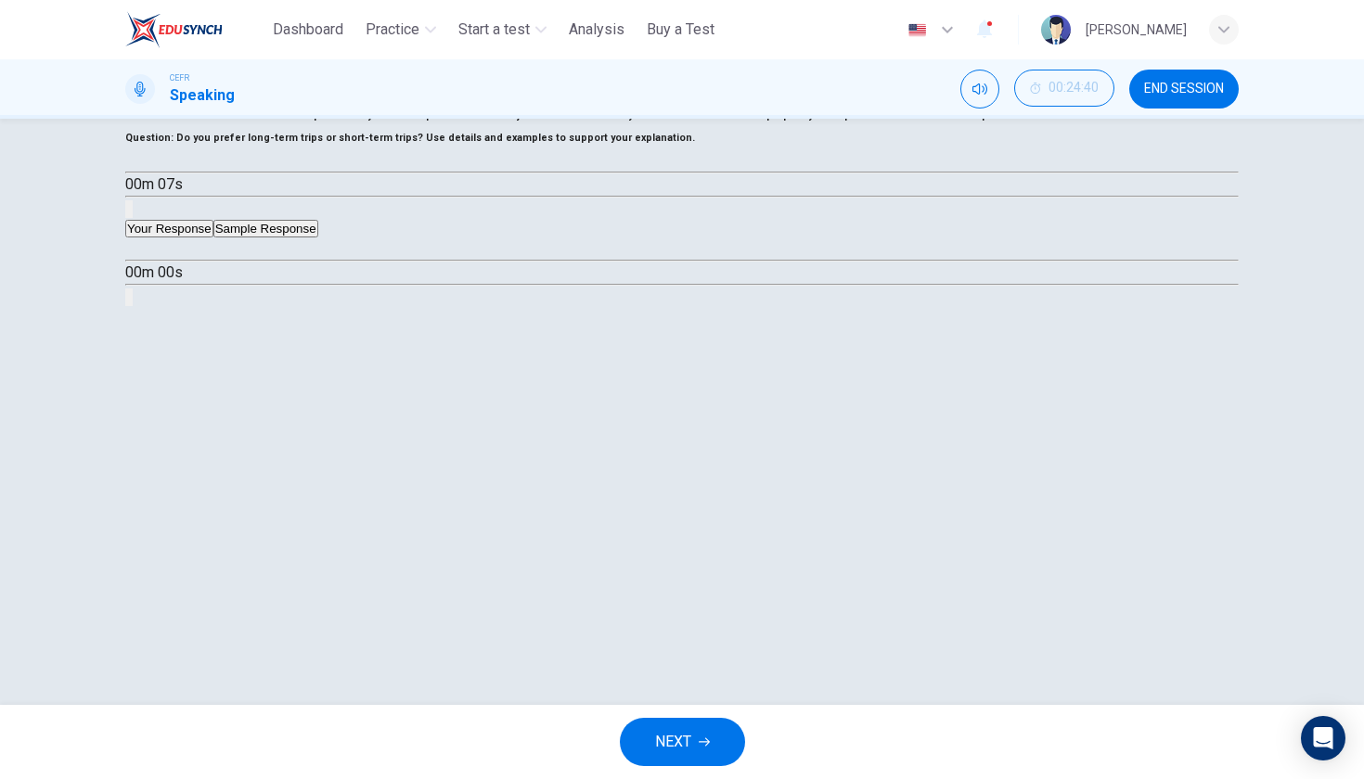
click at [133, 250] on icon "button" at bounding box center [133, 250] width 0 height 0
type input "*"
click at [317, 237] on button "Sample Response" at bounding box center [265, 229] width 105 height 18
click at [140, 257] on button "button" at bounding box center [132, 249] width 15 height 15
click at [455, 332] on div "00m 41s" at bounding box center [681, 284] width 1113 height 95
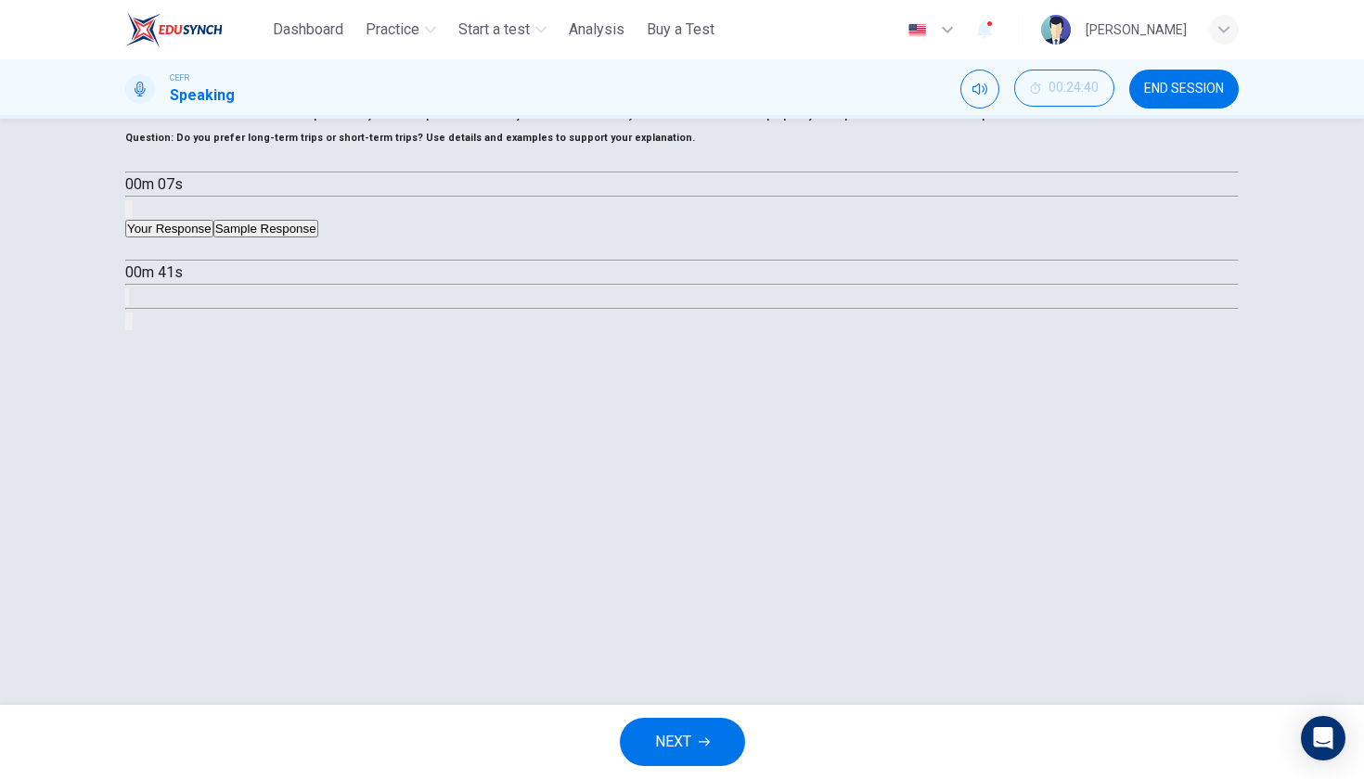
click at [147, 324] on icon "Click to see the audio transcription" at bounding box center [137, 312] width 20 height 22
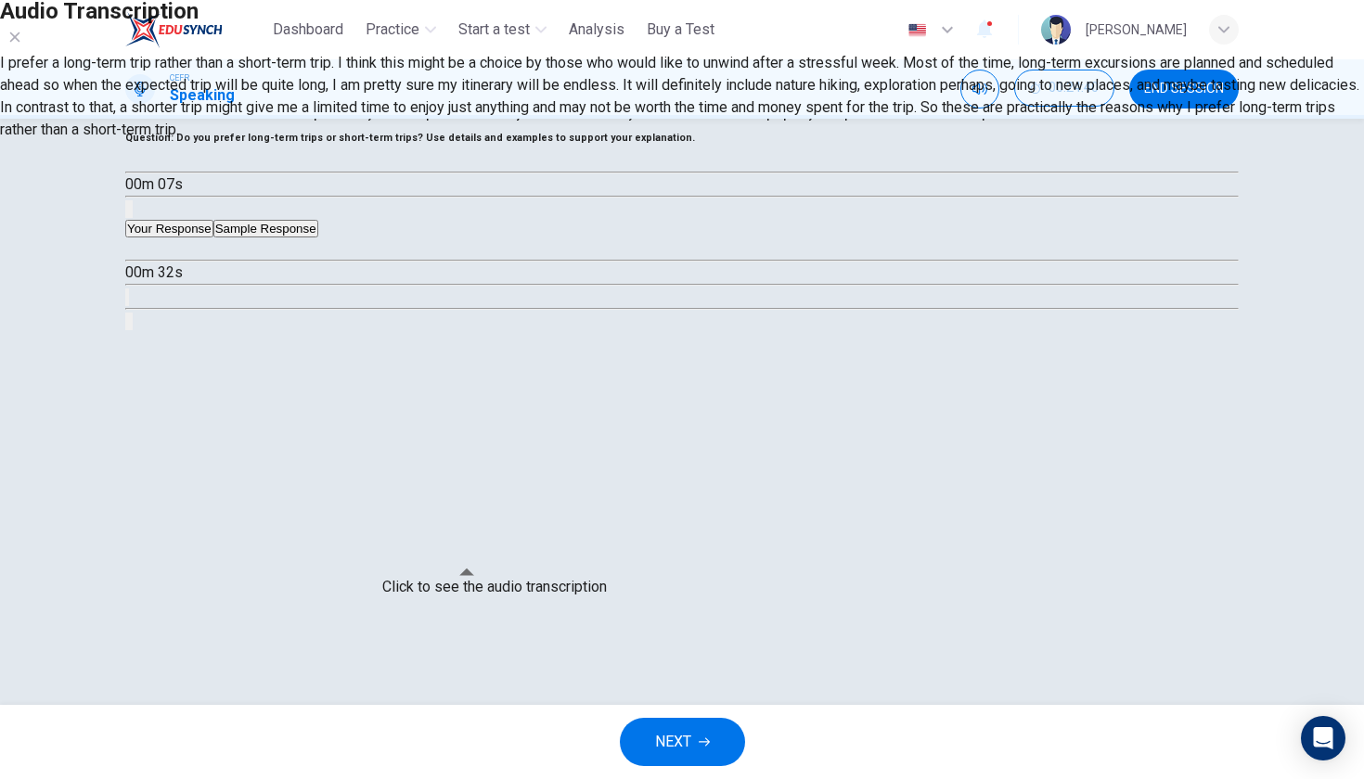
type input "**"
type input "*"
click at [30, 52] on button "button" at bounding box center [15, 37] width 30 height 30
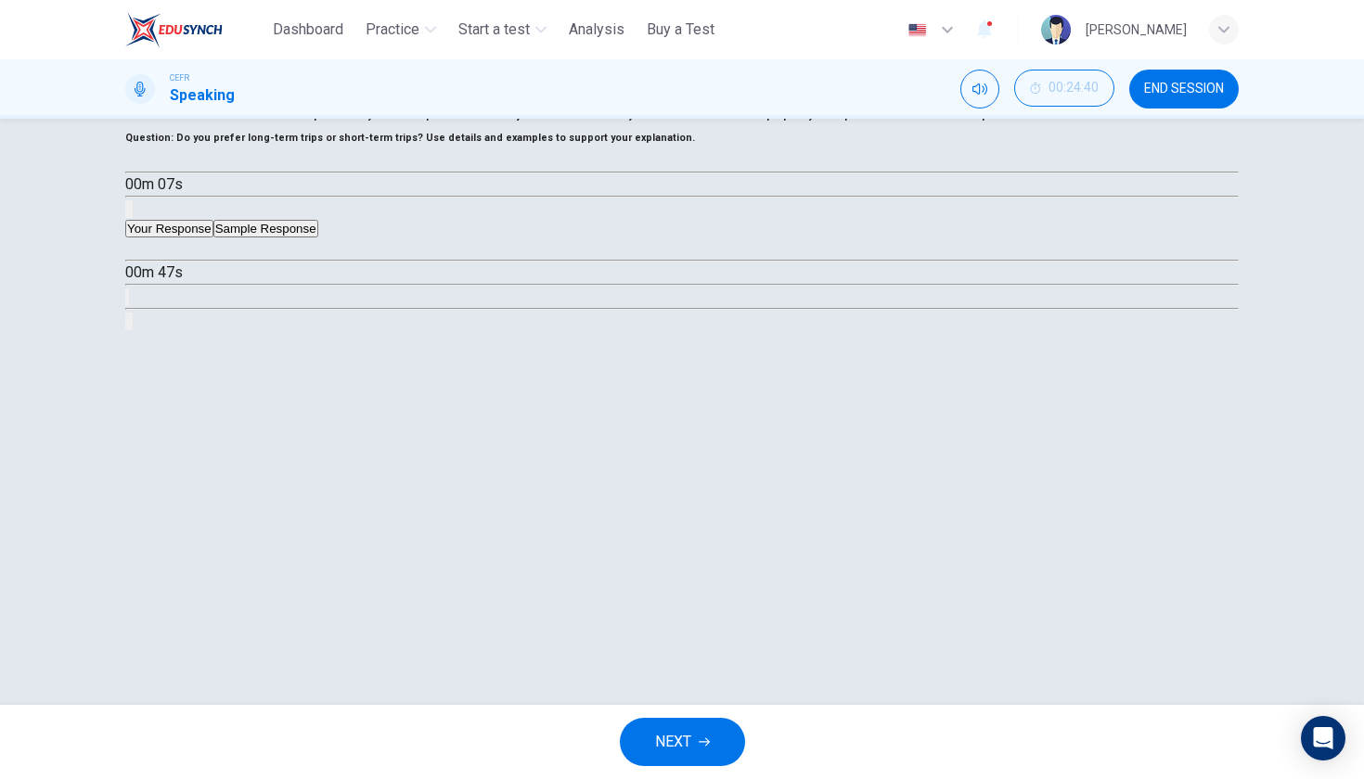
click at [675, 751] on span "NEXT" at bounding box center [673, 742] width 36 height 26
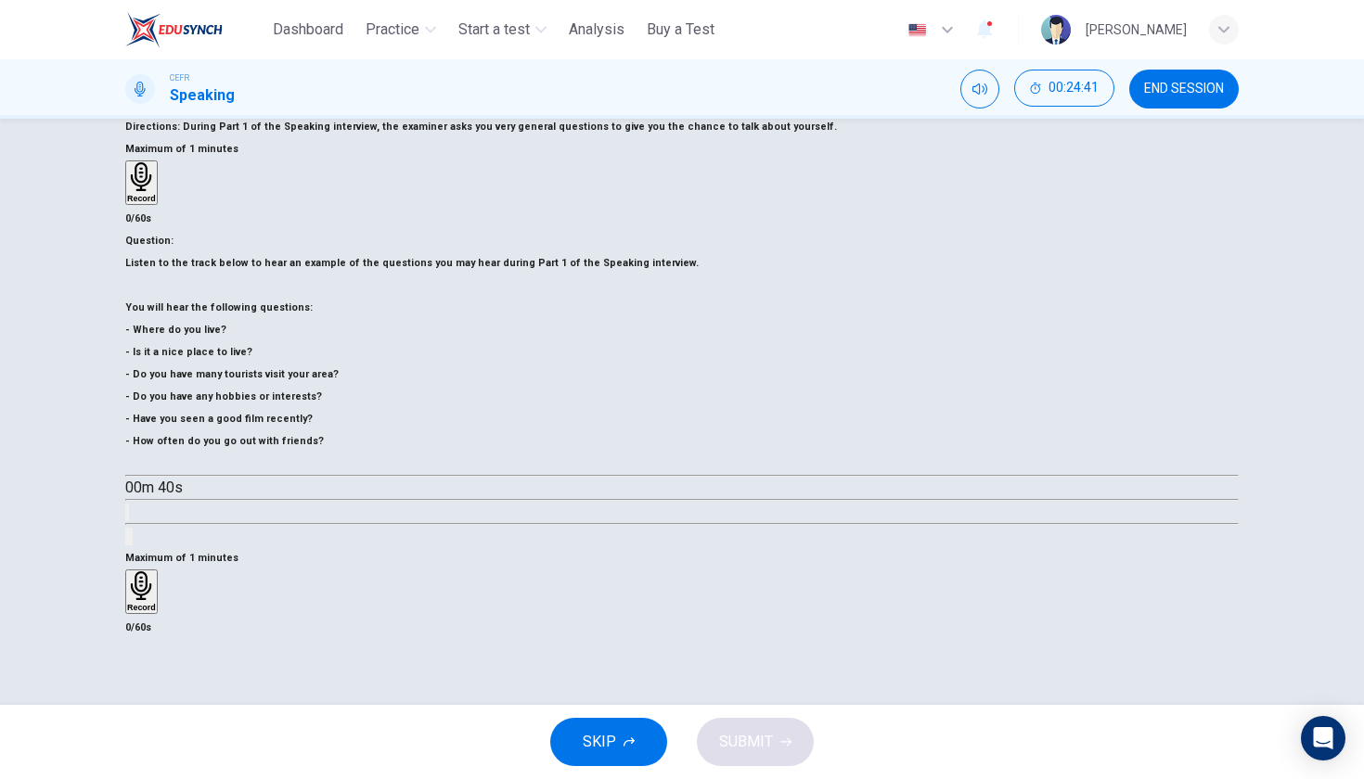
scroll to position [85, 0]
click at [1211, 80] on button "END SESSION" at bounding box center [1183, 89] width 109 height 39
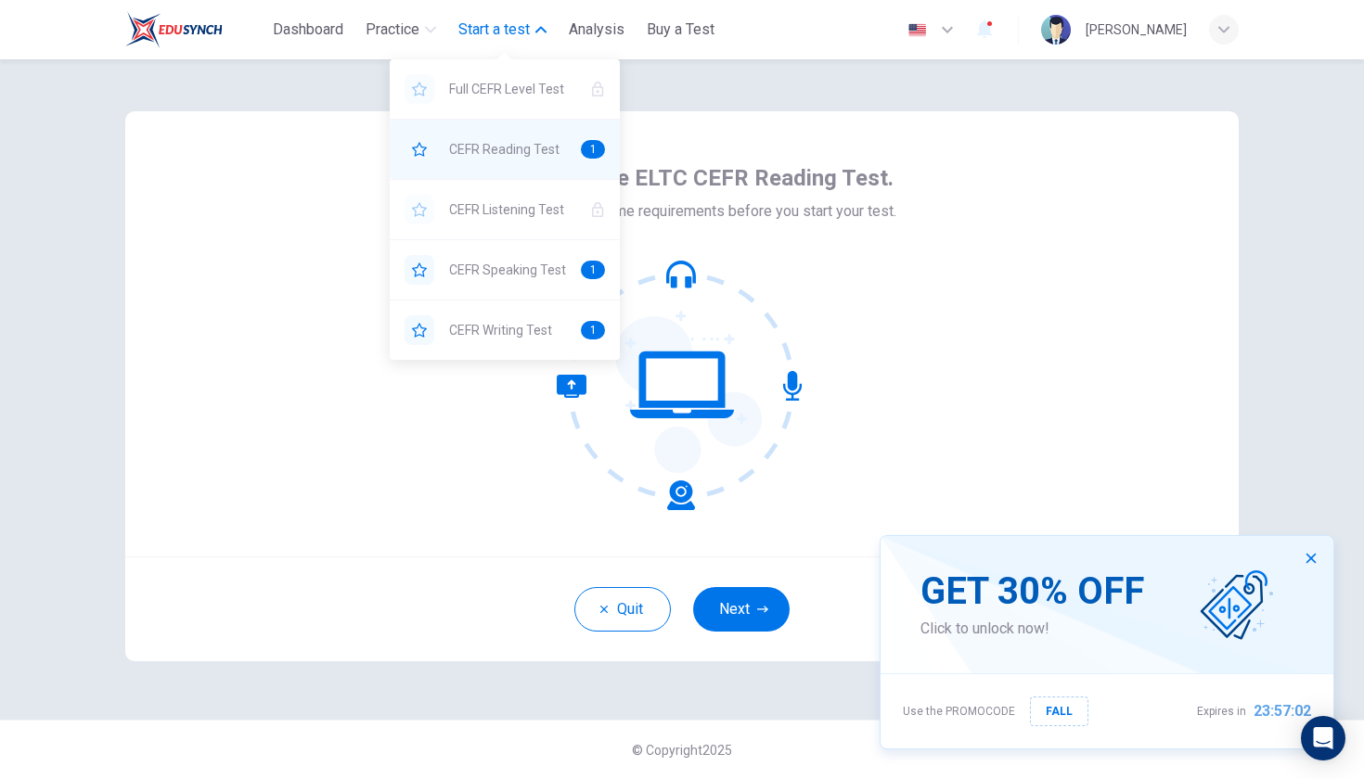
click at [509, 151] on span "CEFR Reading Test" at bounding box center [507, 149] width 117 height 22
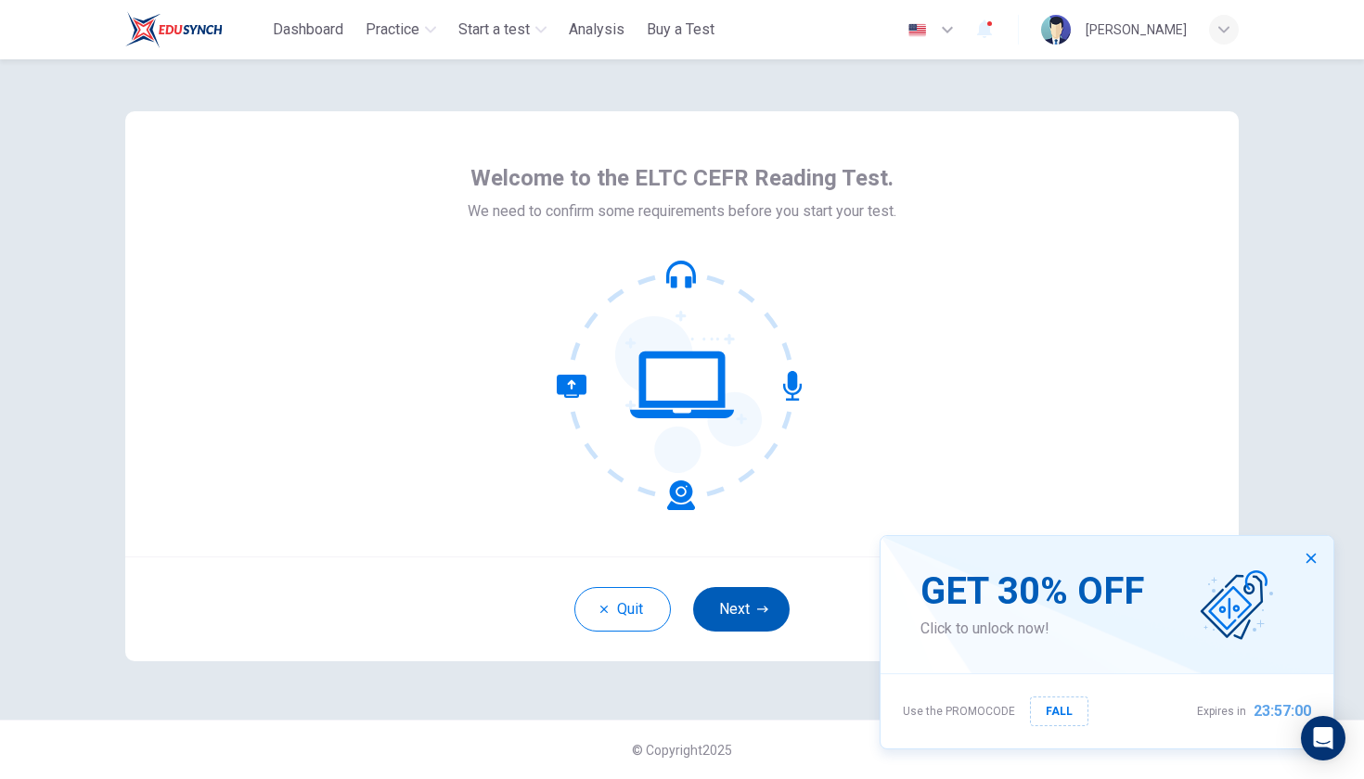
click at [760, 622] on button "Next" at bounding box center [741, 609] width 96 height 45
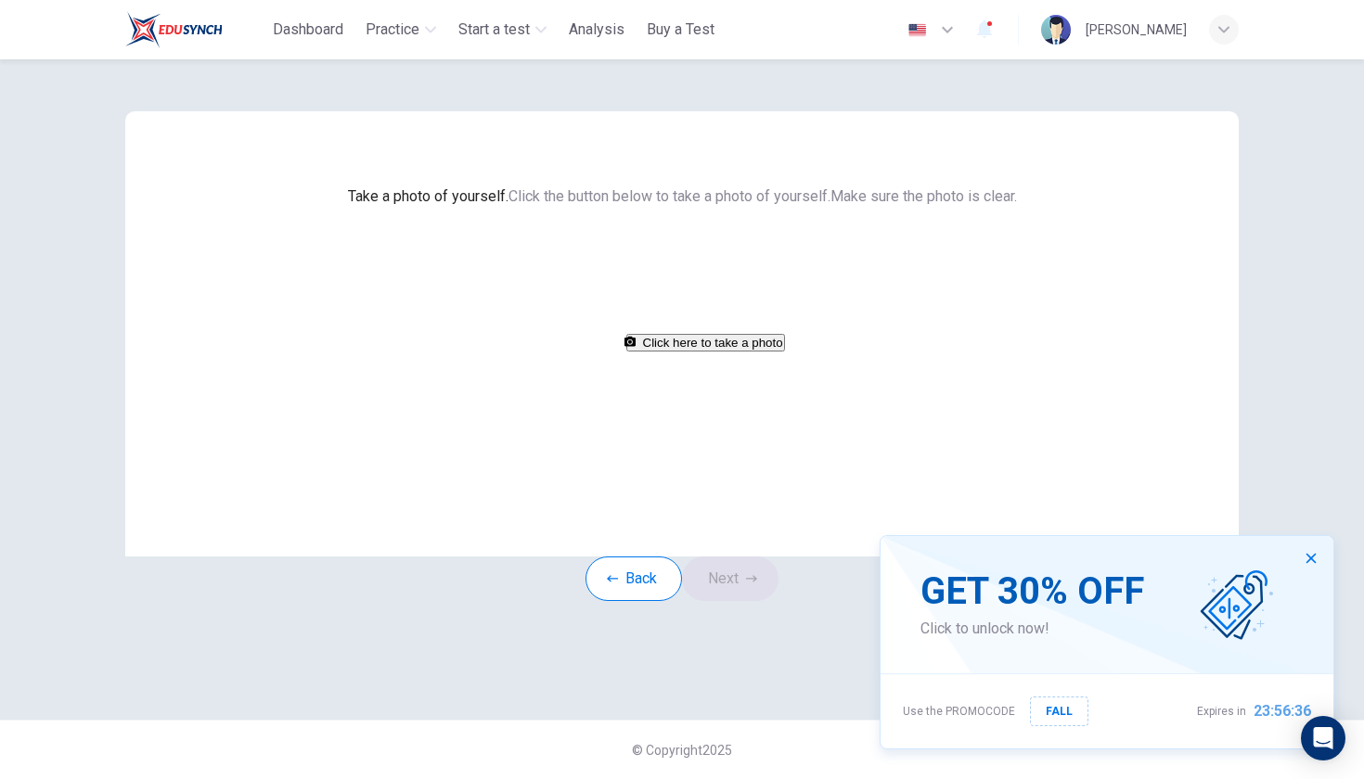
click at [709, 352] on button "Click here to take a photo" at bounding box center [705, 343] width 159 height 18
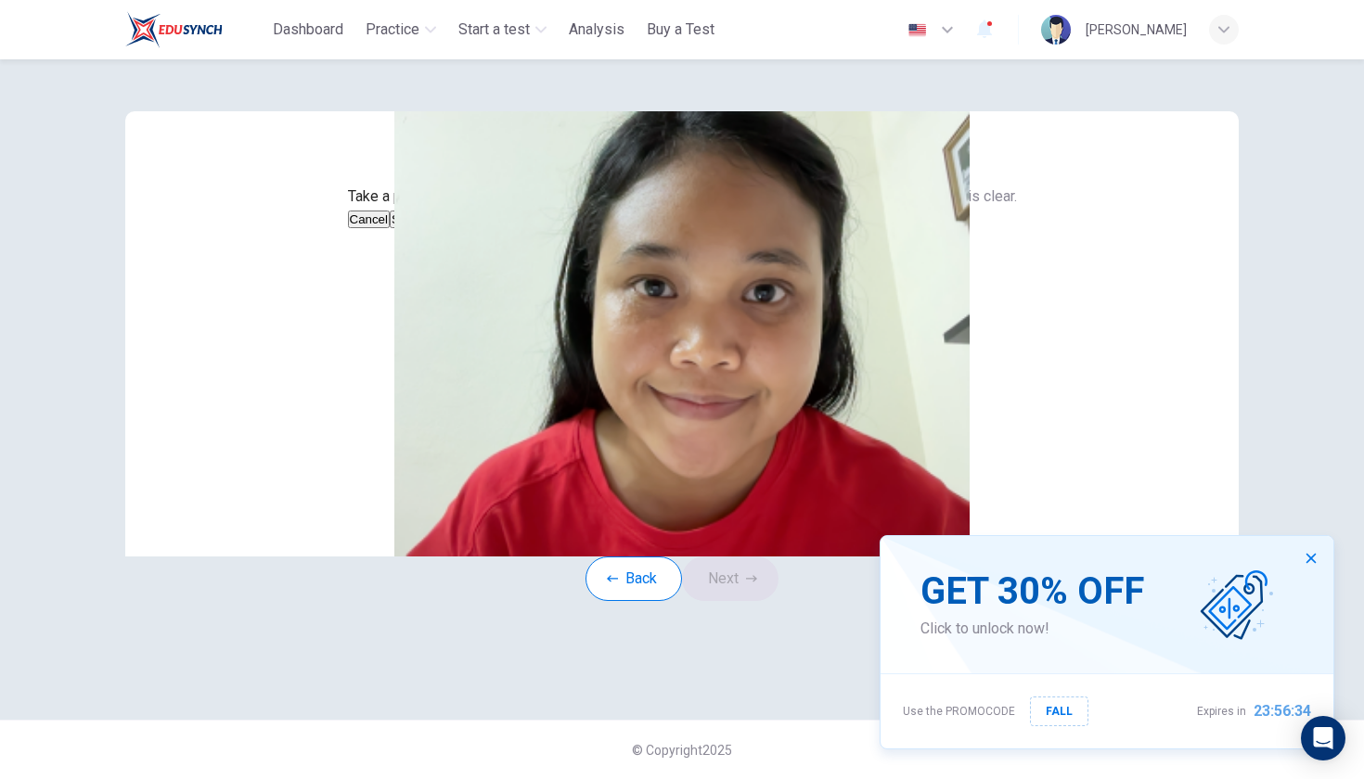
click at [421, 228] on button "Save" at bounding box center [406, 220] width 32 height 18
click at [751, 601] on button "Next" at bounding box center [730, 579] width 96 height 45
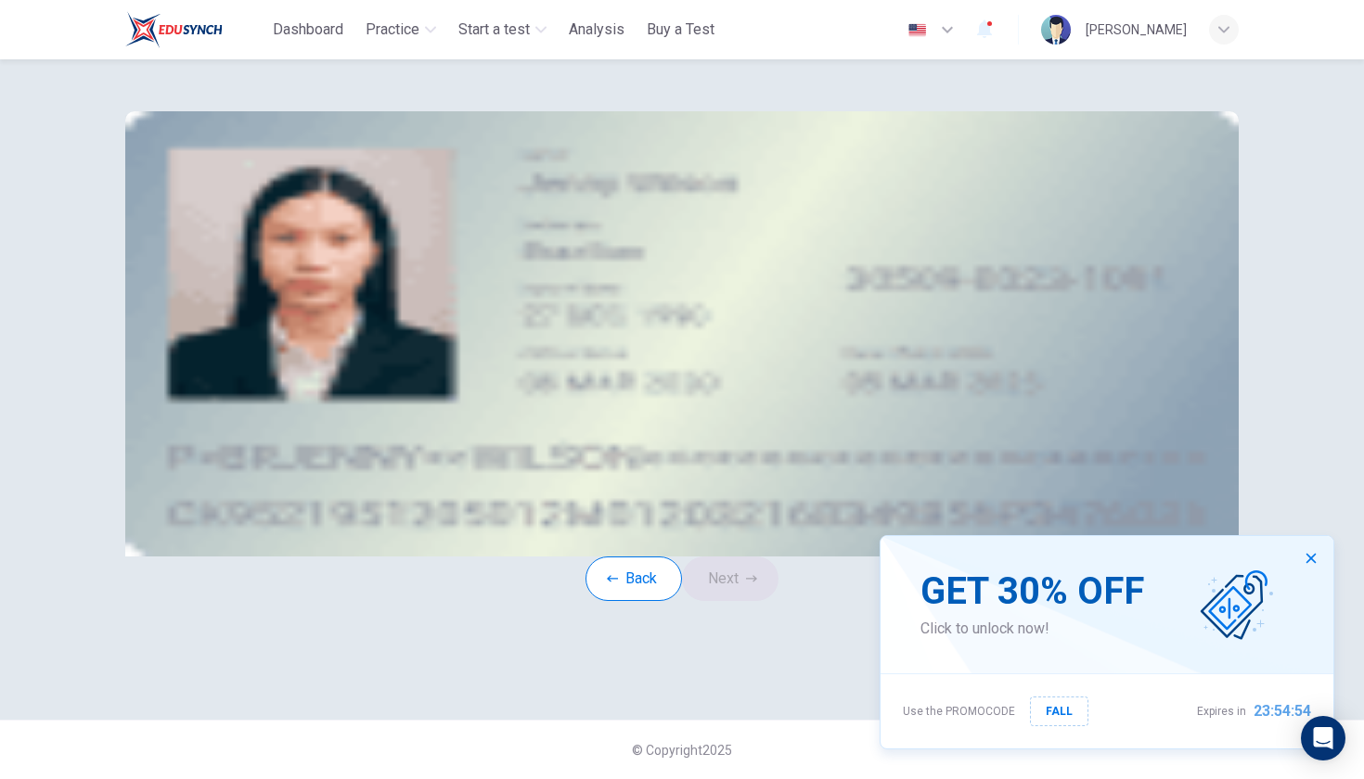
click at [281, 275] on button "take photo" at bounding box center [272, 263] width 19 height 21
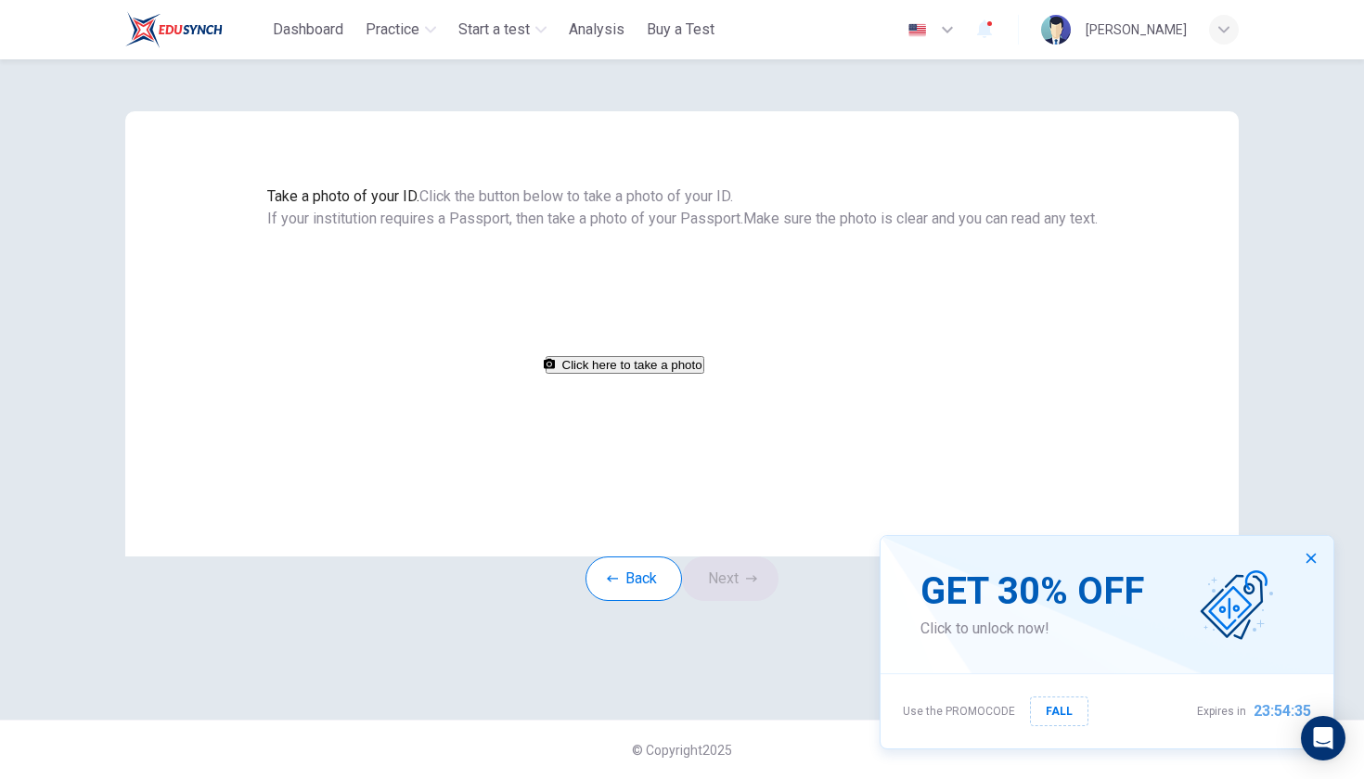
click at [704, 374] on button "Click here to take a photo" at bounding box center [624, 365] width 159 height 18
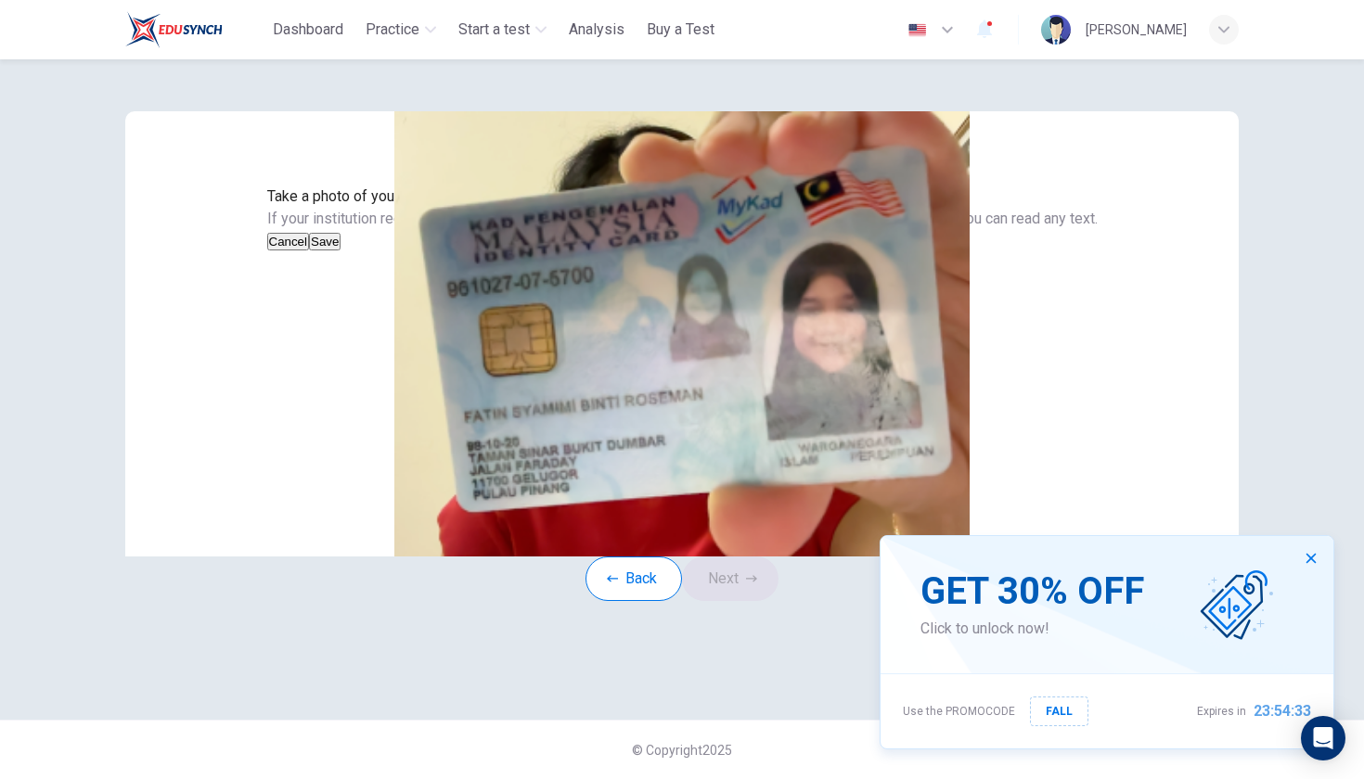
click at [340, 250] on button "Save" at bounding box center [325, 242] width 32 height 18
click at [310, 250] on button "Cancel" at bounding box center [288, 242] width 43 height 18
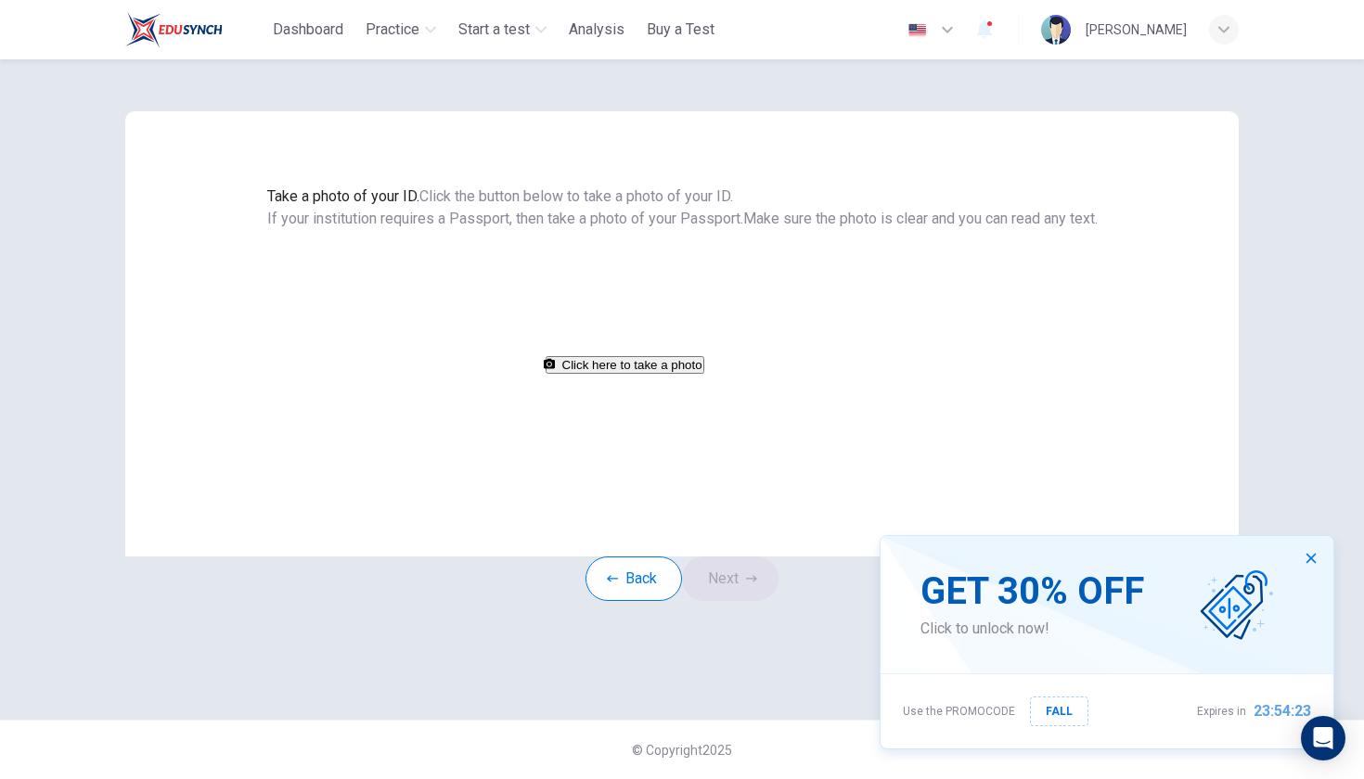
click at [633, 374] on button "Click here to take a photo" at bounding box center [624, 365] width 159 height 18
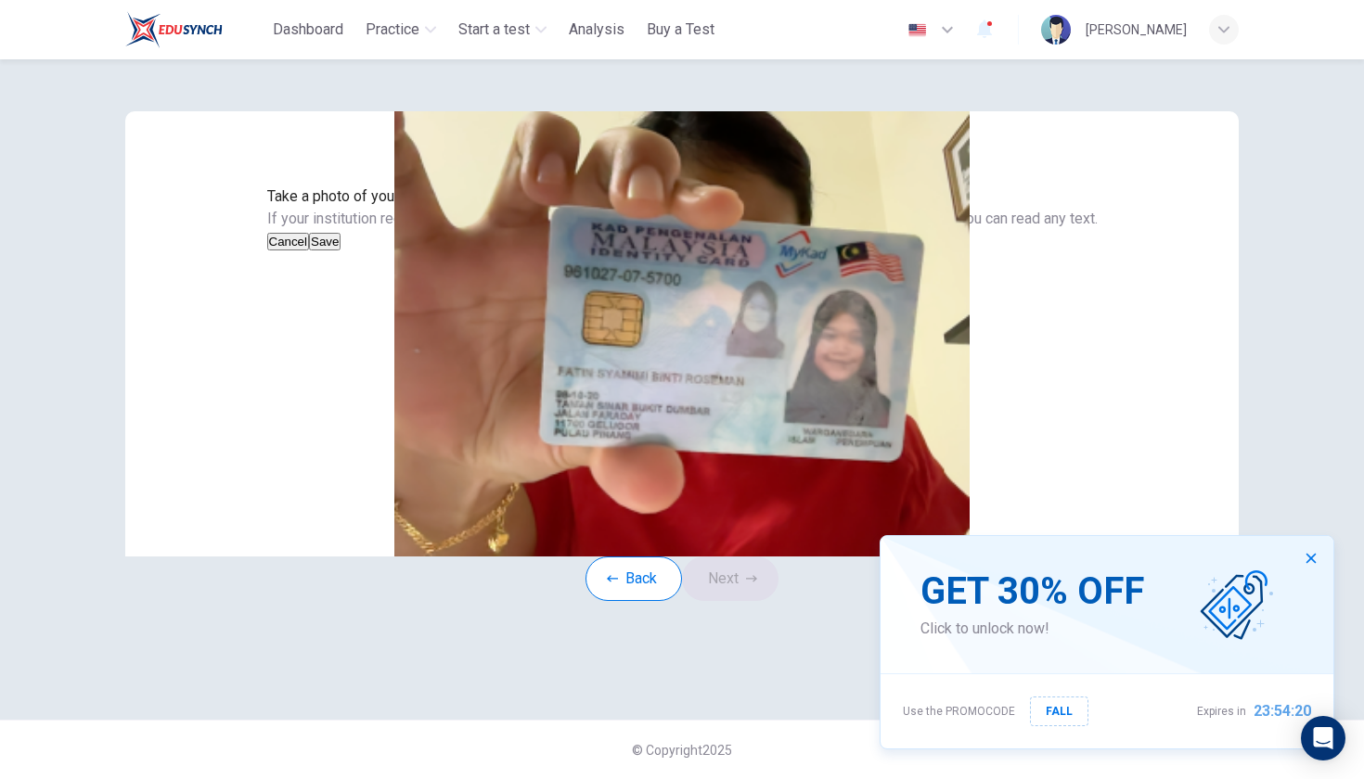
click at [310, 250] on button "Cancel" at bounding box center [288, 242] width 43 height 18
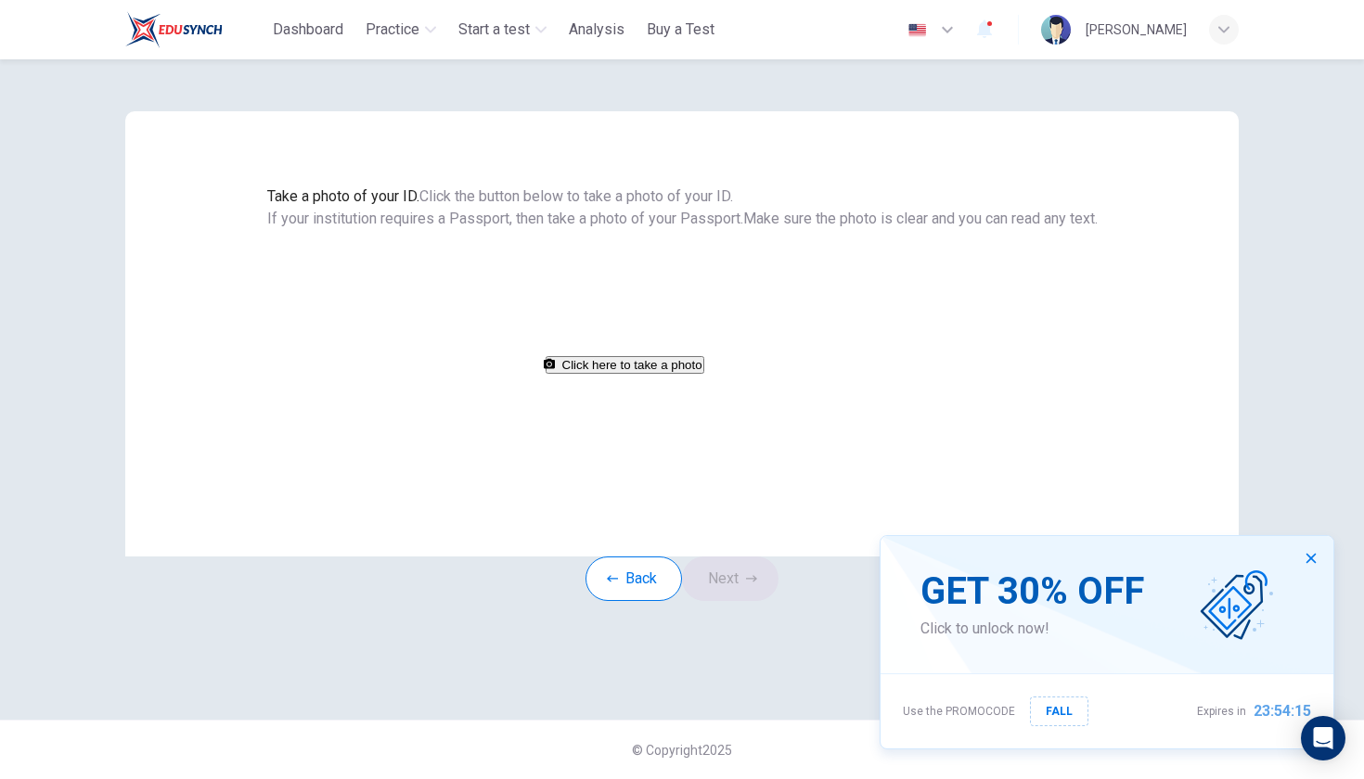
click at [693, 374] on button "Click here to take a photo" at bounding box center [624, 365] width 159 height 18
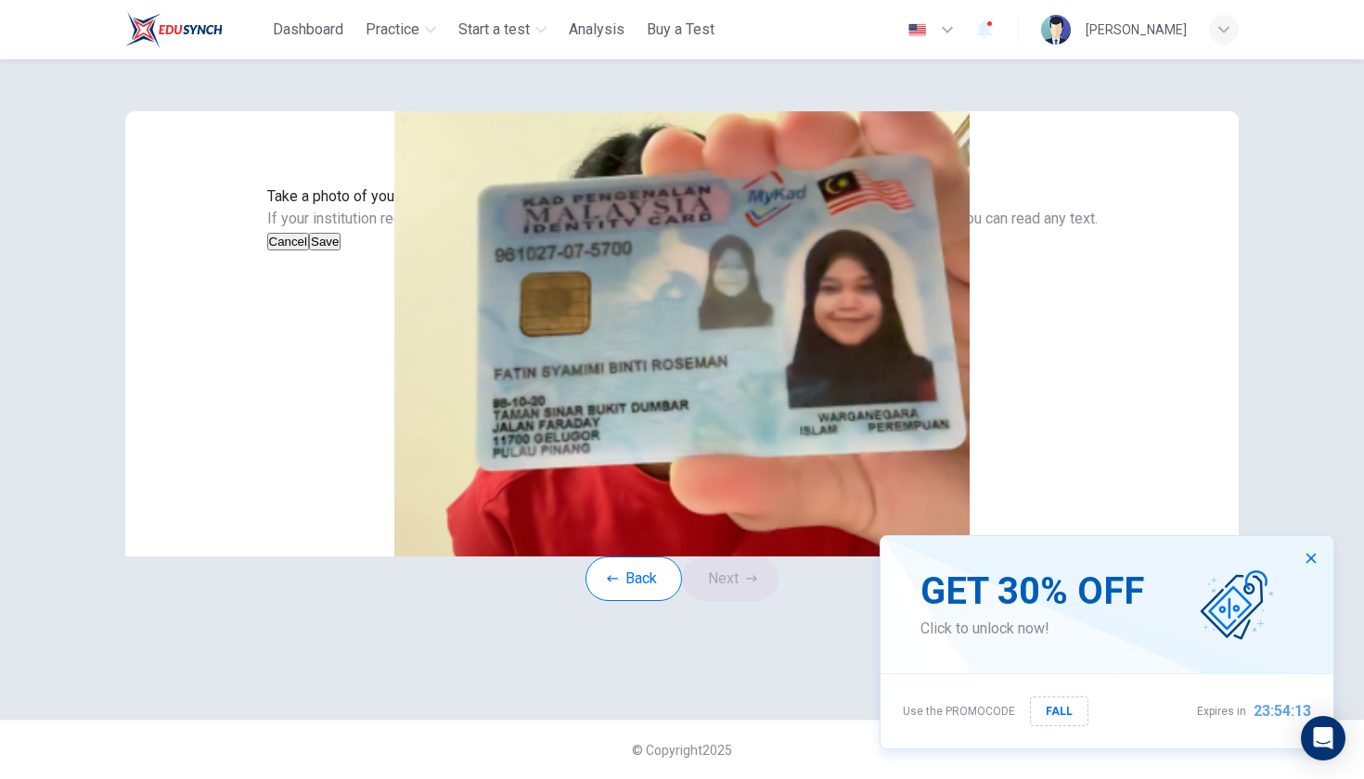
click at [340, 250] on button "Save" at bounding box center [325, 242] width 32 height 18
click at [752, 601] on button "Next" at bounding box center [730, 579] width 96 height 45
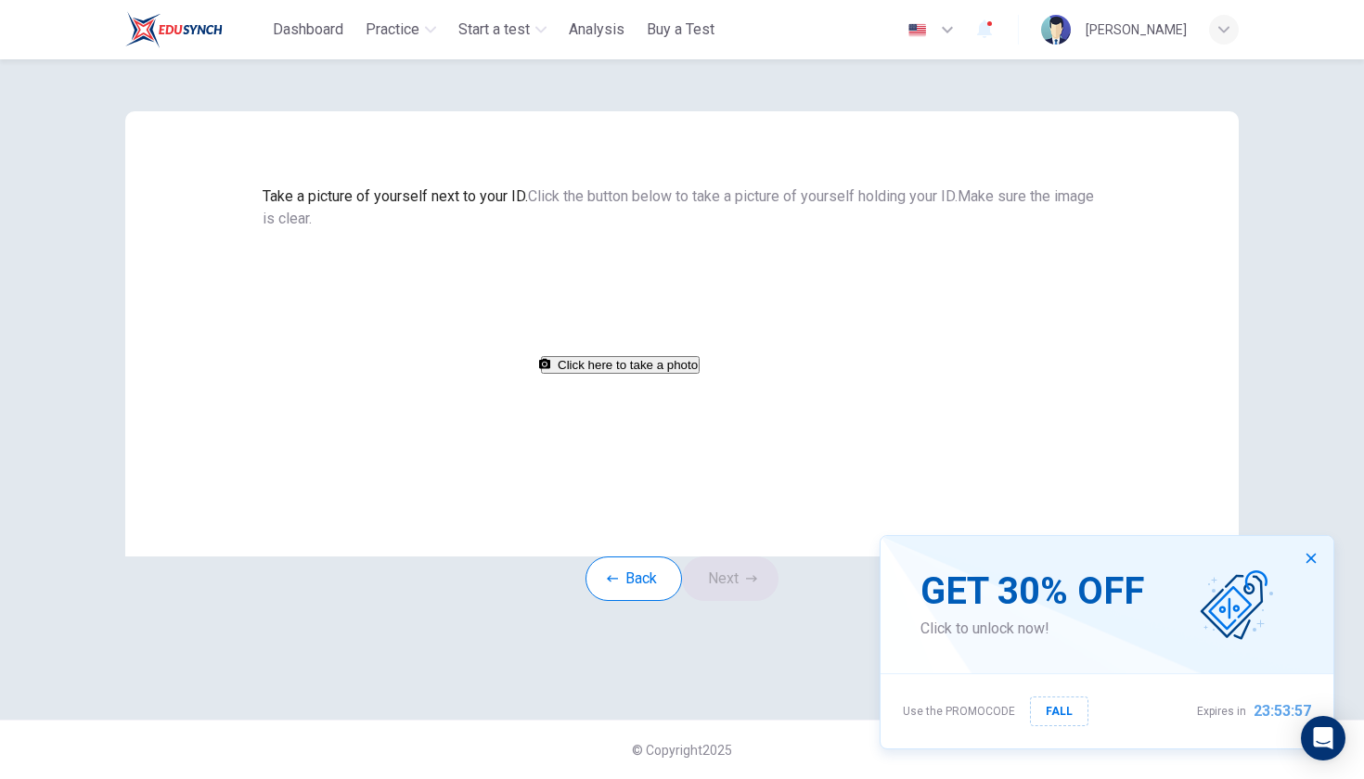
click at [699, 374] on button "Click here to take a photo" at bounding box center [620, 365] width 159 height 18
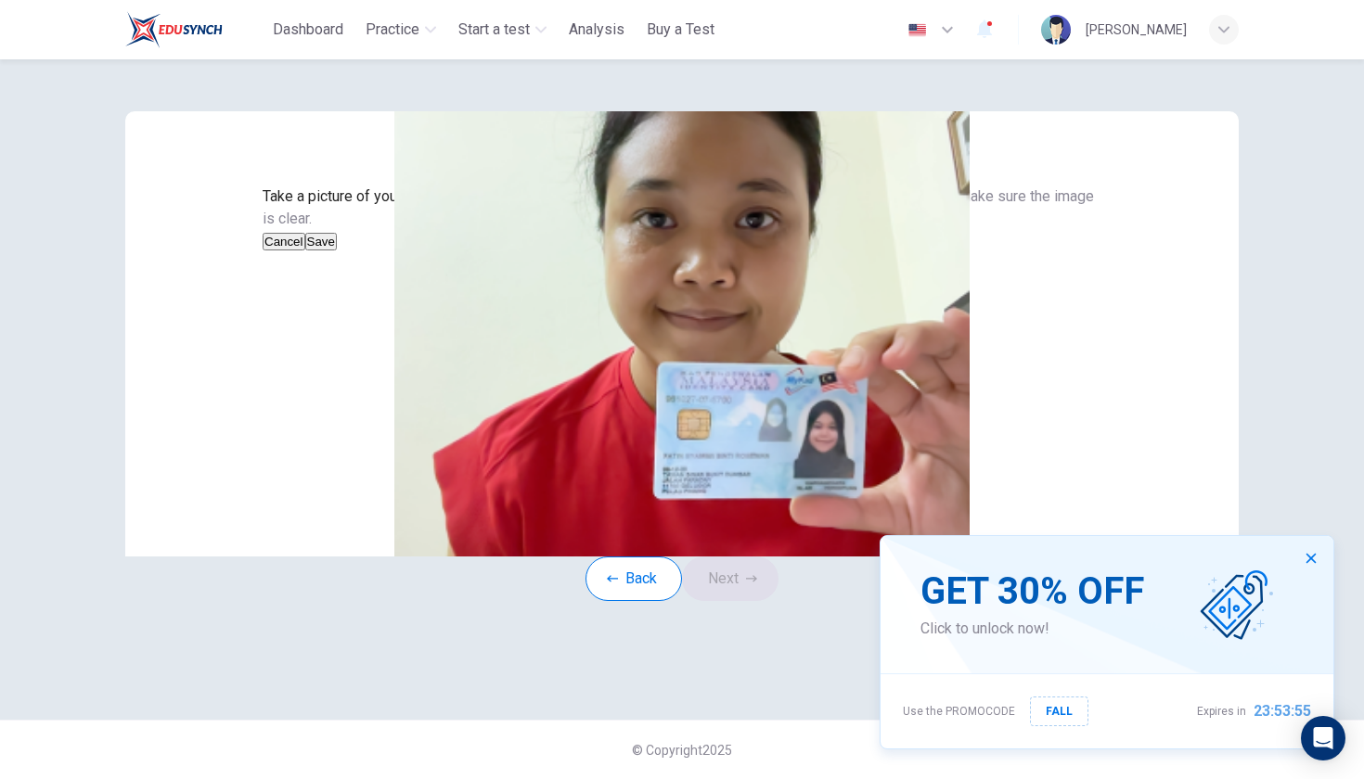
click at [337, 250] on button "Save" at bounding box center [321, 242] width 32 height 18
click at [751, 601] on button "Next" at bounding box center [730, 579] width 96 height 45
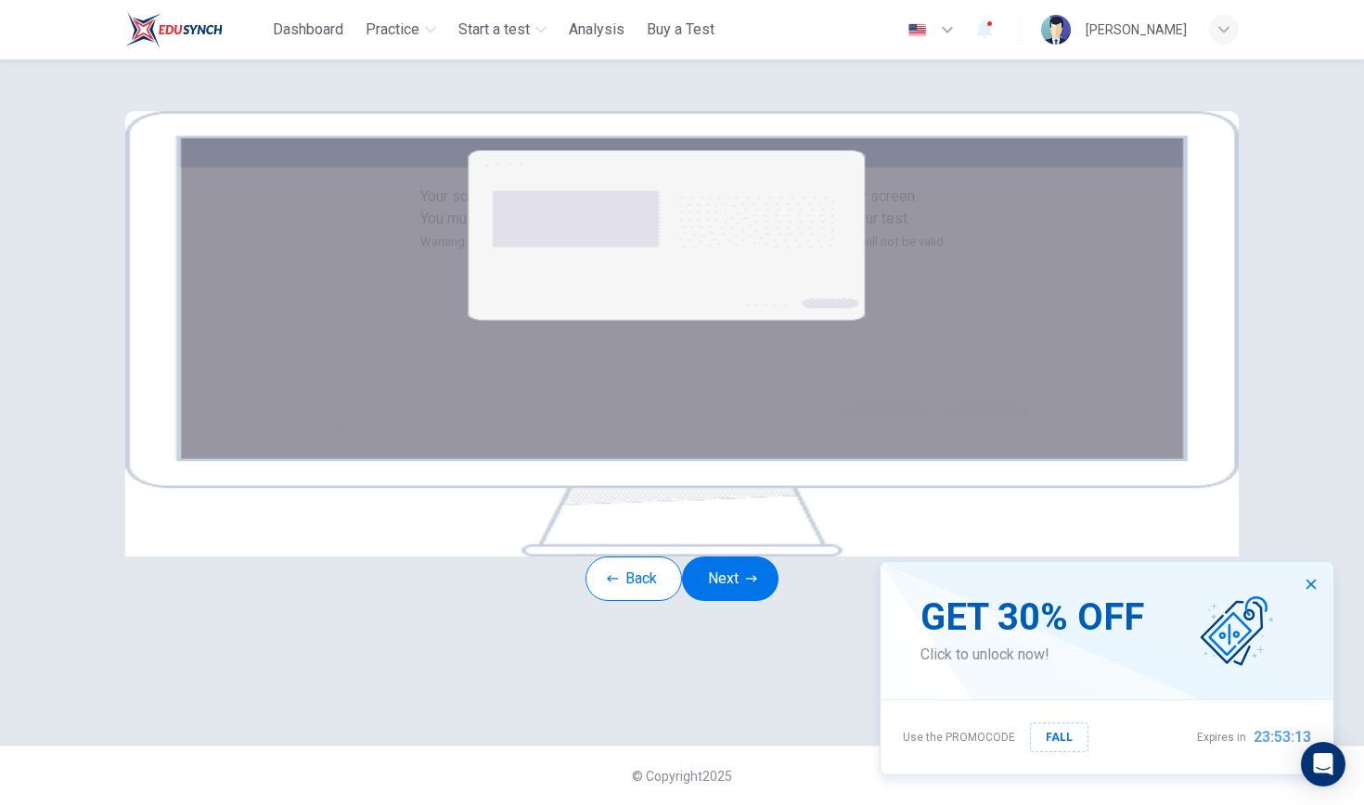
scroll to position [84, 0]
click at [1314, 585] on icon "button" at bounding box center [1310, 584] width 15 height 15
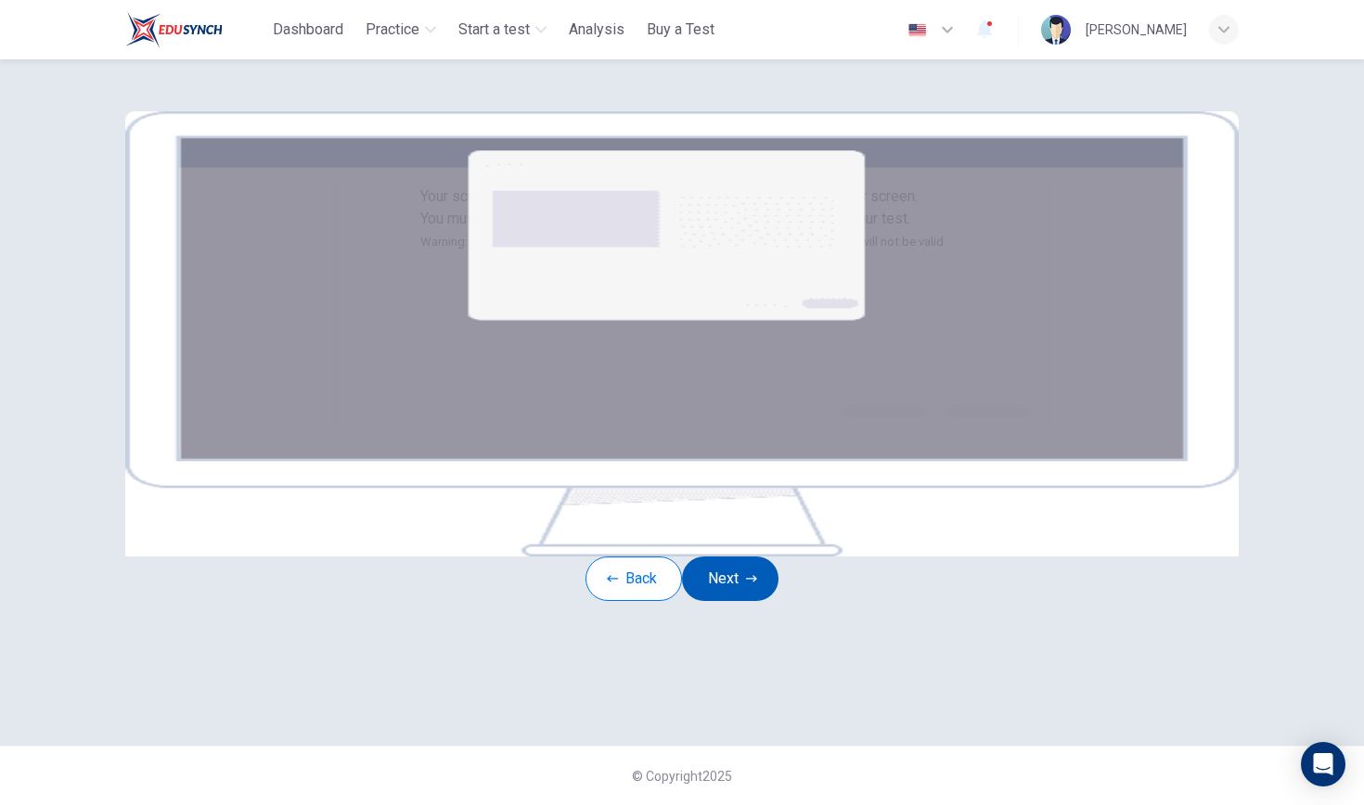
click at [737, 601] on button "Next" at bounding box center [730, 579] width 96 height 45
click at [734, 601] on button "Next" at bounding box center [730, 579] width 96 height 45
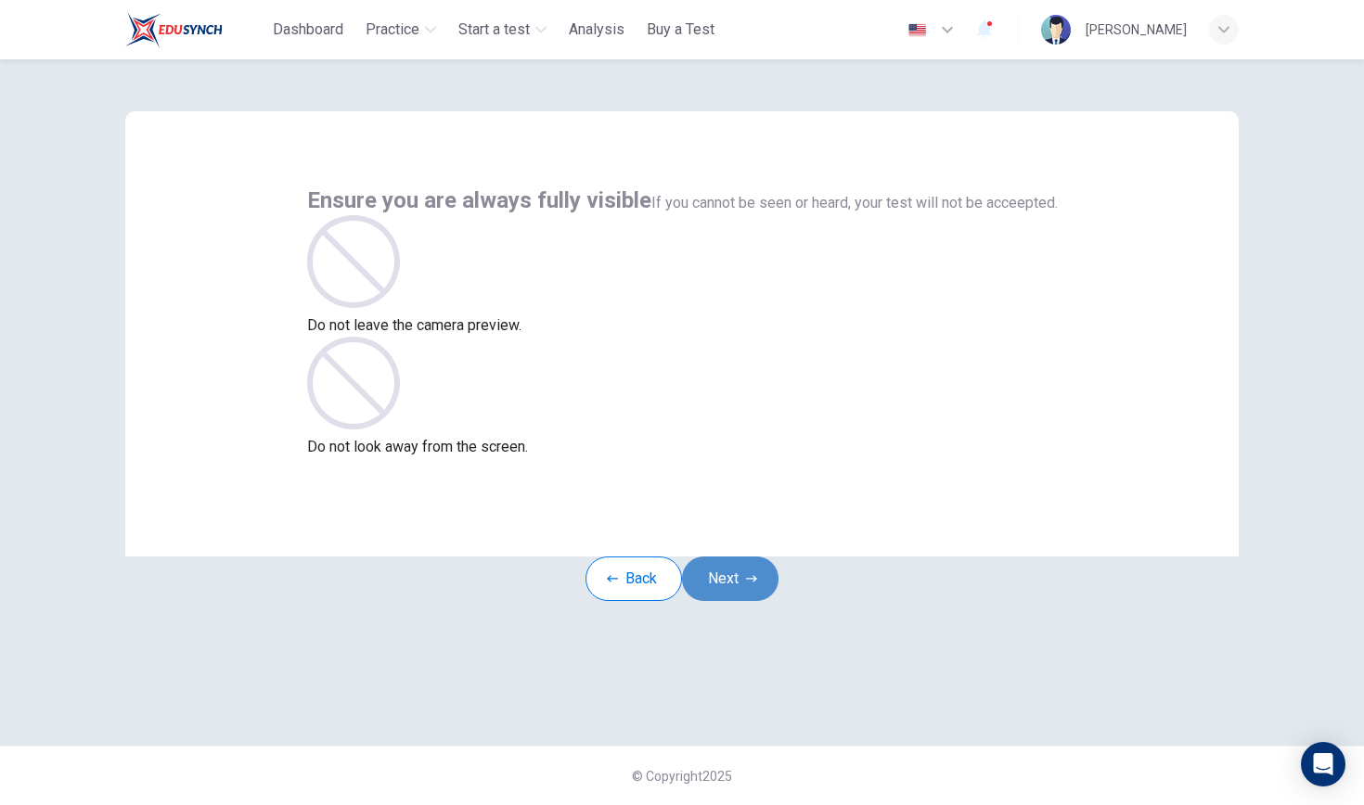
click at [744, 601] on button "Next" at bounding box center [730, 579] width 96 height 45
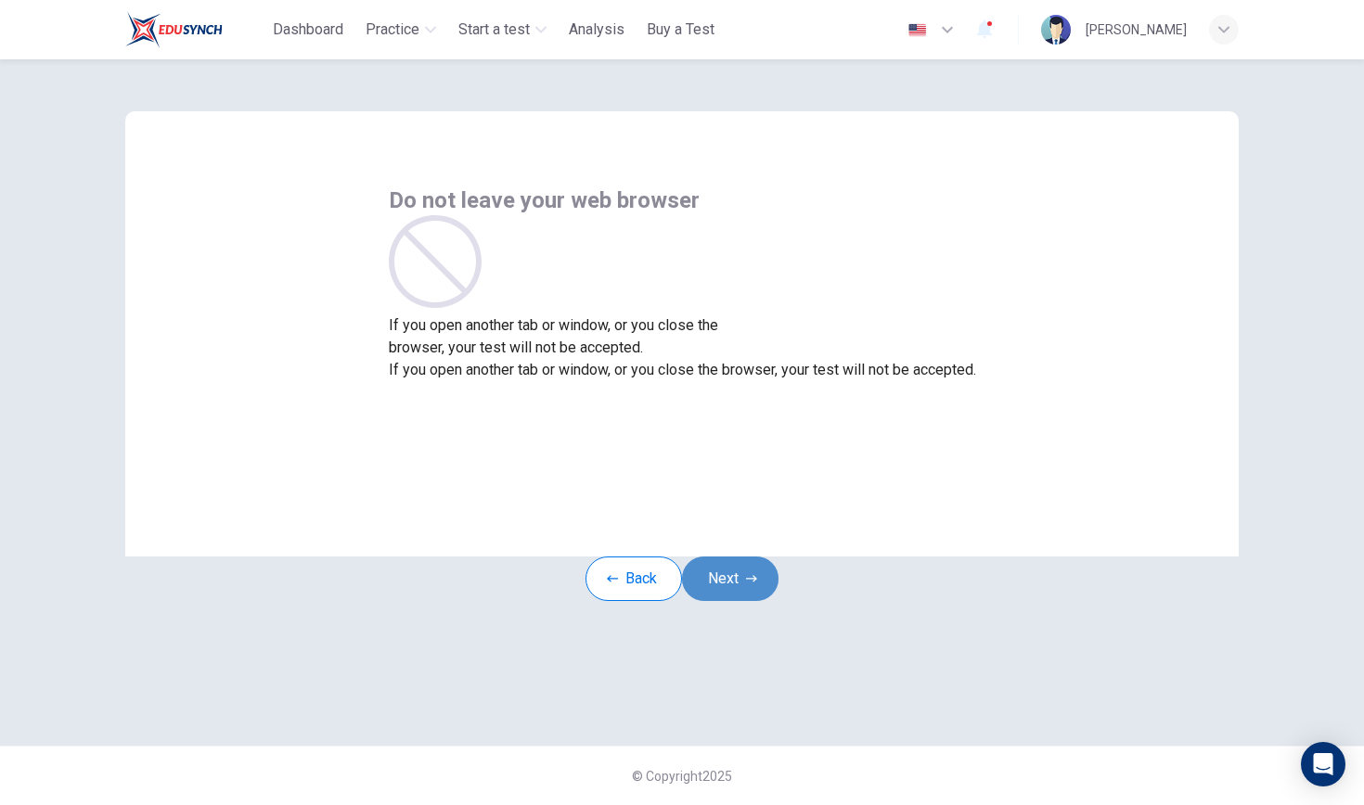
click at [744, 601] on button "Next" at bounding box center [730, 579] width 96 height 45
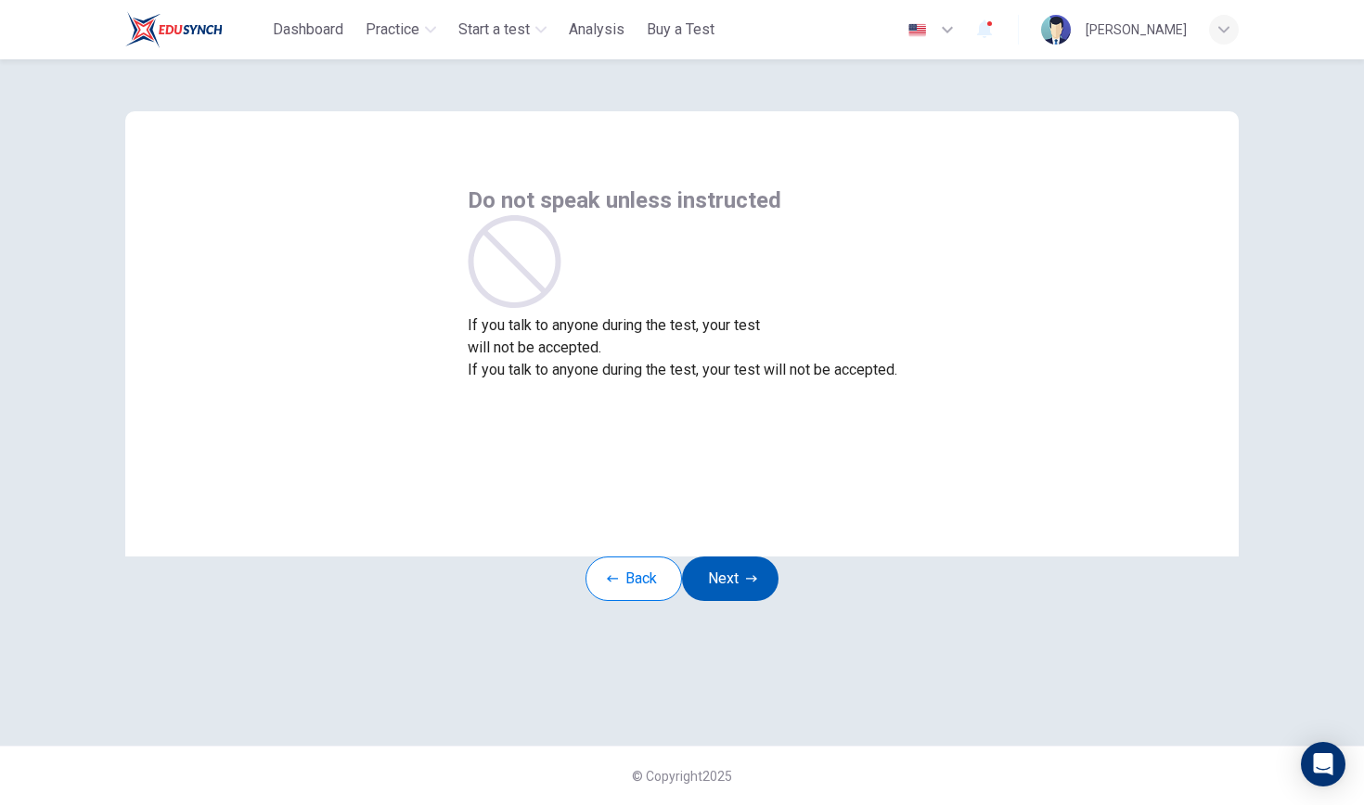
click at [744, 601] on button "Next" at bounding box center [730, 579] width 96 height 45
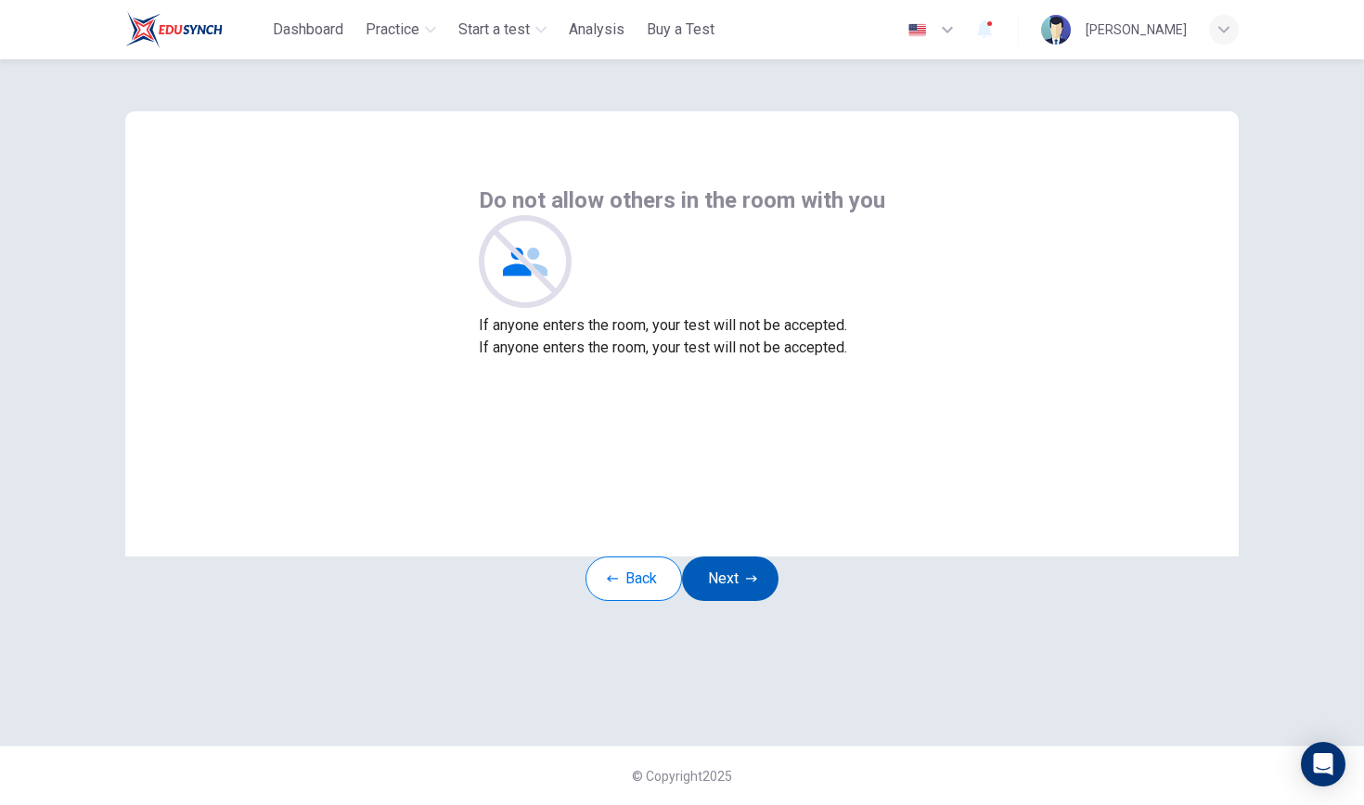
click at [744, 601] on button "Next" at bounding box center [730, 579] width 96 height 45
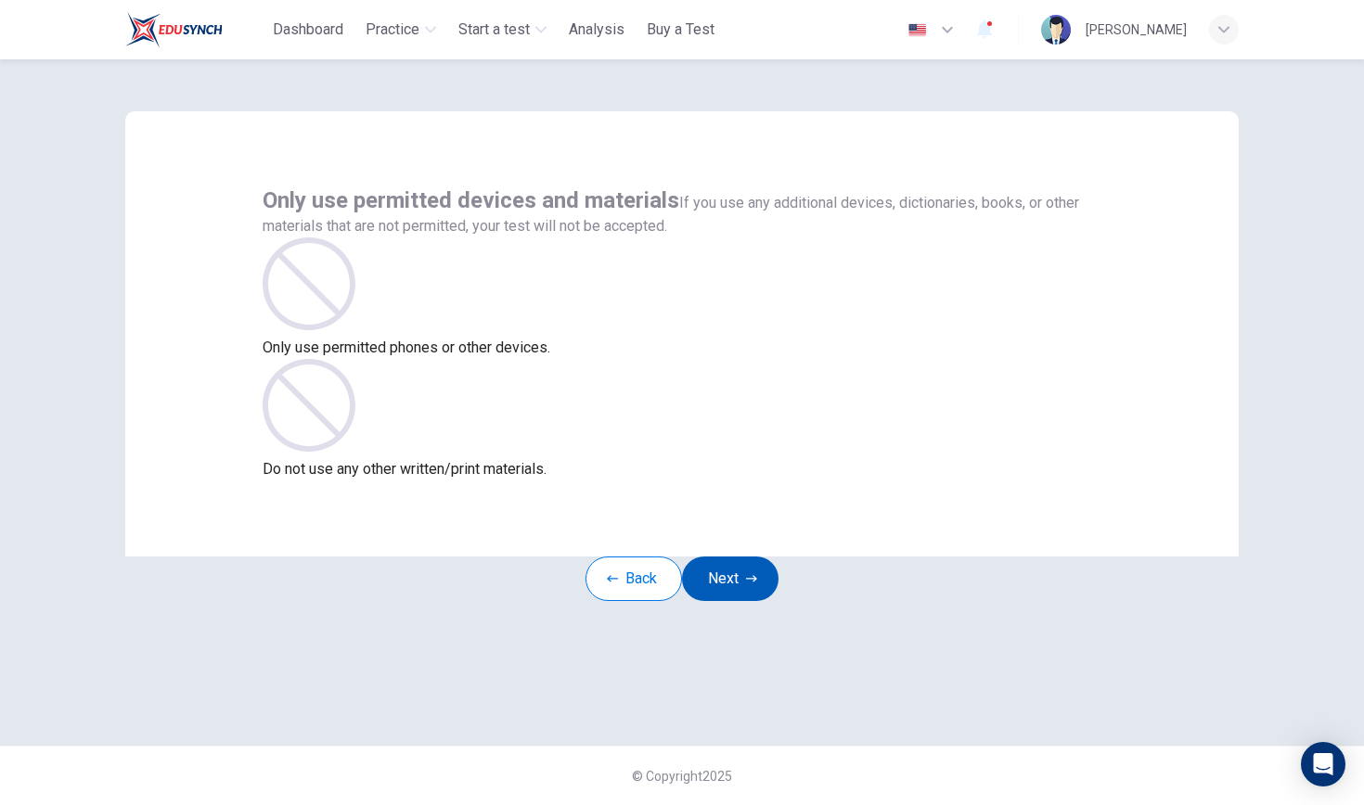
click at [744, 601] on button "Next" at bounding box center [730, 579] width 96 height 45
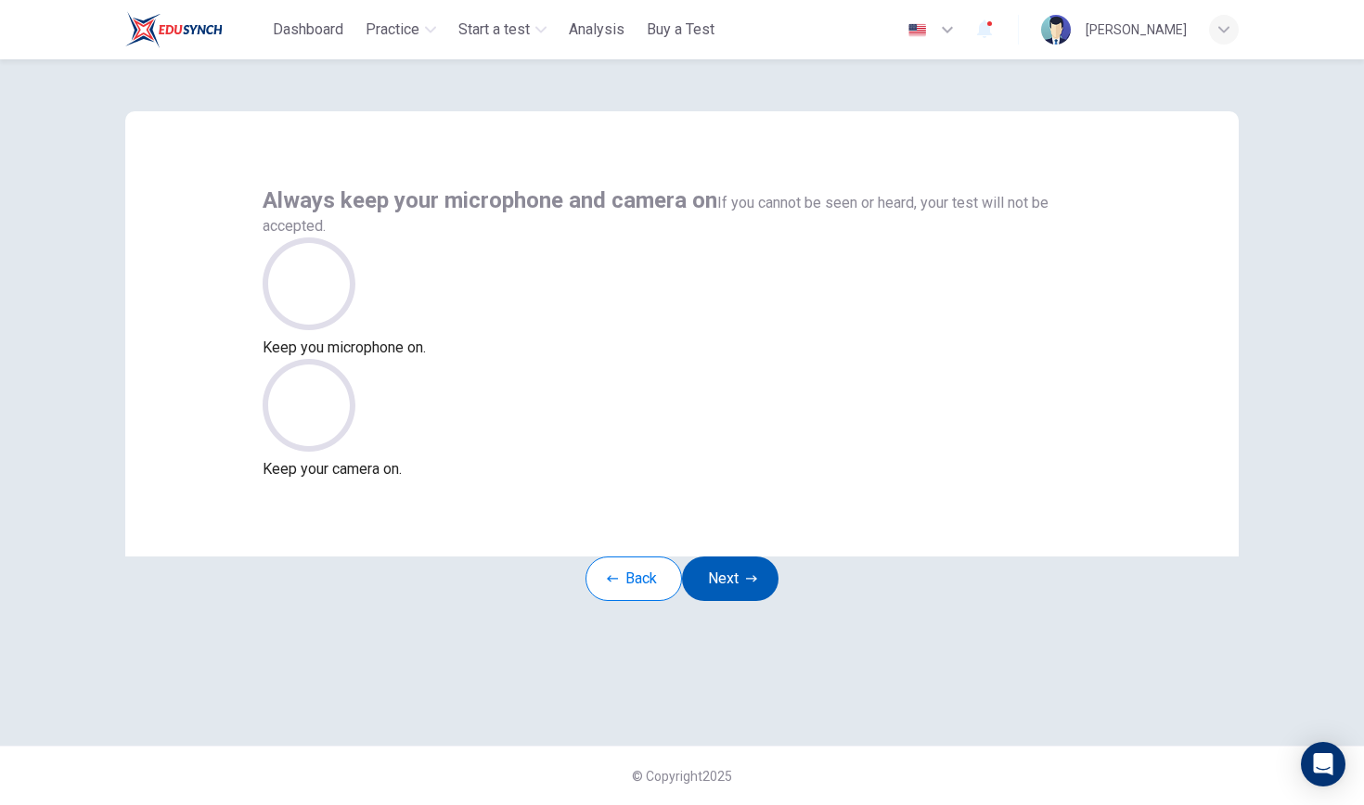
click at [744, 601] on button "Next" at bounding box center [730, 579] width 96 height 45
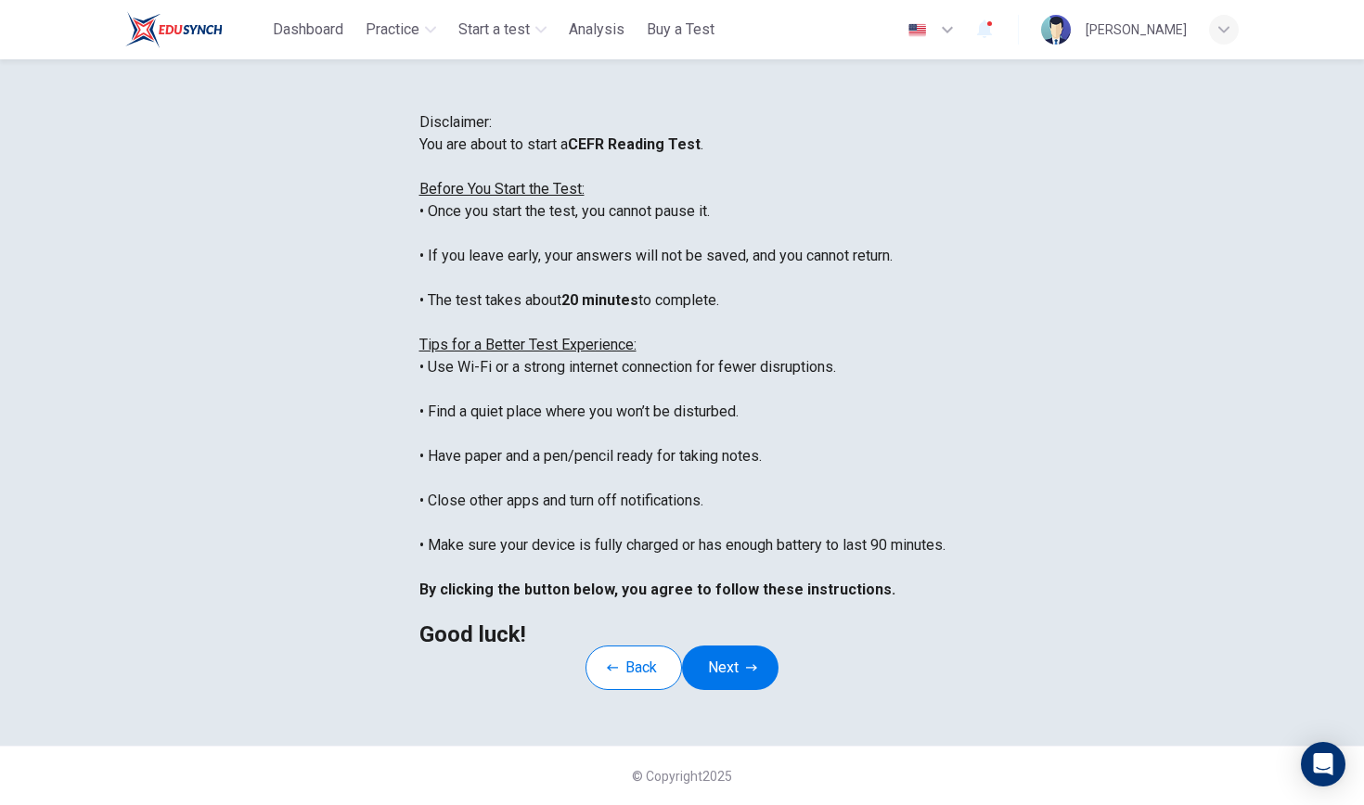
scroll to position [97, 0]
click at [945, 457] on div "You are about to start a CEFR Reading Test . Before You Start the Test: • Once …" at bounding box center [682, 390] width 526 height 512
click at [746, 690] on button "Next" at bounding box center [730, 668] width 96 height 45
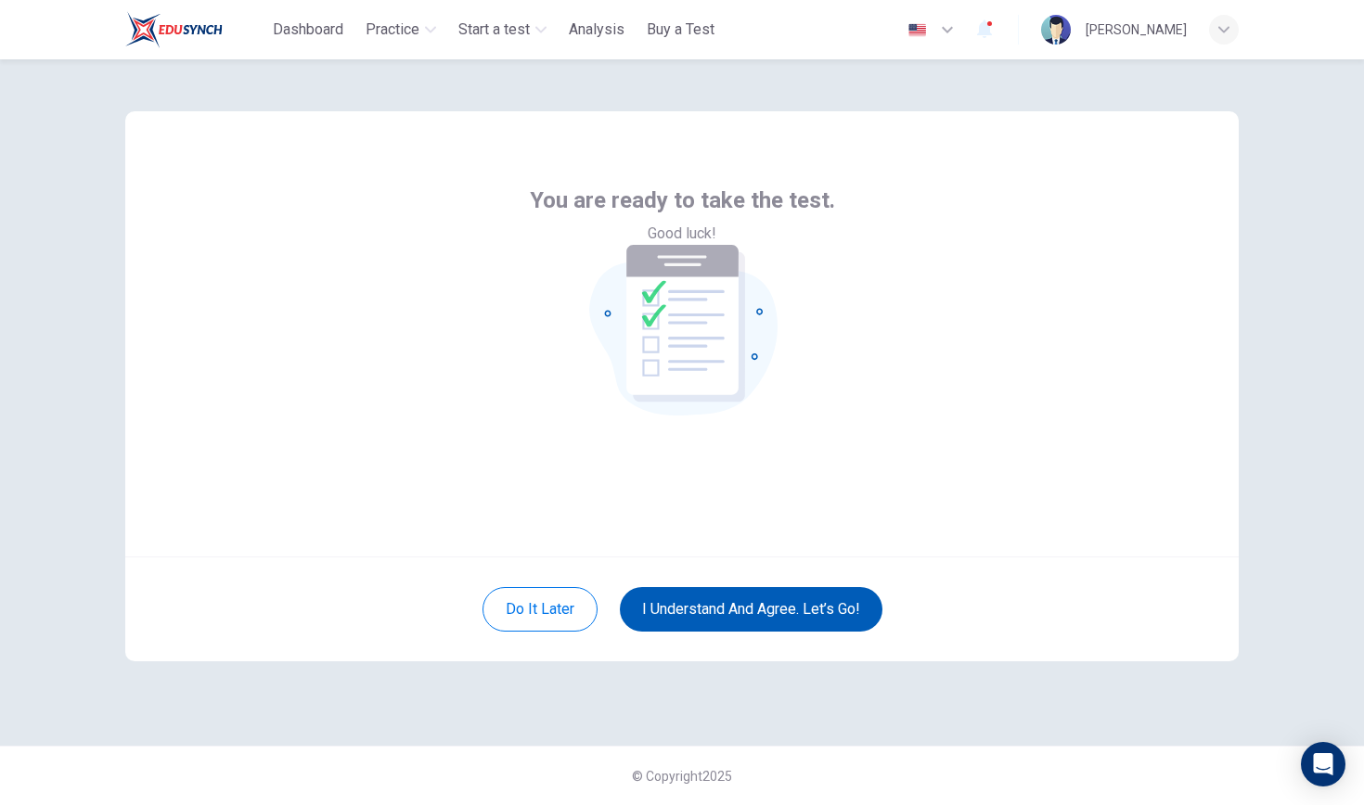
scroll to position [0, 0]
click at [781, 609] on button "I understand and agree. Let’s go!" at bounding box center [751, 609] width 263 height 45
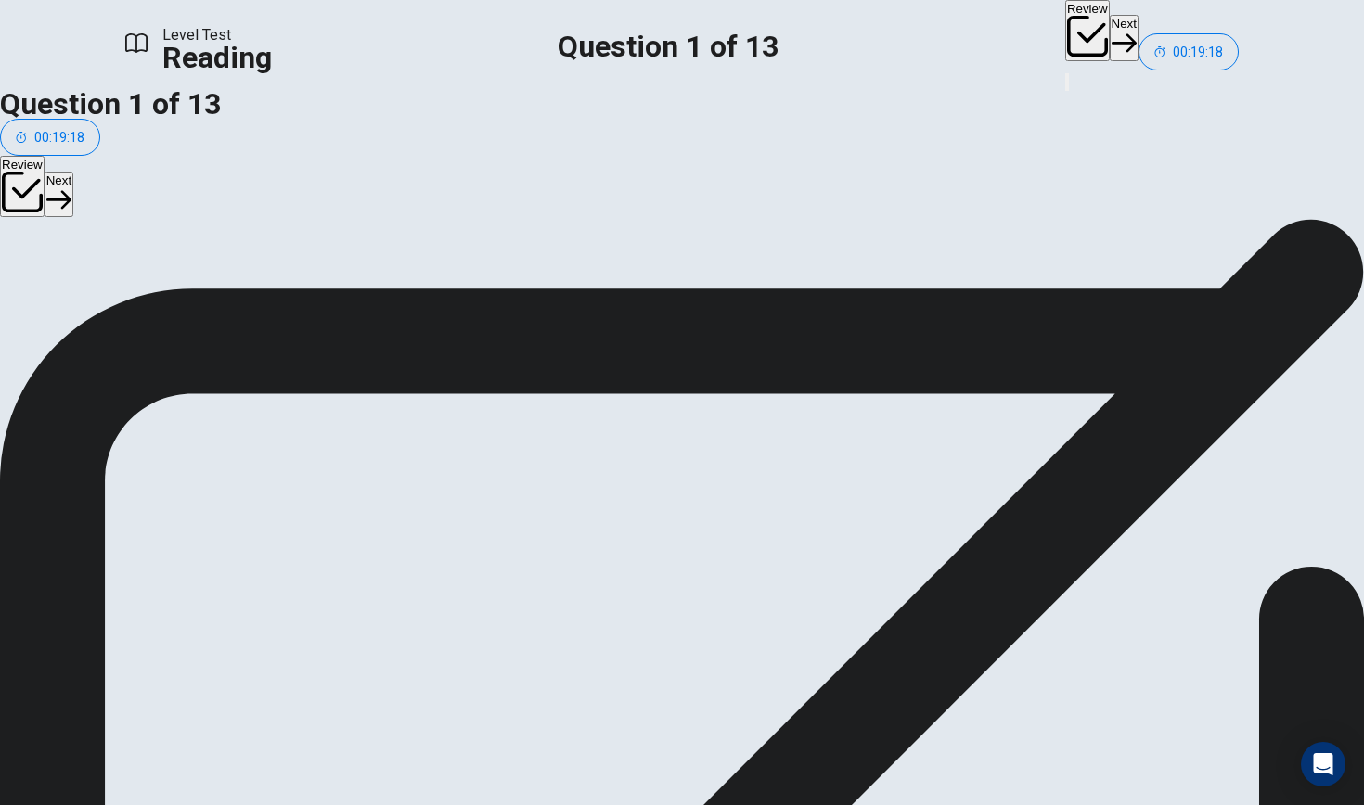
scroll to position [201, 0]
click at [1109, 40] on button "Next" at bounding box center [1123, 37] width 29 height 45
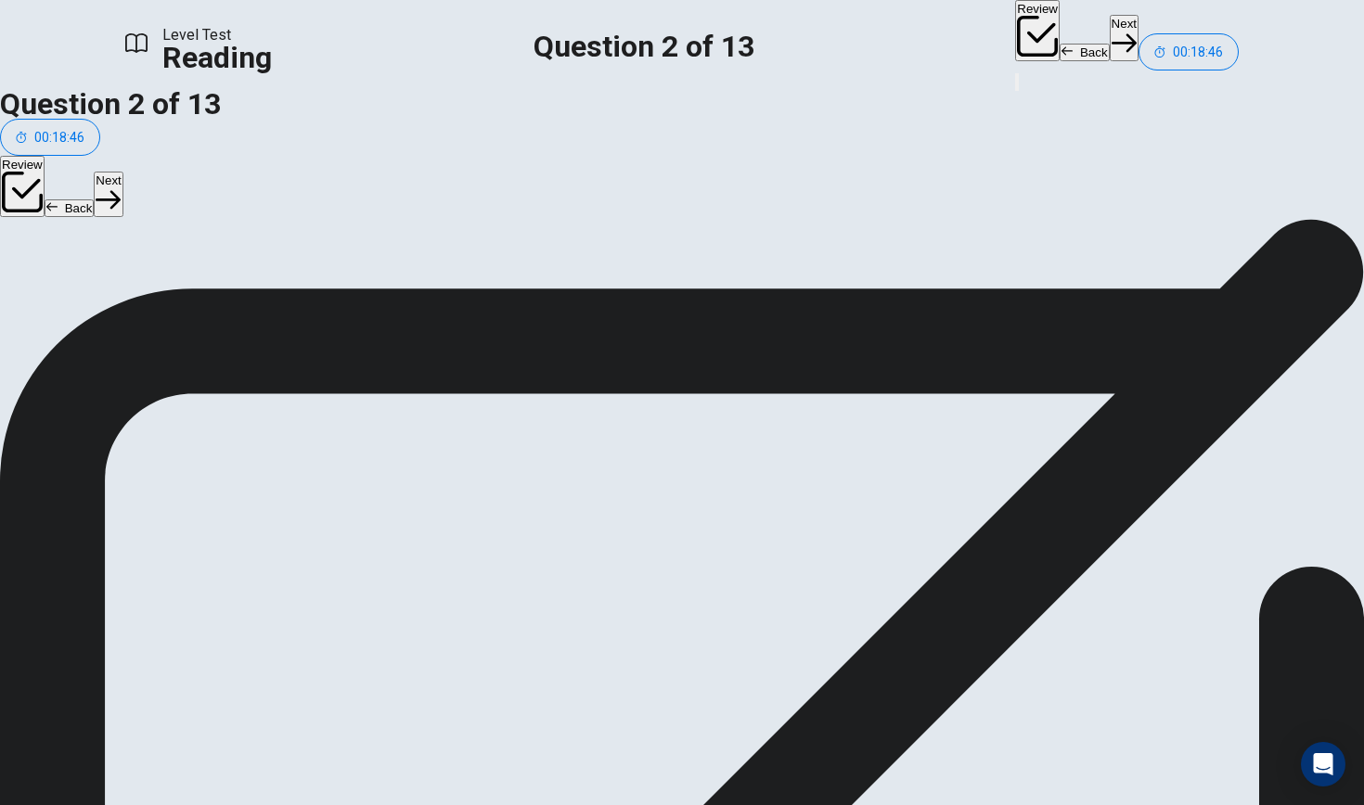
scroll to position [143, 0]
click at [1109, 32] on button "Next" at bounding box center [1123, 37] width 29 height 45
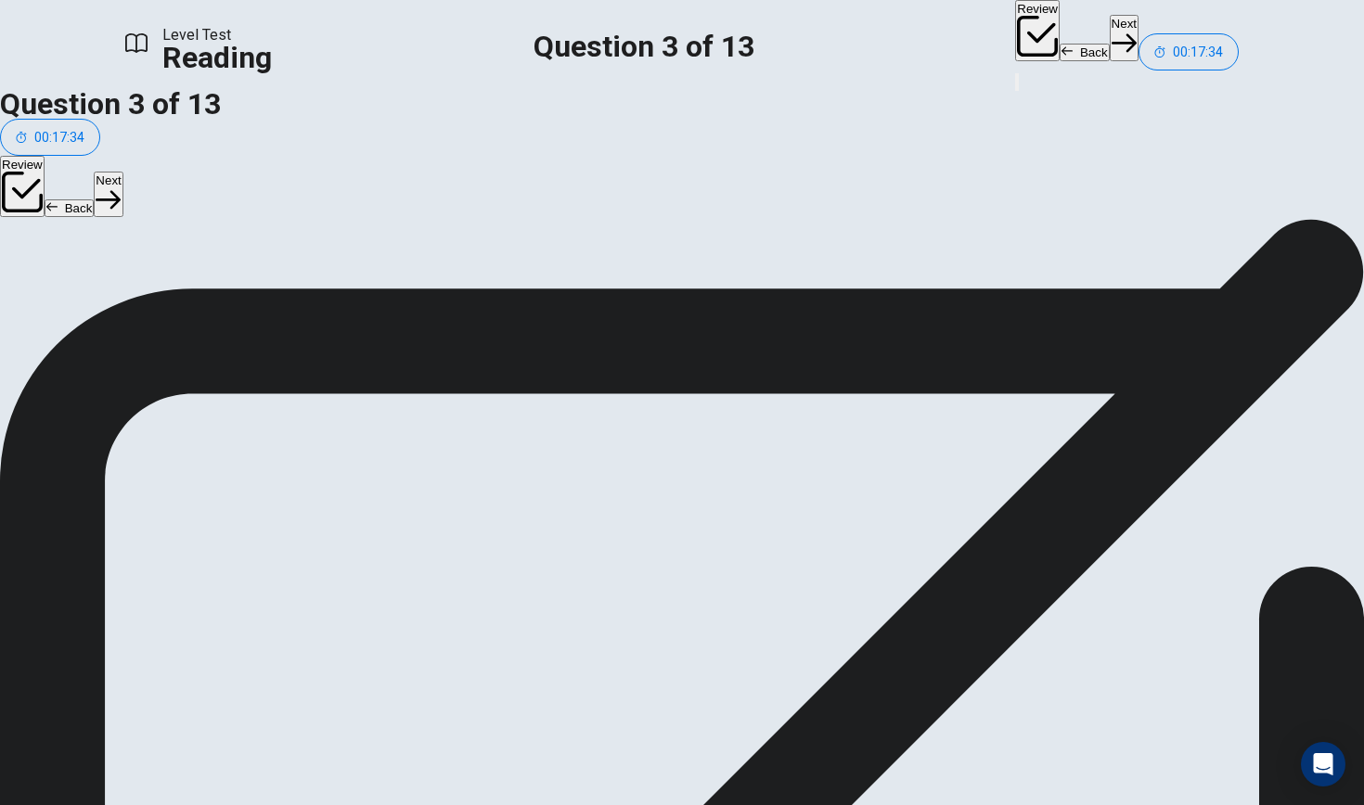
click at [1109, 29] on button "Next" at bounding box center [1123, 37] width 29 height 45
click at [1109, 24] on button "Next" at bounding box center [1123, 37] width 29 height 45
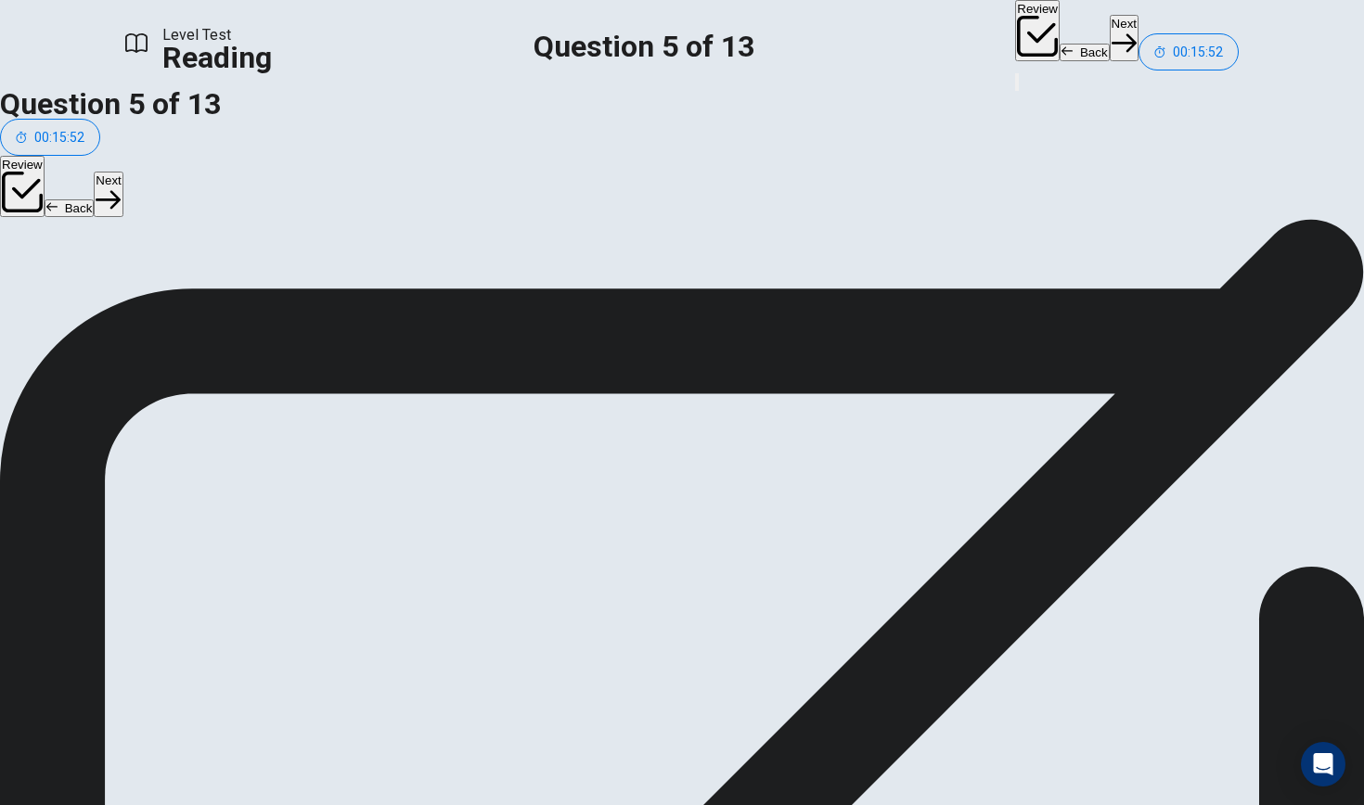
click at [1109, 27] on button "Next" at bounding box center [1123, 37] width 29 height 45
click at [1109, 22] on button "Next" at bounding box center [1123, 37] width 29 height 45
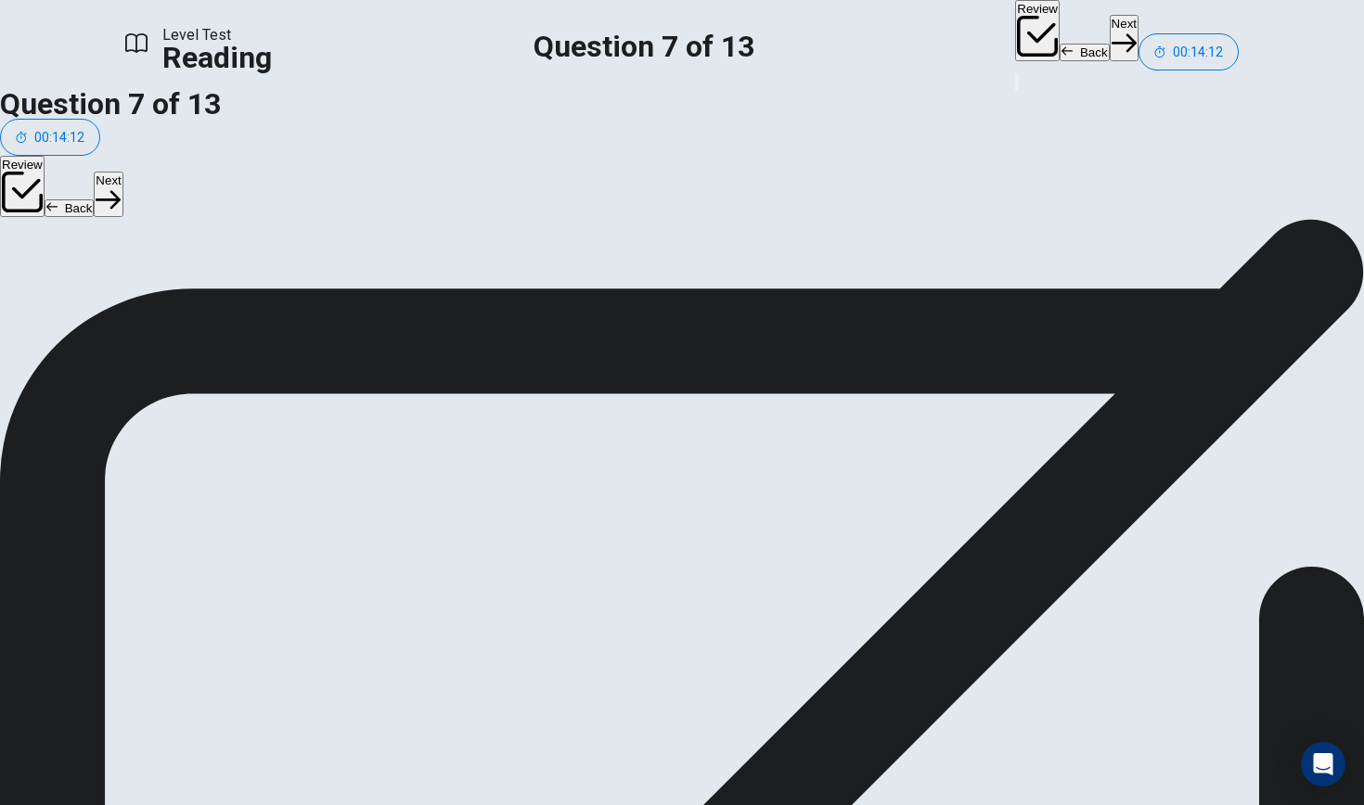
click at [1109, 26] on button "Next" at bounding box center [1123, 37] width 29 height 45
click at [1109, 40] on button "Next" at bounding box center [1123, 37] width 29 height 45
click at [1109, 32] on button "Next" at bounding box center [1123, 37] width 29 height 45
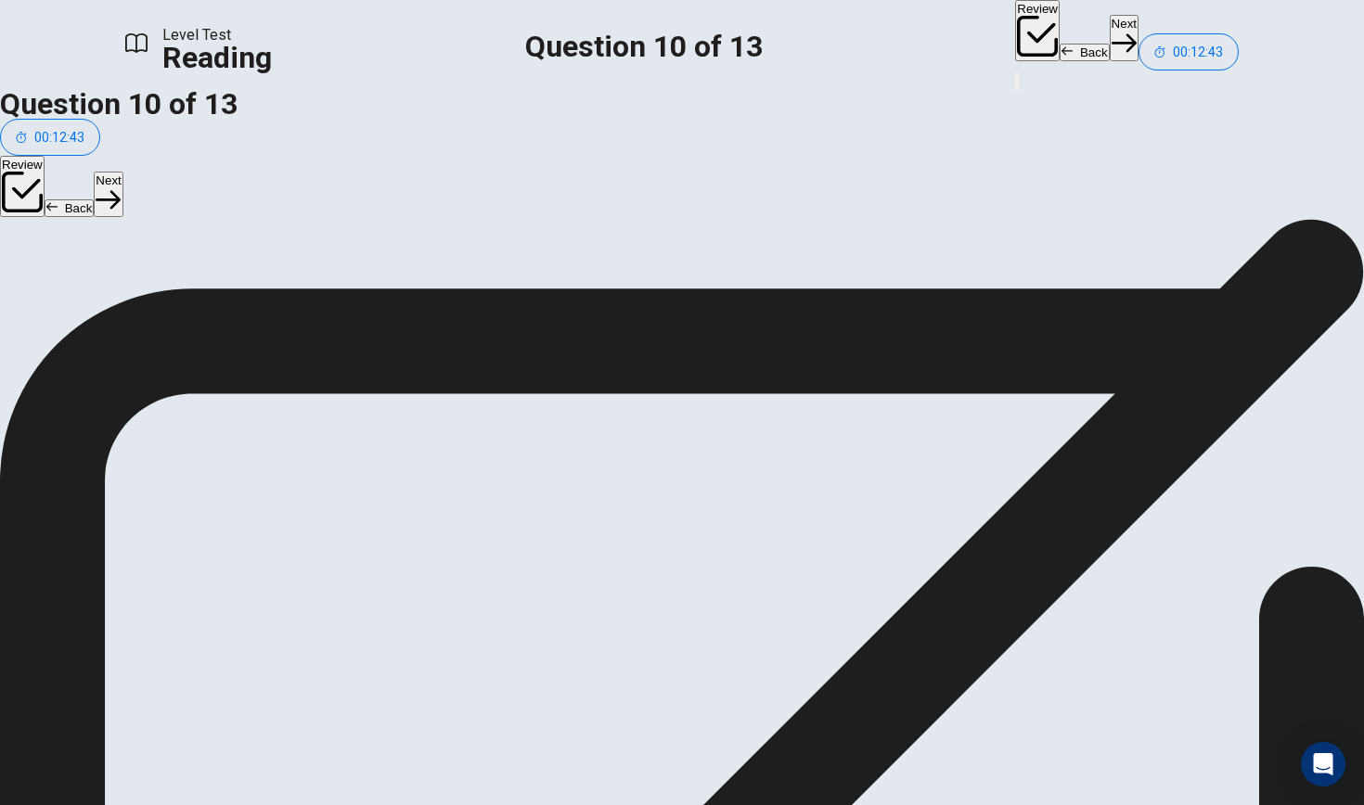
scroll to position [134, 0]
click at [1109, 39] on button "Next" at bounding box center [1123, 37] width 29 height 45
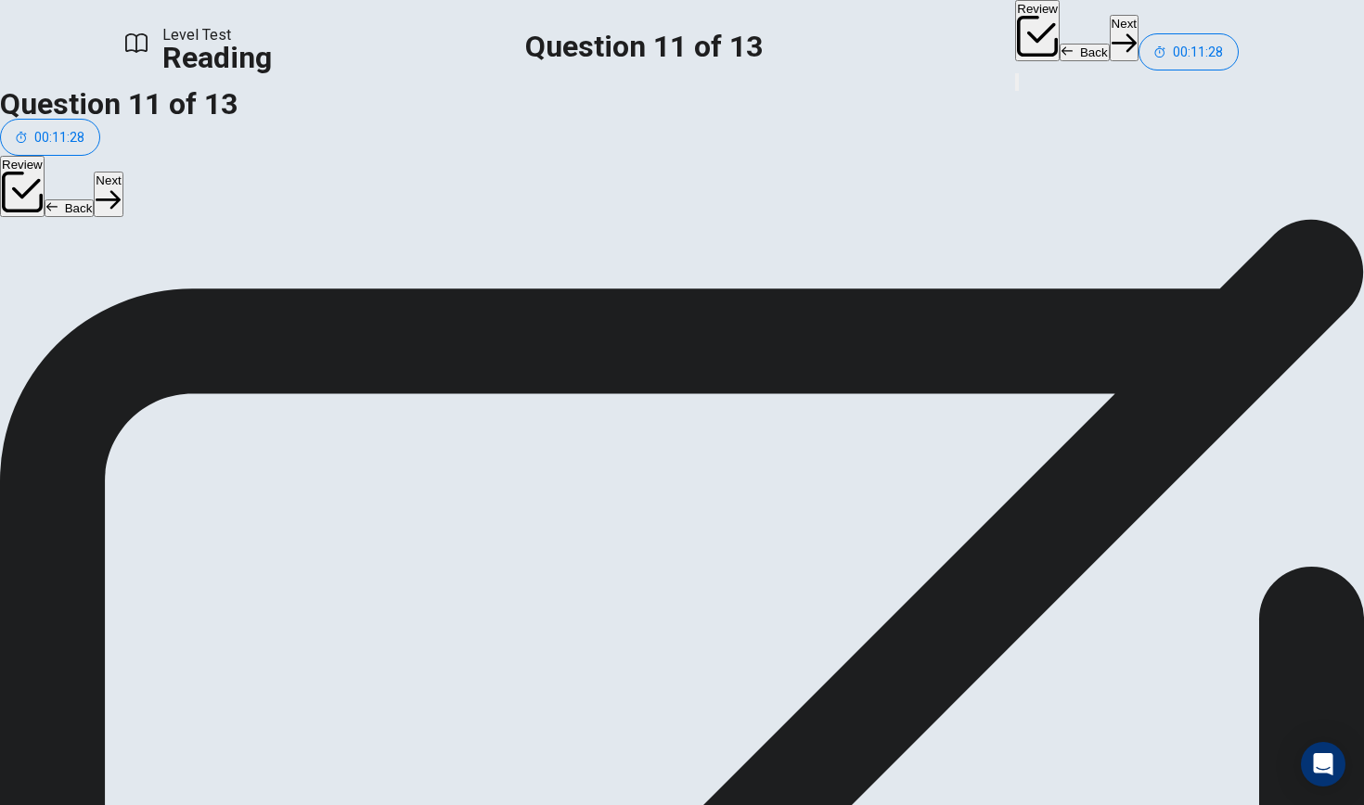
click at [1109, 26] on button "Next" at bounding box center [1123, 37] width 29 height 45
drag, startPoint x: 315, startPoint y: 558, endPoint x: 1078, endPoint y: 494, distance: 765.2
drag, startPoint x: 263, startPoint y: 608, endPoint x: 944, endPoint y: 507, distance: 689.1
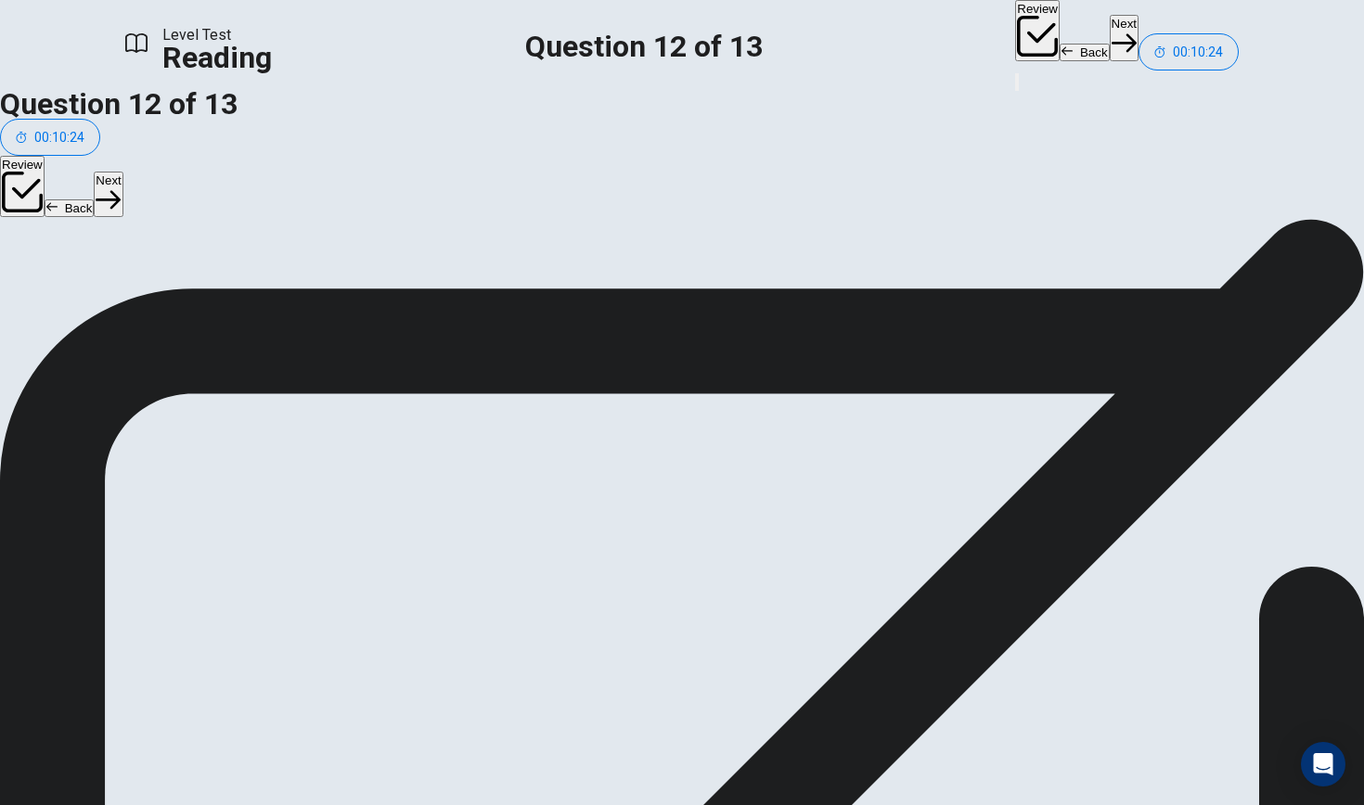
scroll to position [0, 0]
drag, startPoint x: 343, startPoint y: 475, endPoint x: 576, endPoint y: 443, distance: 235.0
drag, startPoint x: 277, startPoint y: 487, endPoint x: 263, endPoint y: 466, distance: 26.0
drag, startPoint x: 277, startPoint y: 395, endPoint x: 286, endPoint y: 408, distance: 15.4
drag, startPoint x: 282, startPoint y: 402, endPoint x: 648, endPoint y: 508, distance: 381.6
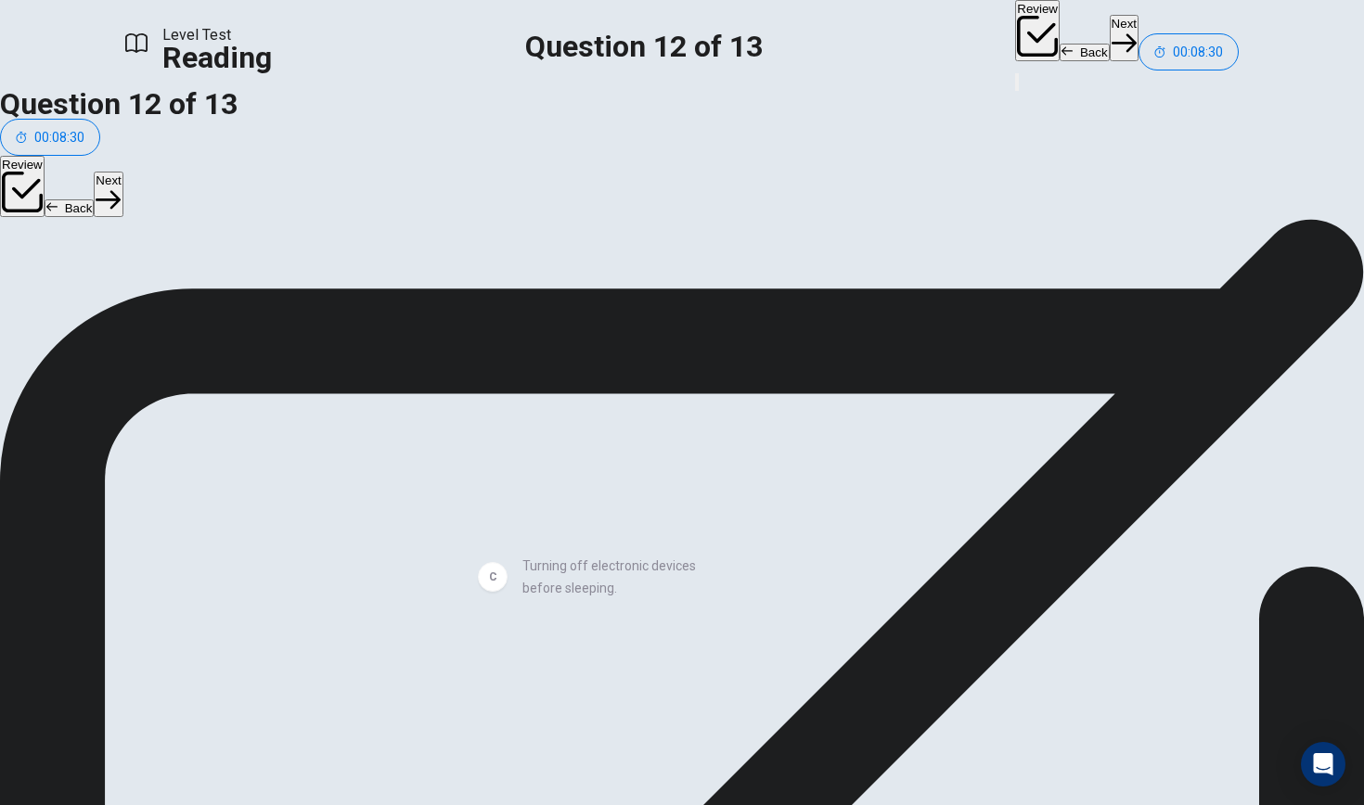
drag, startPoint x: 294, startPoint y: 397, endPoint x: 611, endPoint y: 581, distance: 366.6
drag, startPoint x: 308, startPoint y: 396, endPoint x: 1084, endPoint y: 572, distance: 796.2
drag, startPoint x: 1066, startPoint y: 567, endPoint x: 732, endPoint y: 576, distance: 334.1
drag, startPoint x: 980, startPoint y: 550, endPoint x: 652, endPoint y: 558, distance: 327.6
drag, startPoint x: 242, startPoint y: 380, endPoint x: 557, endPoint y: 582, distance: 374.1
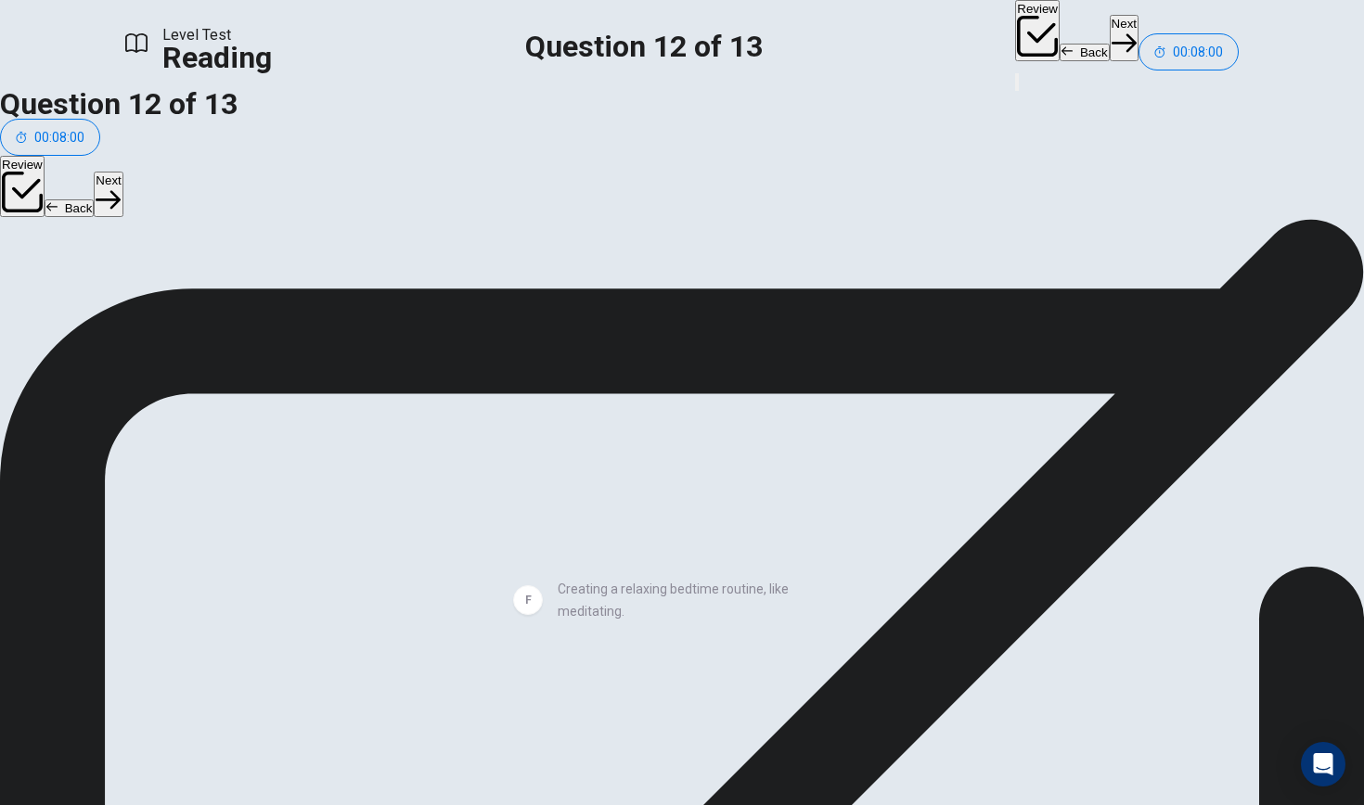
drag, startPoint x: 1024, startPoint y: 552, endPoint x: 614, endPoint y: 593, distance: 412.0
drag, startPoint x: 646, startPoint y: 502, endPoint x: 217, endPoint y: 555, distance: 431.8
drag, startPoint x: 260, startPoint y: 468, endPoint x: 602, endPoint y: 476, distance: 342.4
drag, startPoint x: 300, startPoint y: 385, endPoint x: 529, endPoint y: 557, distance: 286.3
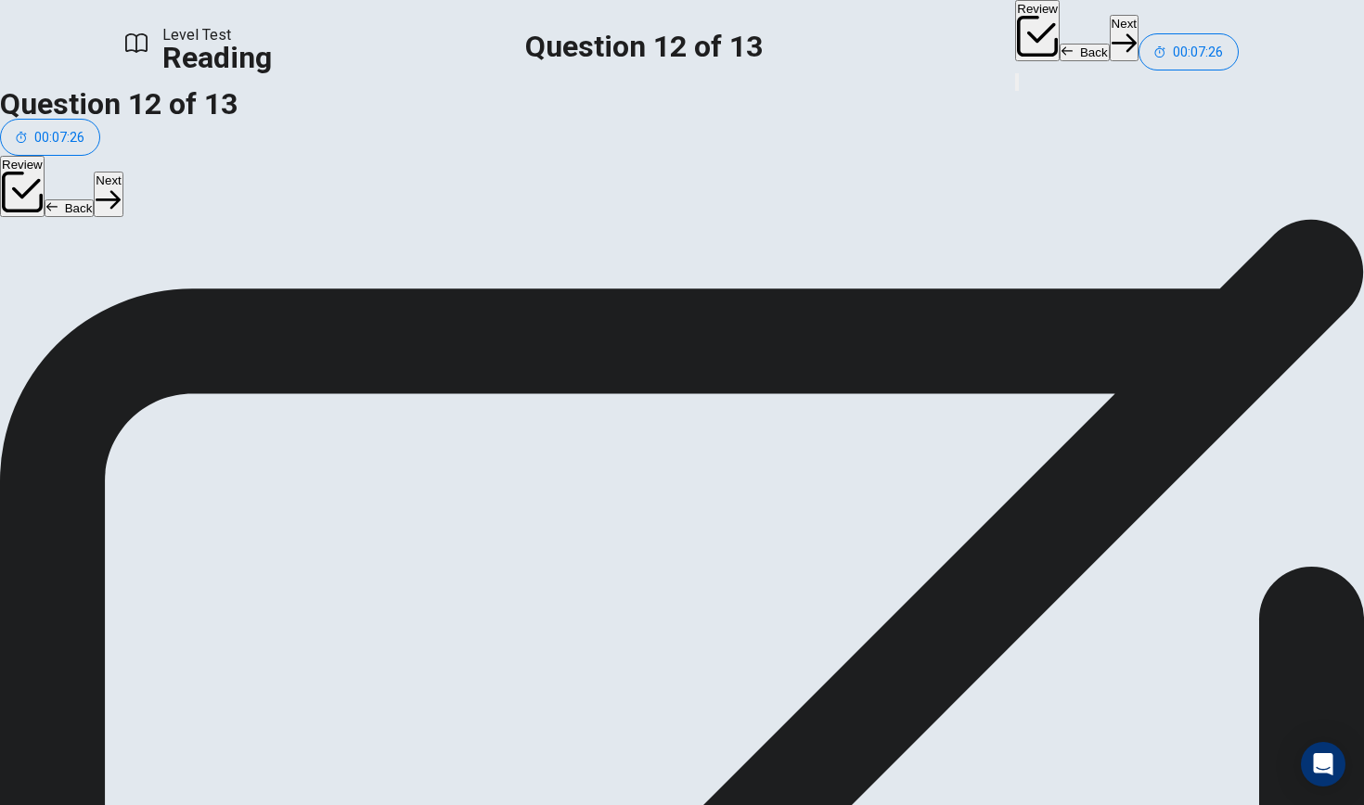
click at [1109, 36] on button "Next" at bounding box center [1123, 37] width 29 height 45
drag, startPoint x: 355, startPoint y: 406, endPoint x: 647, endPoint y: 446, distance: 294.0
drag, startPoint x: 333, startPoint y: 415, endPoint x: 661, endPoint y: 495, distance: 338.1
drag, startPoint x: 300, startPoint y: 532, endPoint x: 614, endPoint y: 571, distance: 317.0
click at [1109, 22] on button "Next" at bounding box center [1123, 37] width 29 height 45
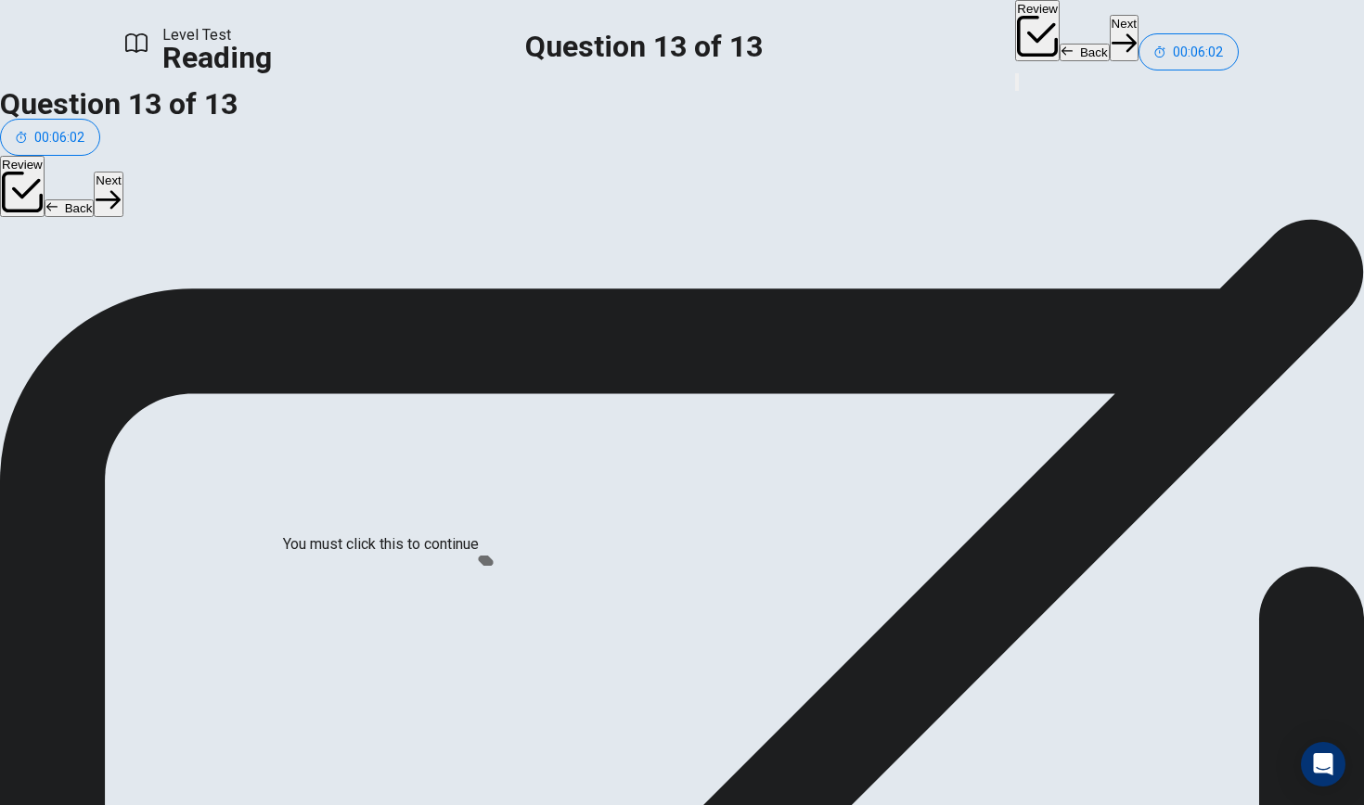
click at [1059, 44] on button "Back" at bounding box center [1084, 53] width 50 height 18
click at [1109, 45] on button "Next" at bounding box center [1123, 37] width 29 height 45
click at [1059, 44] on button "Back" at bounding box center [1084, 53] width 50 height 18
drag, startPoint x: 654, startPoint y: 503, endPoint x: 694, endPoint y: 462, distance: 57.1
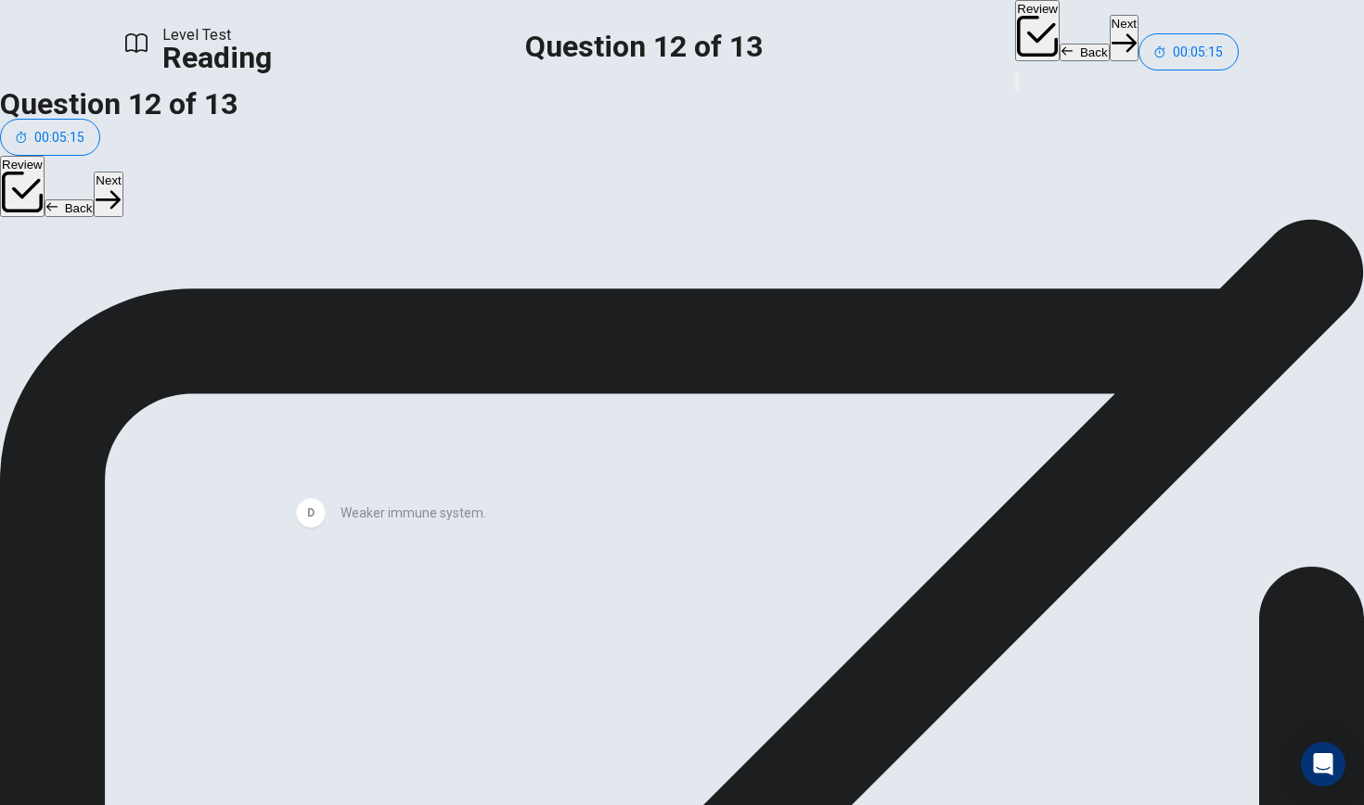
drag, startPoint x: 604, startPoint y: 501, endPoint x: 364, endPoint y: 549, distance: 245.0
drag, startPoint x: 310, startPoint y: 392, endPoint x: 584, endPoint y: 480, distance: 288.4
click at [1059, 44] on button "Back" at bounding box center [1084, 53] width 50 height 18
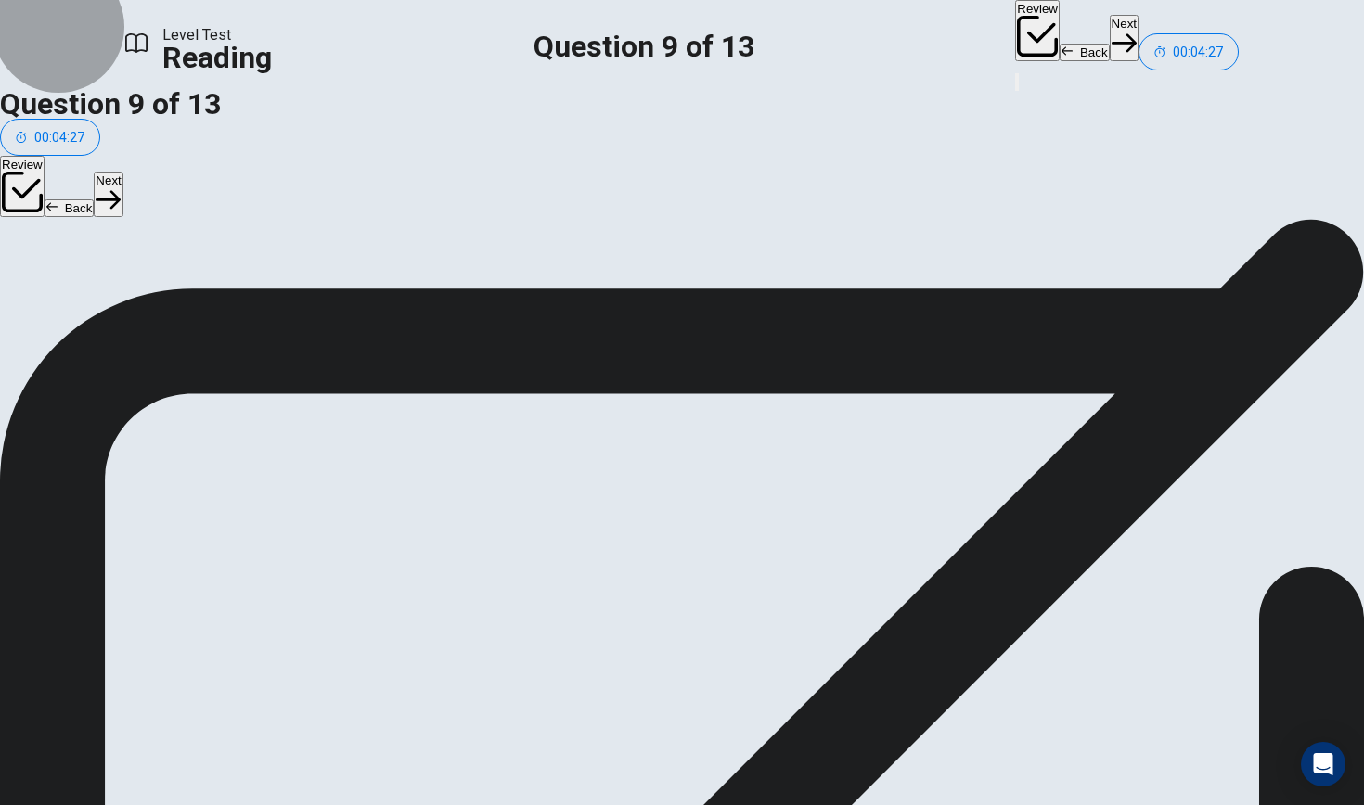
click at [1059, 44] on button "Back" at bounding box center [1084, 53] width 50 height 18
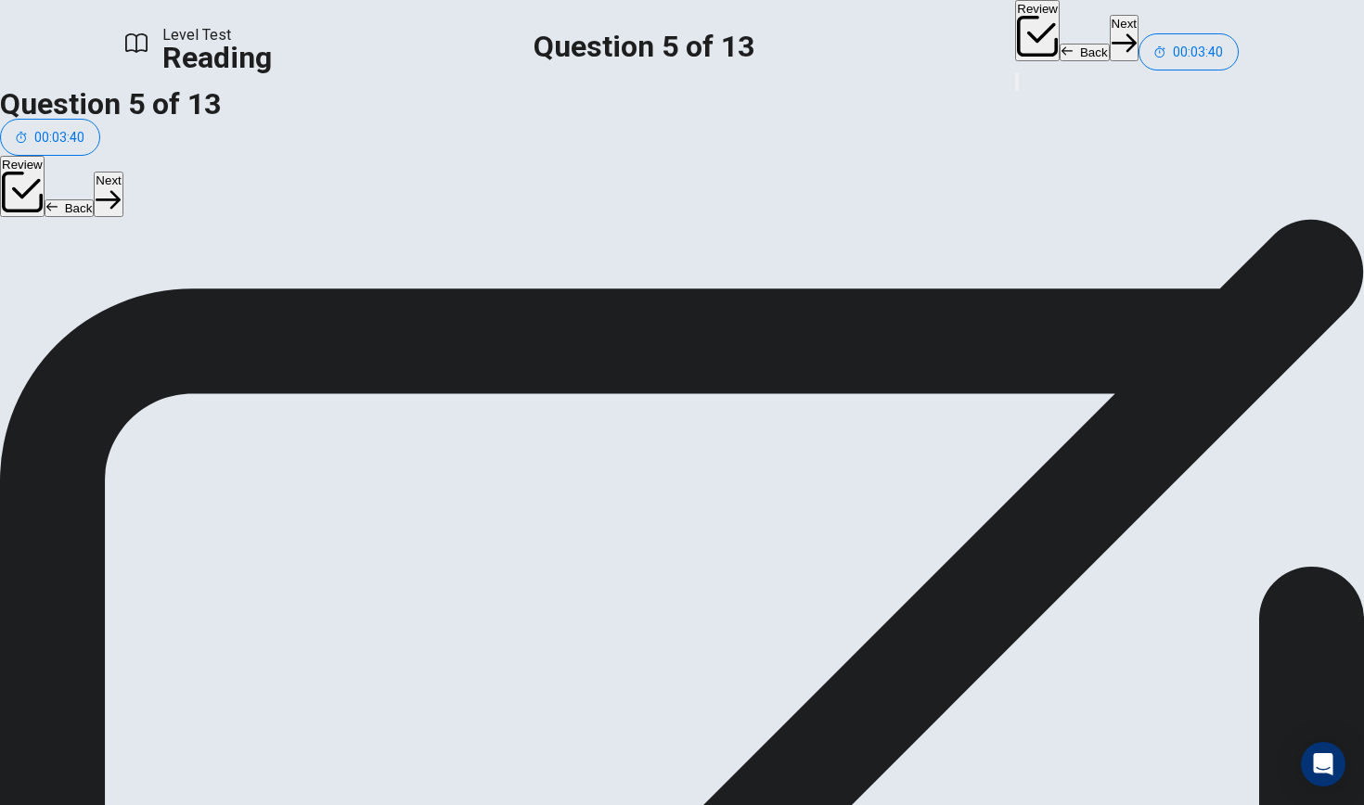
click at [1059, 44] on button "Back" at bounding box center [1084, 53] width 50 height 18
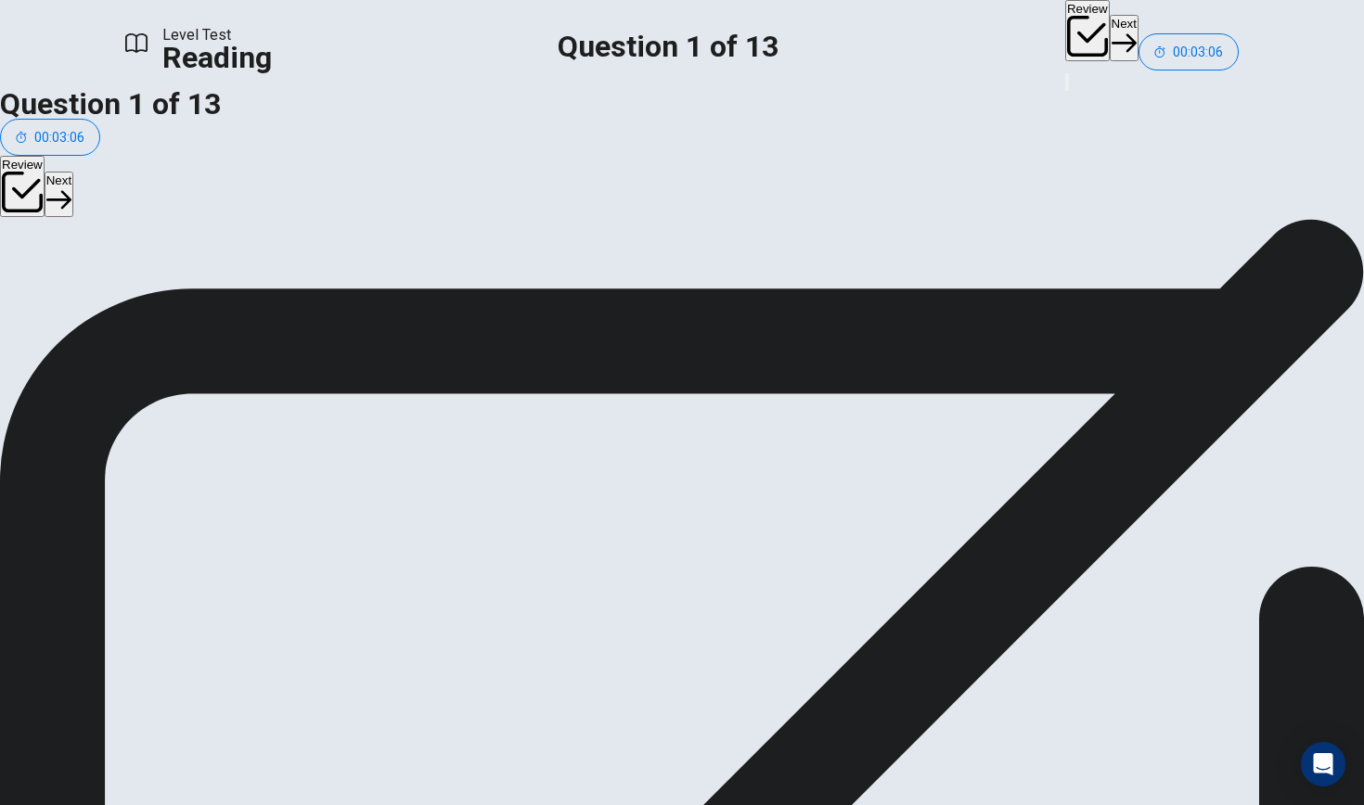
click at [1109, 37] on button "Next" at bounding box center [1123, 37] width 29 height 45
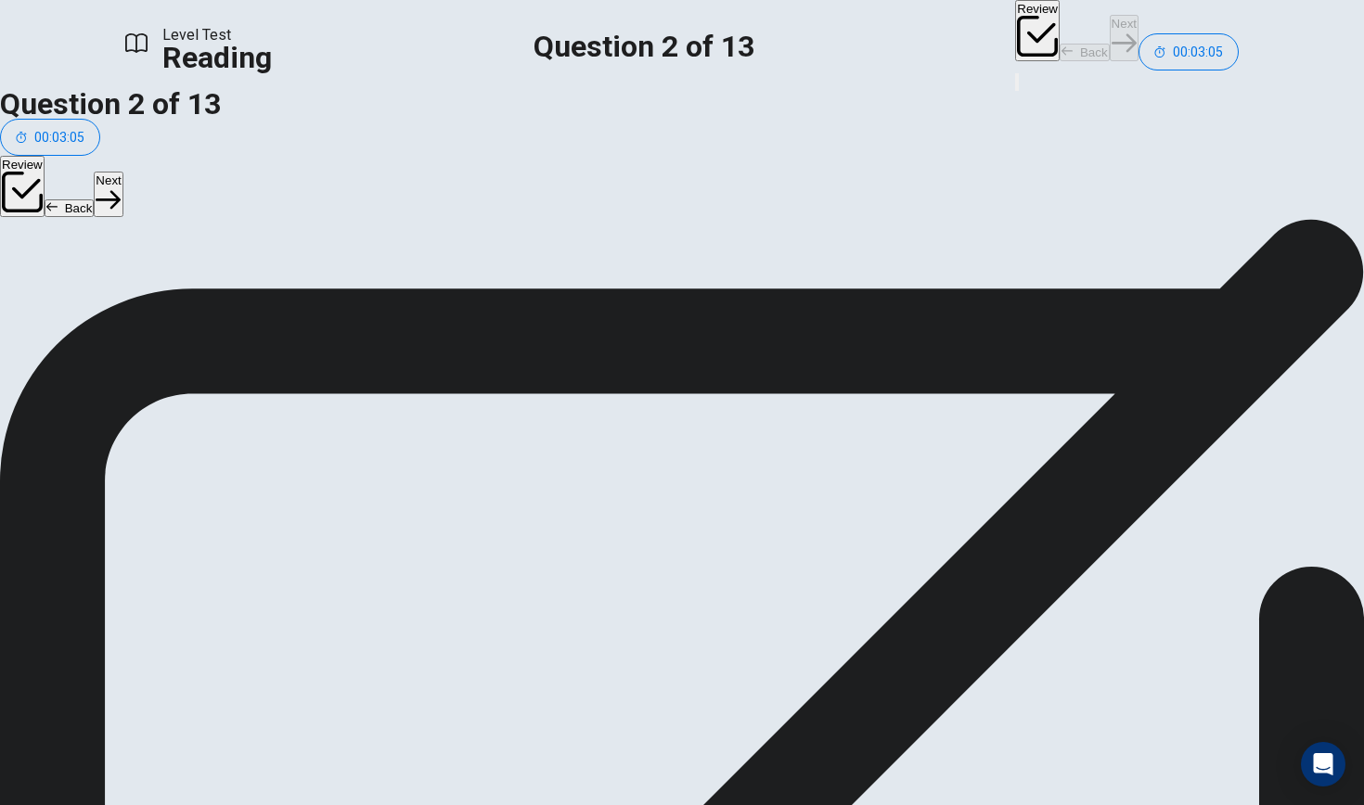
click at [1015, 37] on div "Review Back Next 00:03:05" at bounding box center [1127, 35] width 224 height 70
click at [1109, 37] on button "Next" at bounding box center [1123, 37] width 29 height 45
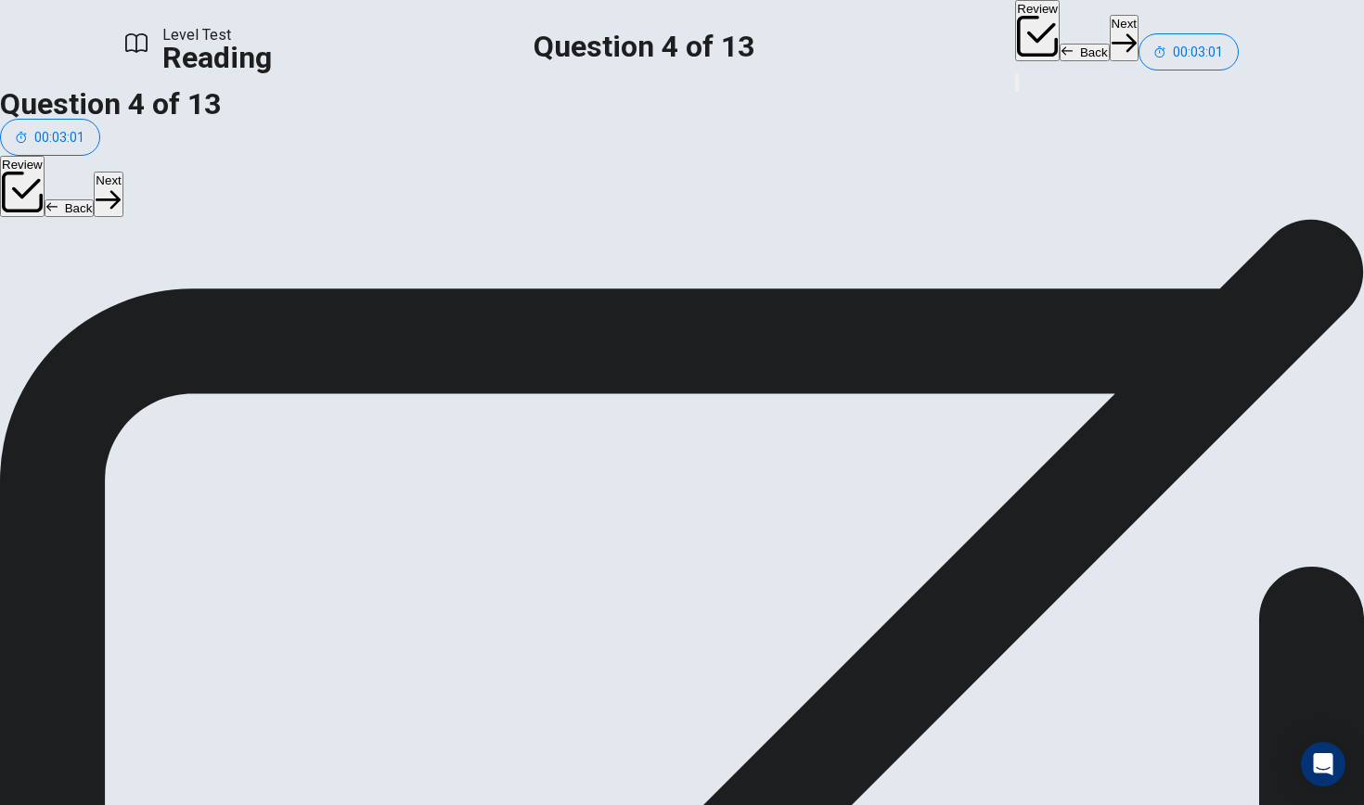
click at [1109, 37] on button "Next" at bounding box center [1123, 37] width 29 height 45
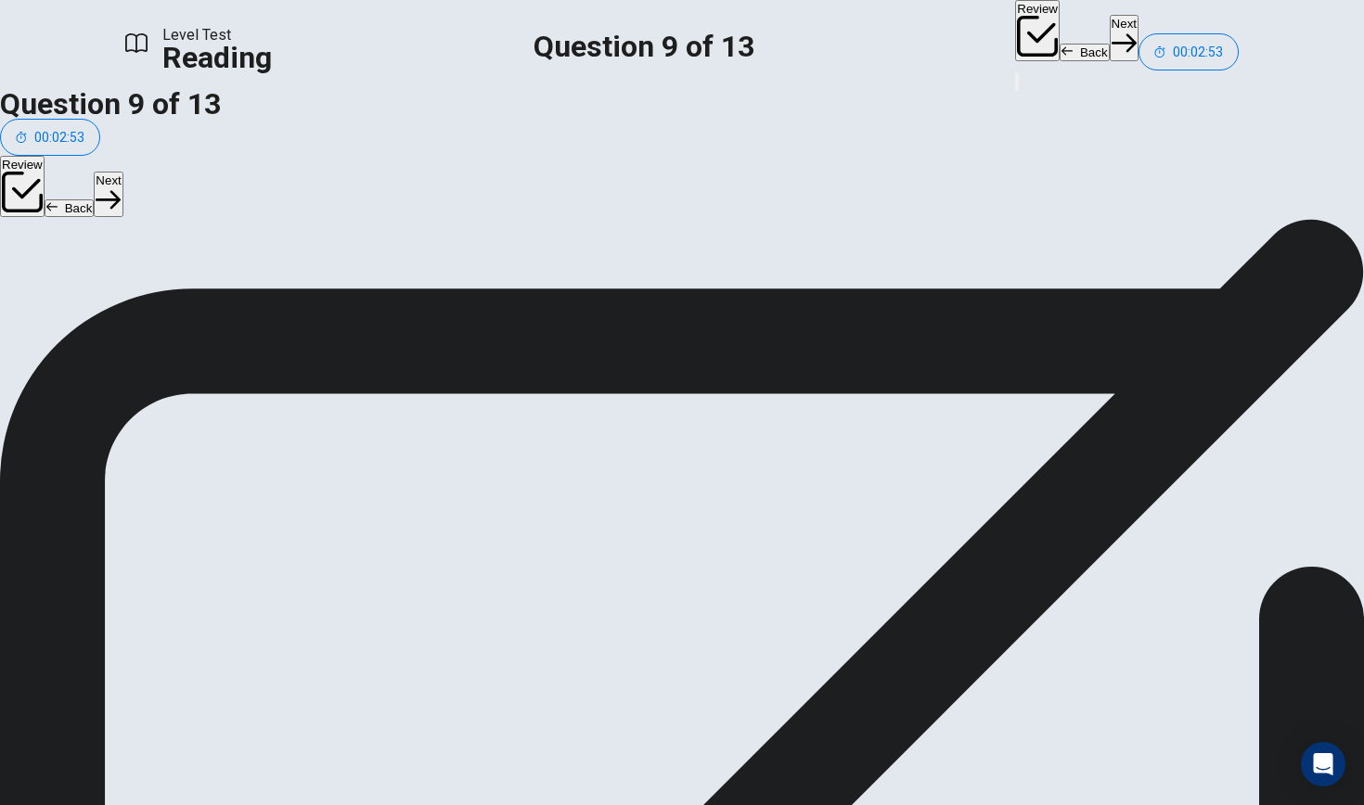
click at [1109, 37] on button "Next" at bounding box center [1123, 37] width 29 height 45
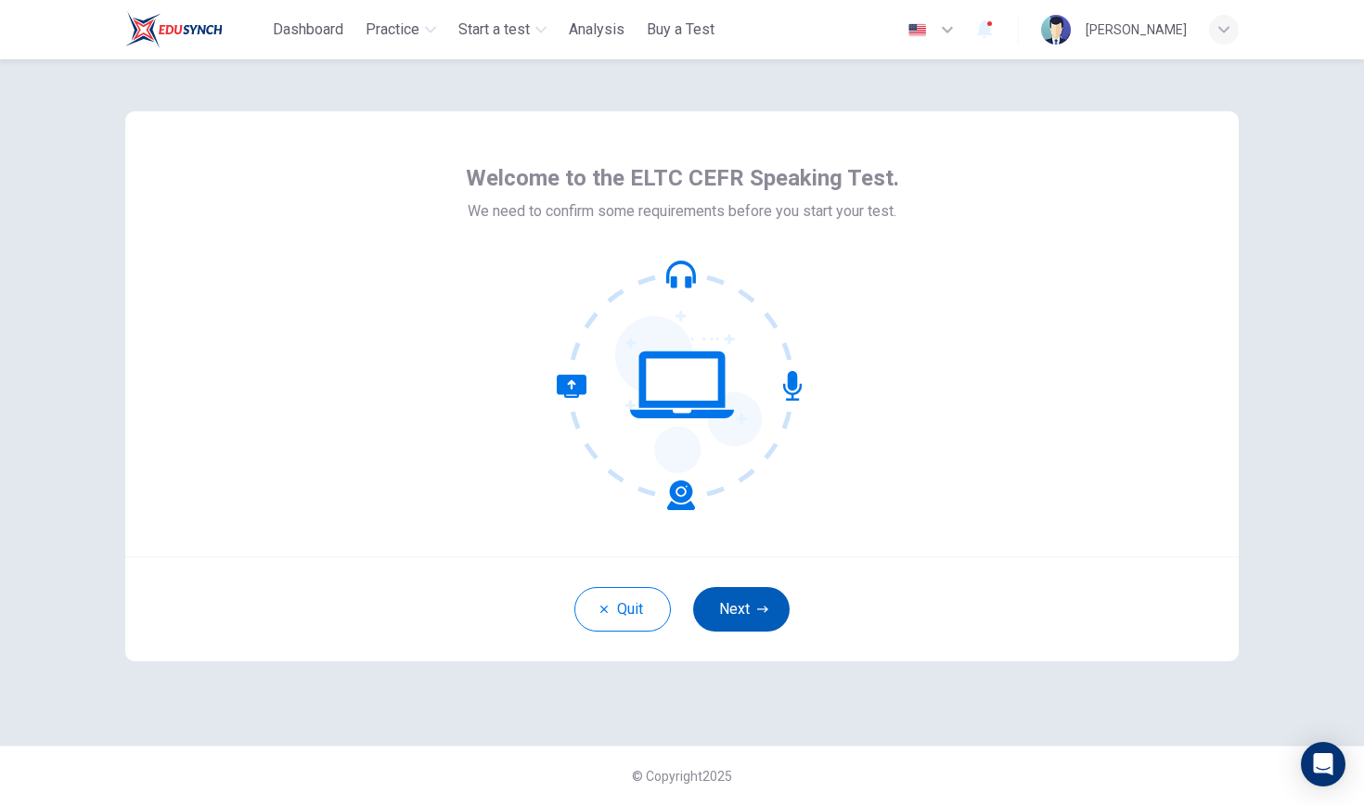
click at [738, 617] on button "Next" at bounding box center [741, 609] width 96 height 45
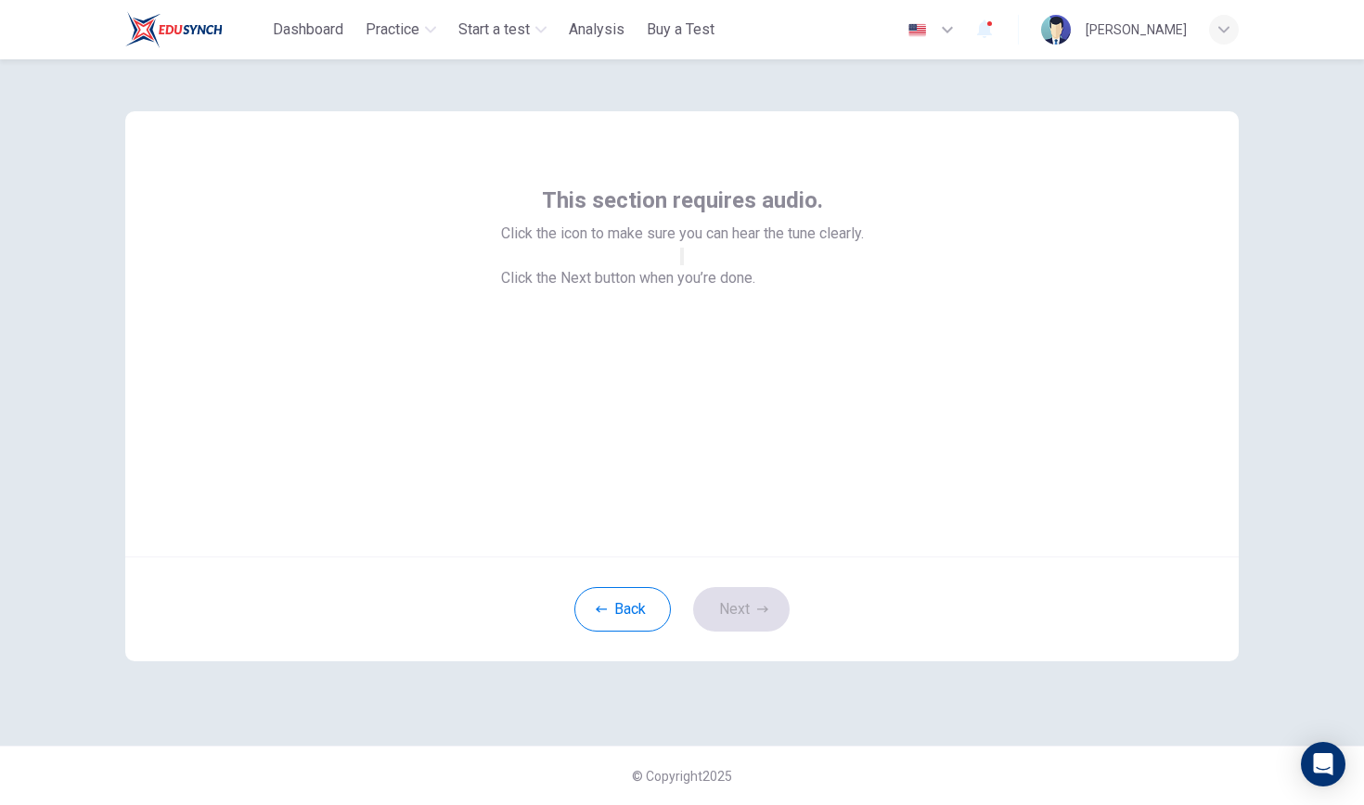
click at [684, 265] on button "button" at bounding box center [682, 257] width 4 height 18
click at [731, 626] on button "Next" at bounding box center [741, 609] width 96 height 45
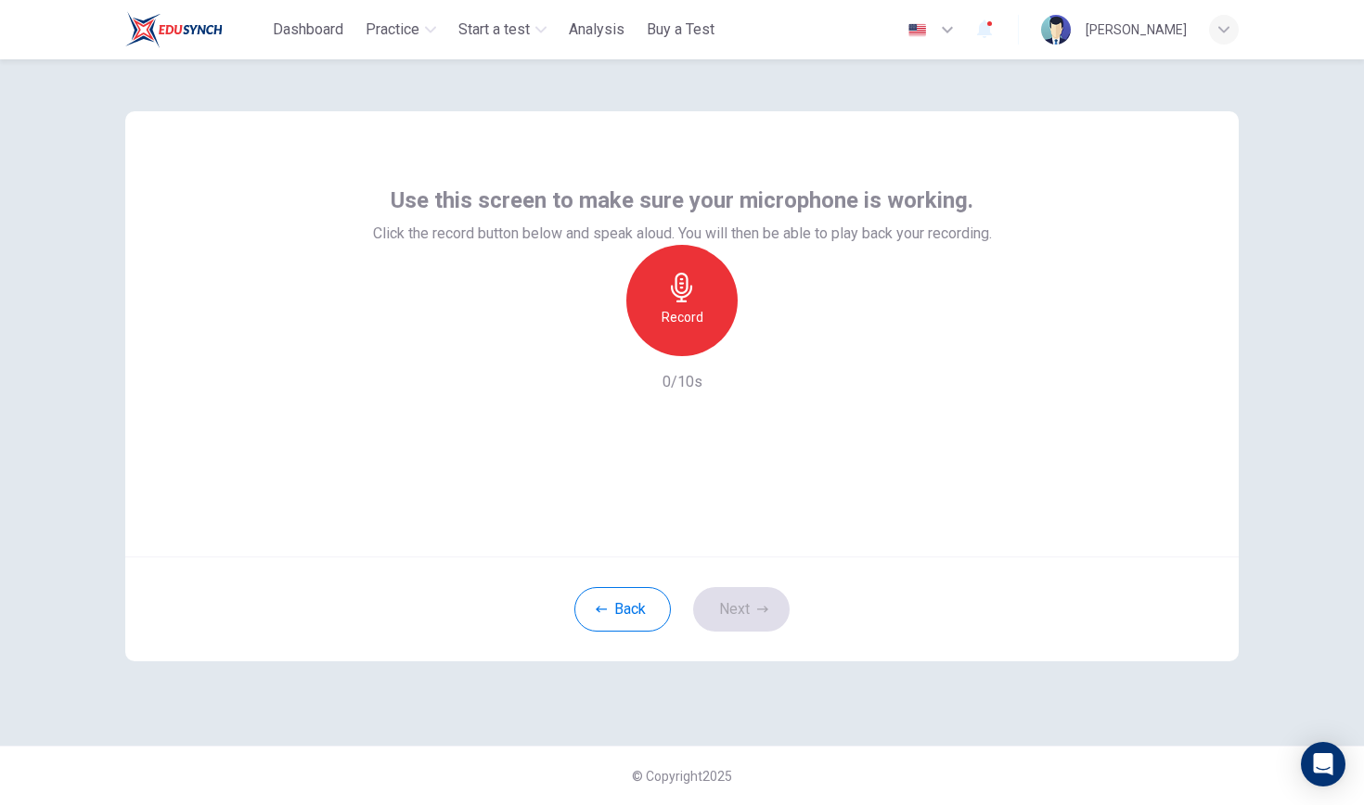
click at [670, 302] on icon "button" at bounding box center [682, 288] width 30 height 30
click at [766, 347] on icon "button" at bounding box center [768, 341] width 8 height 11
click at [727, 596] on button "Next" at bounding box center [741, 609] width 96 height 45
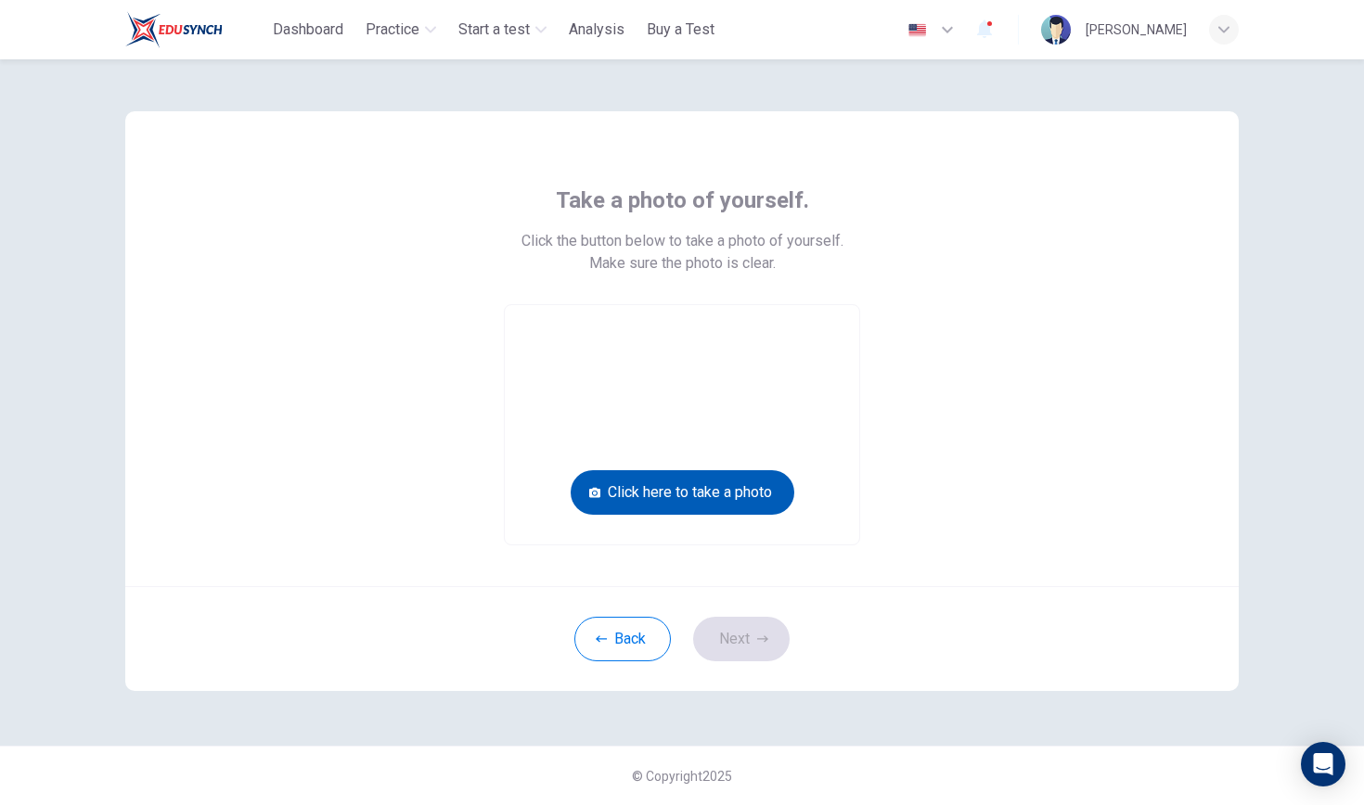
click at [698, 486] on button "Click here to take a photo" at bounding box center [682, 492] width 224 height 45
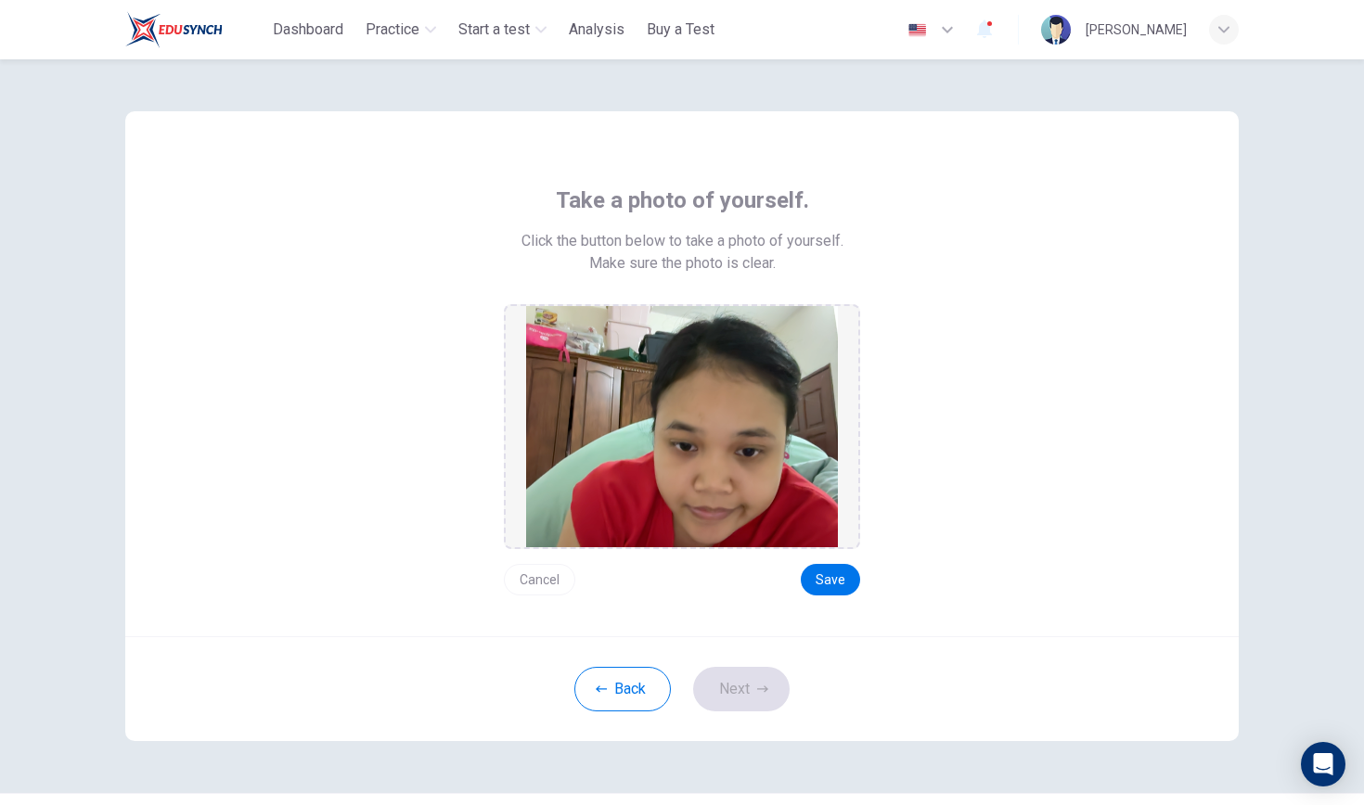
click at [533, 571] on button "Cancel" at bounding box center [539, 580] width 71 height 32
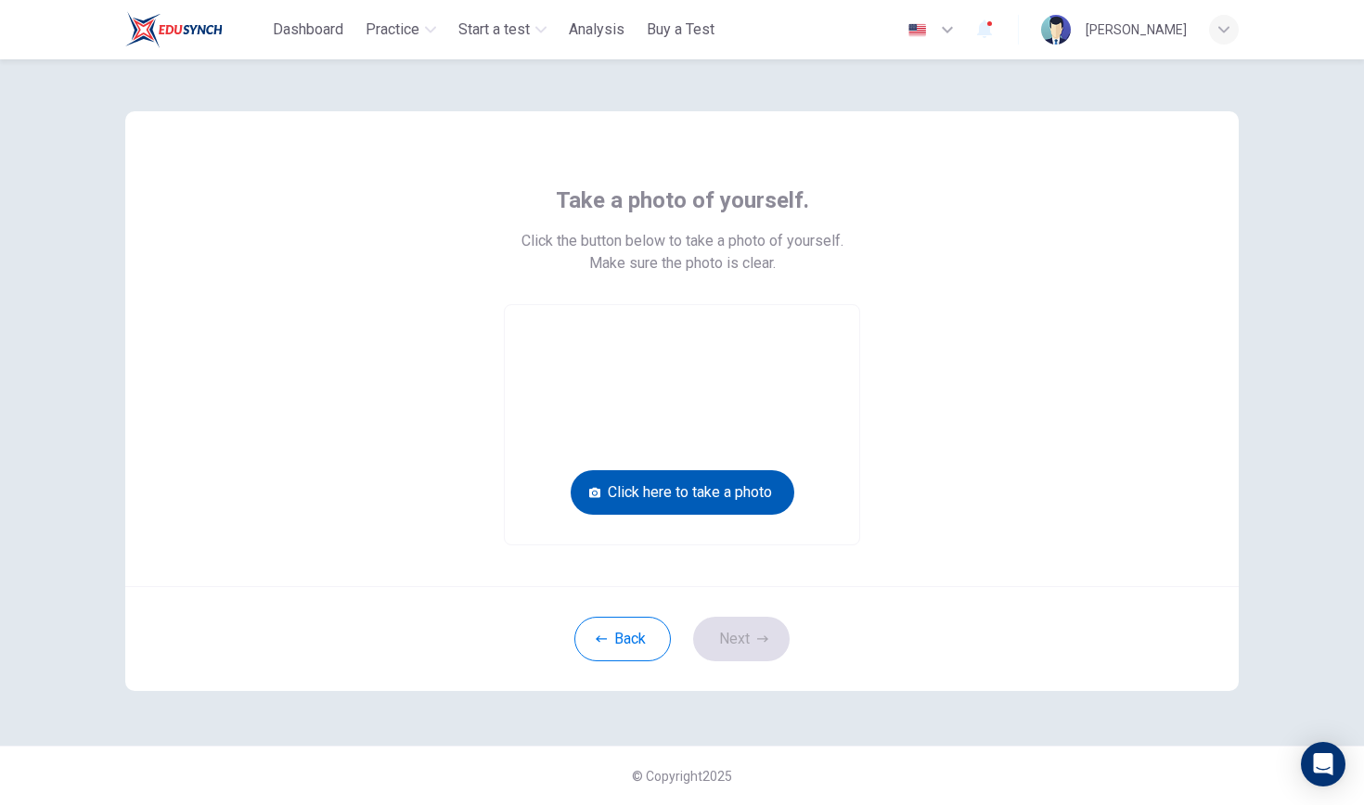
click at [702, 493] on button "Click here to take a photo" at bounding box center [682, 492] width 224 height 45
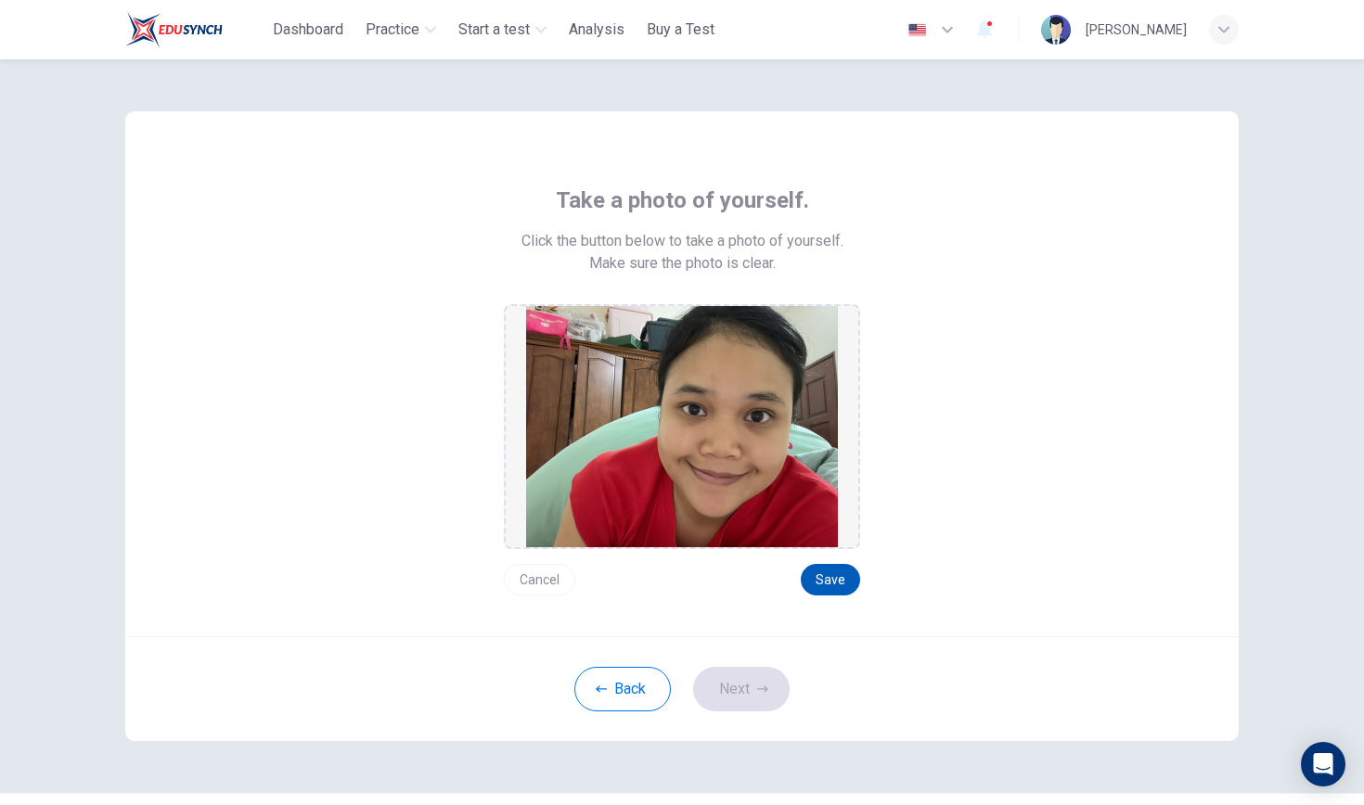
click at [827, 580] on button "Save" at bounding box center [830, 580] width 59 height 32
click at [749, 674] on button "Next" at bounding box center [741, 689] width 96 height 45
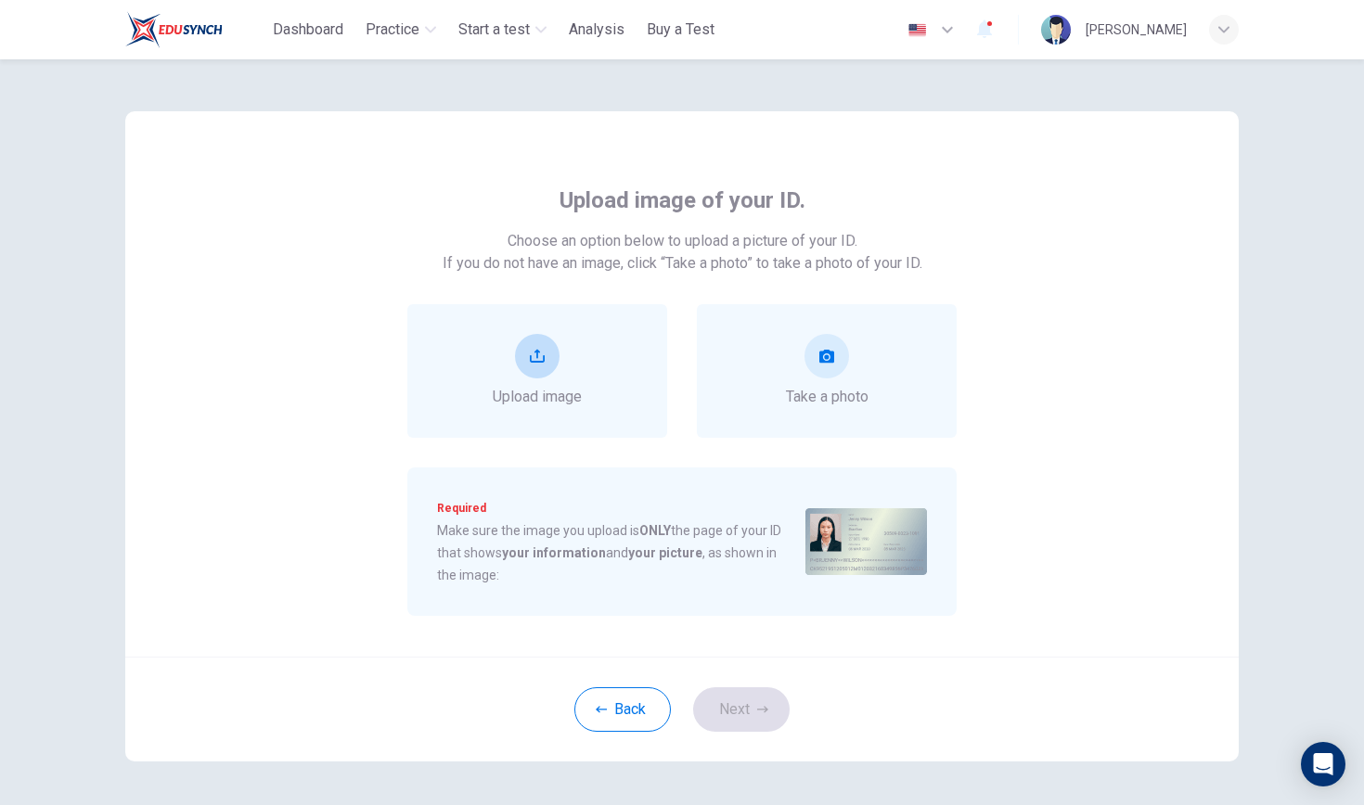
click at [547, 376] on button "upload" at bounding box center [537, 356] width 45 height 45
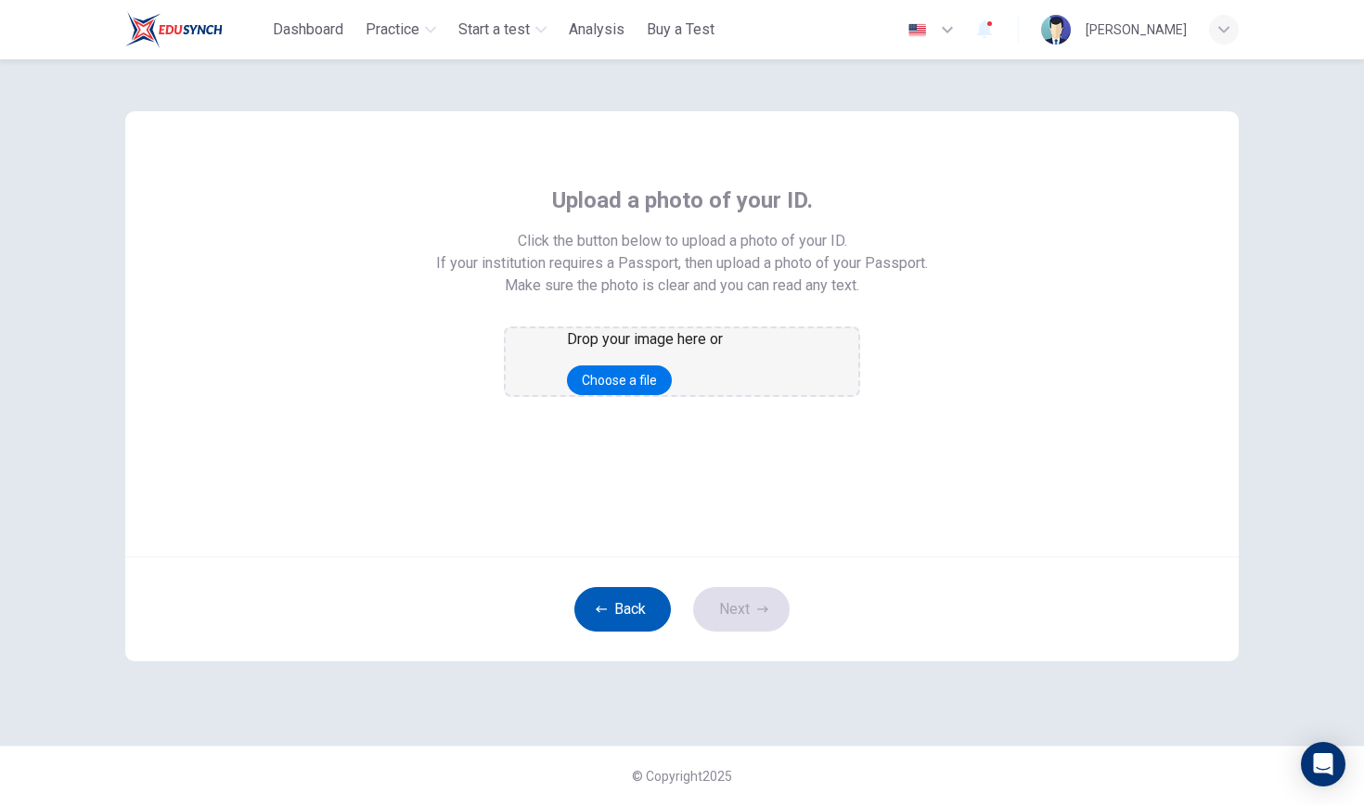
click at [614, 632] on button "Back" at bounding box center [622, 609] width 96 height 45
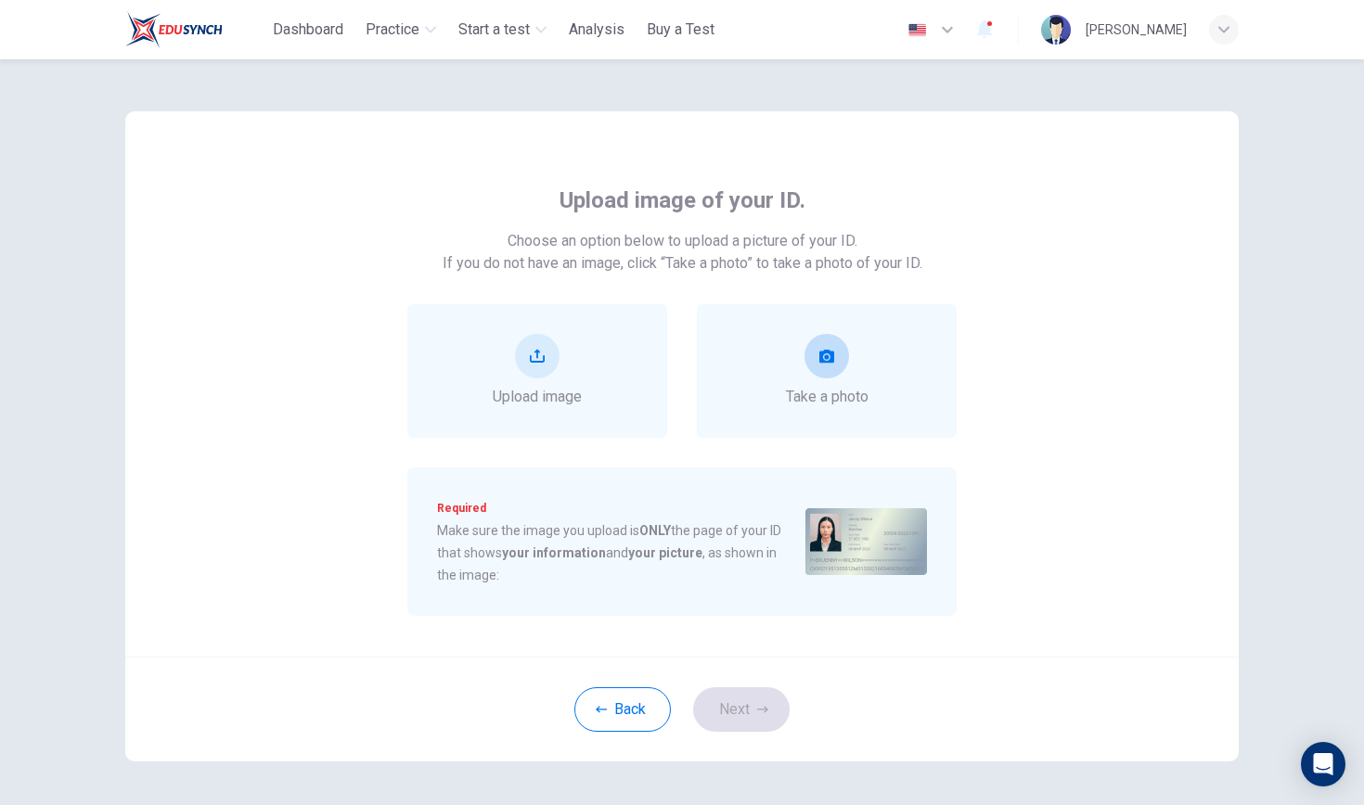
click at [830, 384] on div "Take a photo" at bounding box center [827, 371] width 83 height 74
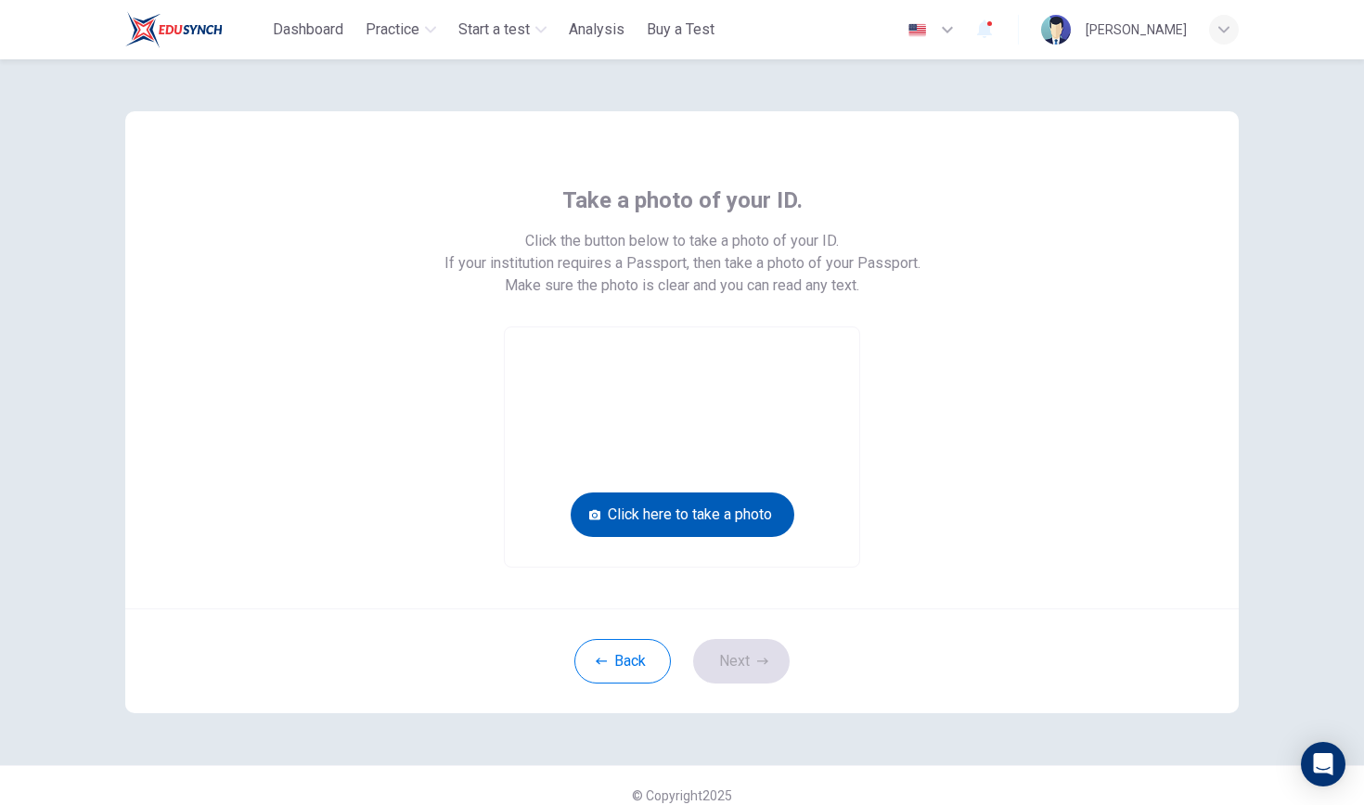
click at [720, 525] on button "Click here to take a photo" at bounding box center [682, 515] width 224 height 45
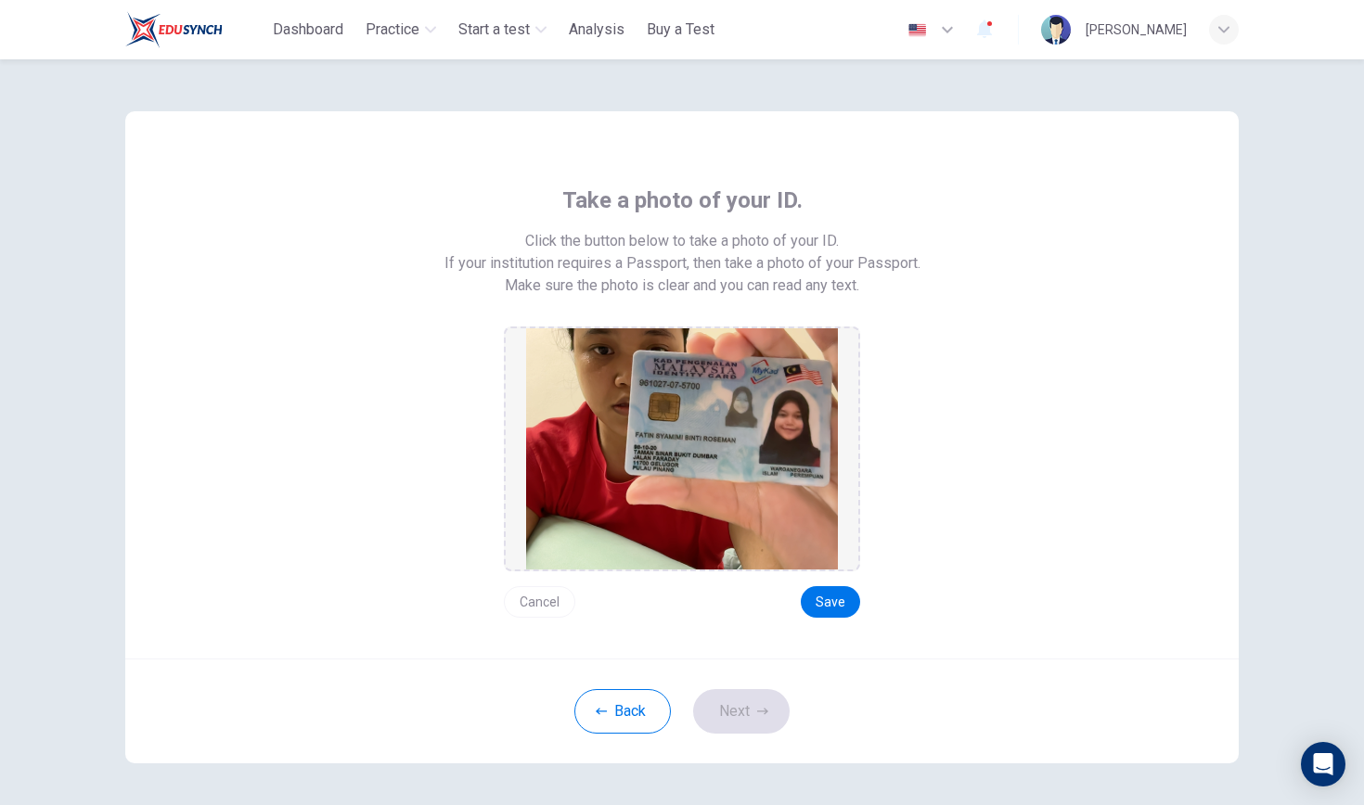
click at [562, 611] on button "Cancel" at bounding box center [539, 602] width 71 height 32
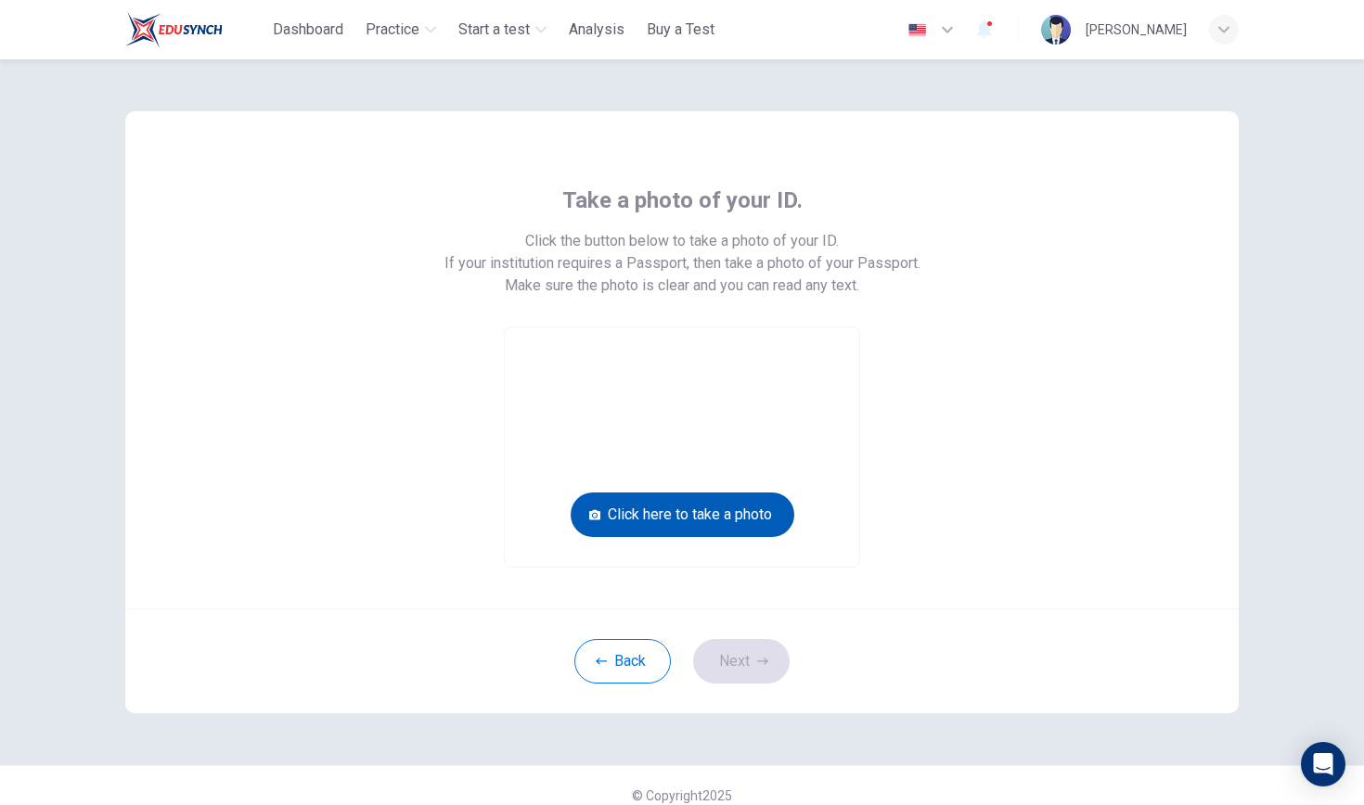
click at [660, 513] on button "Click here to take a photo" at bounding box center [682, 515] width 224 height 45
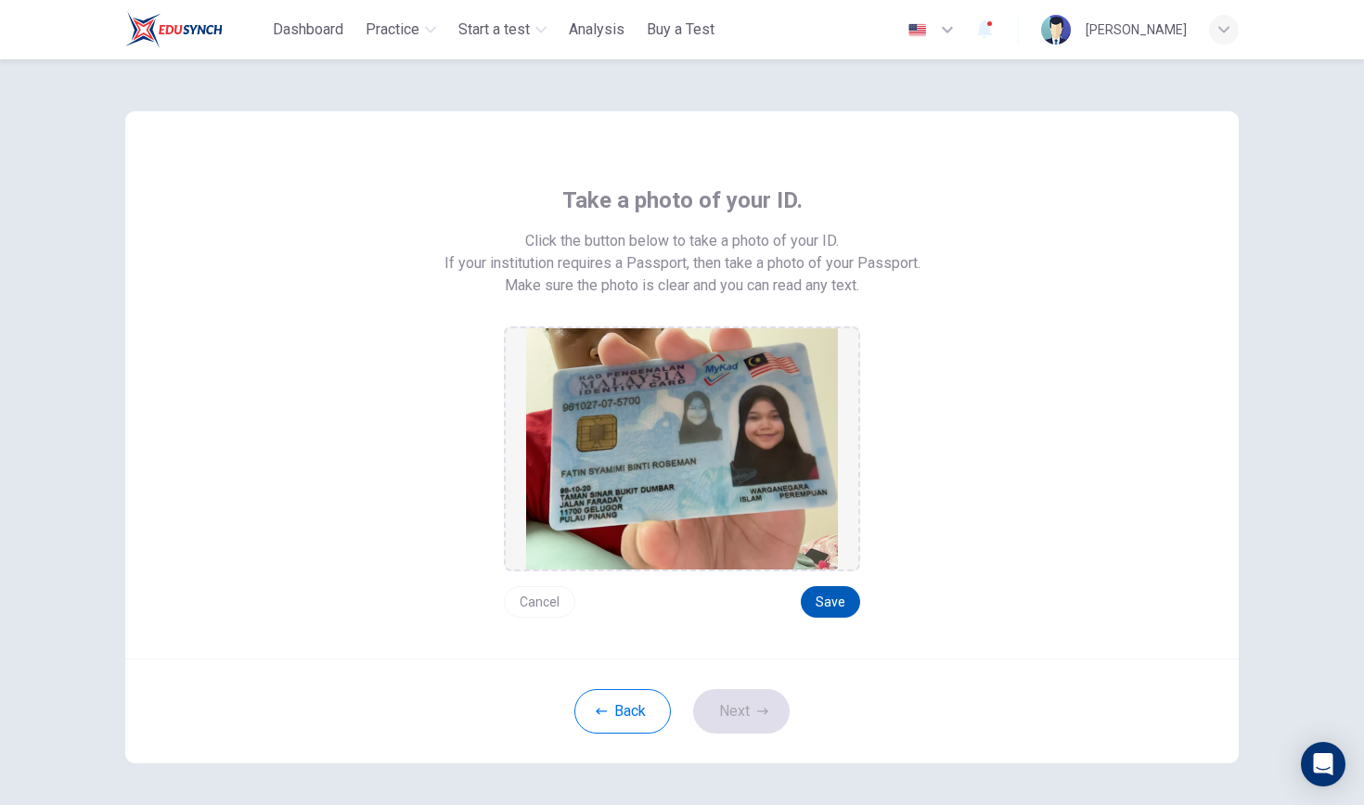
click at [842, 607] on button "Save" at bounding box center [830, 602] width 59 height 32
click at [752, 709] on button "Next" at bounding box center [741, 711] width 96 height 45
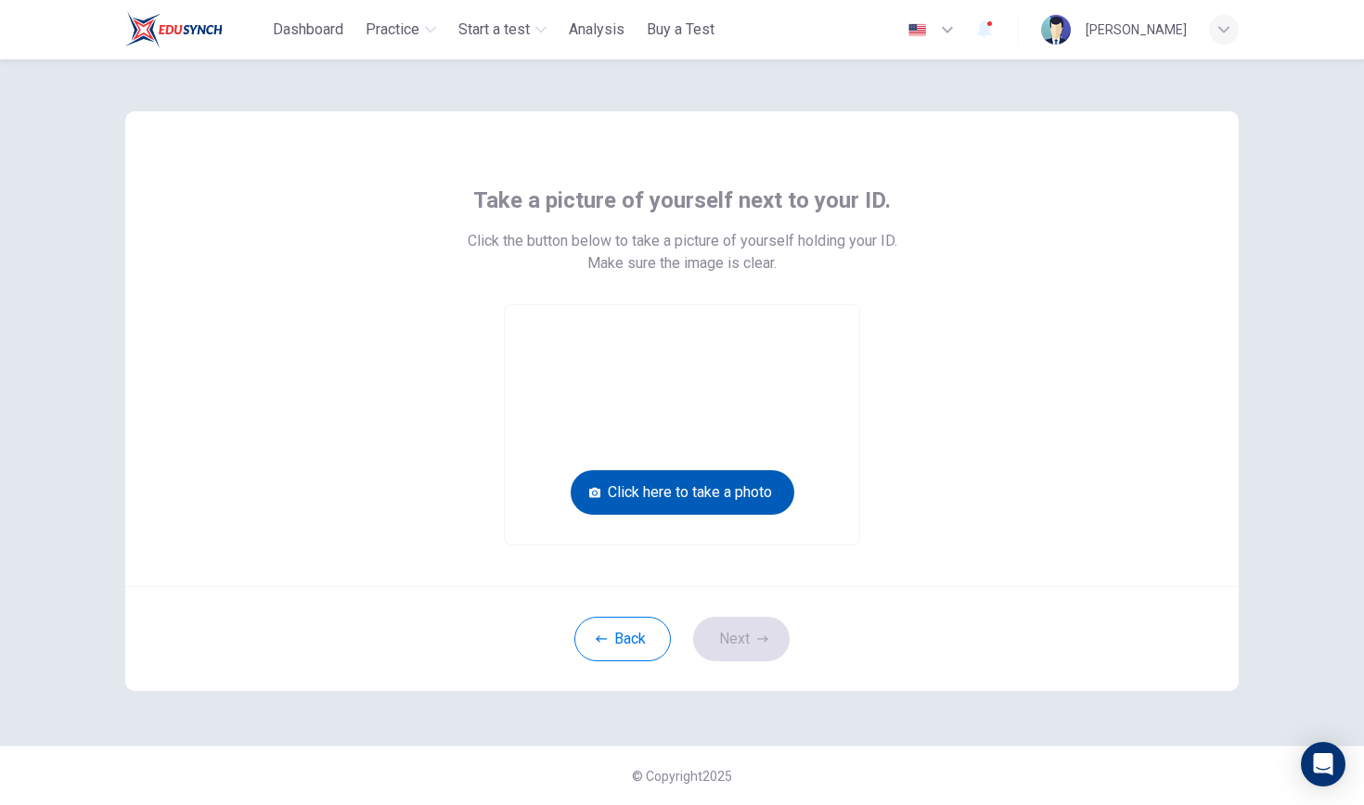
click at [730, 498] on button "Click here to take a photo" at bounding box center [682, 492] width 224 height 45
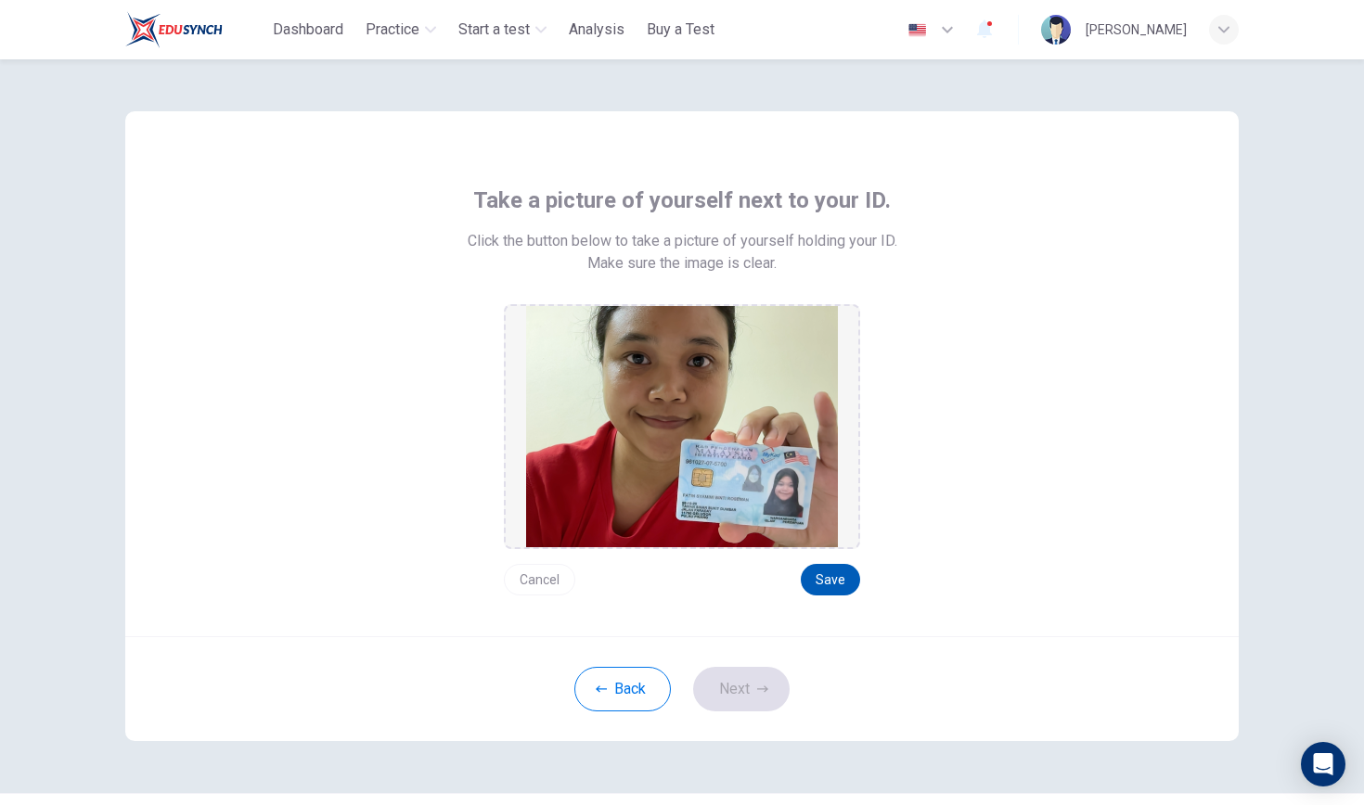
click at [826, 572] on button "Save" at bounding box center [830, 580] width 59 height 32
click at [751, 676] on button "Next" at bounding box center [741, 689] width 96 height 45
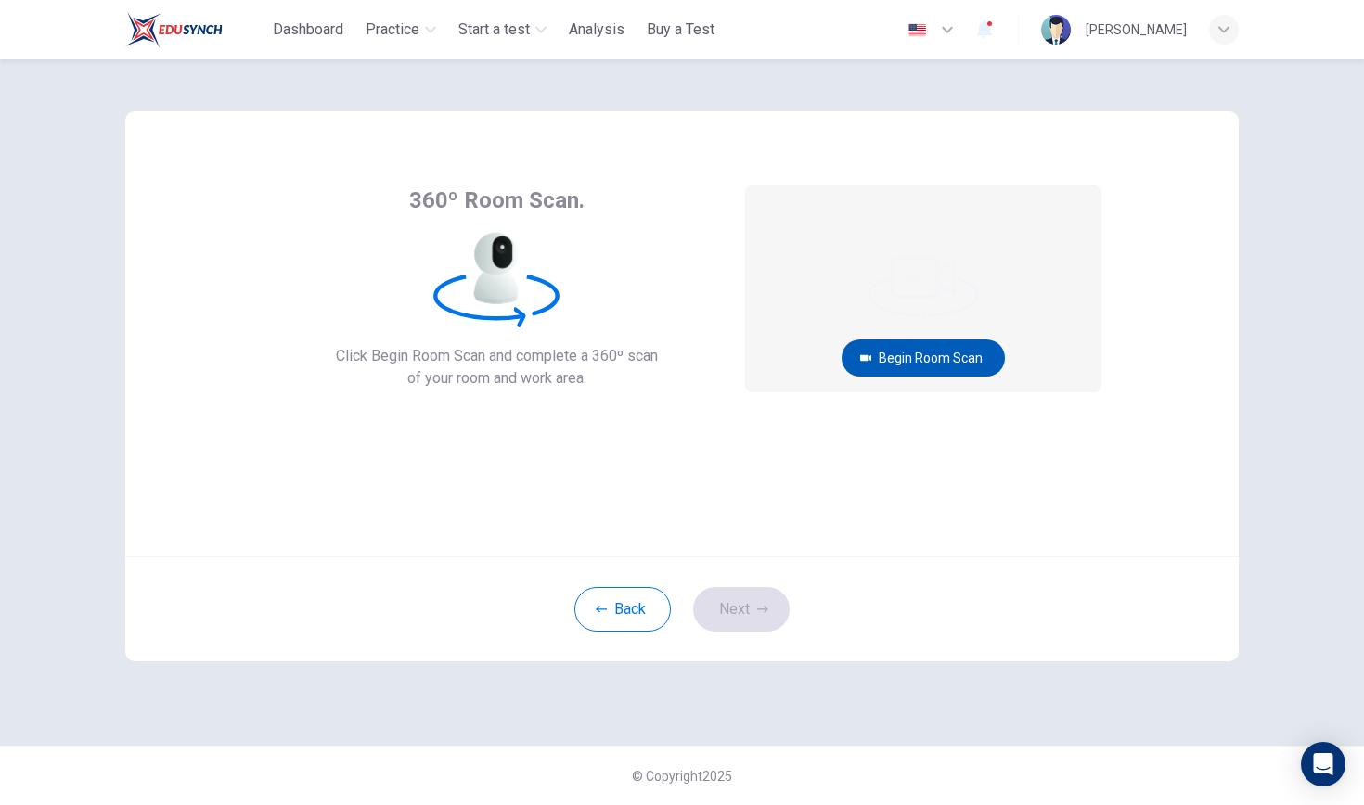
click at [884, 369] on button "Begin Room Scan" at bounding box center [922, 358] width 163 height 37
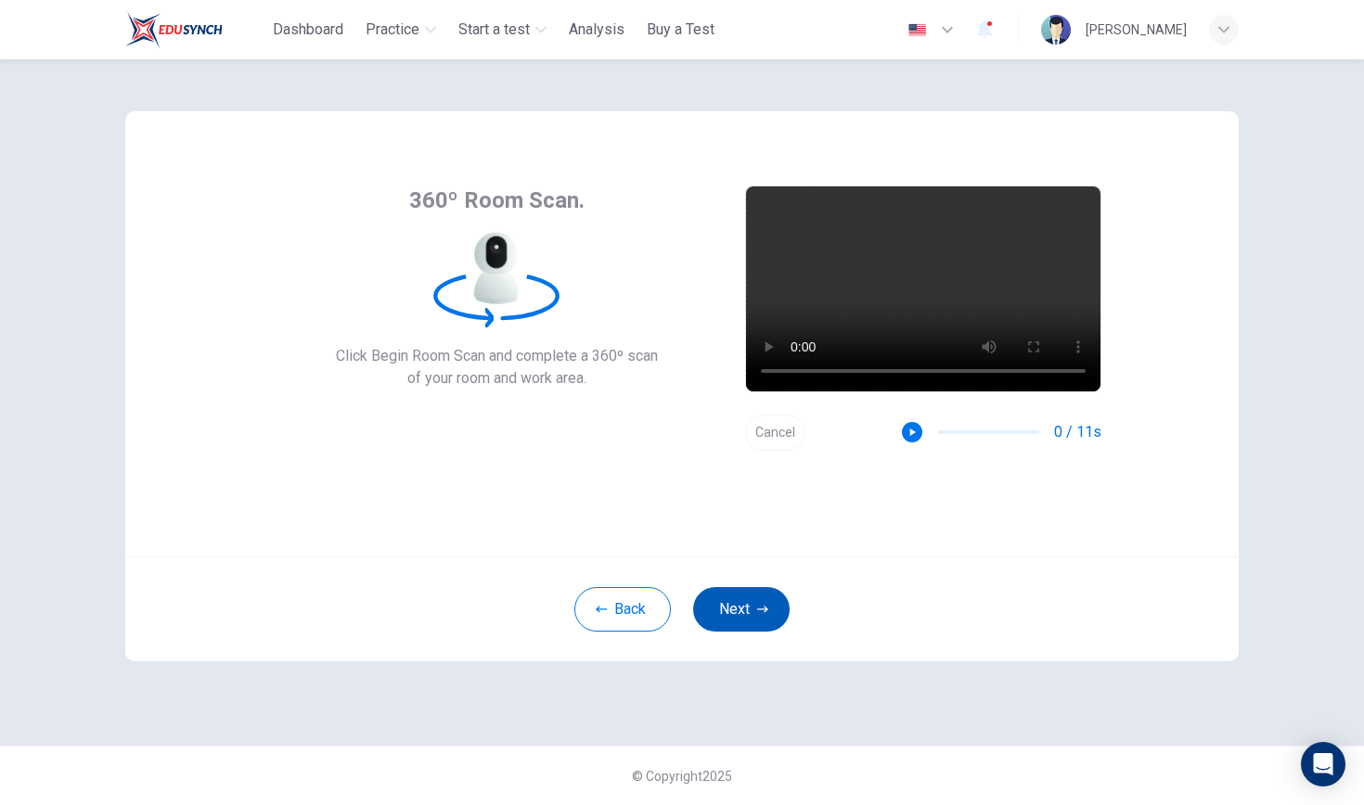
click at [740, 595] on button "Next" at bounding box center [741, 609] width 96 height 45
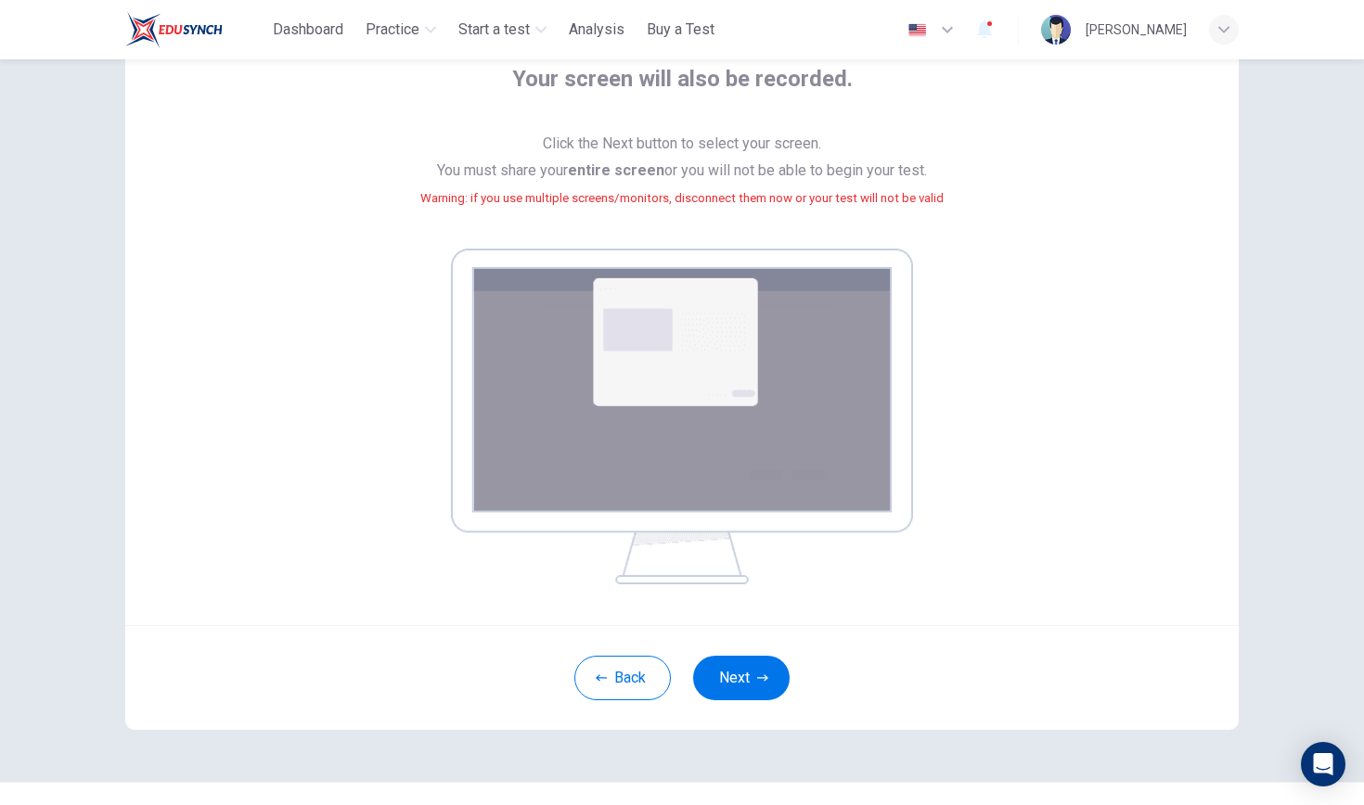
scroll to position [122, 0]
click at [751, 663] on button "Next" at bounding box center [741, 677] width 96 height 45
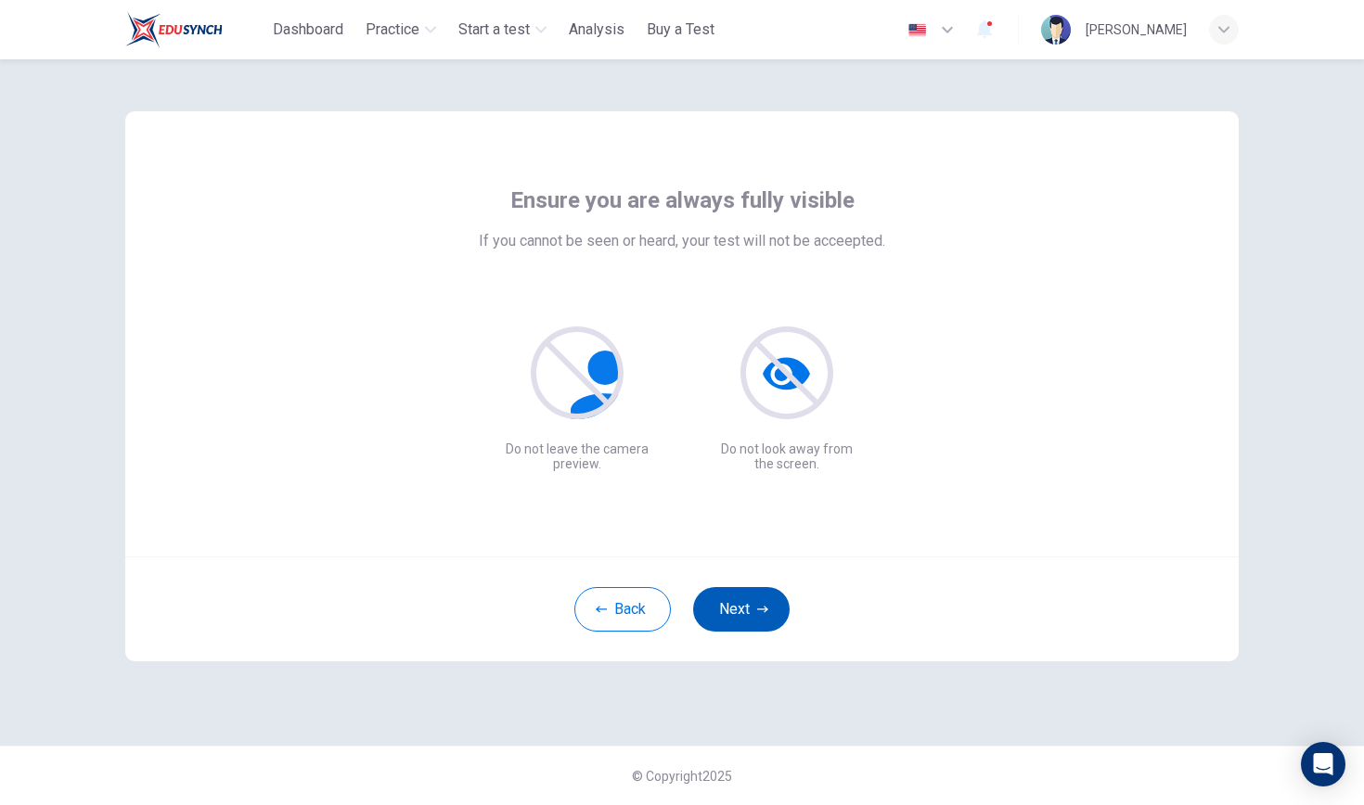
click at [736, 615] on button "Next" at bounding box center [741, 609] width 96 height 45
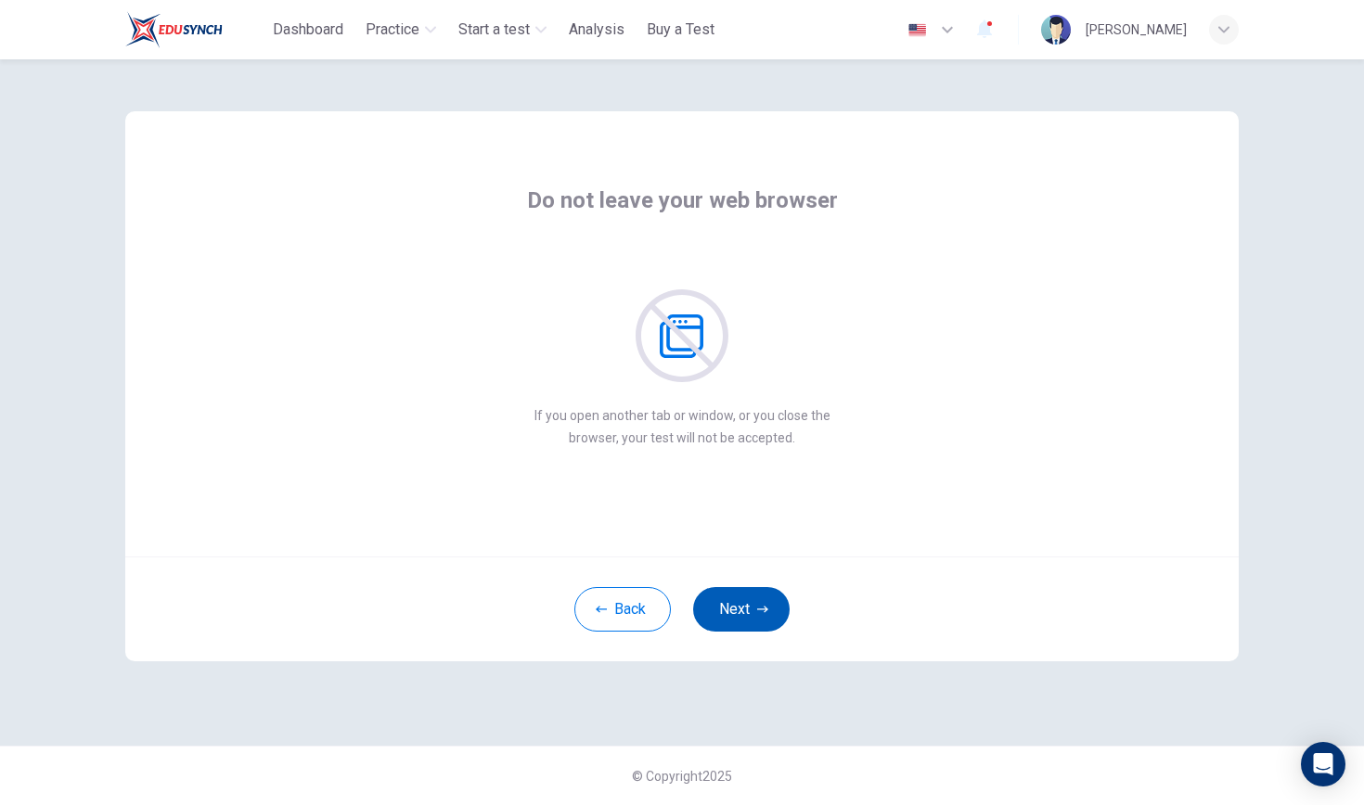
click at [736, 615] on button "Next" at bounding box center [741, 609] width 96 height 45
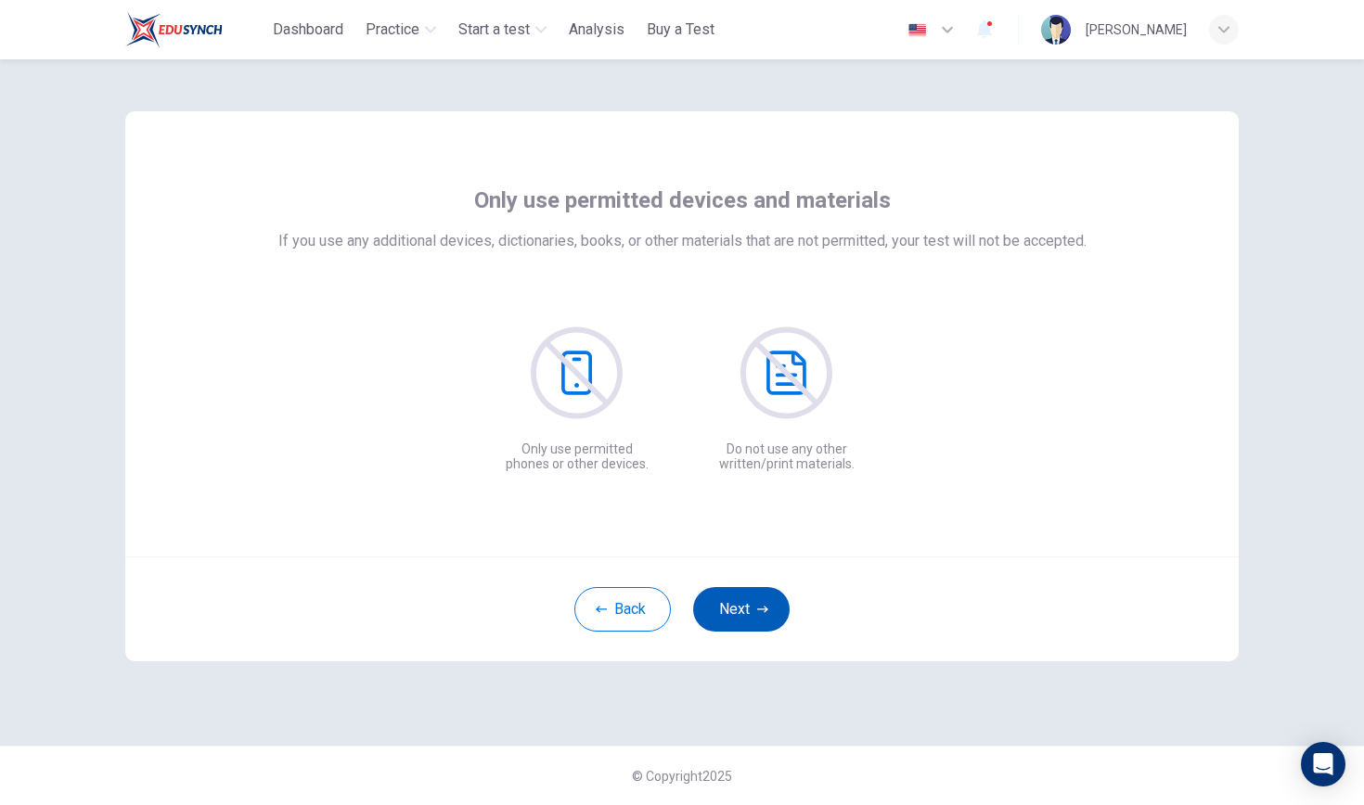
click at [736, 615] on button "Next" at bounding box center [741, 609] width 96 height 45
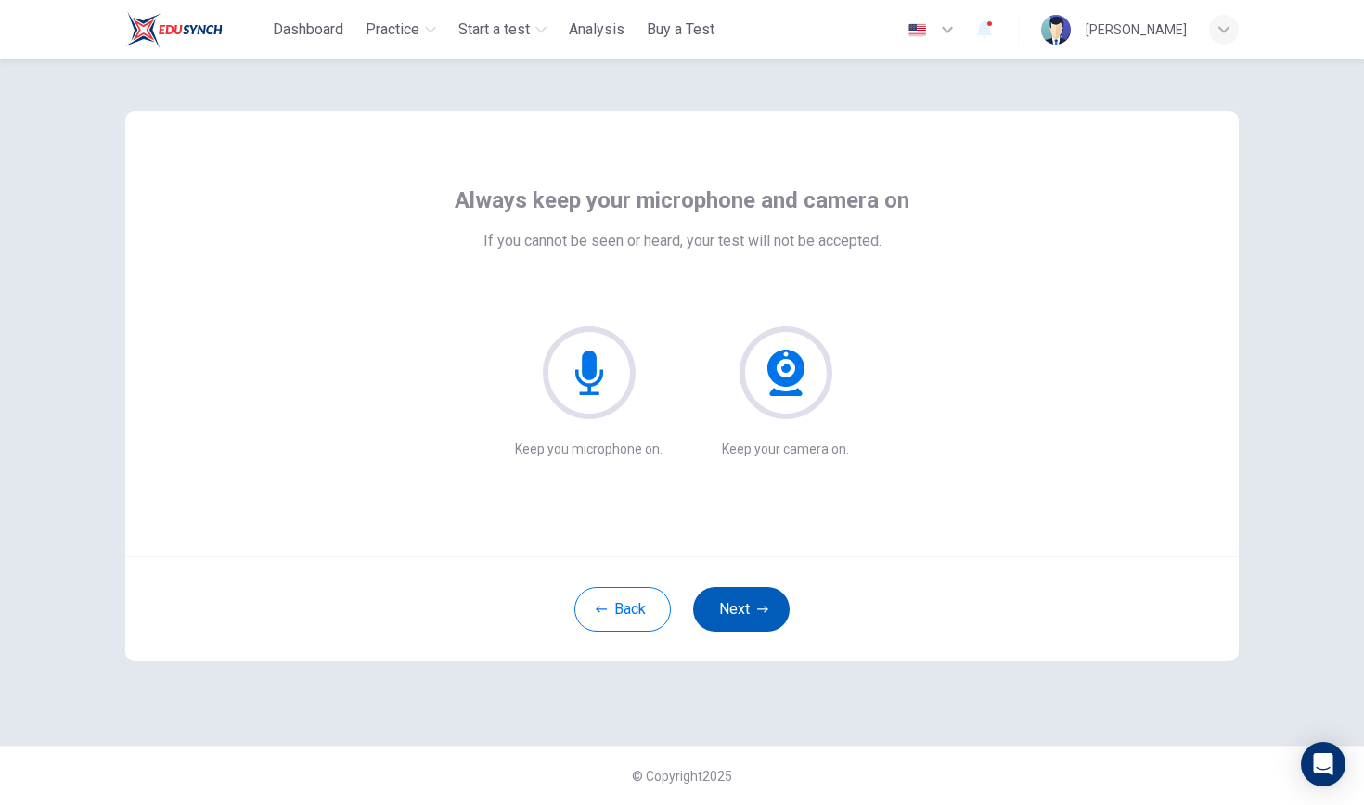
click at [736, 615] on button "Next" at bounding box center [741, 609] width 96 height 45
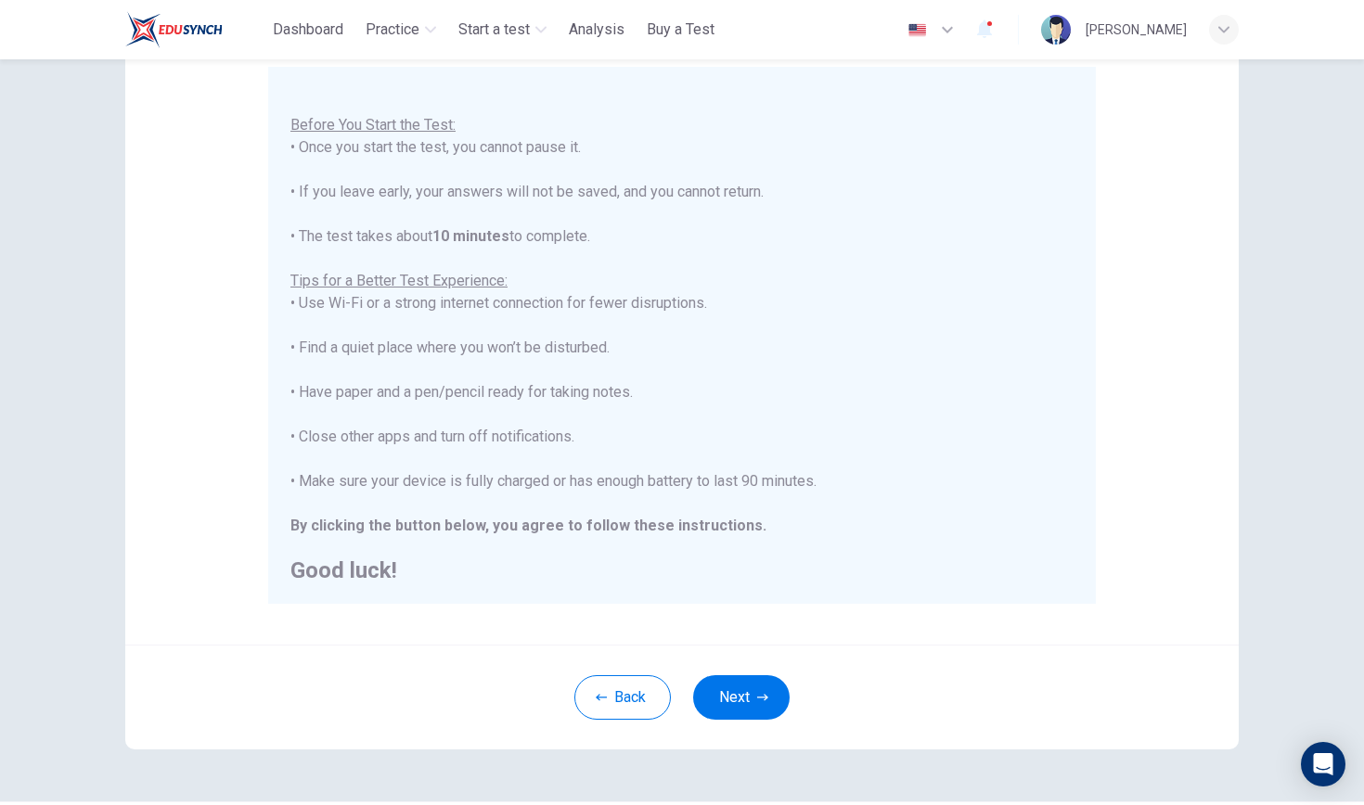
scroll to position [172, 0]
click at [724, 694] on button "Next" at bounding box center [741, 696] width 96 height 45
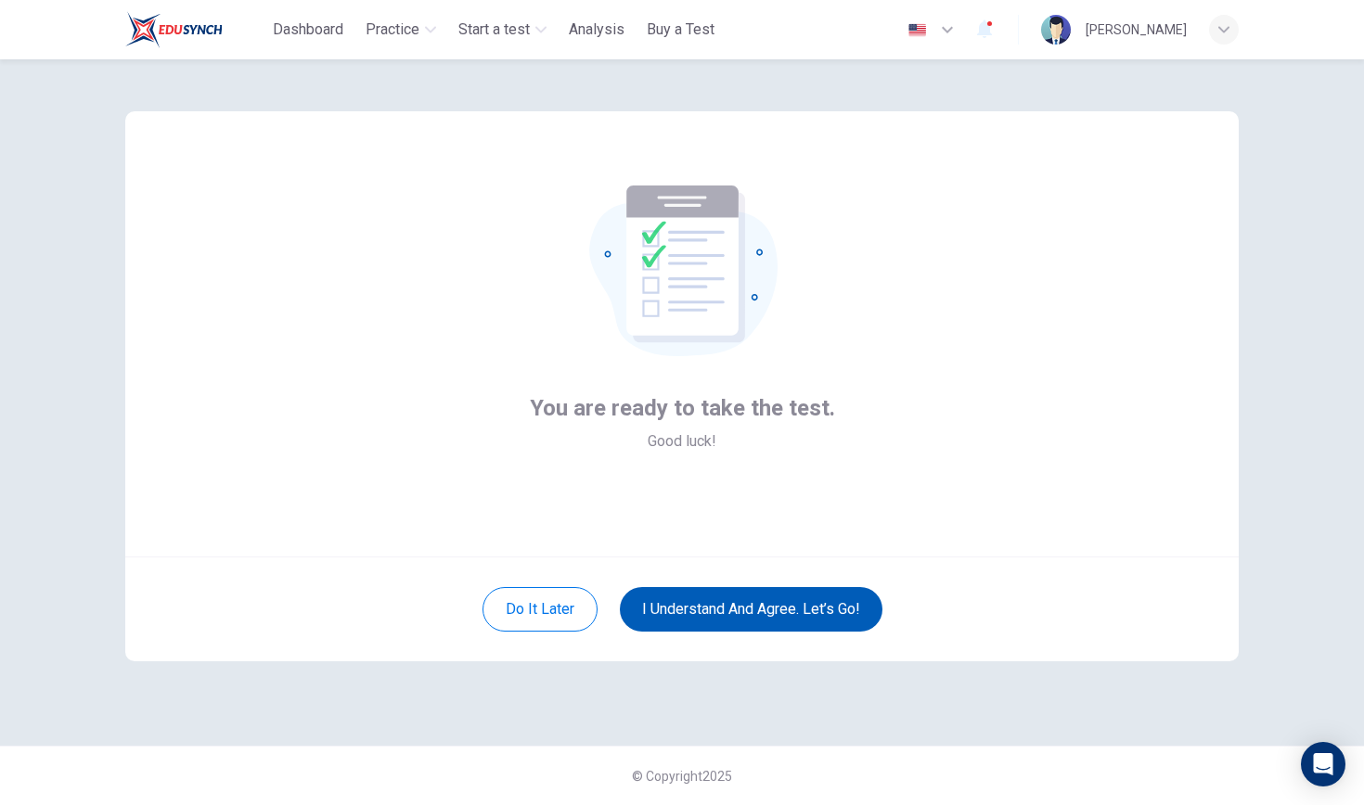
click at [739, 596] on button "I understand and agree. Let’s go!" at bounding box center [751, 609] width 263 height 45
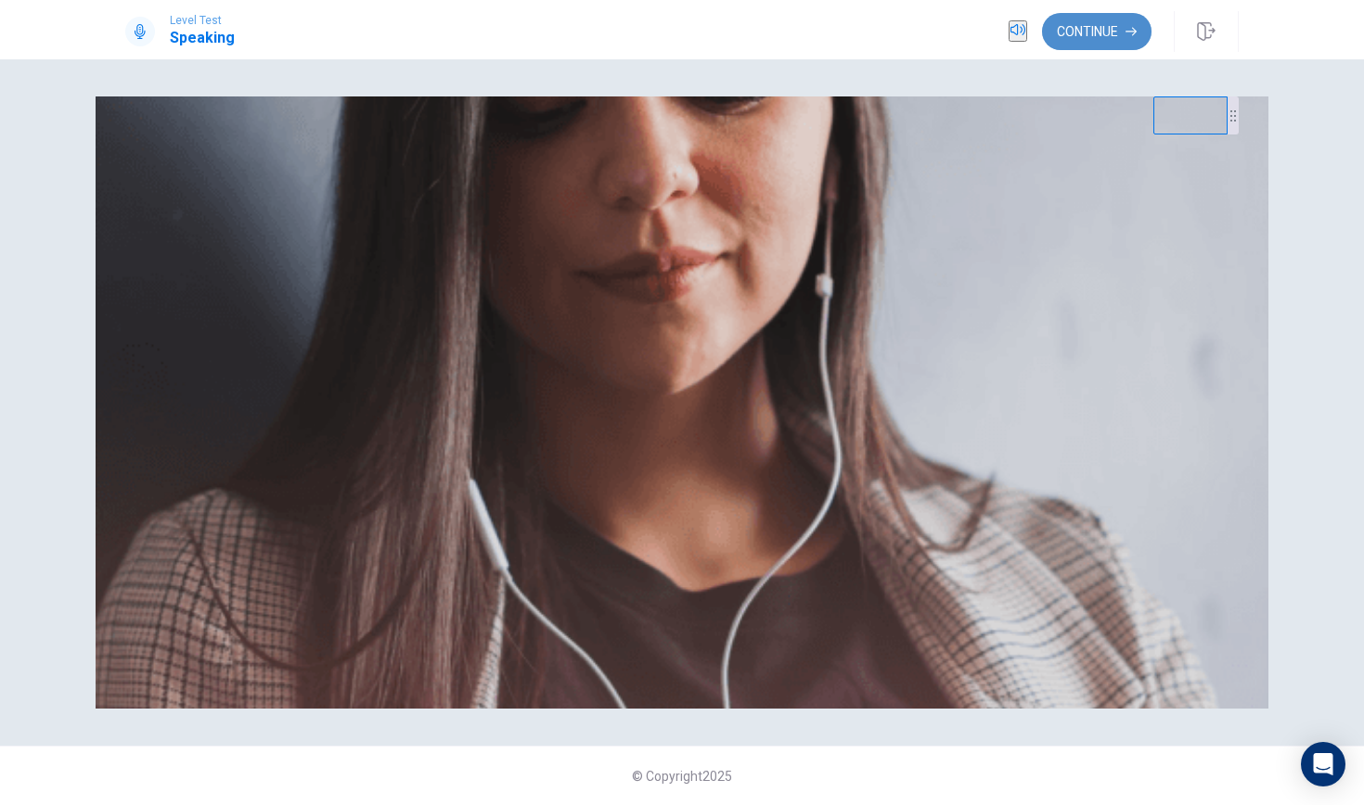
click at [1120, 35] on button "Continue" at bounding box center [1096, 31] width 109 height 37
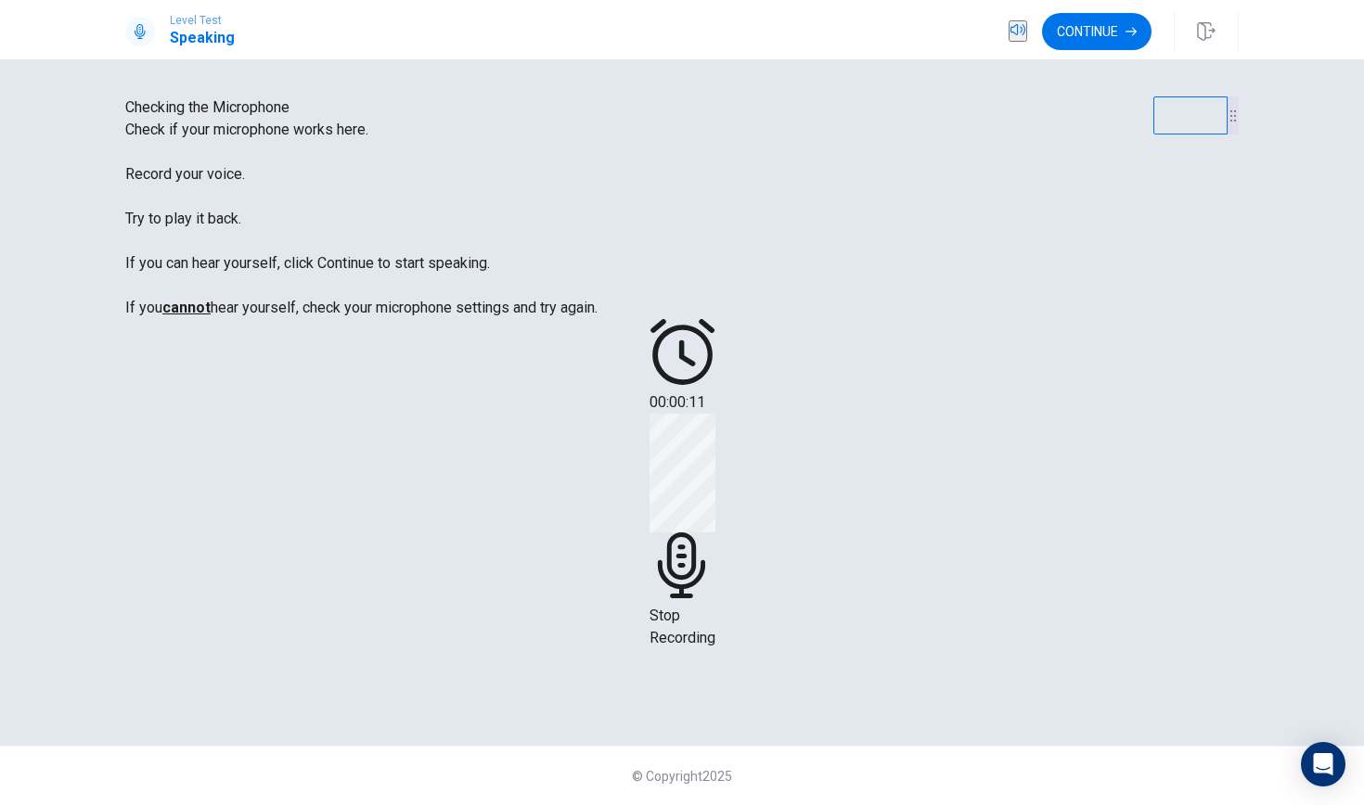
click at [715, 607] on span "Stop Recording" at bounding box center [682, 627] width 66 height 40
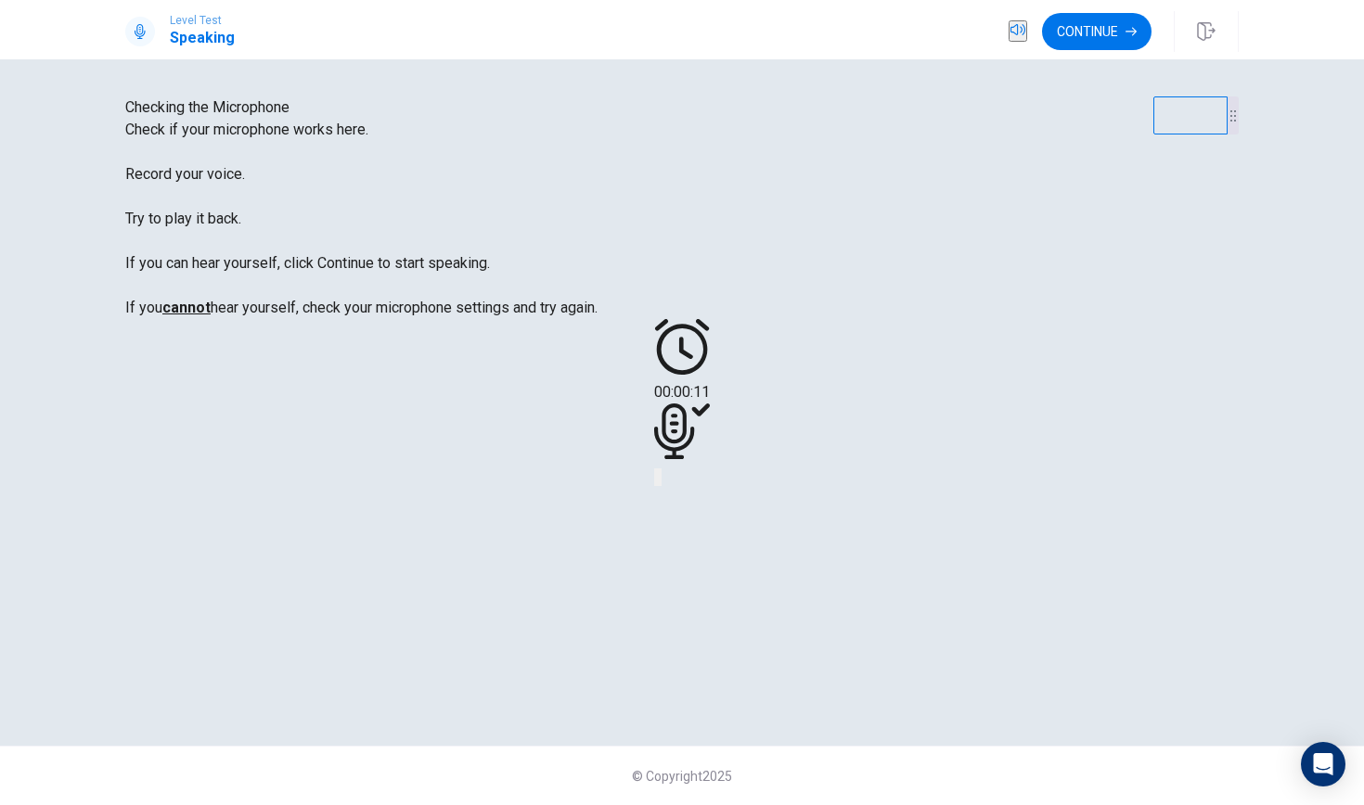
click at [678, 504] on icon "Record Again" at bounding box center [667, 492] width 22 height 22
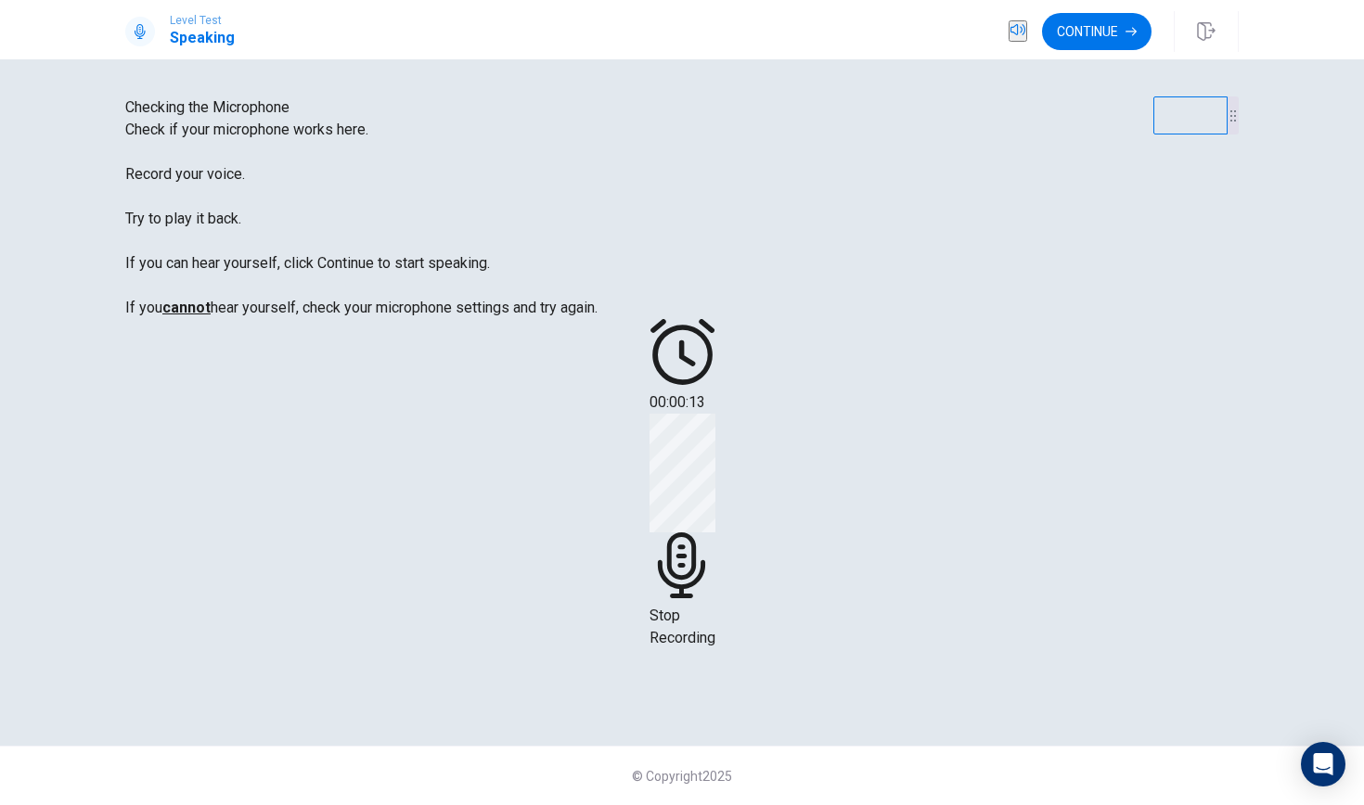
click at [704, 532] on icon at bounding box center [680, 565] width 47 height 66
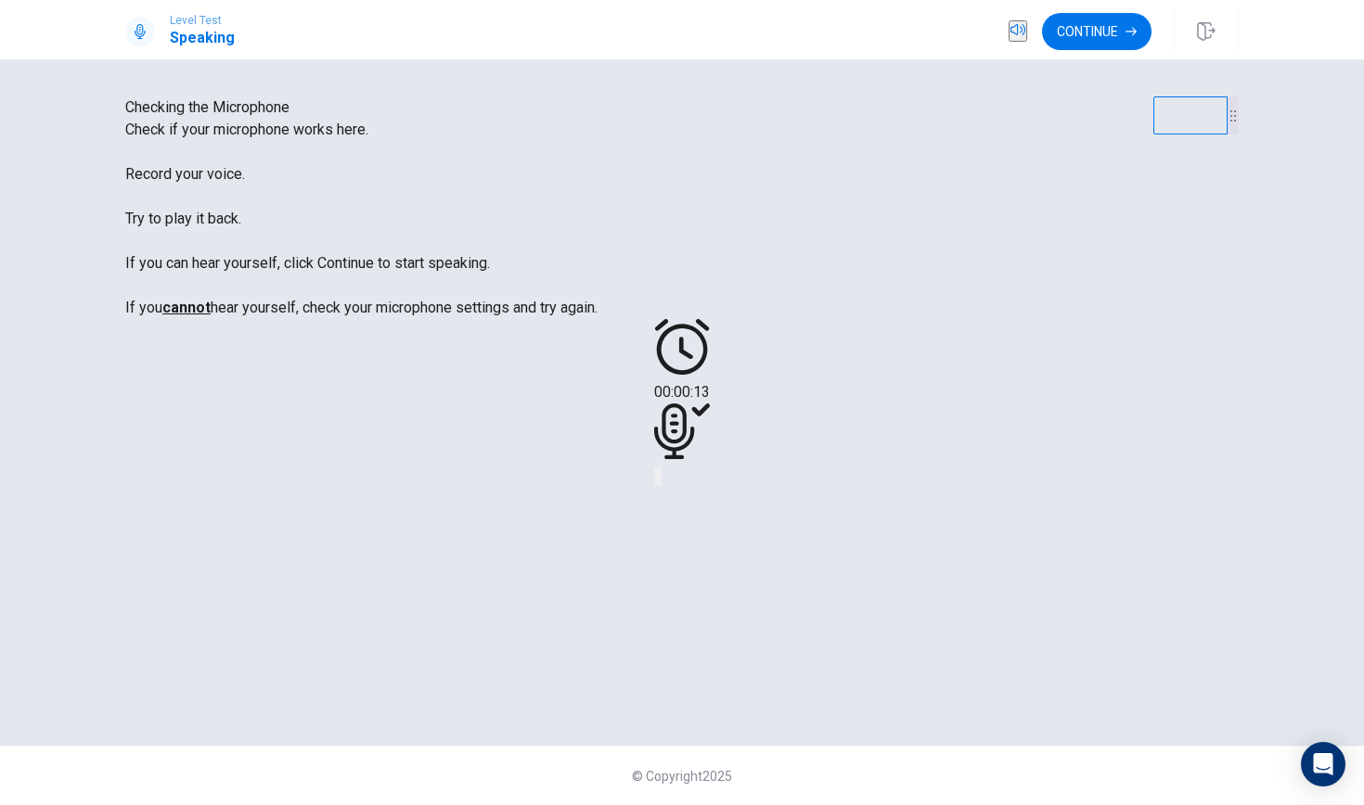
click at [661, 486] on button "Play Audio" at bounding box center [660, 477] width 4 height 18
click at [1083, 45] on button "Continue" at bounding box center [1096, 31] width 109 height 37
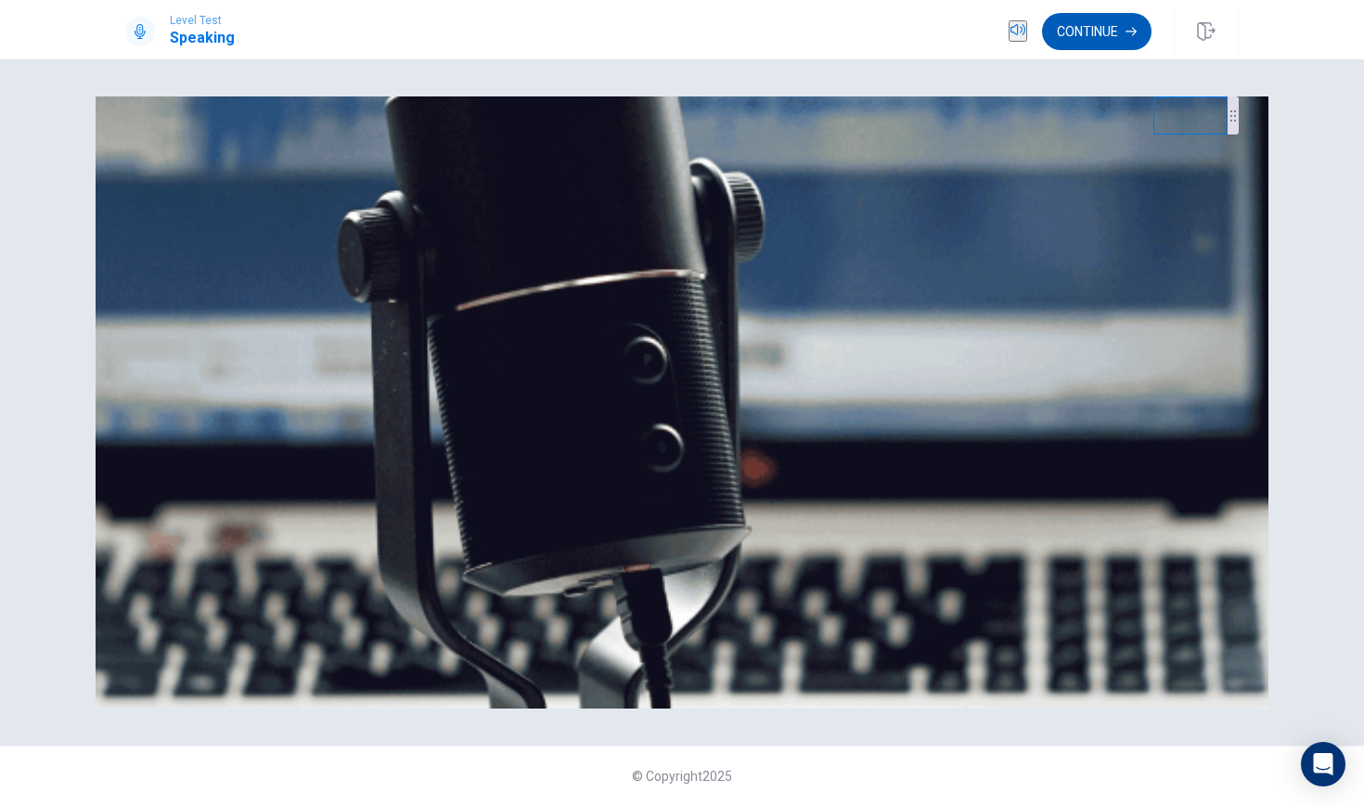
click at [1097, 41] on button "Continue" at bounding box center [1096, 31] width 109 height 37
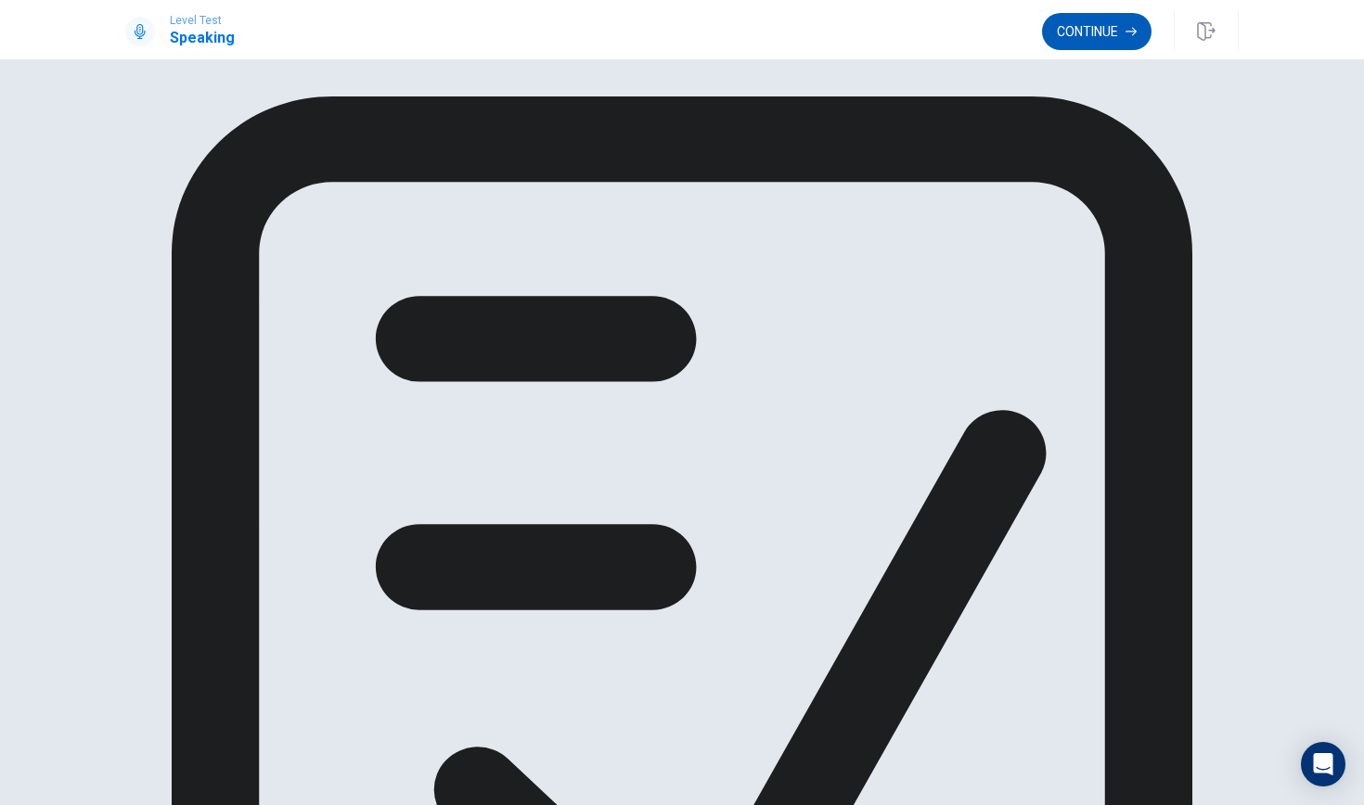
click at [1067, 25] on button "Continue" at bounding box center [1096, 31] width 109 height 37
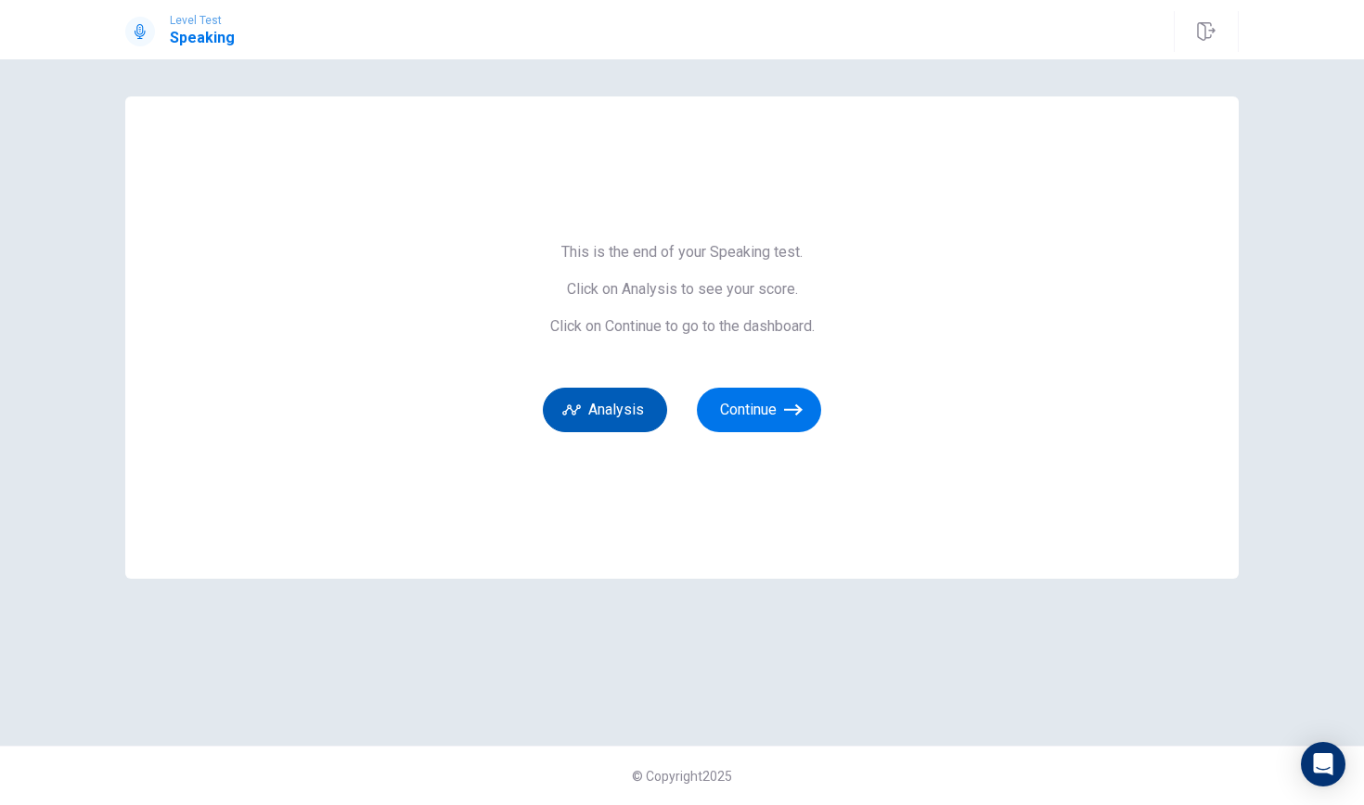
click at [621, 424] on button "Analysis" at bounding box center [605, 410] width 124 height 45
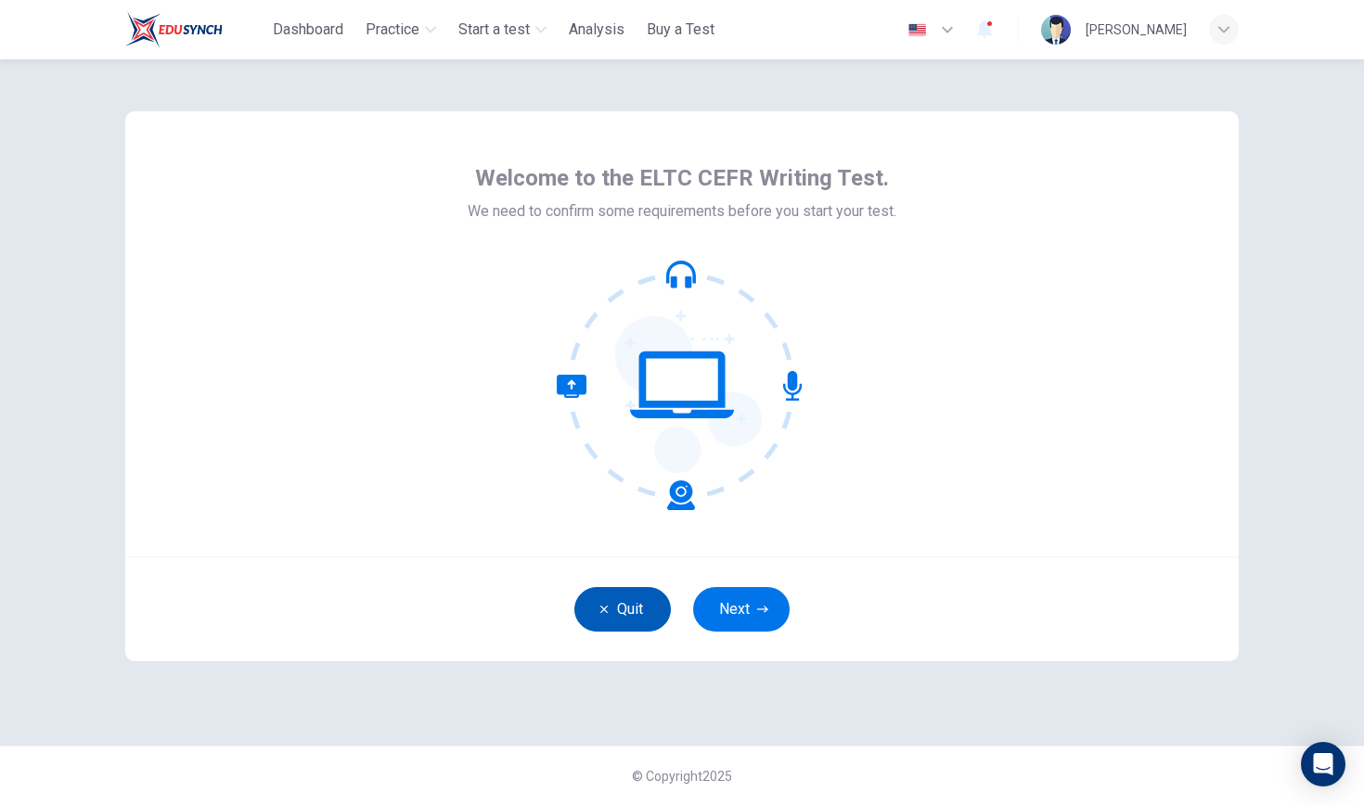
click at [610, 602] on button "Quit" at bounding box center [622, 609] width 96 height 45
